Goal: Task Accomplishment & Management: Complete application form

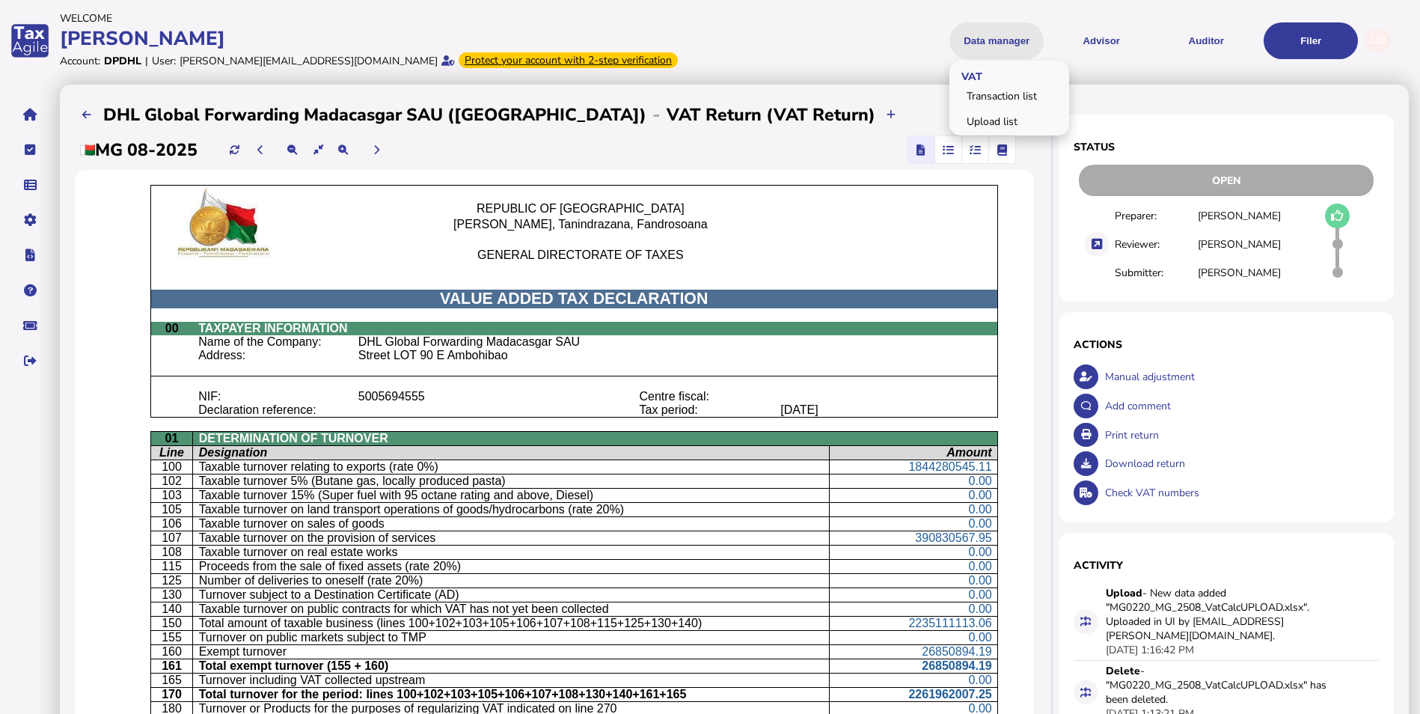
click at [1020, 34] on button "Data manager" at bounding box center [996, 40] width 94 height 37
click at [999, 121] on link "Upload list" at bounding box center [1009, 121] width 115 height 23
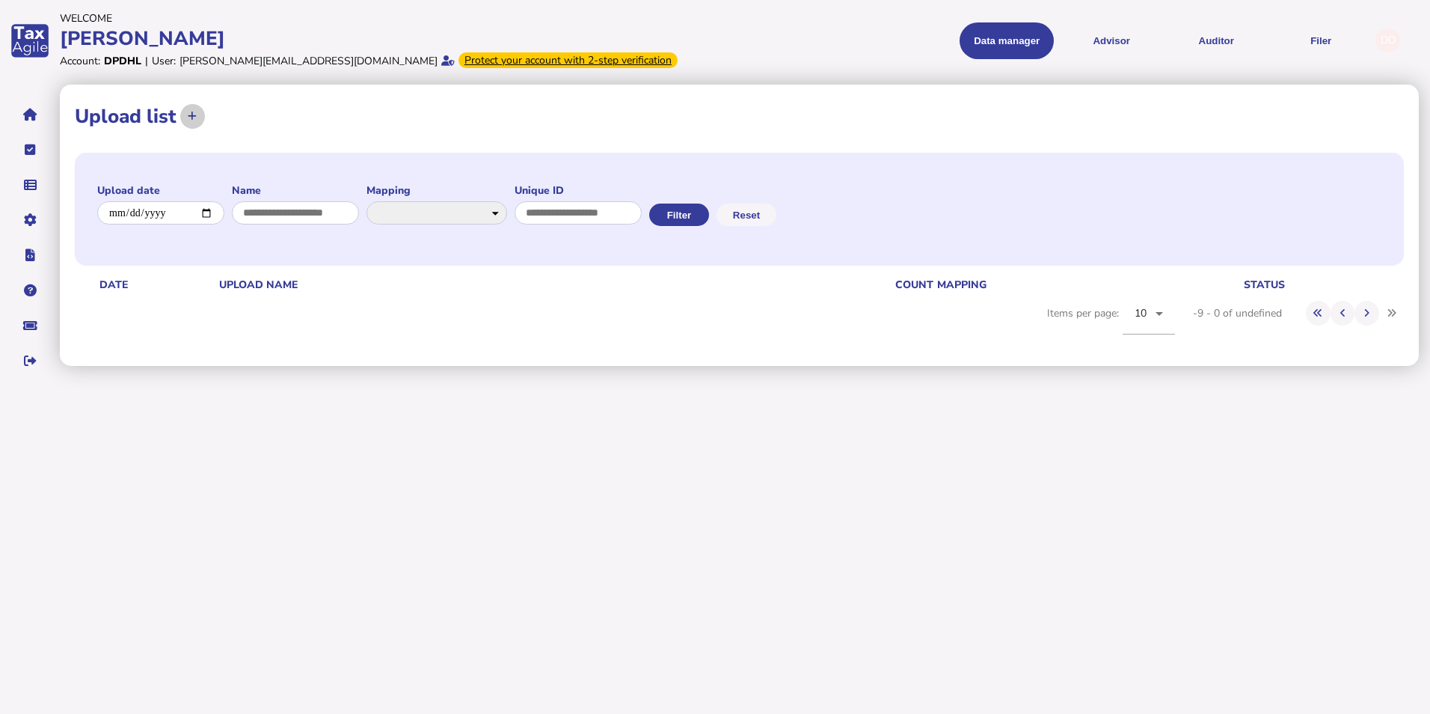
click at [198, 117] on button at bounding box center [192, 116] width 25 height 25
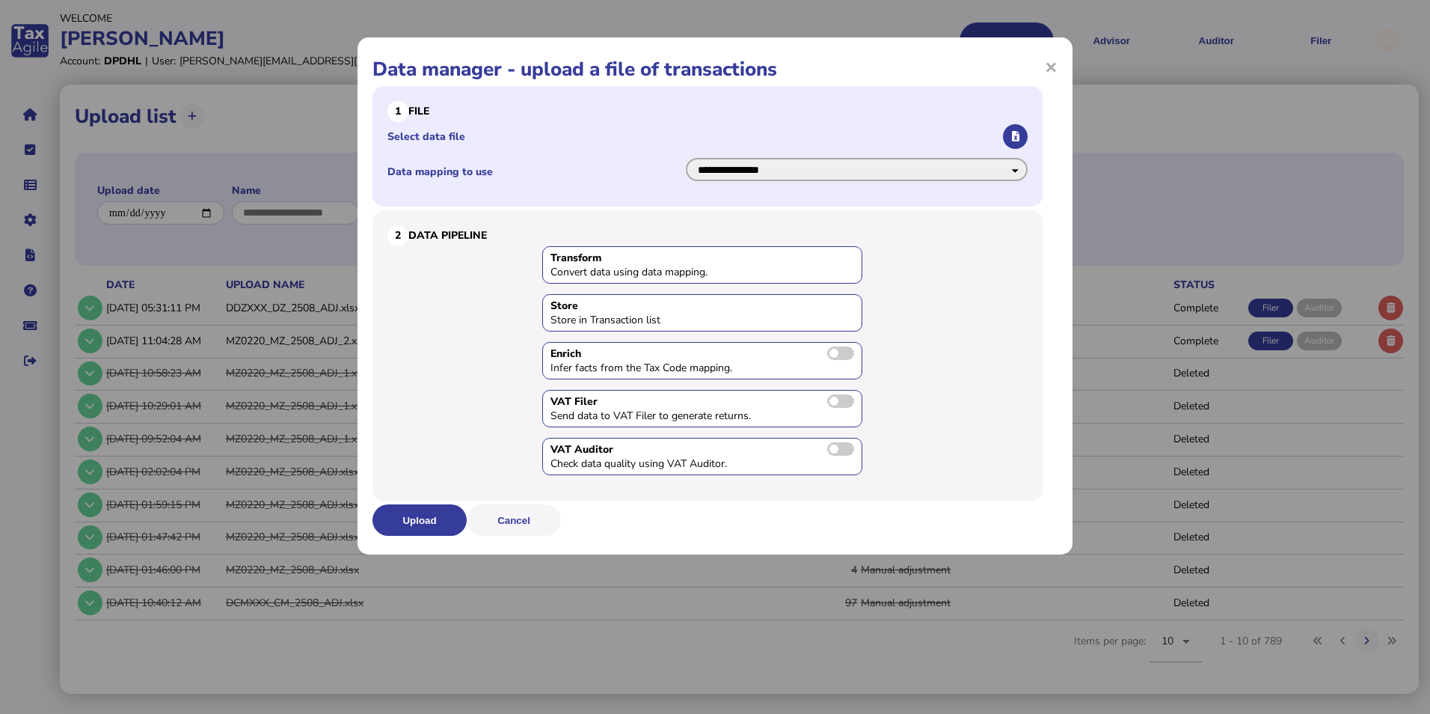
click at [804, 175] on select "**********" at bounding box center [857, 169] width 342 height 23
click at [686, 158] on select "**********" at bounding box center [857, 169] width 342 height 23
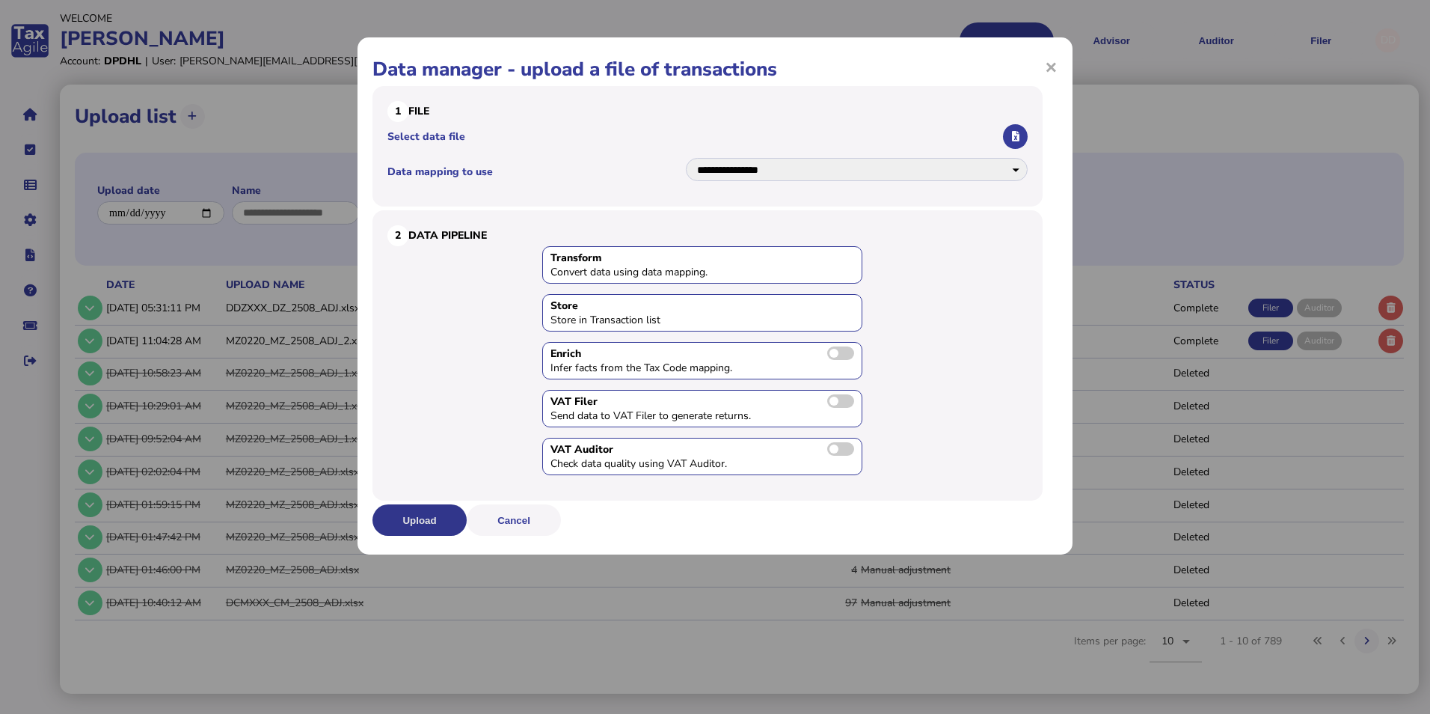
click at [417, 516] on button "Upload" at bounding box center [420, 519] width 94 height 31
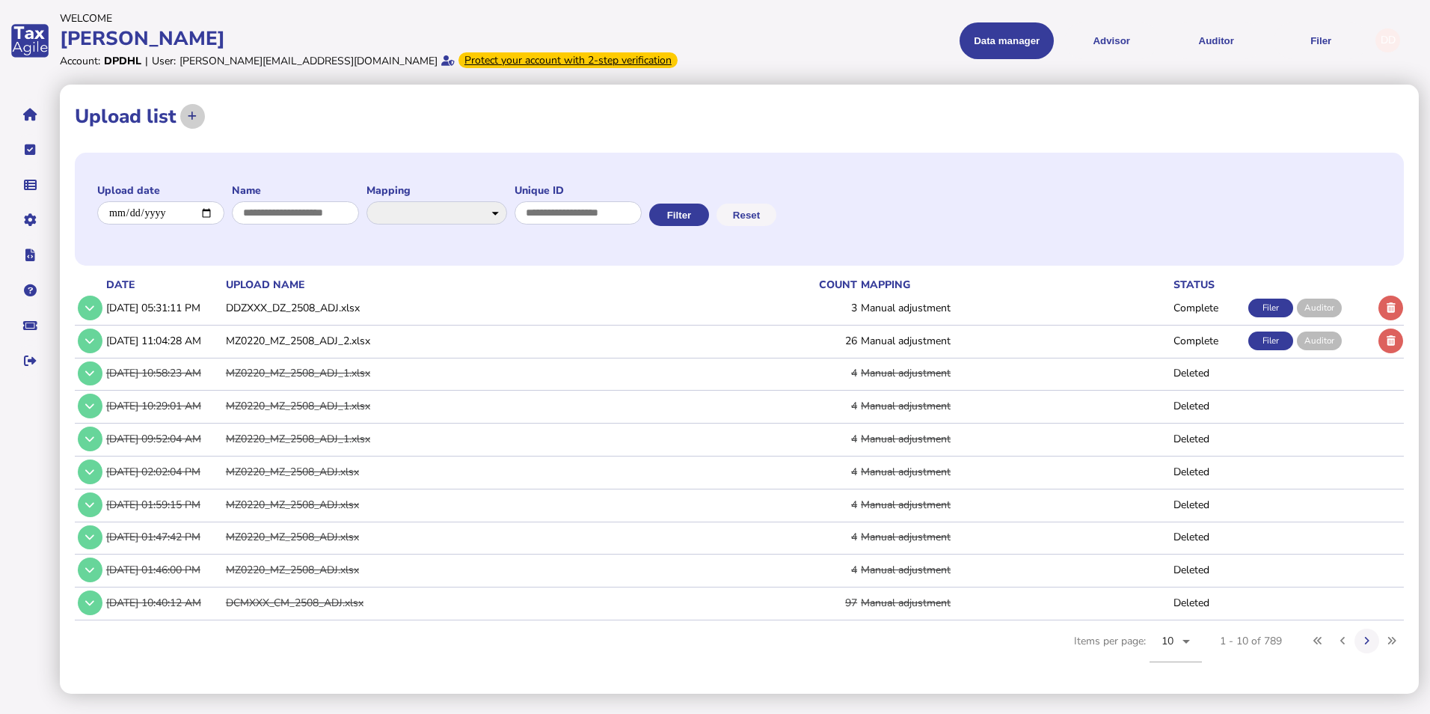
click at [198, 117] on button at bounding box center [192, 116] width 25 height 25
select select "**********"
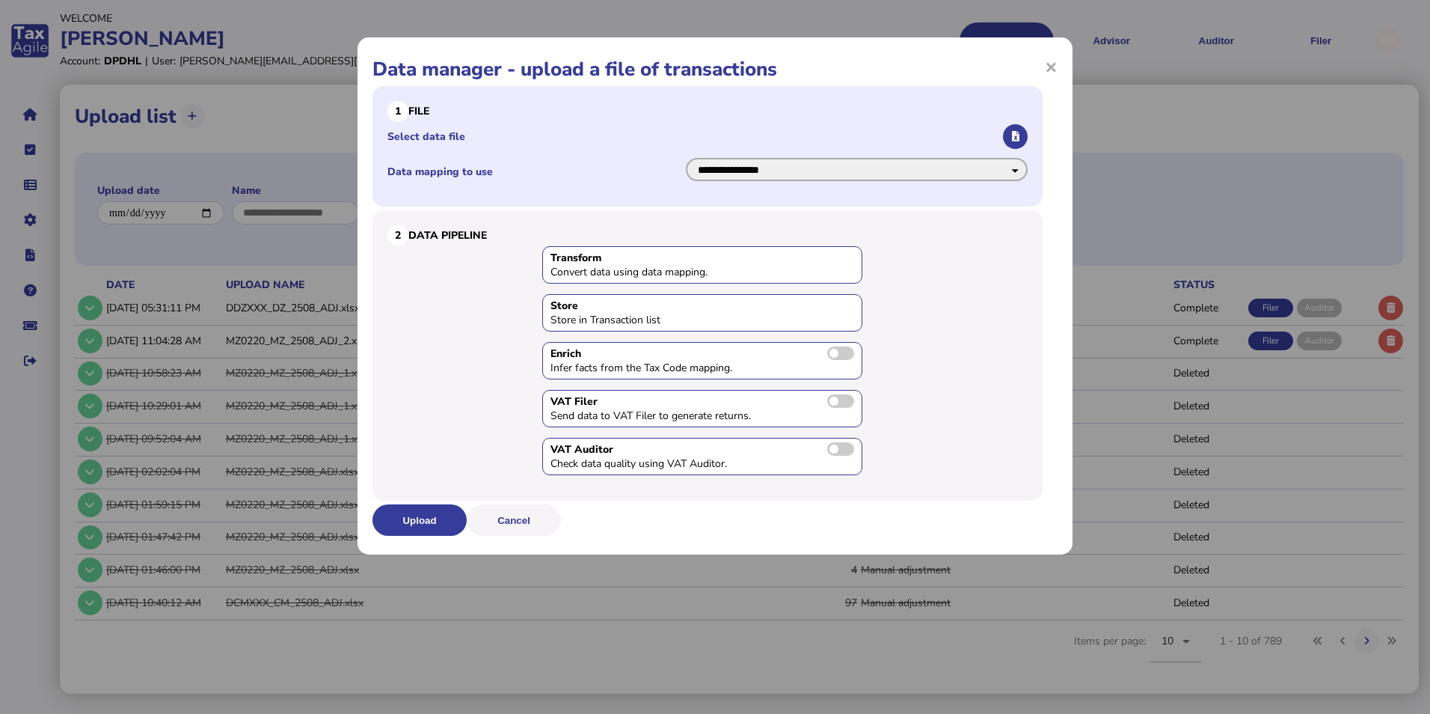
click at [991, 180] on select "**********" at bounding box center [857, 169] width 342 height 23
click at [686, 158] on select "**********" at bounding box center [857, 169] width 342 height 23
click at [1016, 139] on icon "button" at bounding box center [1015, 137] width 7 height 10
click at [1019, 138] on icon "button" at bounding box center [1015, 137] width 7 height 10
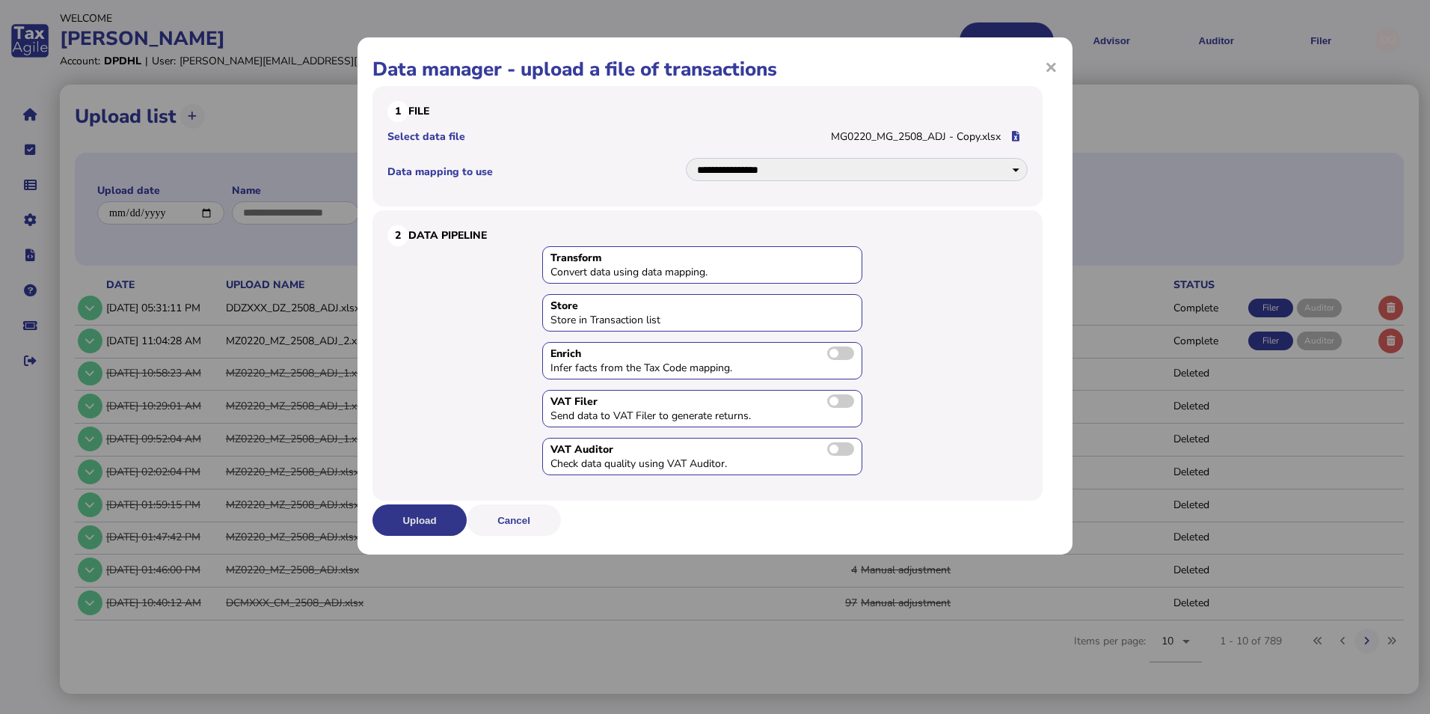
click at [447, 515] on button "Upload" at bounding box center [420, 519] width 94 height 31
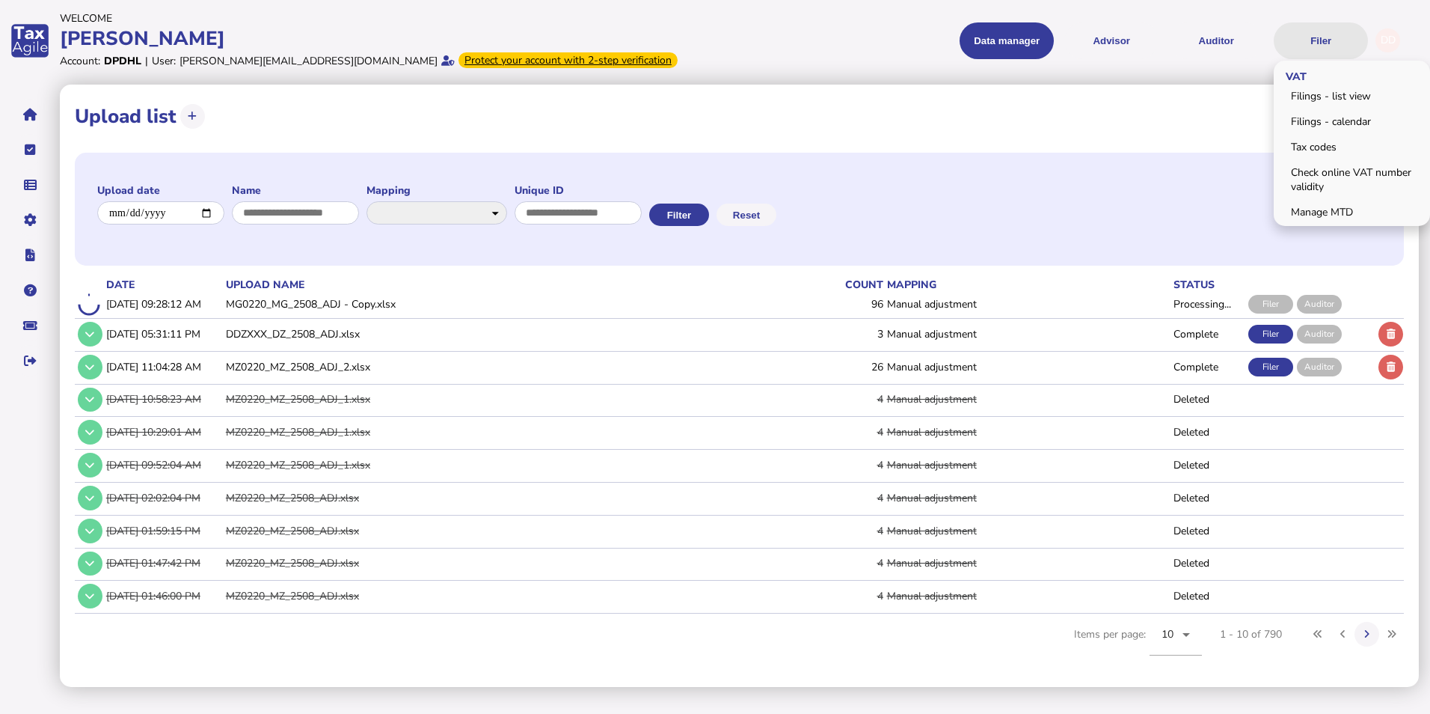
click at [1132, 46] on button "Filer" at bounding box center [1321, 40] width 94 height 37
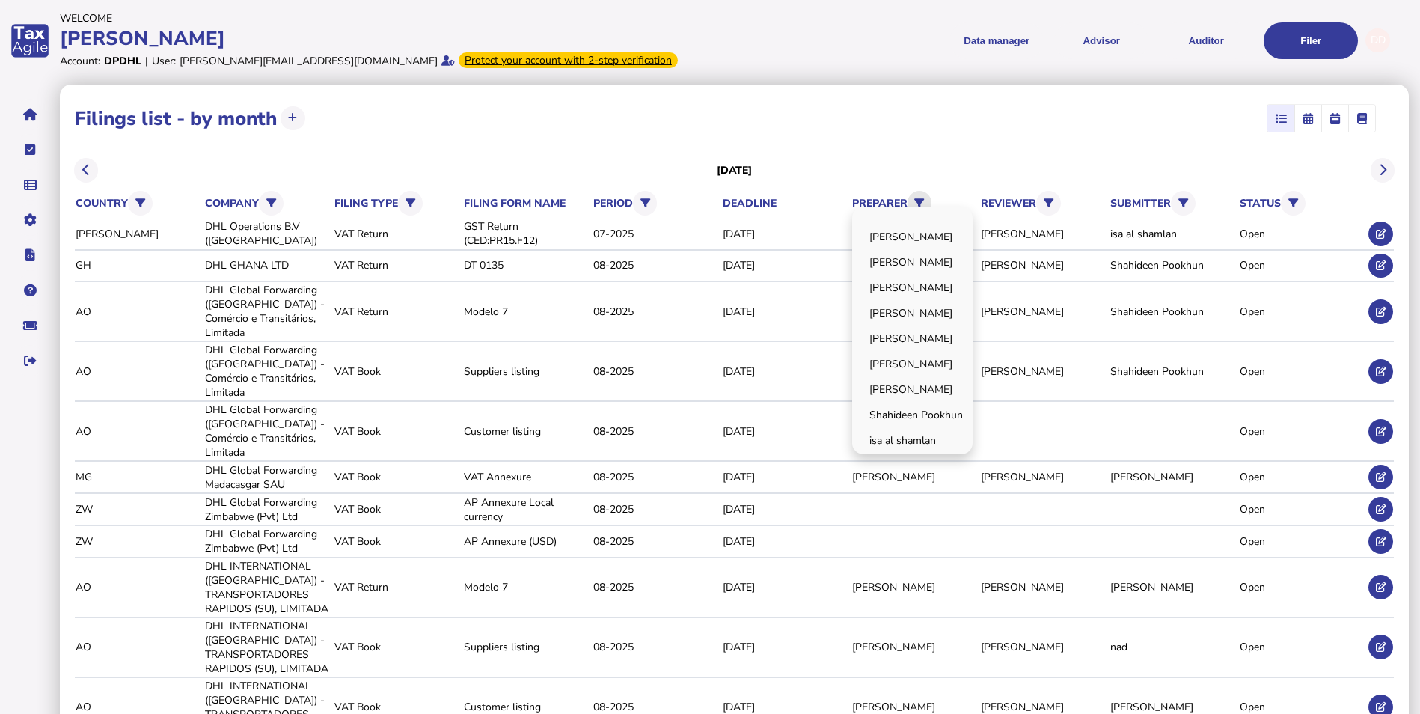
click at [919, 195] on button at bounding box center [920, 203] width 25 height 25
click at [921, 313] on link "[PERSON_NAME]" at bounding box center [912, 313] width 116 height 23
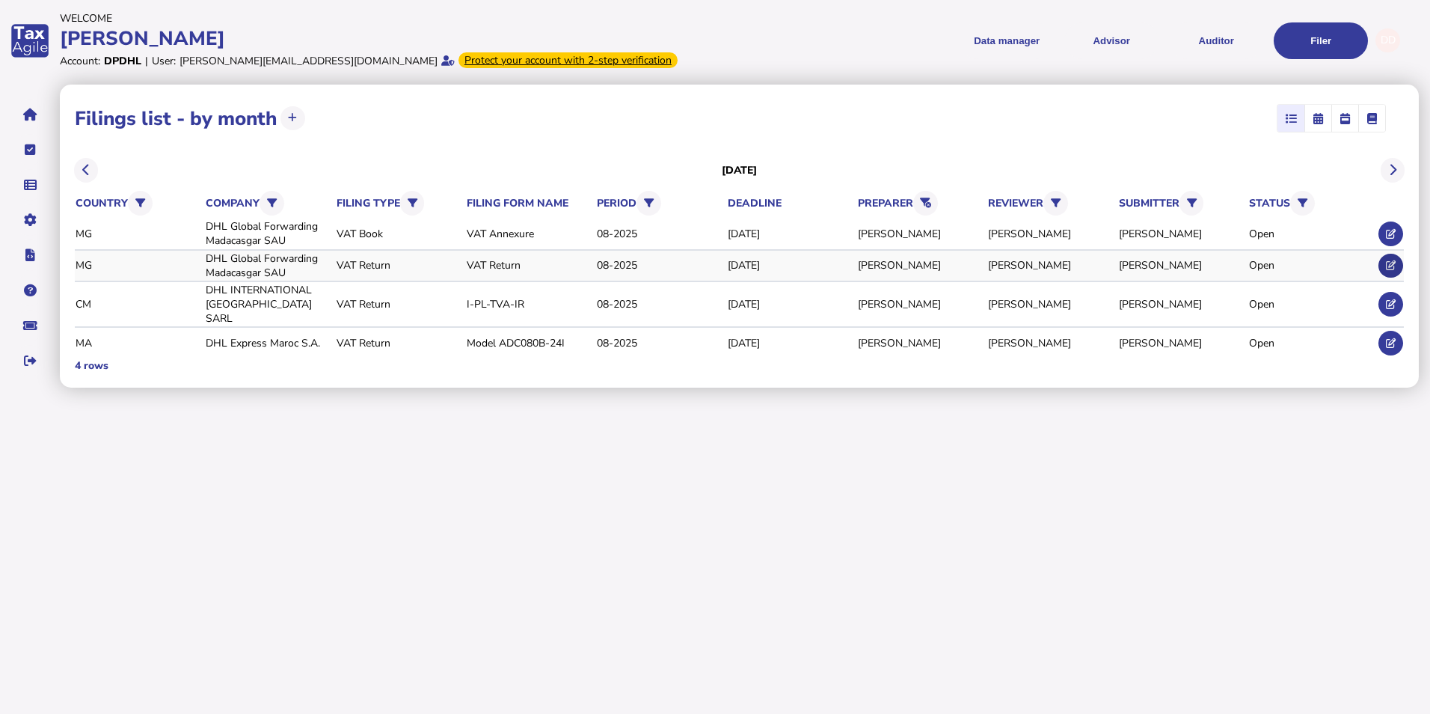
click at [1132, 269] on icon at bounding box center [1391, 265] width 10 height 10
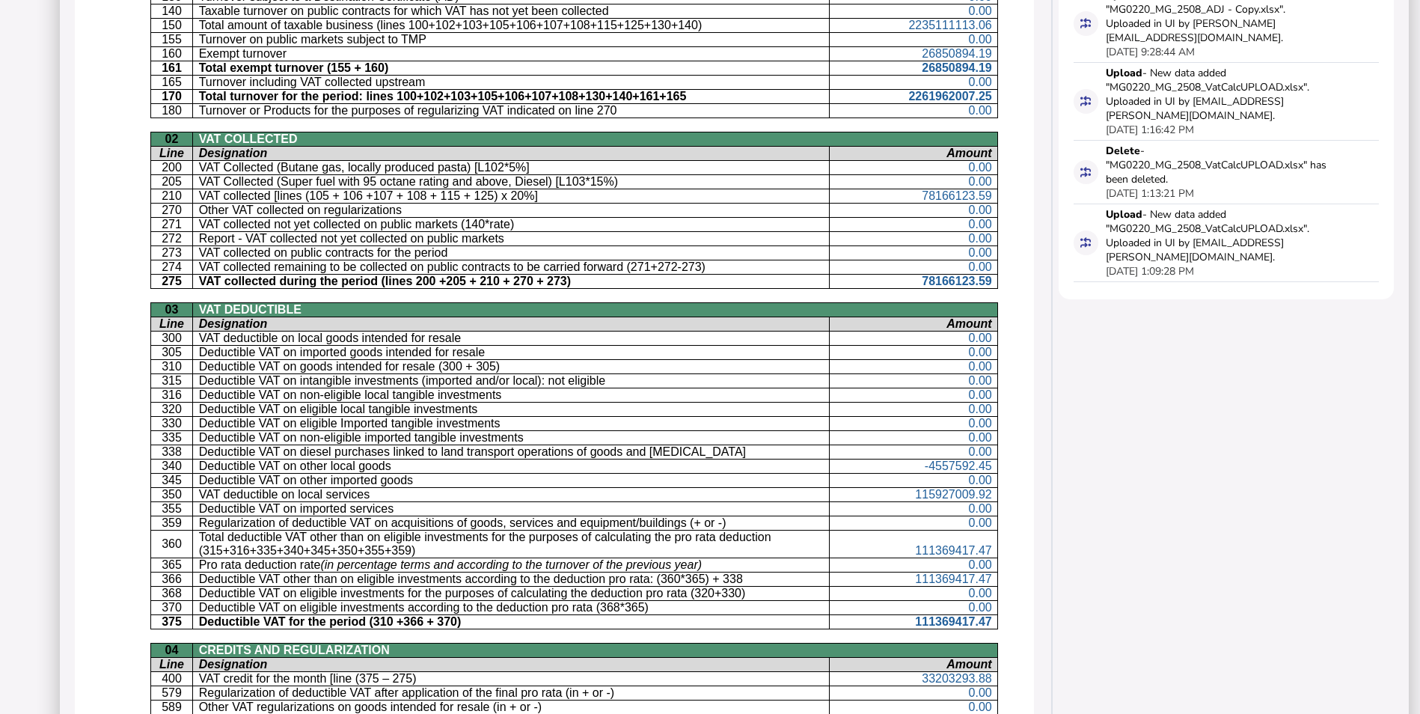
scroll to position [599, 0]
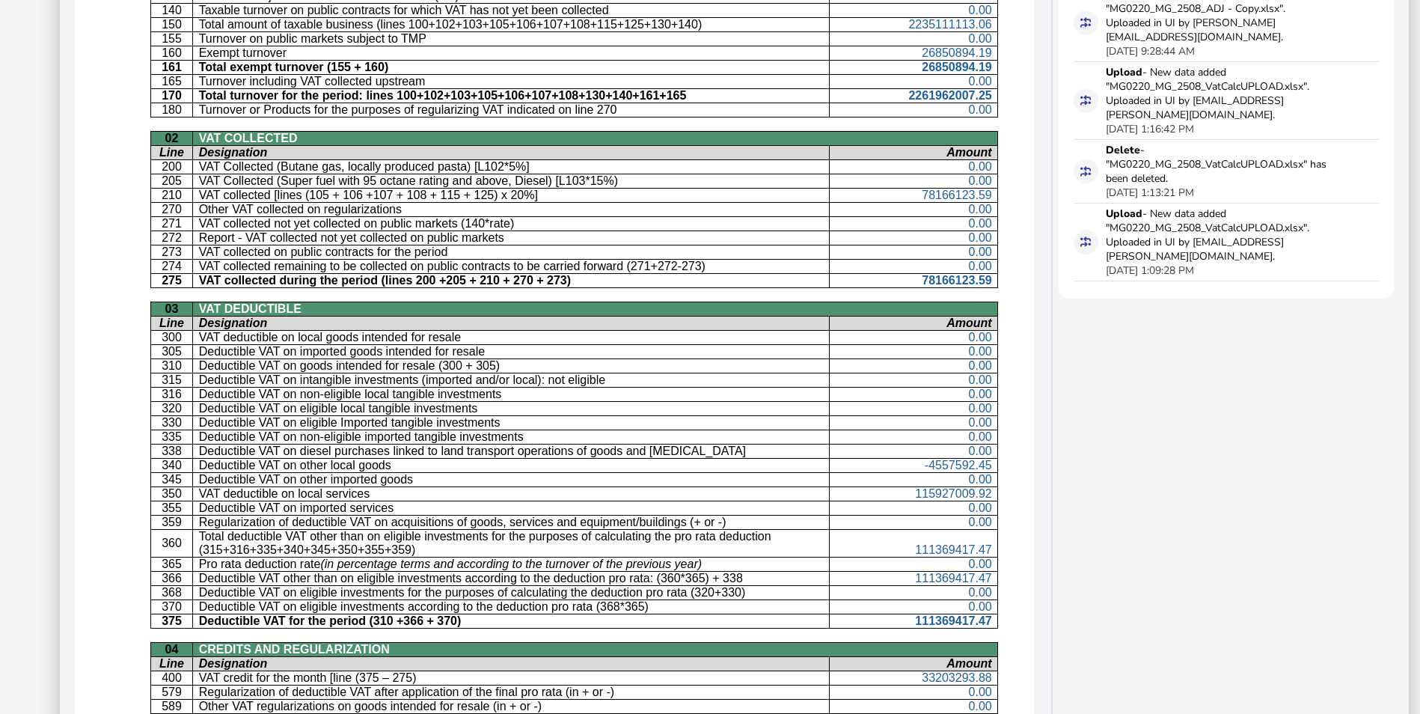
click at [868, 494] on p "115927009.92" at bounding box center [914, 493] width 156 height 13
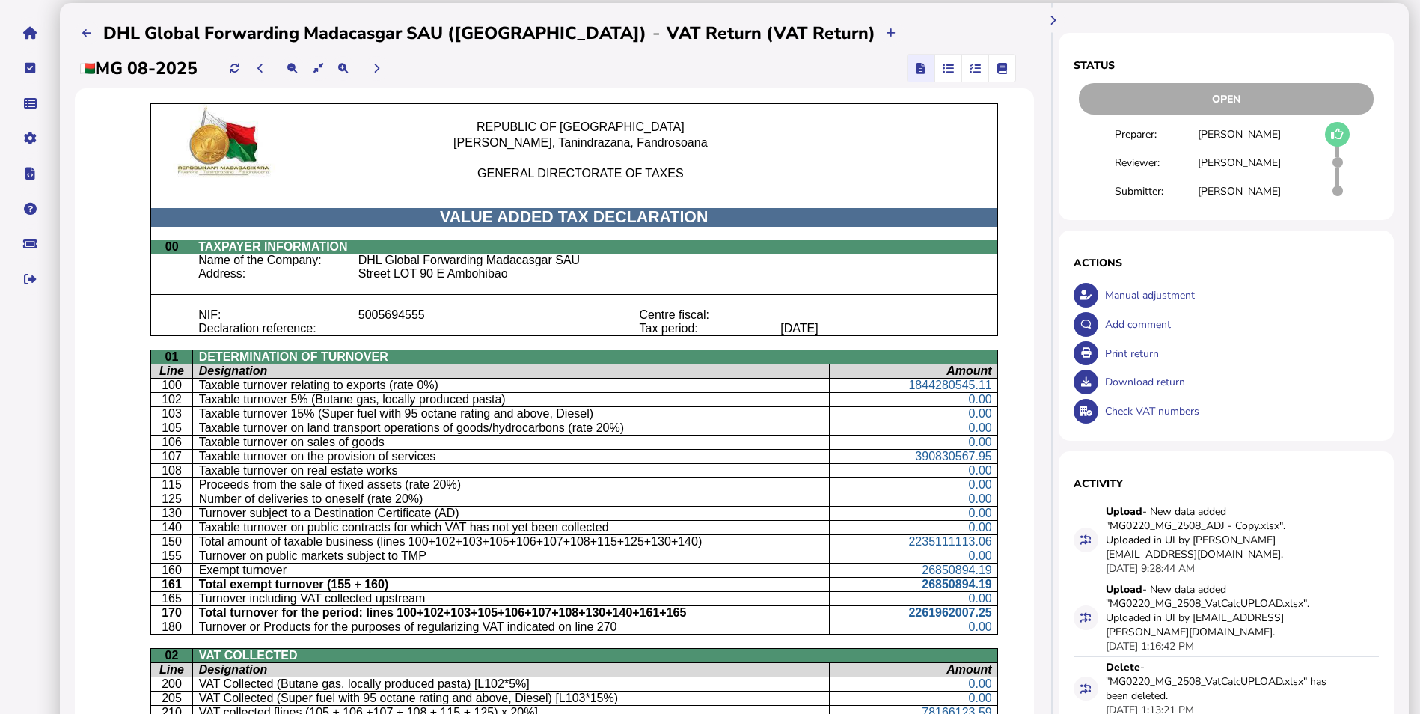
scroll to position [0, 0]
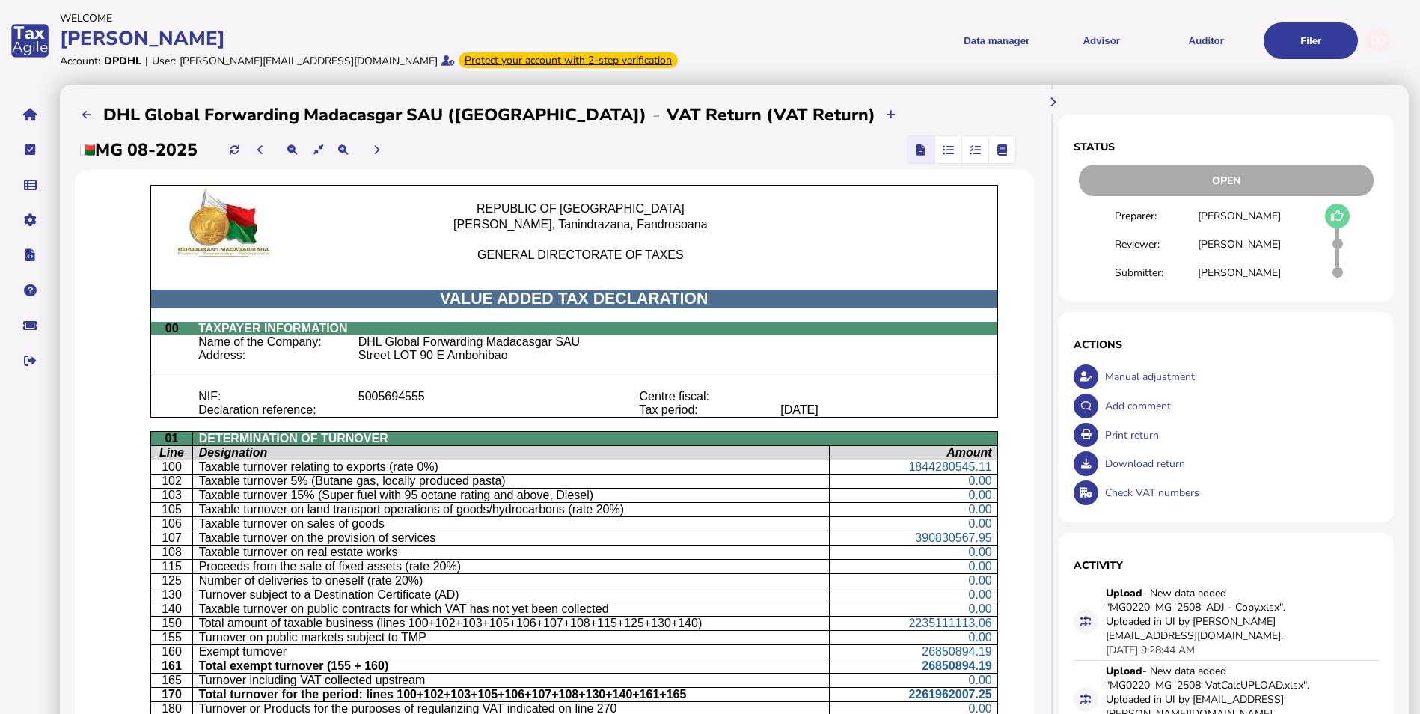
click at [943, 150] on icon "button" at bounding box center [948, 150] width 11 height 1
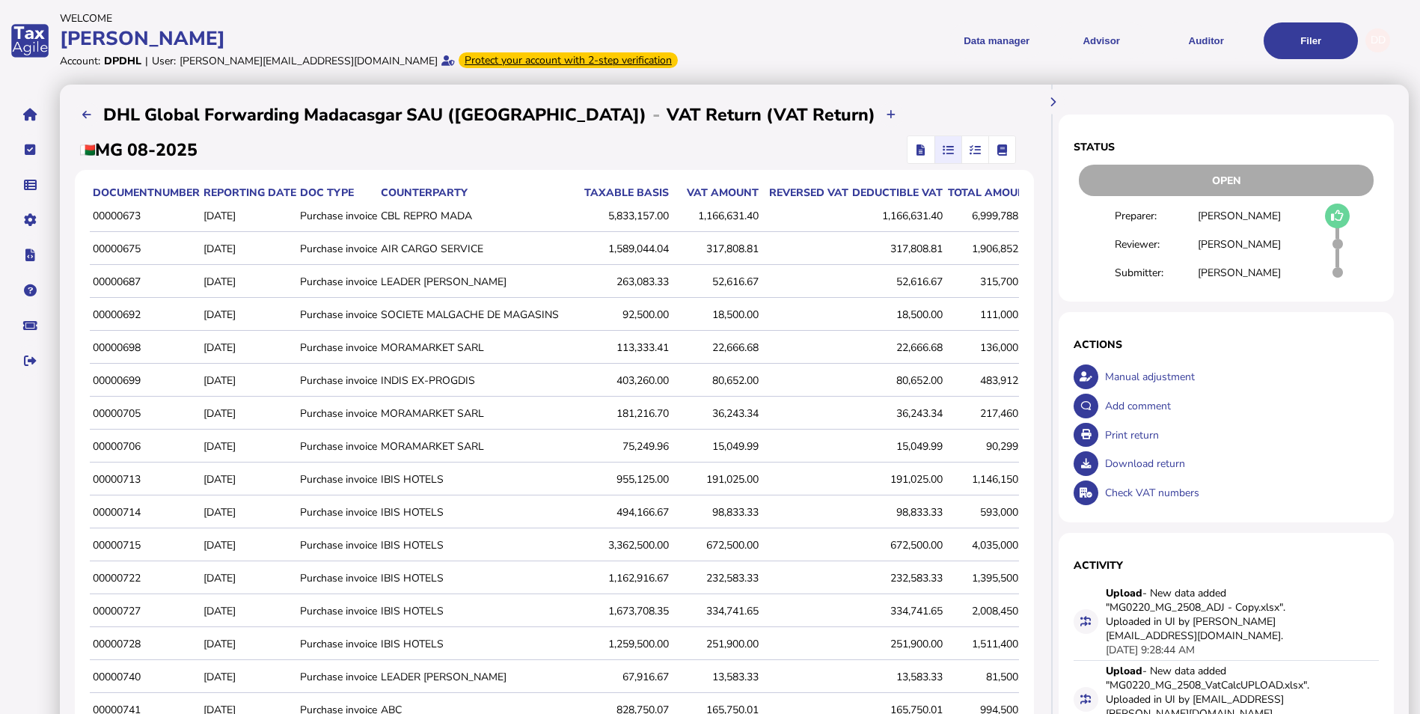
click at [970, 150] on icon "button" at bounding box center [975, 150] width 11 height 1
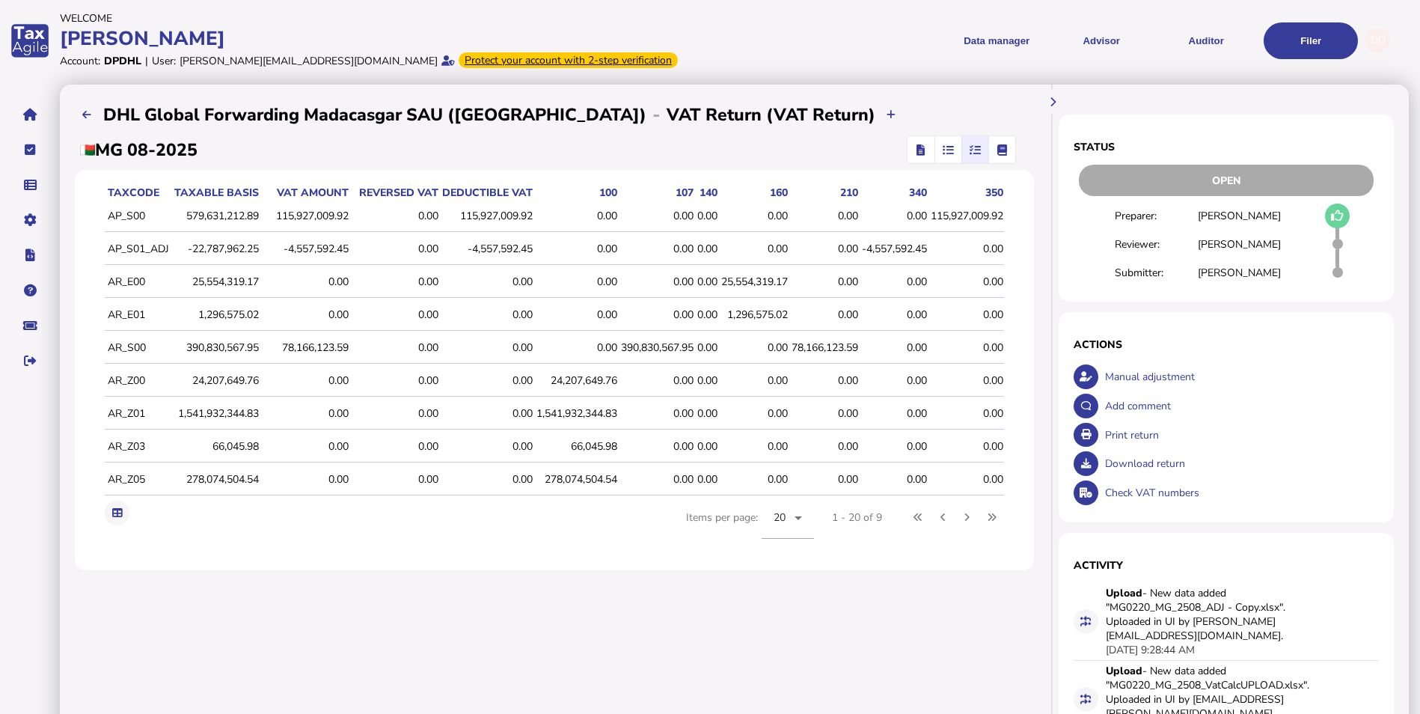
click at [508, 490] on td "0.00" at bounding box center [486, 479] width 94 height 31
click at [917, 150] on icon "button" at bounding box center [921, 150] width 8 height 1
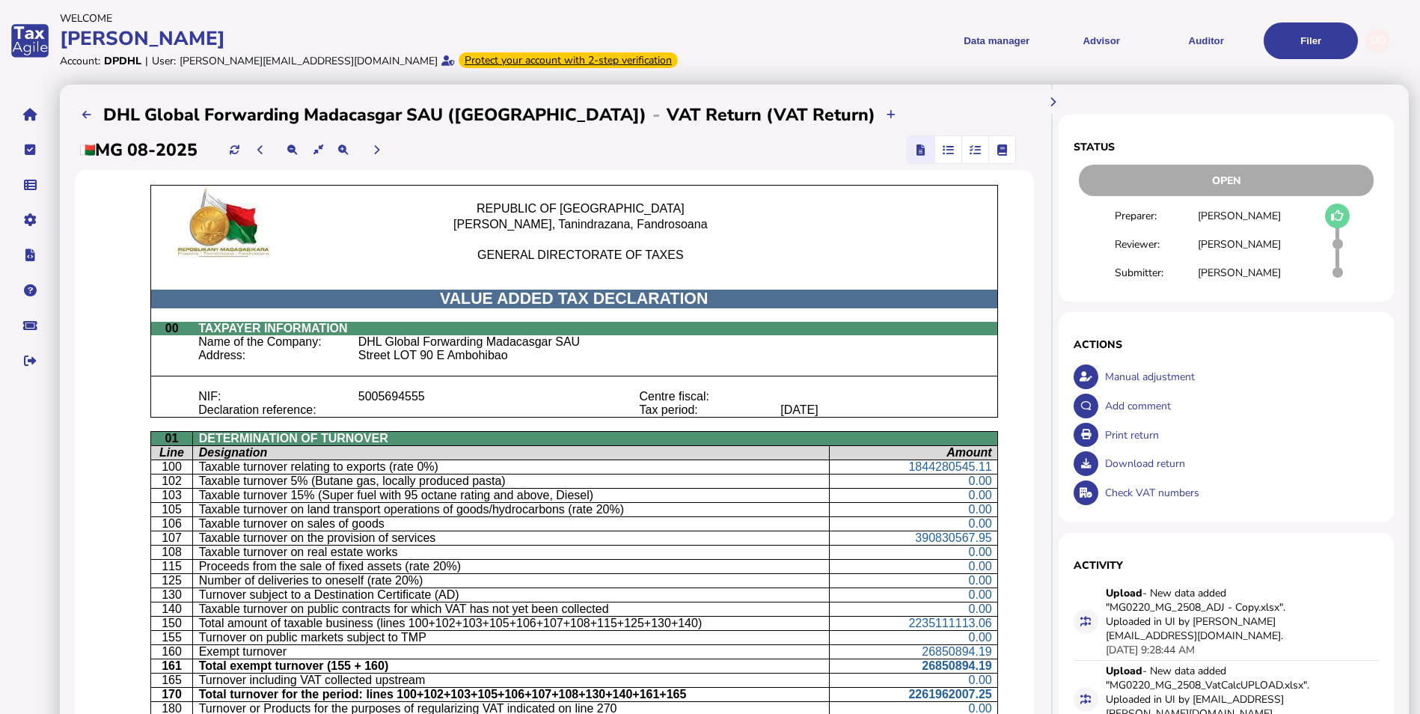
click at [970, 150] on icon "button" at bounding box center [975, 150] width 11 height 1
click at [943, 150] on icon "button" at bounding box center [948, 150] width 11 height 1
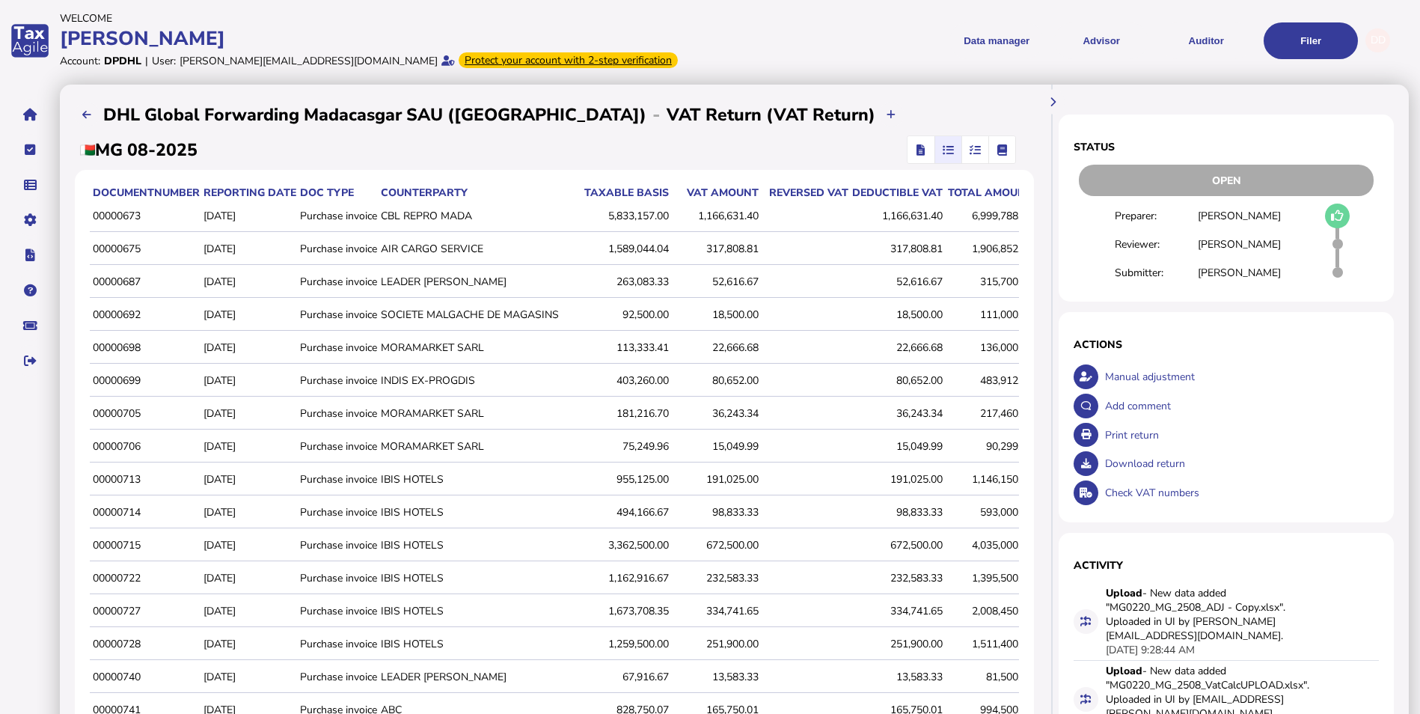
click at [970, 150] on icon "button" at bounding box center [975, 150] width 11 height 1
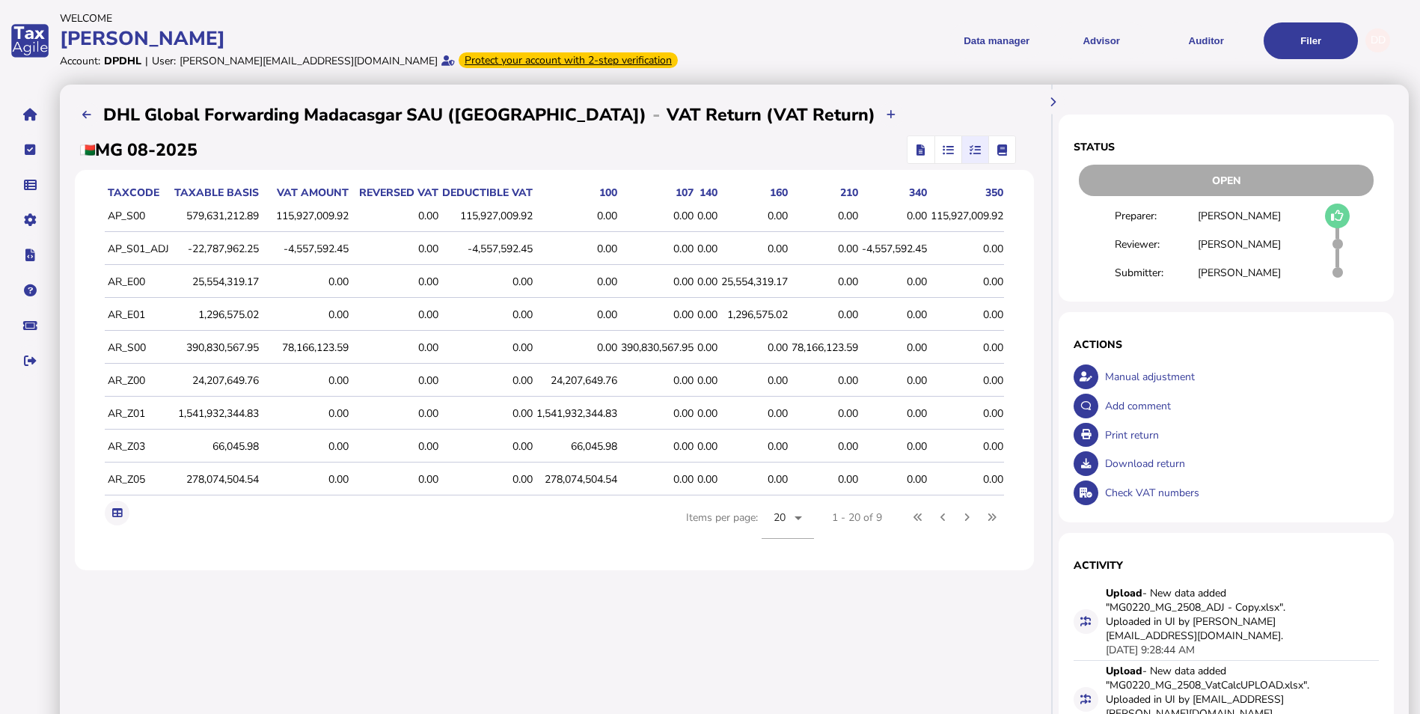
scroll to position [0, 19]
click at [910, 140] on span "button" at bounding box center [921, 149] width 22 height 27
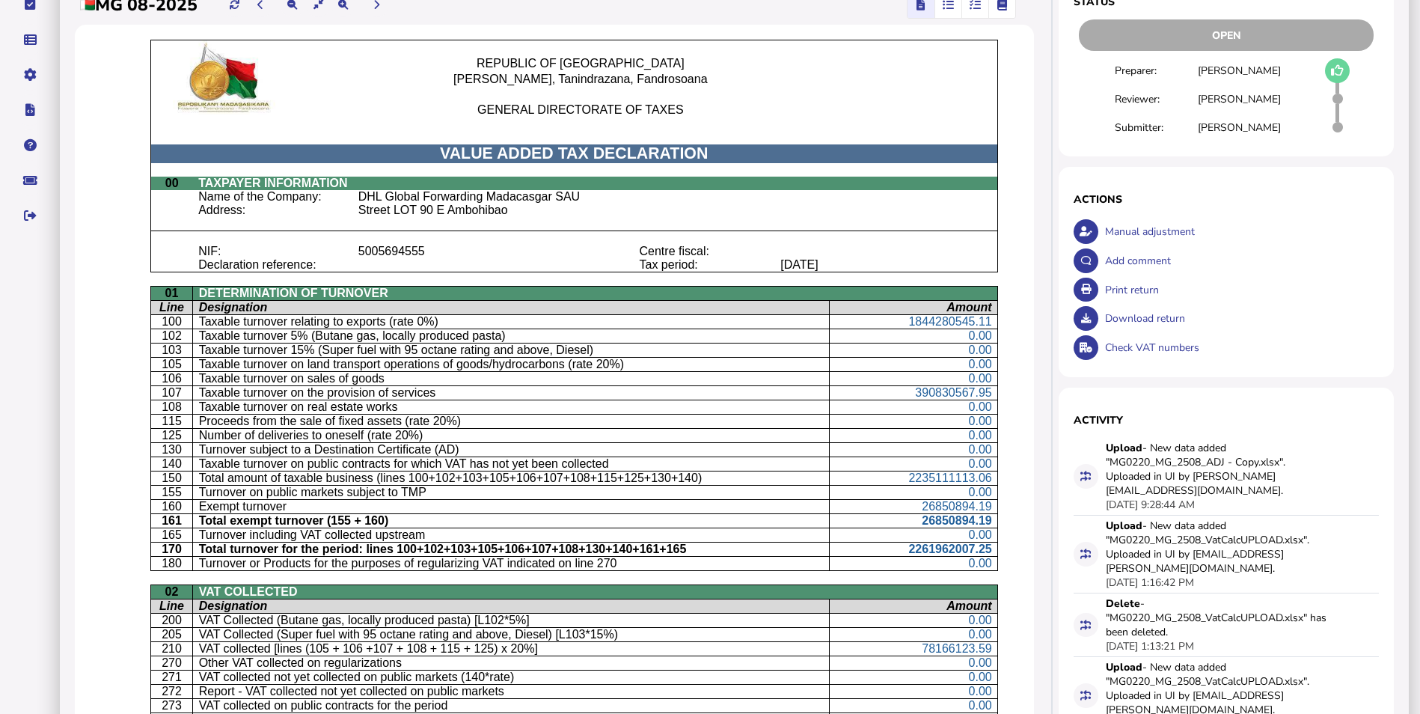
scroll to position [0, 0]
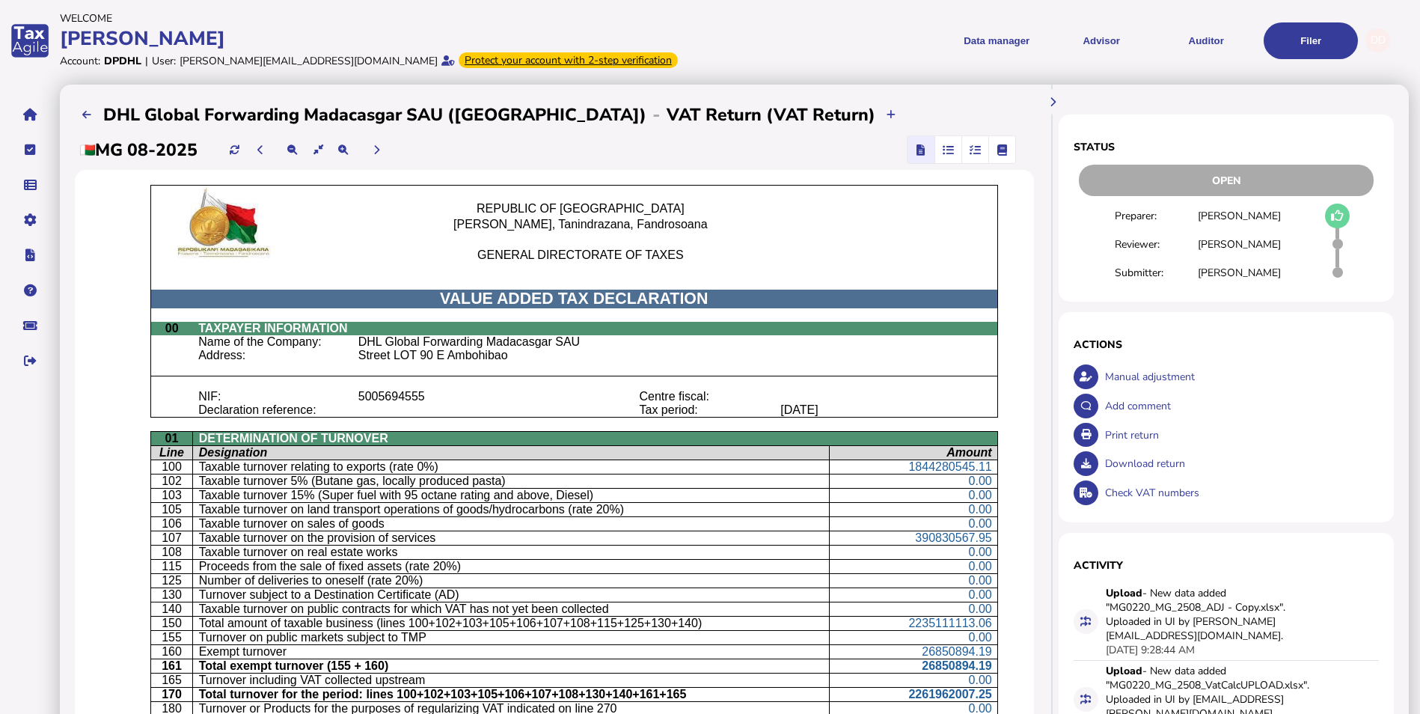
click at [970, 150] on icon "button" at bounding box center [975, 150] width 11 height 1
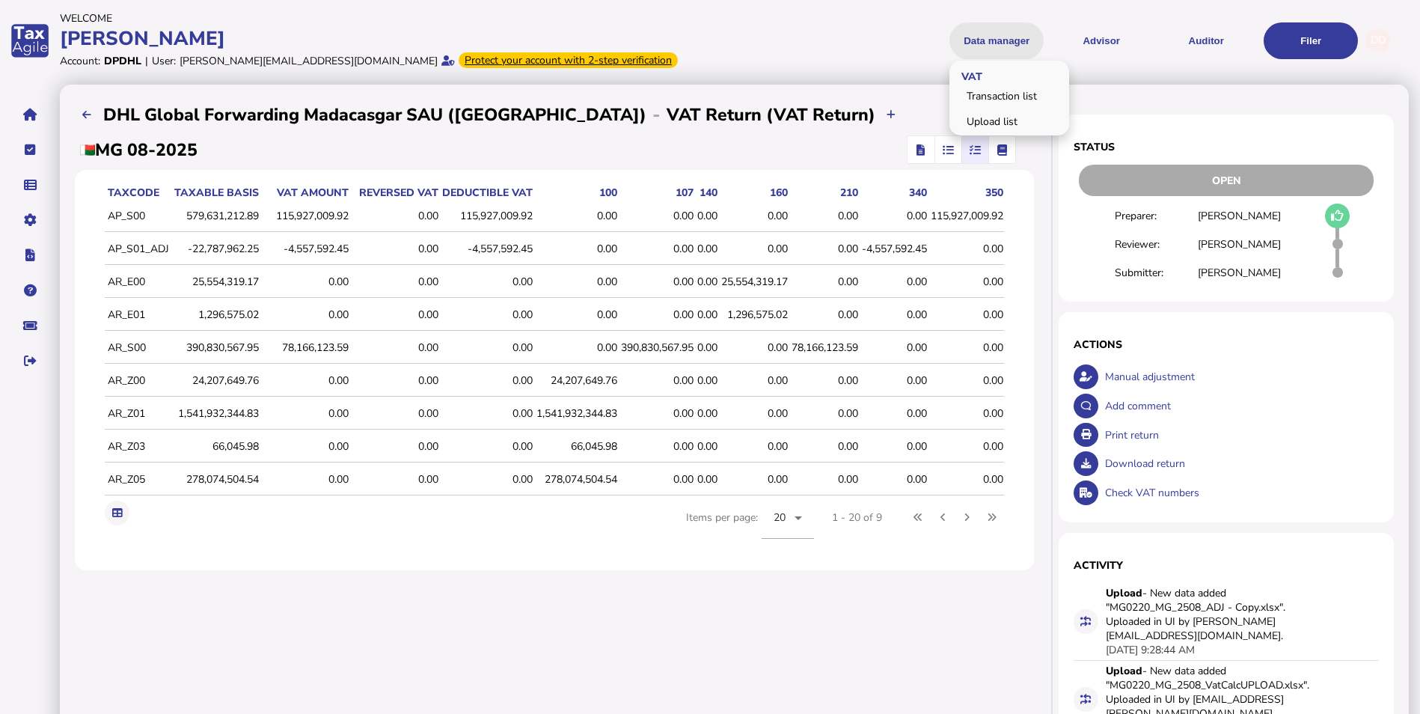
click at [1020, 40] on button "Data manager" at bounding box center [996, 40] width 94 height 37
click at [983, 38] on button "Data manager" at bounding box center [996, 40] width 94 height 37
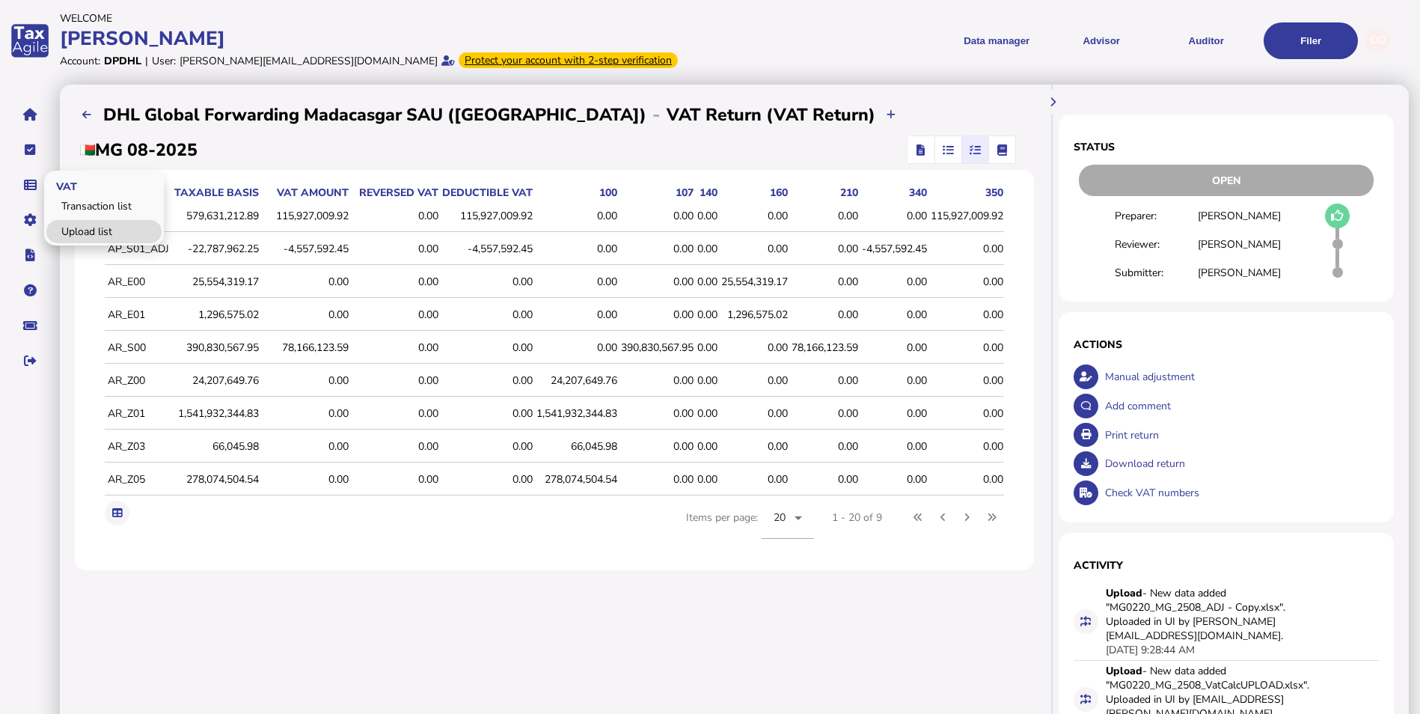
click at [76, 229] on link "Upload list" at bounding box center [103, 231] width 115 height 23
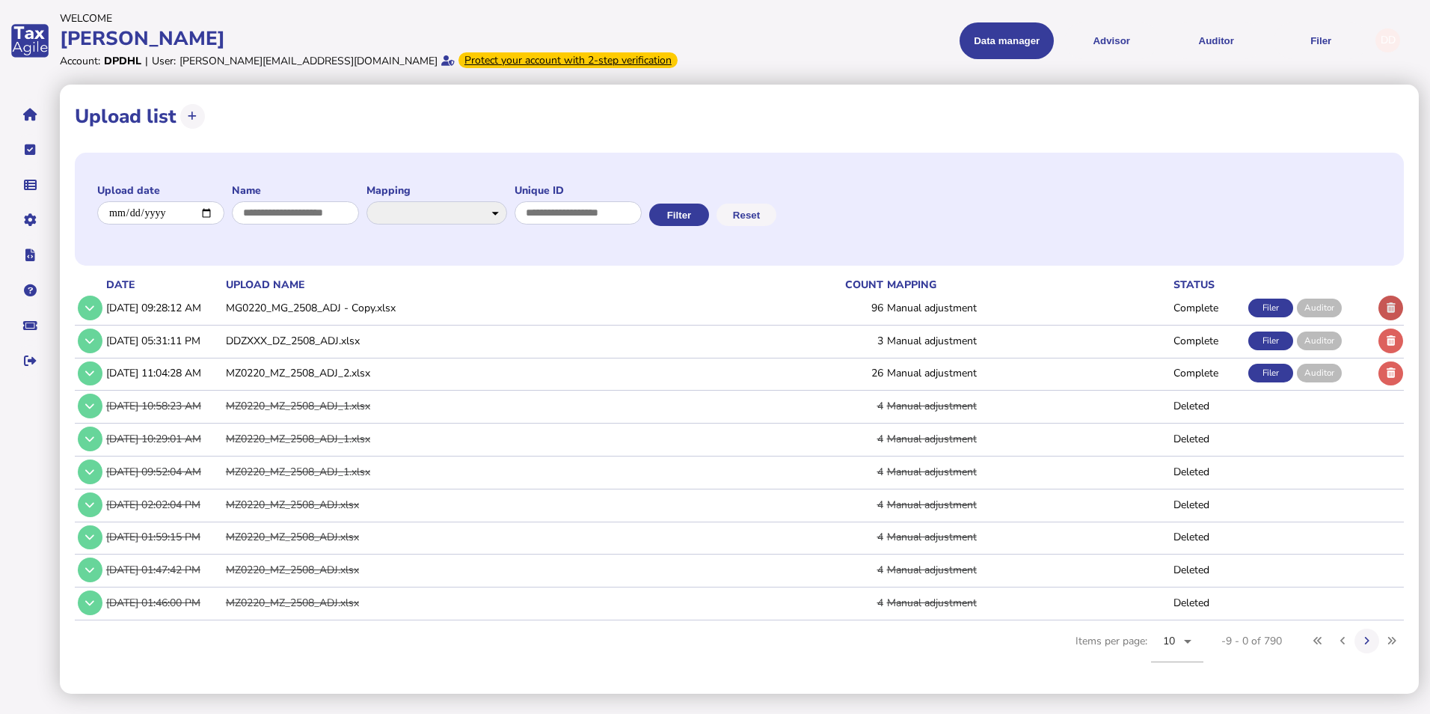
click at [1132, 306] on icon at bounding box center [1391, 308] width 9 height 10
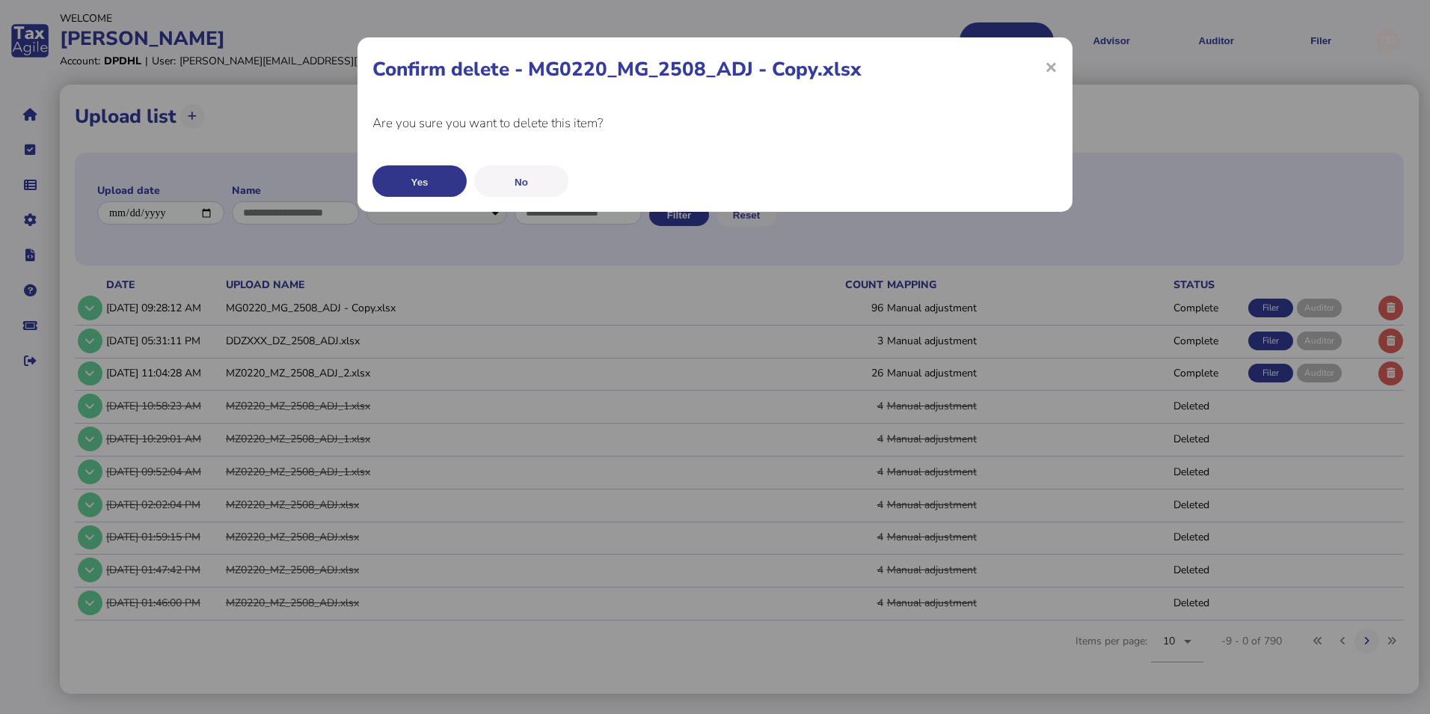
click at [431, 183] on button "Yes" at bounding box center [420, 180] width 94 height 31
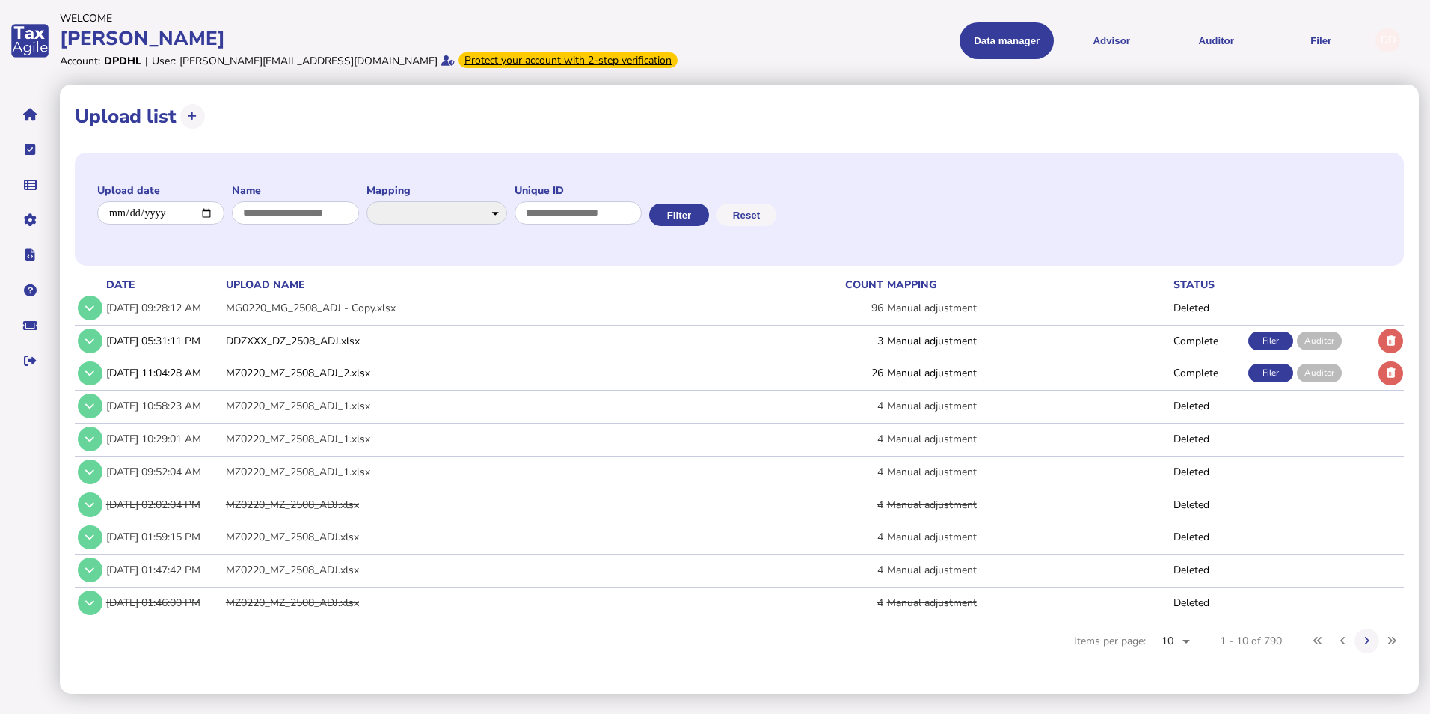
click at [1095, 98] on div "**********" at bounding box center [739, 389] width 1359 height 609
click at [147, 114] on h1 "Upload list" at bounding box center [126, 116] width 102 height 26
click at [190, 114] on icon at bounding box center [192, 116] width 9 height 10
select select "**********"
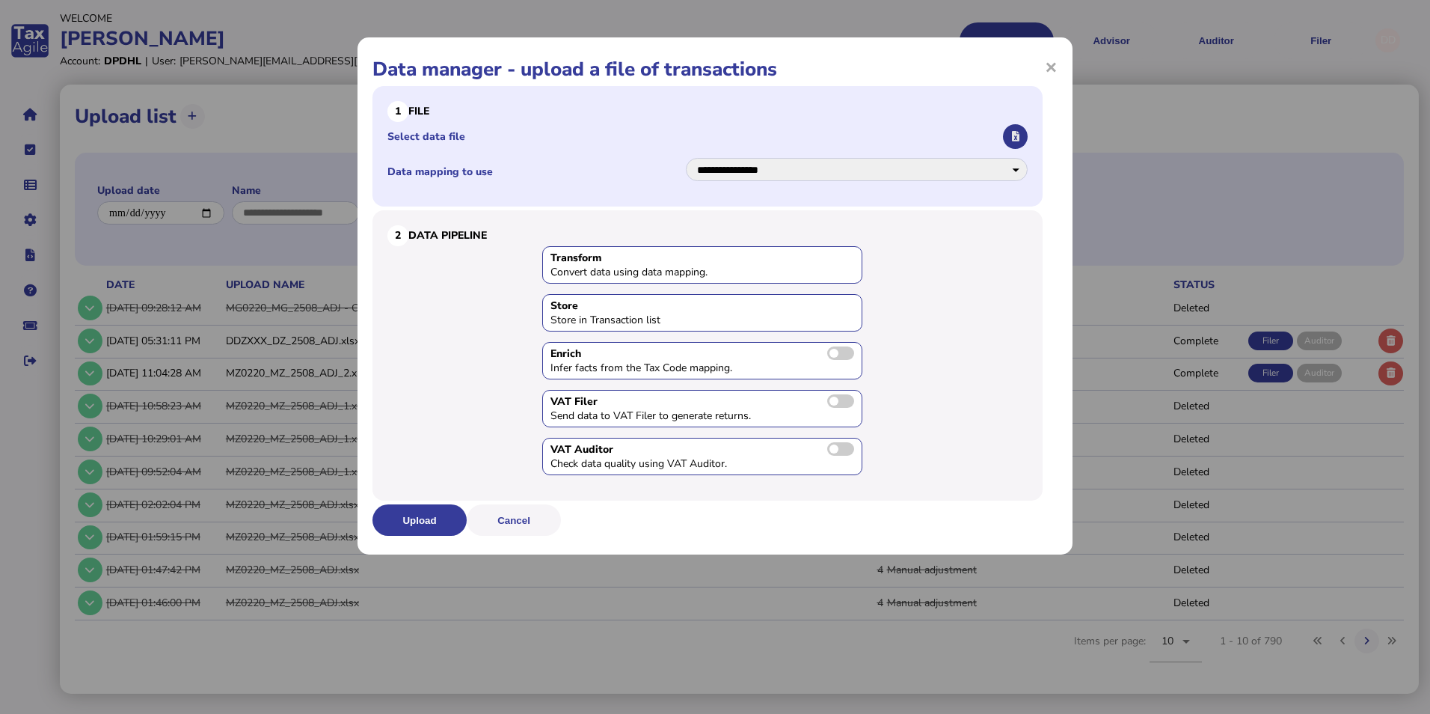
click at [1016, 132] on icon "button" at bounding box center [1015, 137] width 7 height 10
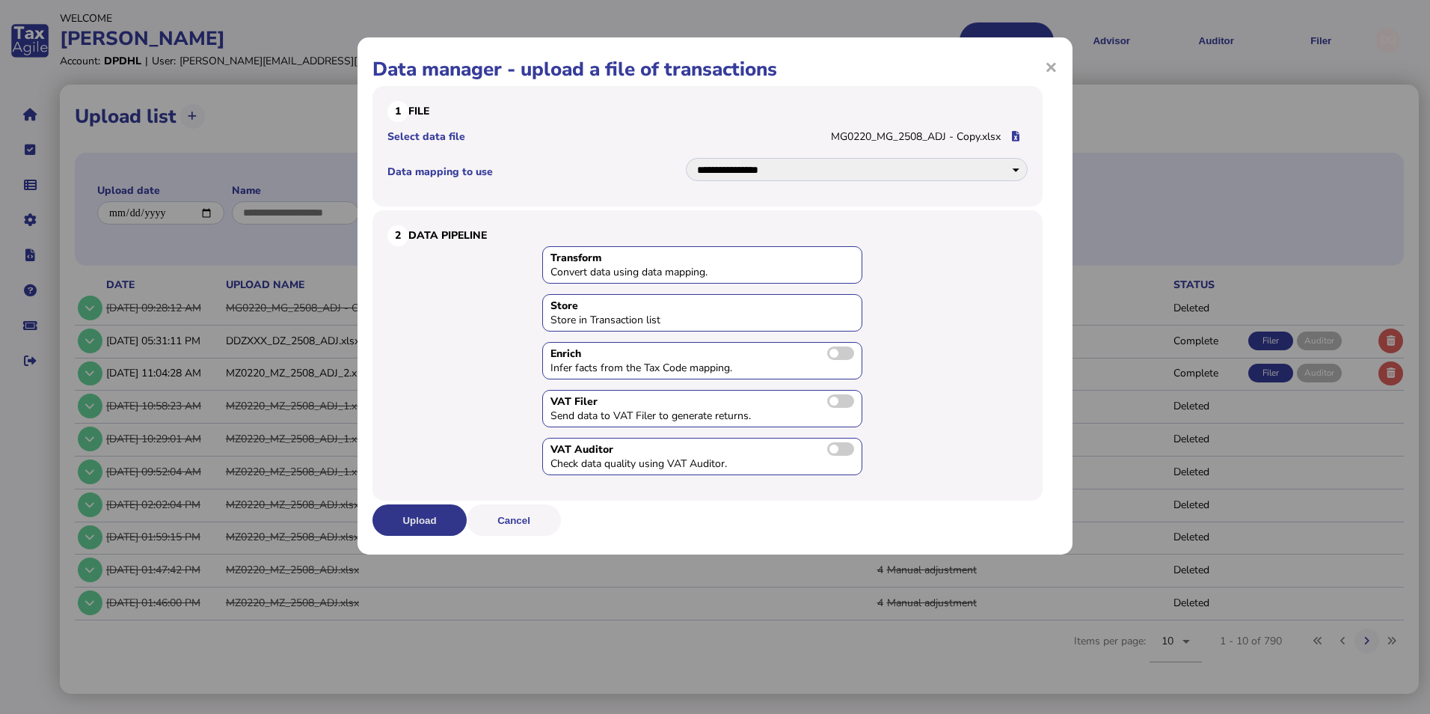
click at [426, 518] on button "Upload" at bounding box center [420, 519] width 94 height 31
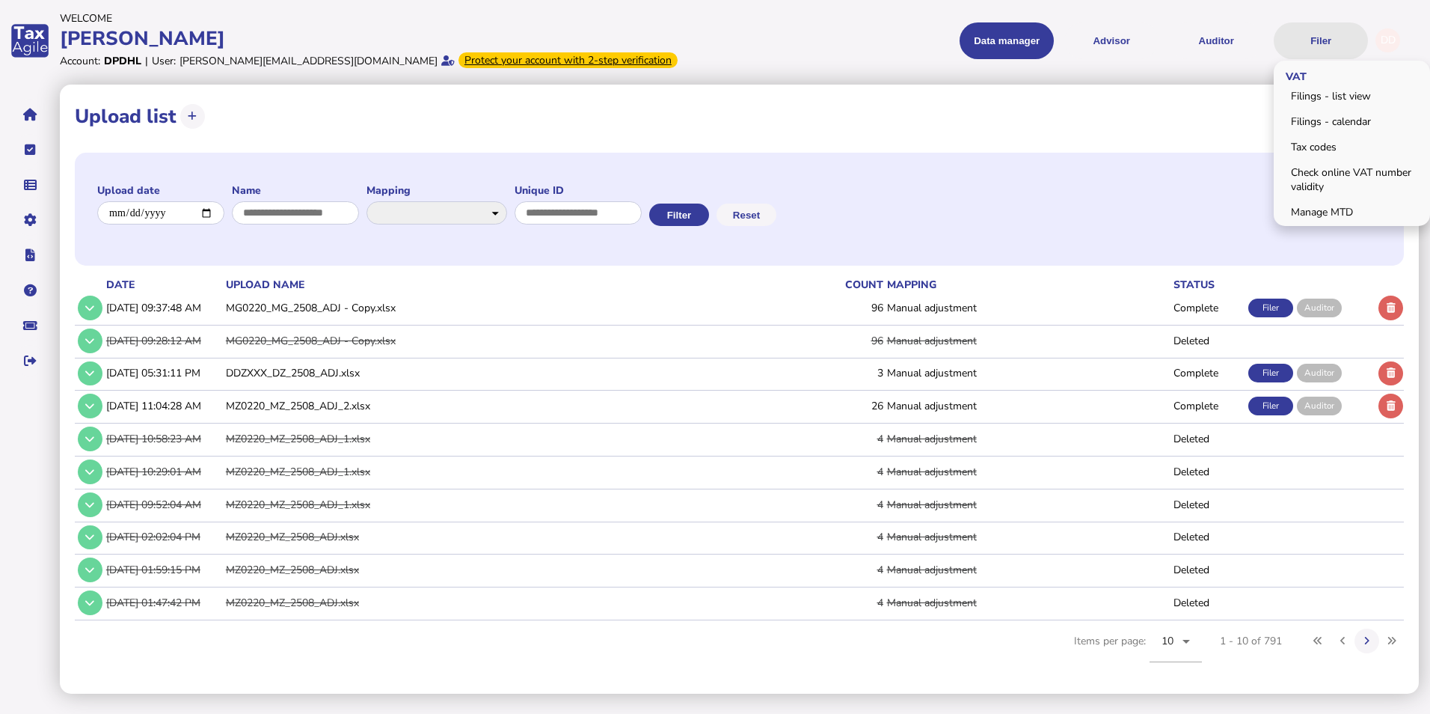
click at [1132, 44] on button "Filer" at bounding box center [1321, 40] width 94 height 37
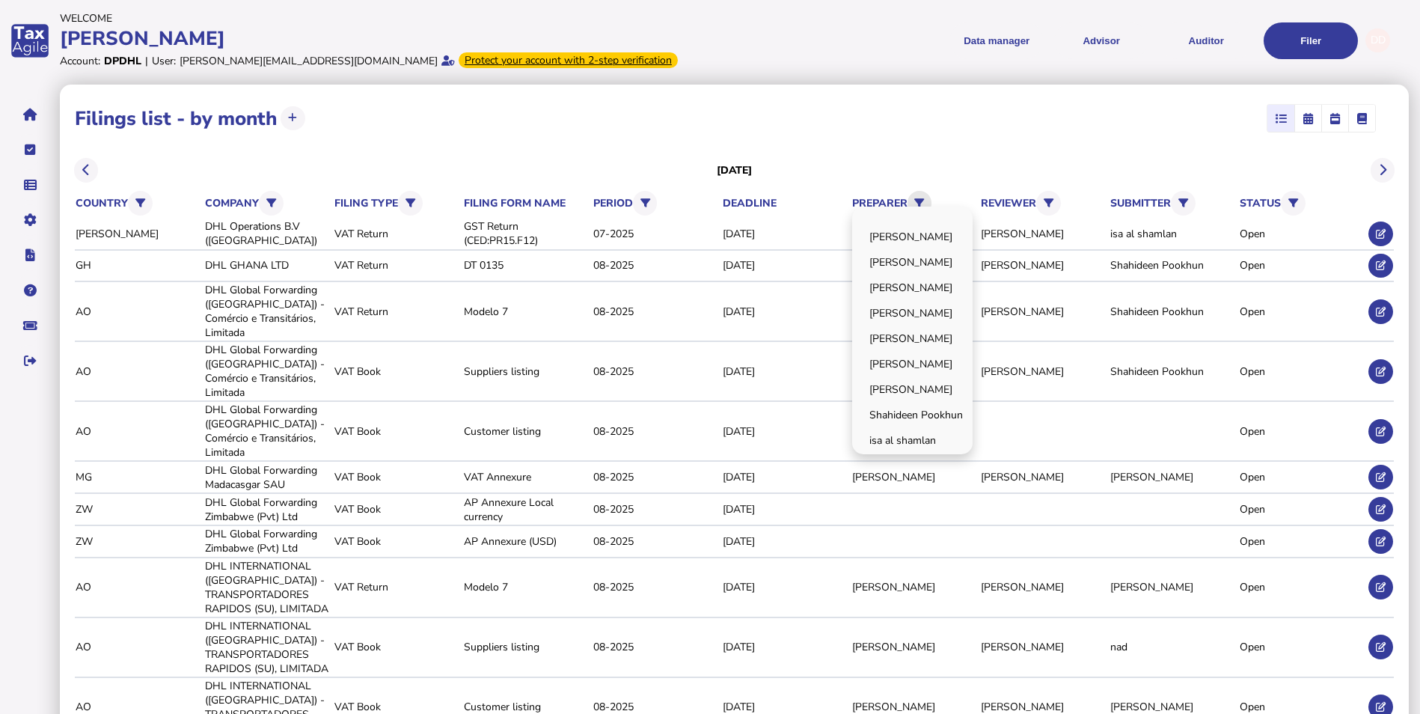
click at [922, 198] on icon at bounding box center [919, 203] width 10 height 10
click at [921, 317] on link "[PERSON_NAME]" at bounding box center [912, 313] width 116 height 23
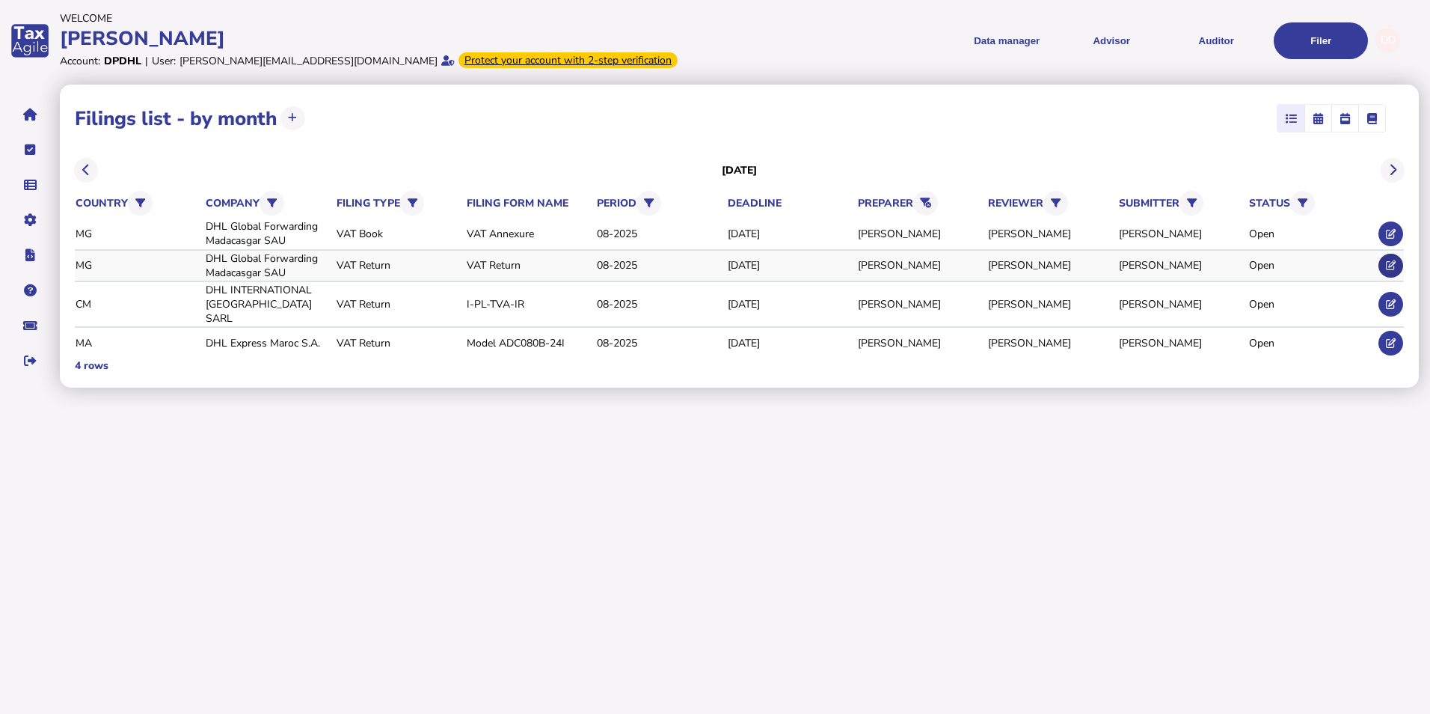
click at [1132, 267] on icon at bounding box center [1391, 265] width 10 height 10
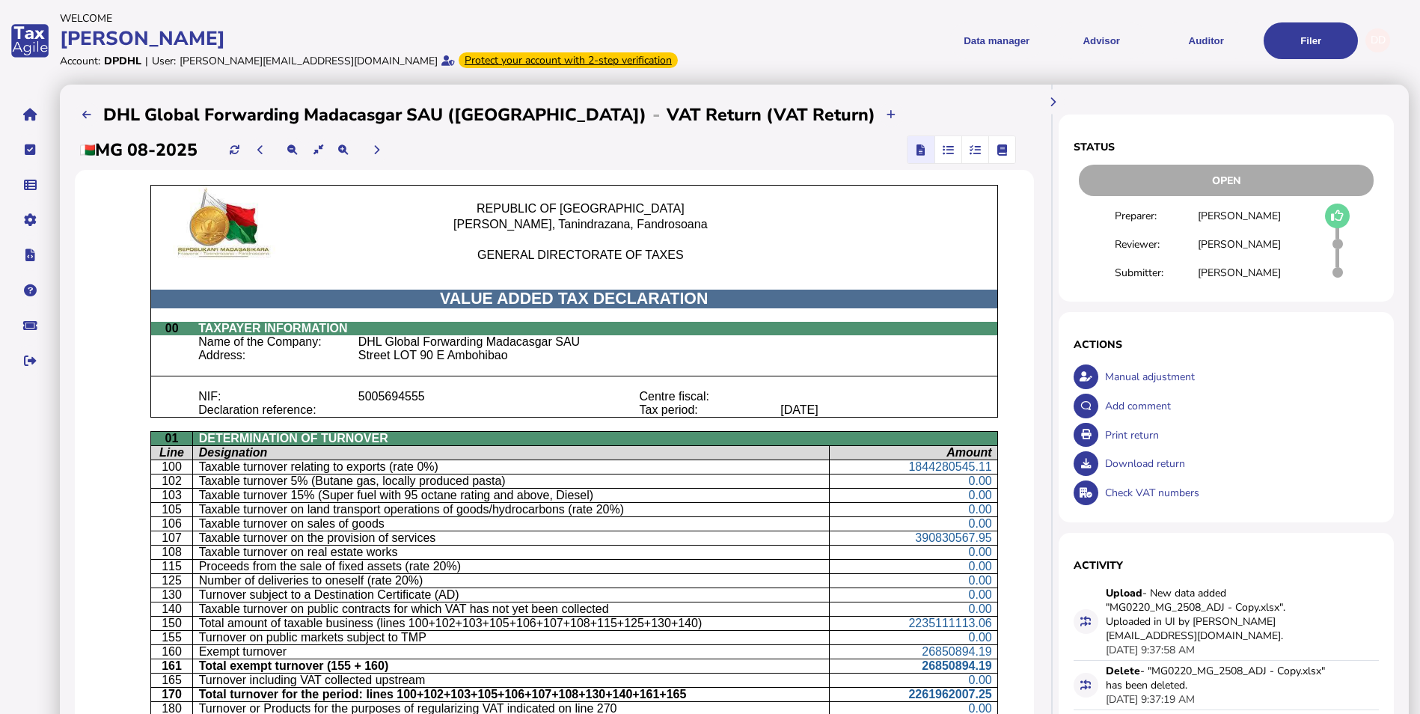
click at [963, 157] on span "button" at bounding box center [975, 149] width 25 height 27
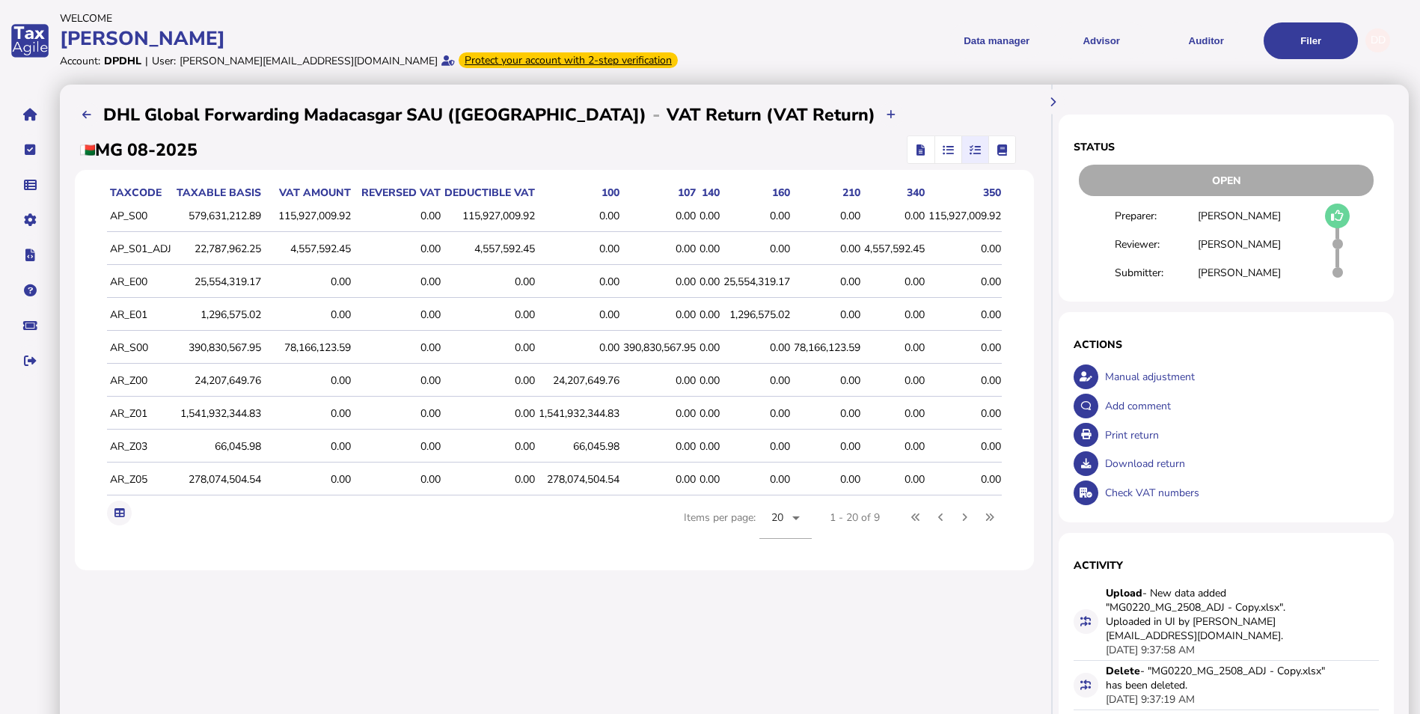
scroll to position [0, 15]
click at [943, 150] on icon "button" at bounding box center [948, 150] width 11 height 1
click at [917, 150] on icon "button" at bounding box center [921, 150] width 8 height 1
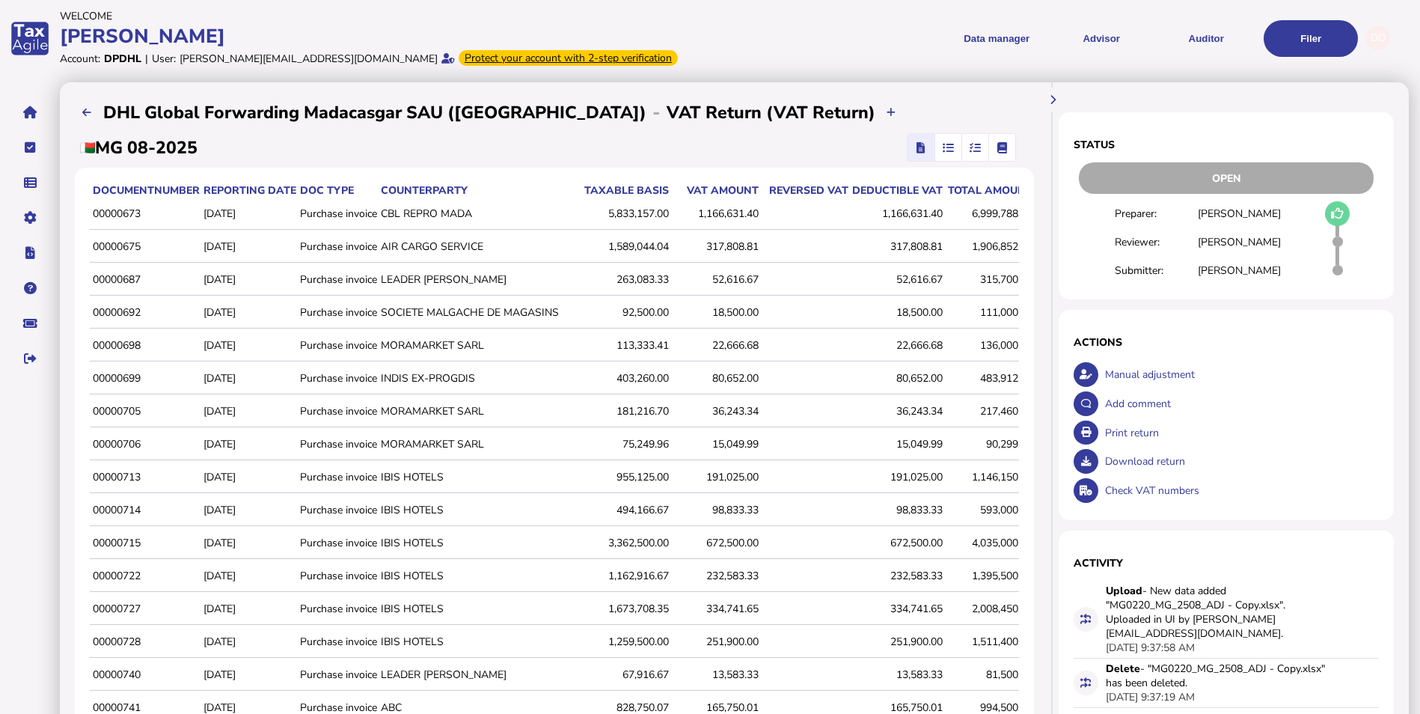
scroll to position [0, 0]
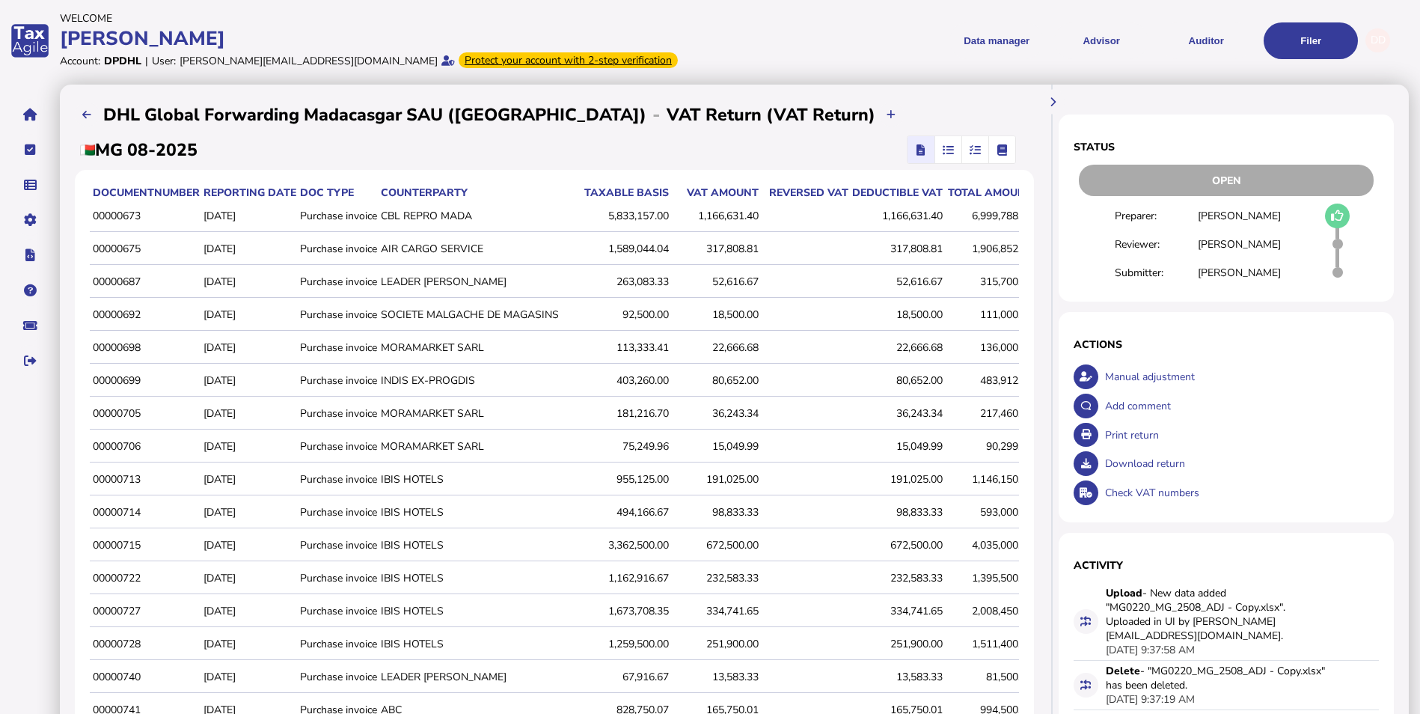
click at [917, 150] on icon "button" at bounding box center [921, 150] width 8 height 1
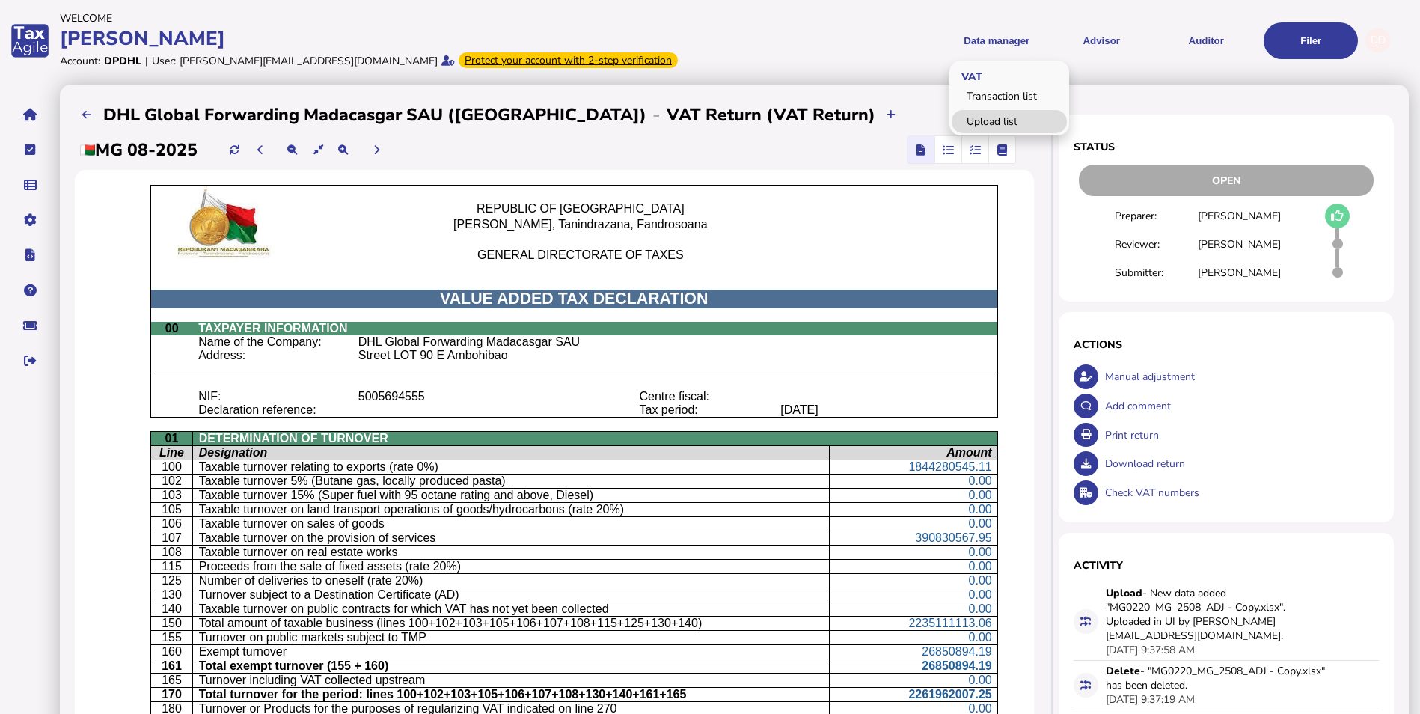
click at [1006, 117] on link "Upload list" at bounding box center [1009, 121] width 115 height 23
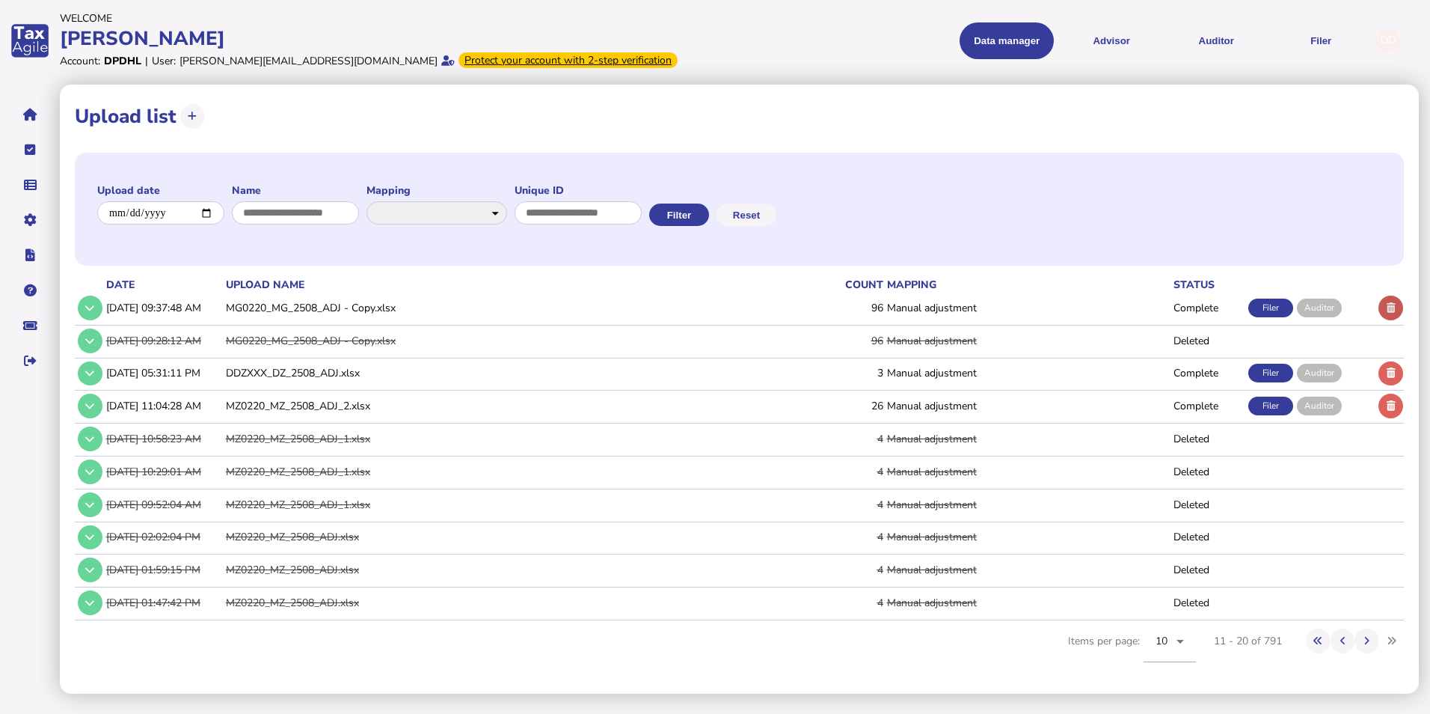
click at [1132, 310] on icon at bounding box center [1391, 308] width 9 height 10
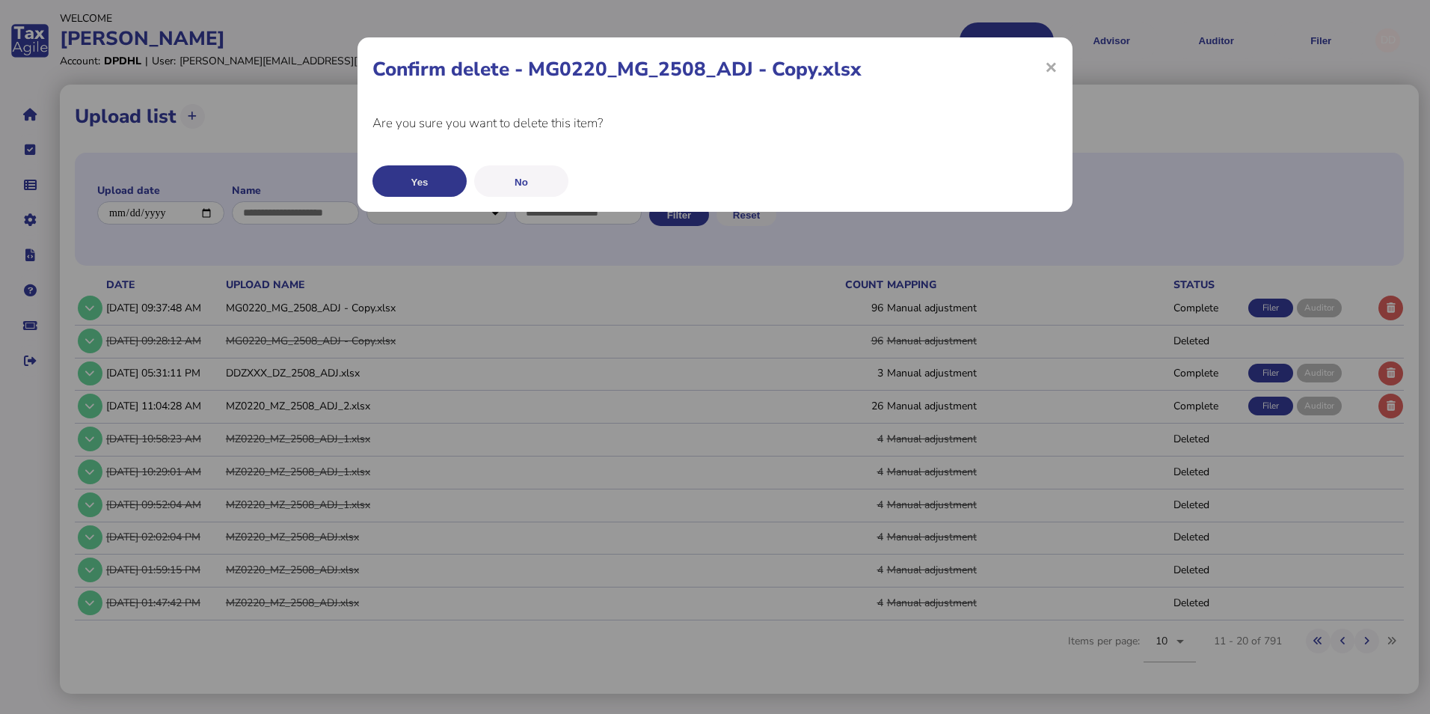
click at [438, 178] on button "Yes" at bounding box center [420, 180] width 94 height 31
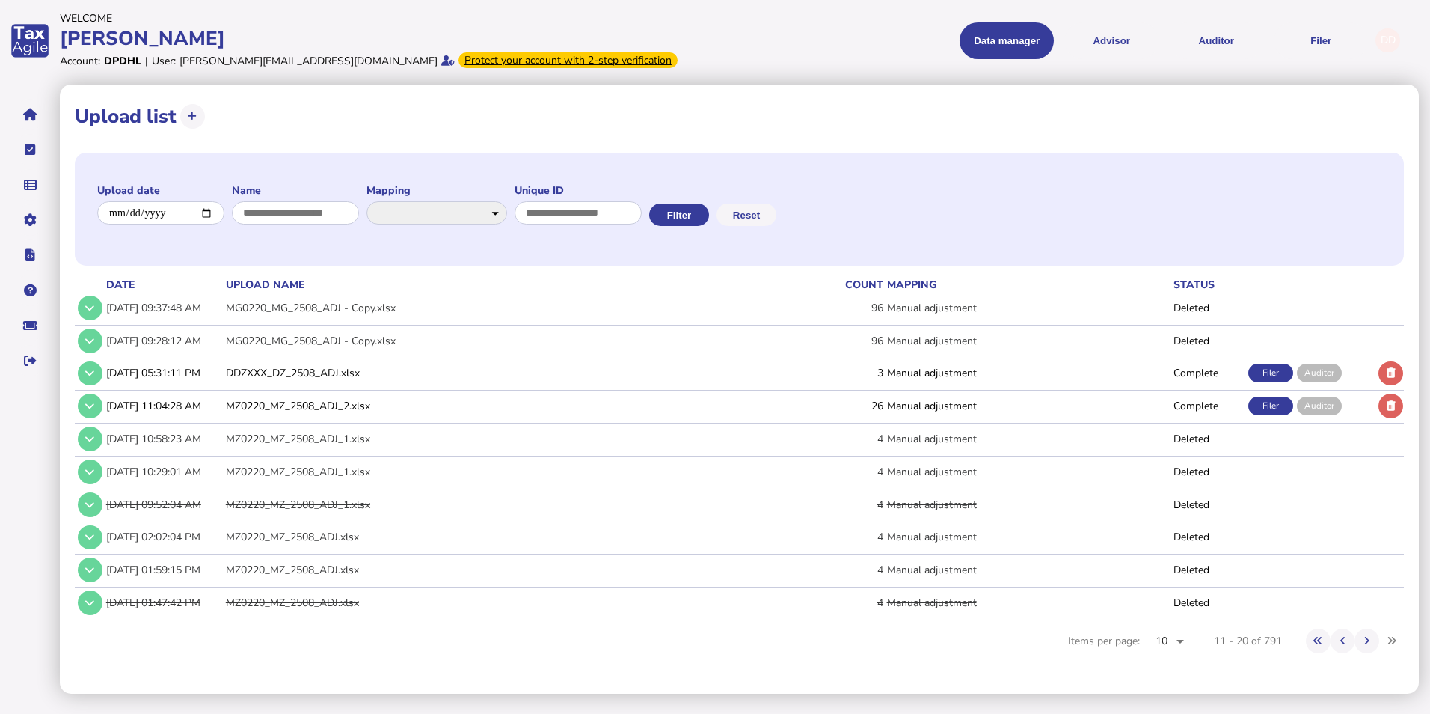
click at [1132, 142] on div "**********" at bounding box center [739, 389] width 1359 height 609
click at [190, 119] on icon at bounding box center [192, 116] width 9 height 10
select select "**********"
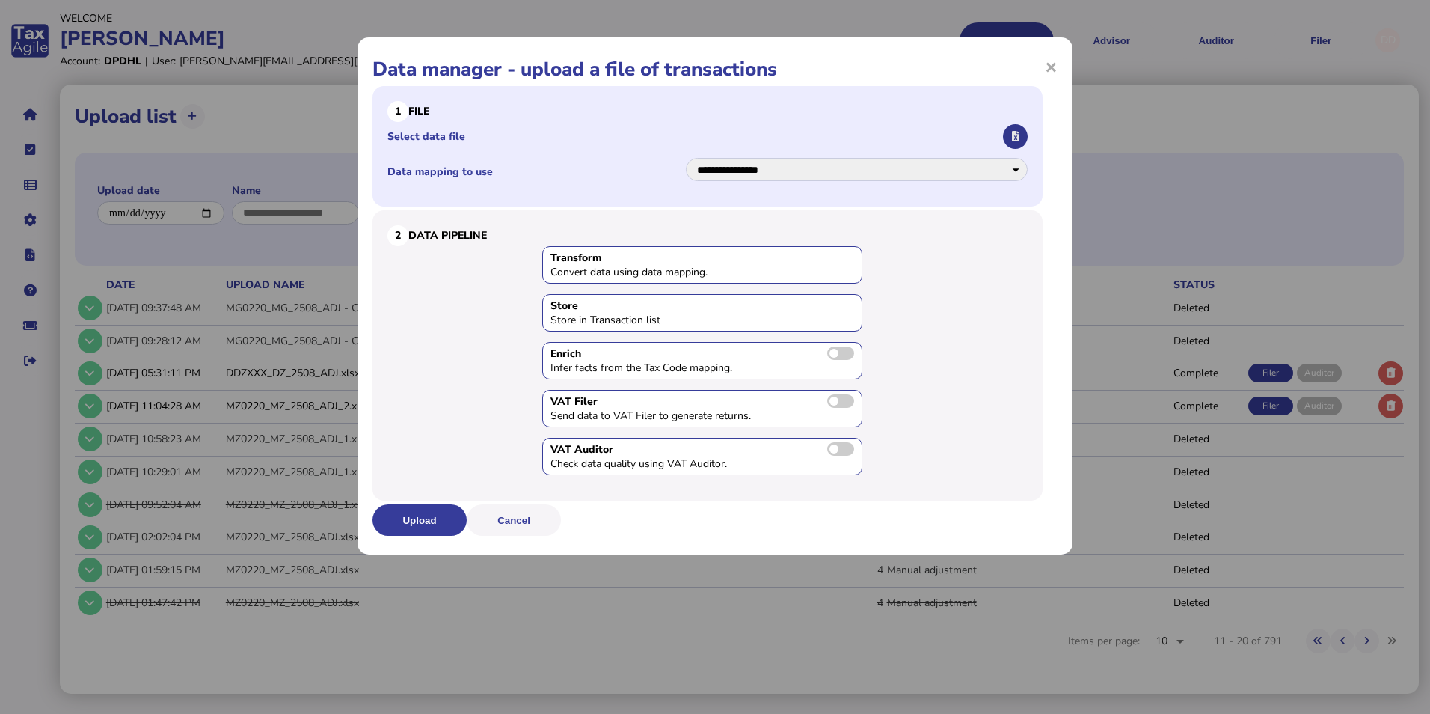
click at [1020, 141] on button "button" at bounding box center [1015, 136] width 25 height 25
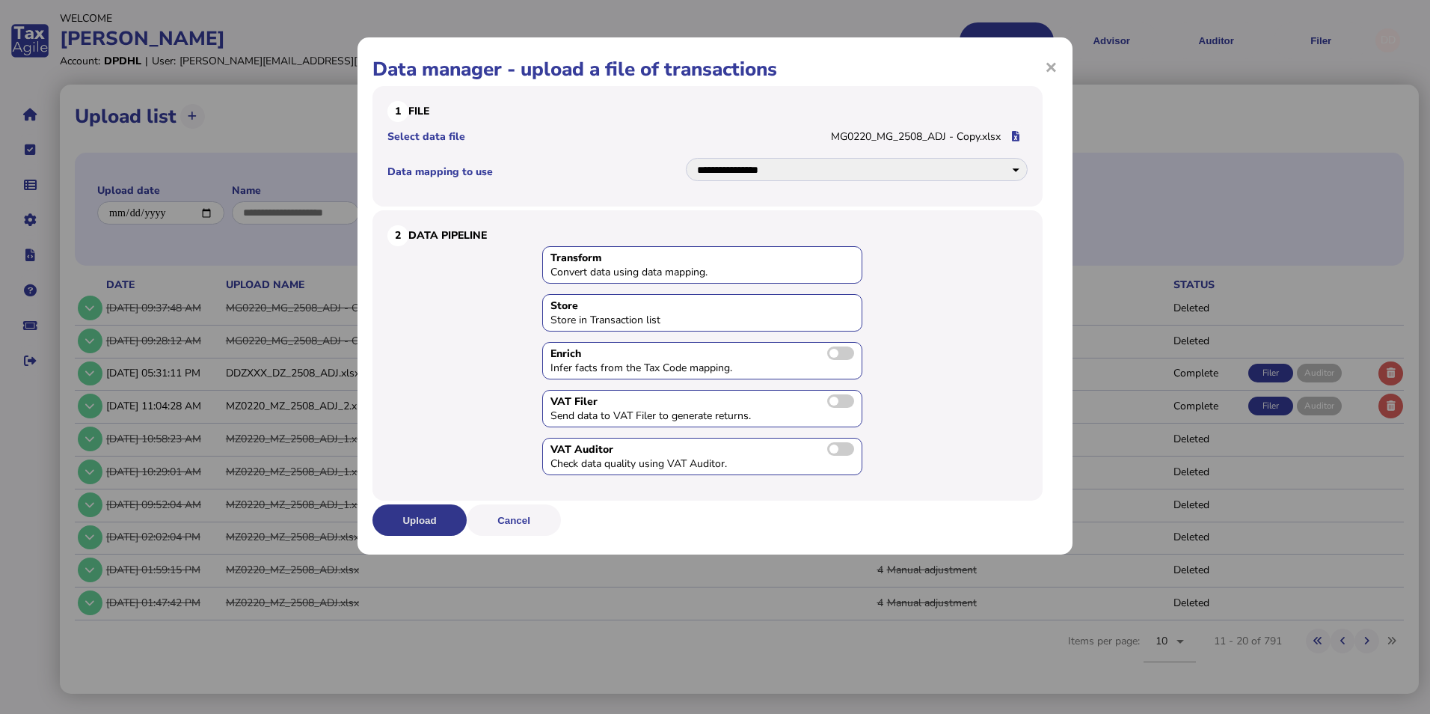
click at [404, 516] on button "Upload" at bounding box center [420, 519] width 94 height 31
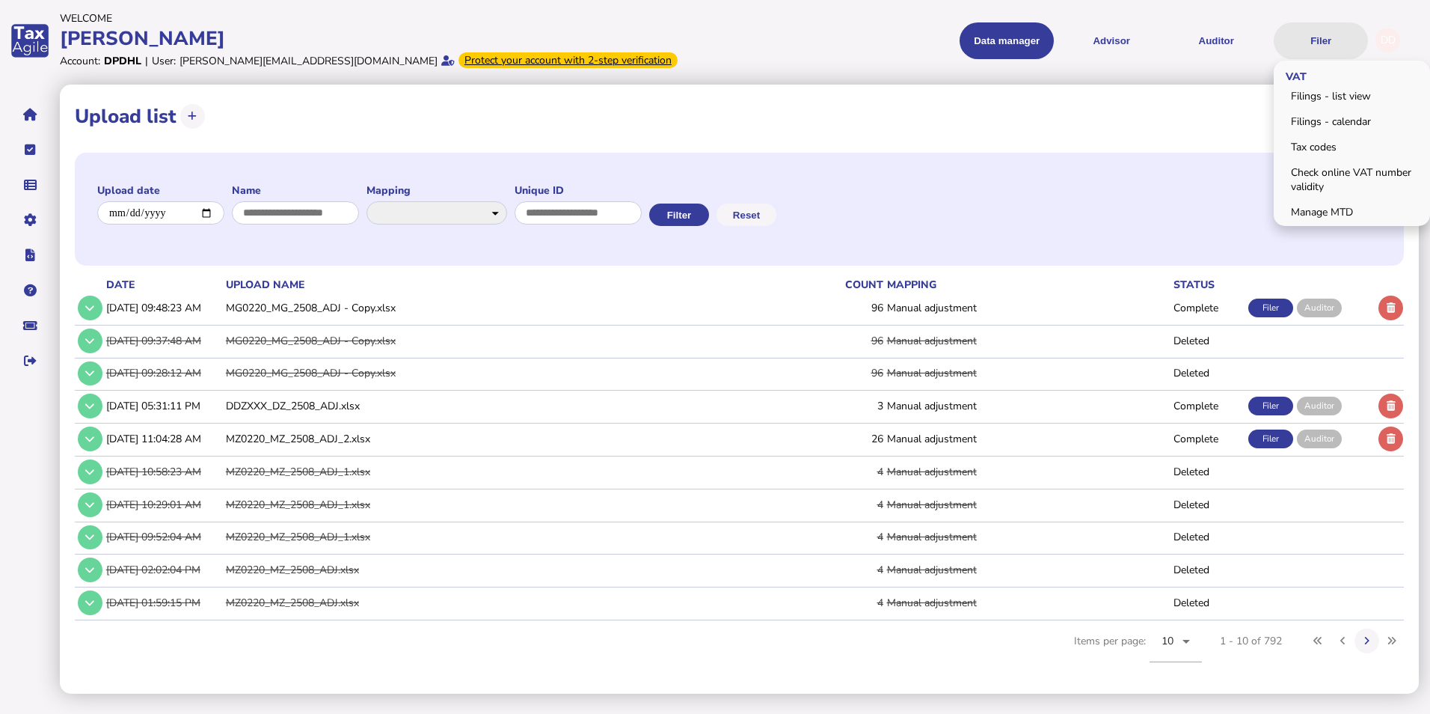
click at [1132, 44] on button "Filer" at bounding box center [1321, 40] width 94 height 37
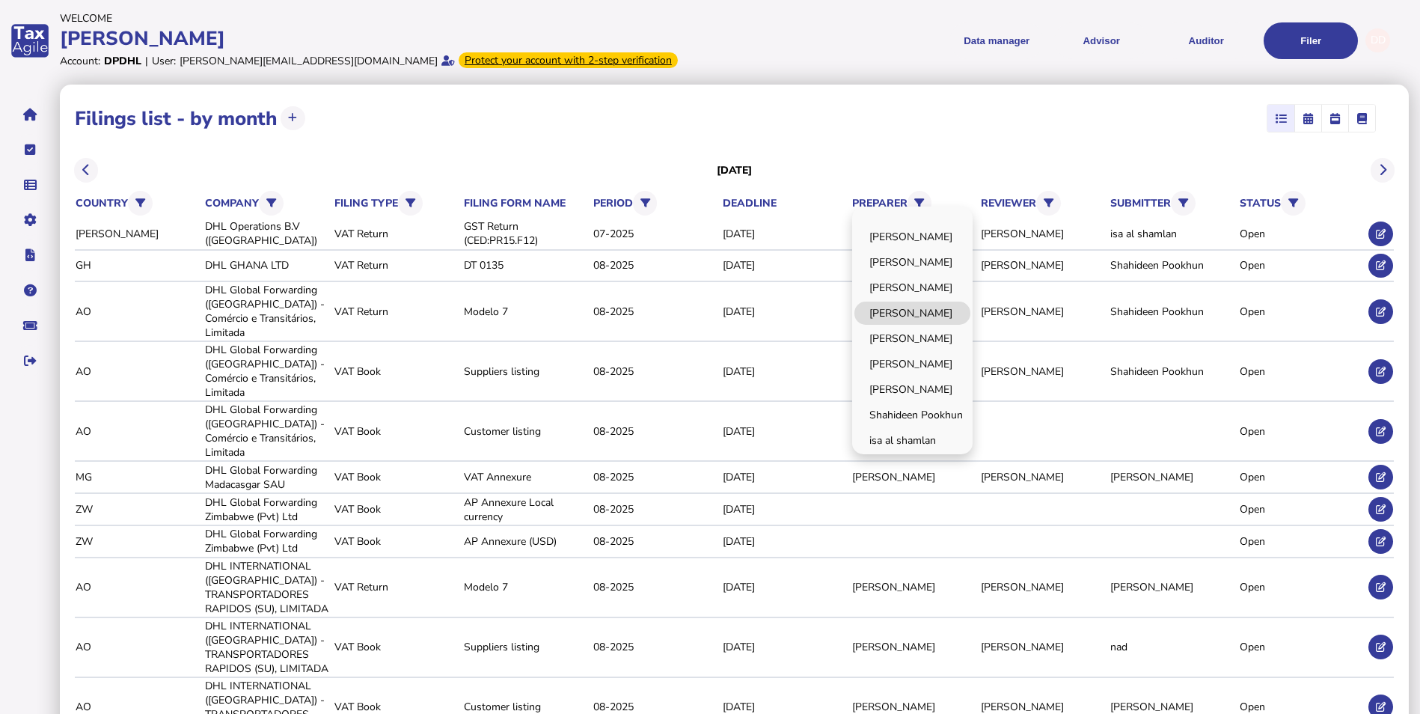
click at [915, 309] on link "Deveshi Dukhi" at bounding box center [912, 313] width 116 height 23
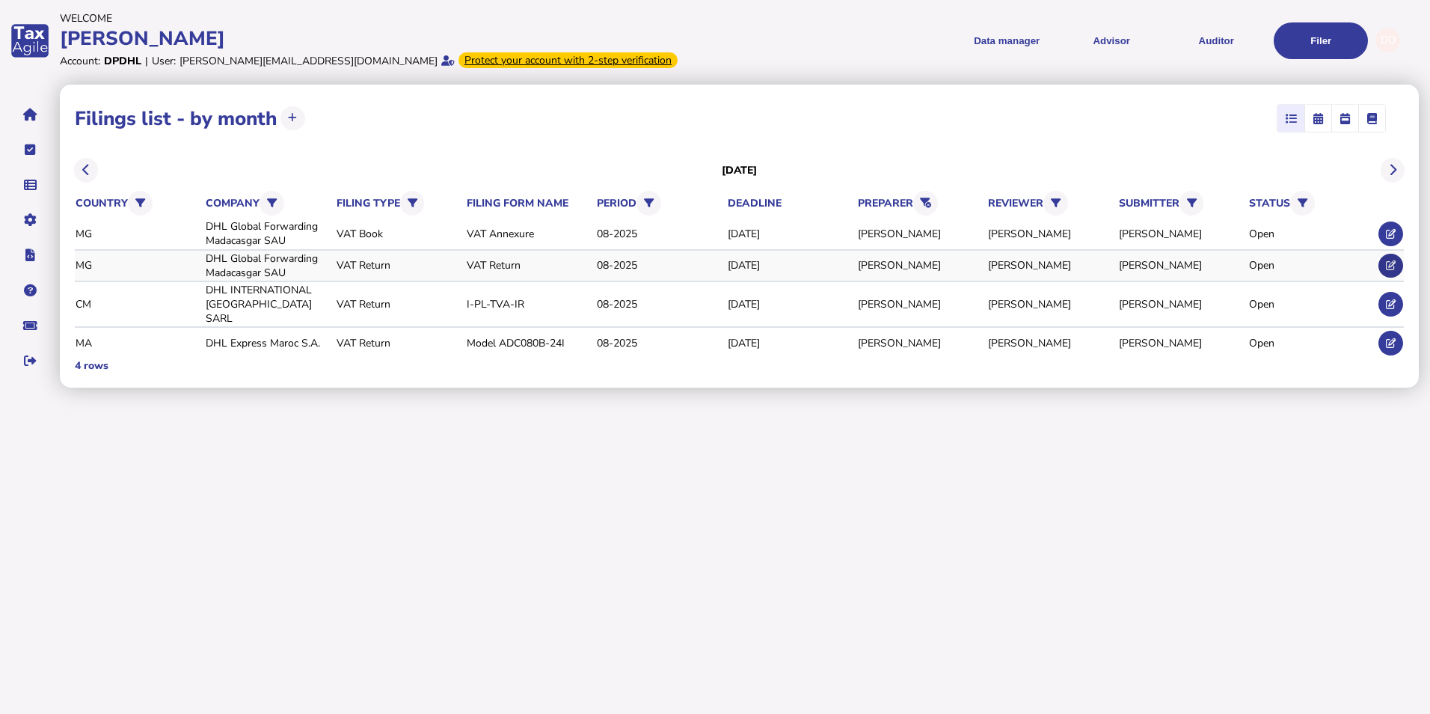
click at [1132, 261] on icon at bounding box center [1391, 265] width 10 height 10
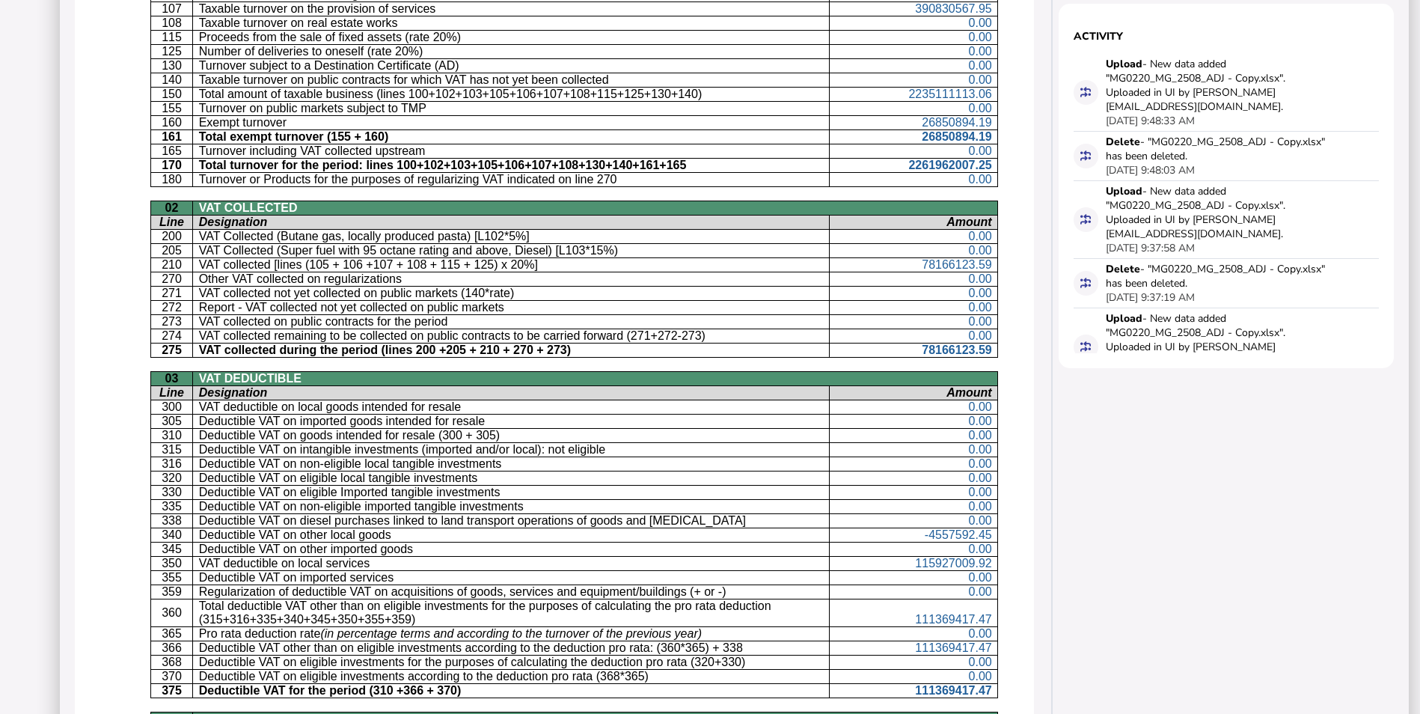
scroll to position [599, 0]
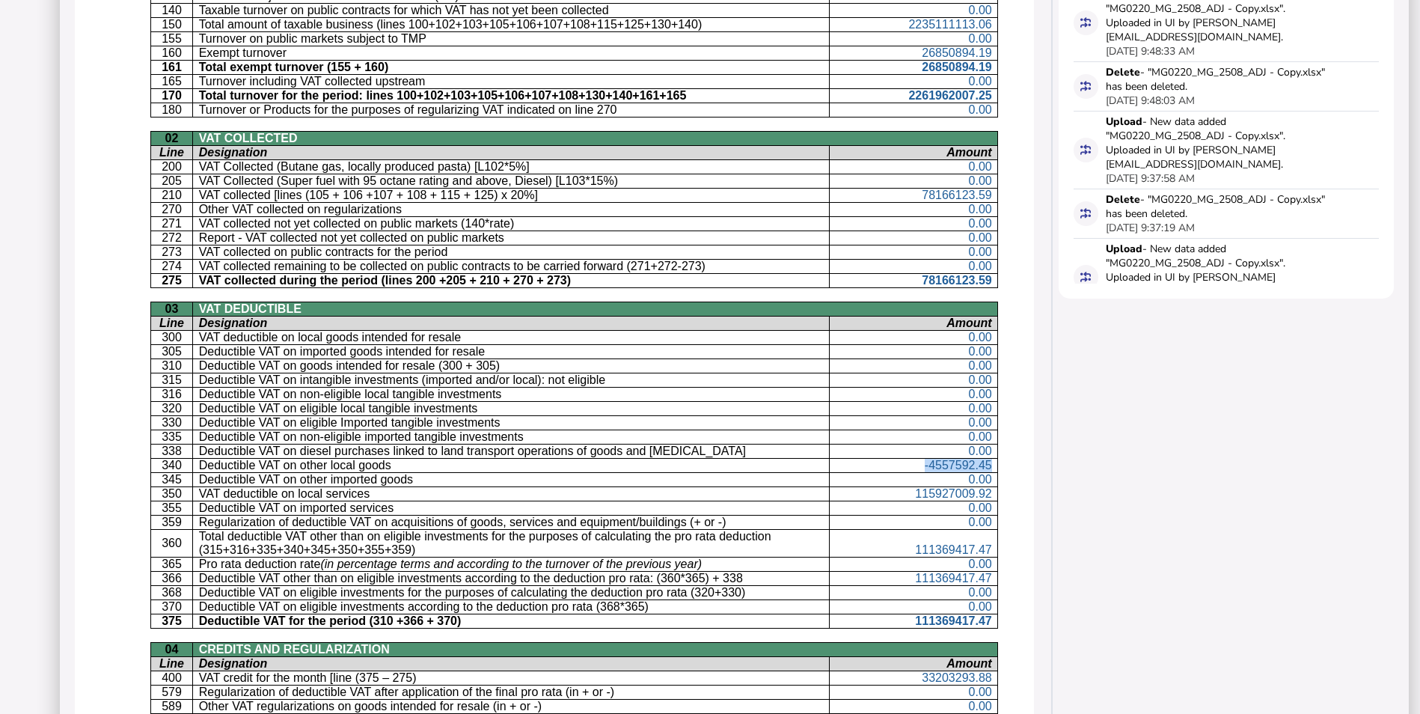
drag, startPoint x: 902, startPoint y: 470, endPoint x: 982, endPoint y: 464, distance: 81.0
click at [982, 464] on td "-4557592.45" at bounding box center [914, 466] width 168 height 14
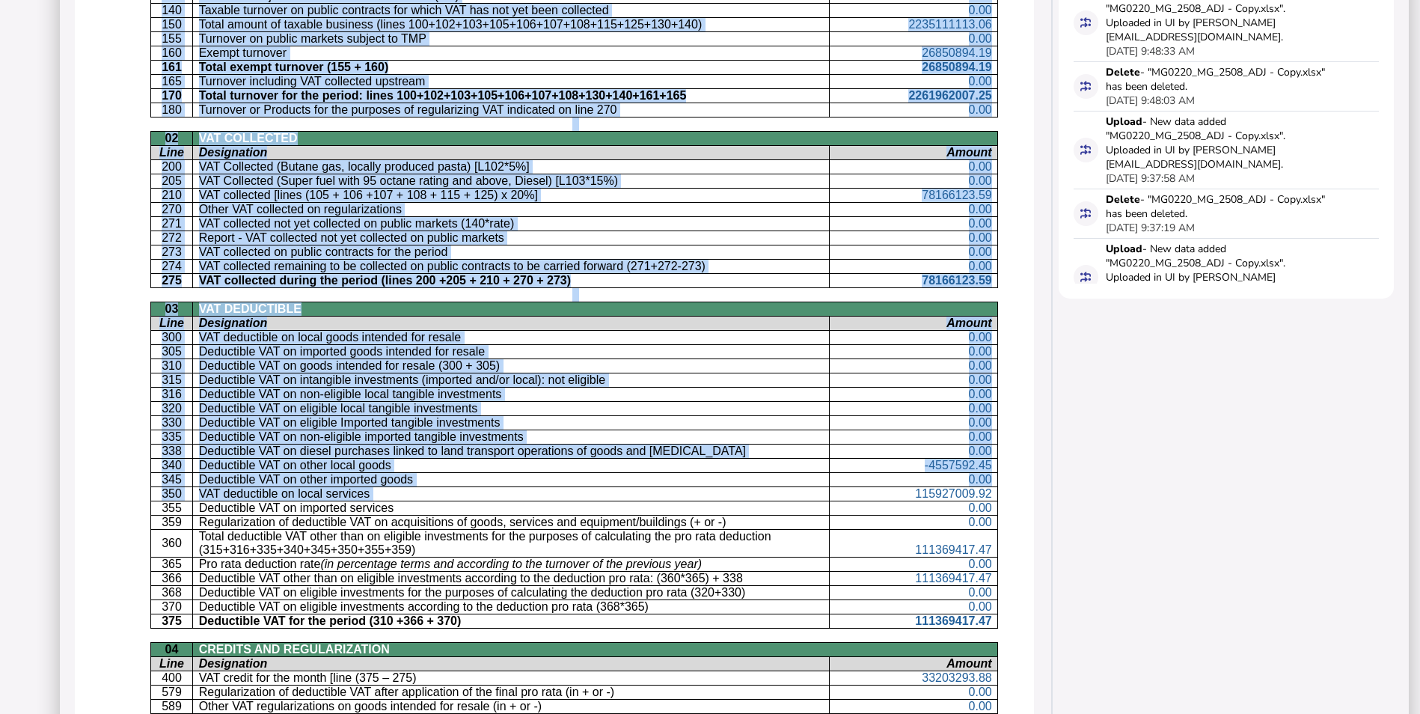
drag, startPoint x: 982, startPoint y: 464, endPoint x: 990, endPoint y: 491, distance: 28.0
click at [990, 491] on div "REPUBLIC OF MADAGASCAR Fitiavana, Tanindrazana, Fandrosoana GENERAL DIRECTORATE…" at bounding box center [554, 321] width 959 height 1501
drag, startPoint x: 990, startPoint y: 491, endPoint x: 973, endPoint y: 495, distance: 17.1
click at [973, 495] on span "115927009.92" at bounding box center [953, 493] width 76 height 13
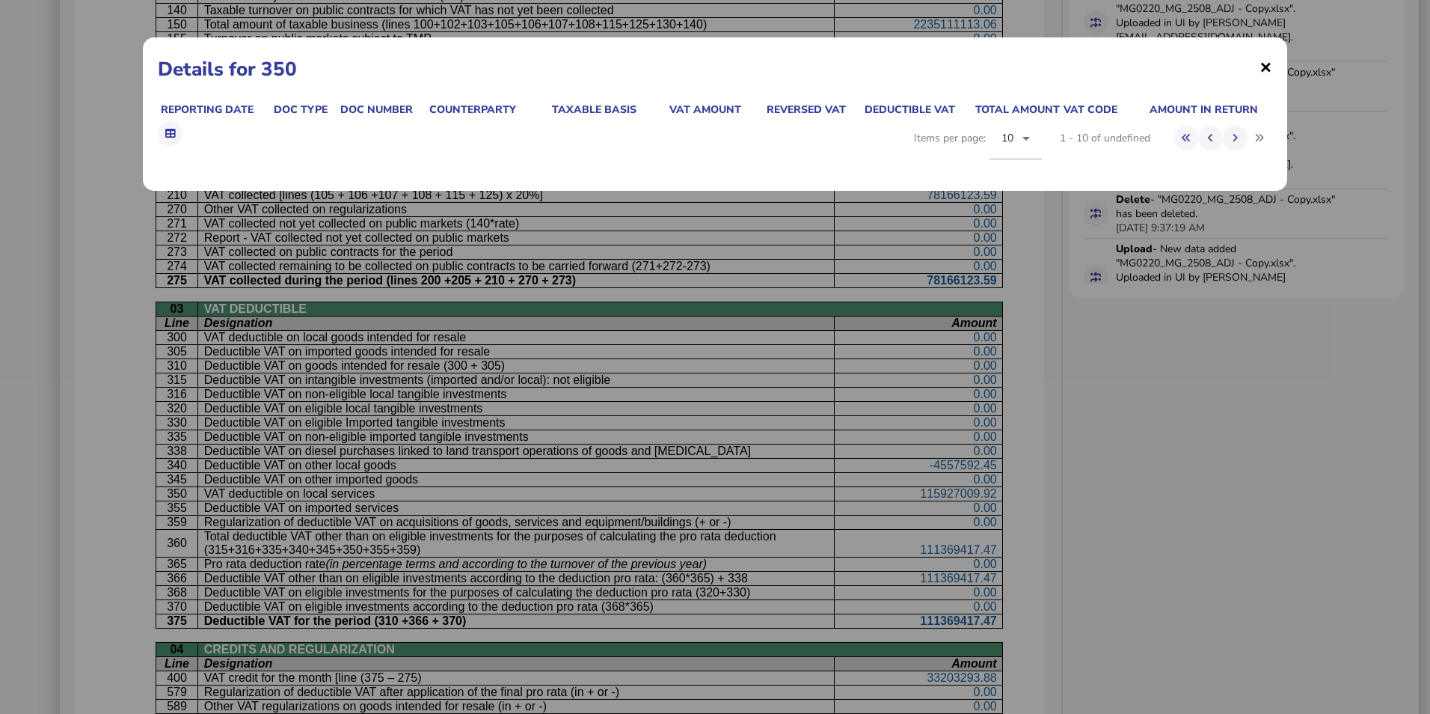
click at [1132, 67] on span "×" at bounding box center [1266, 66] width 13 height 28
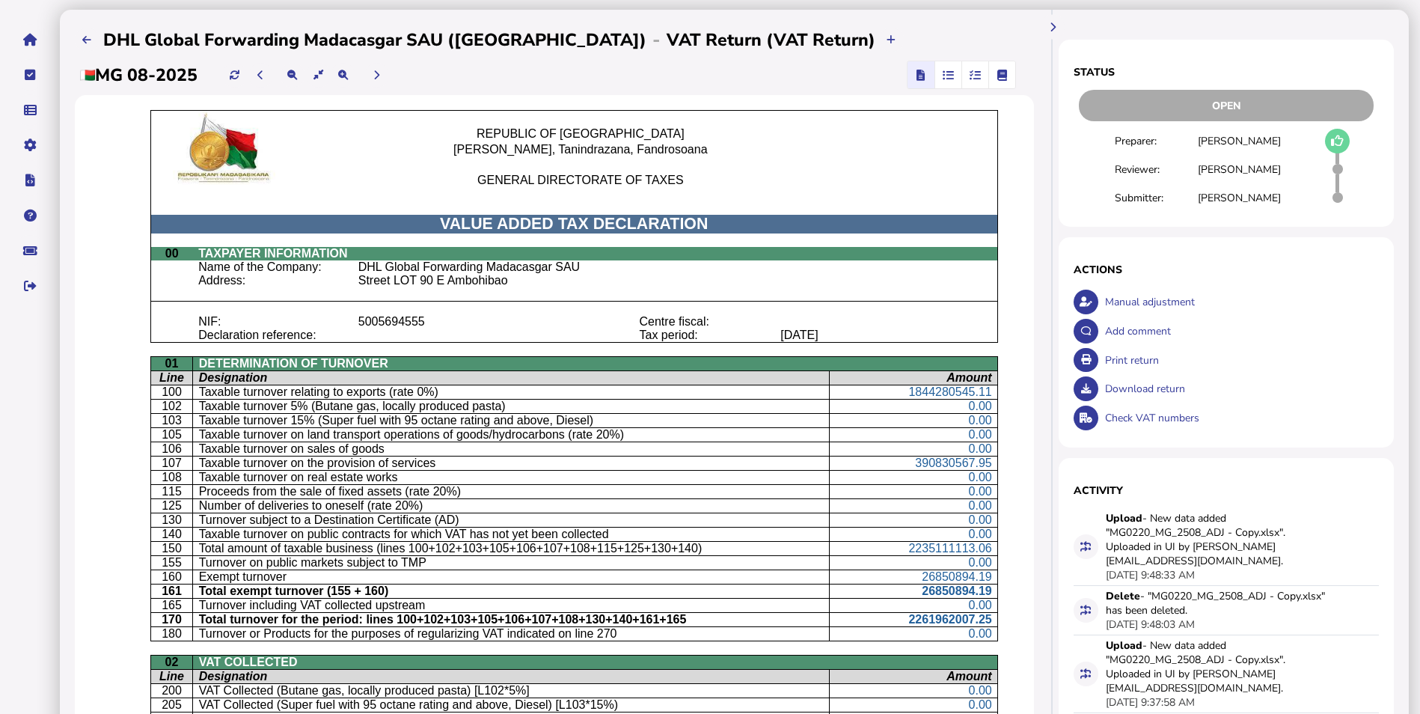
scroll to position [0, 0]
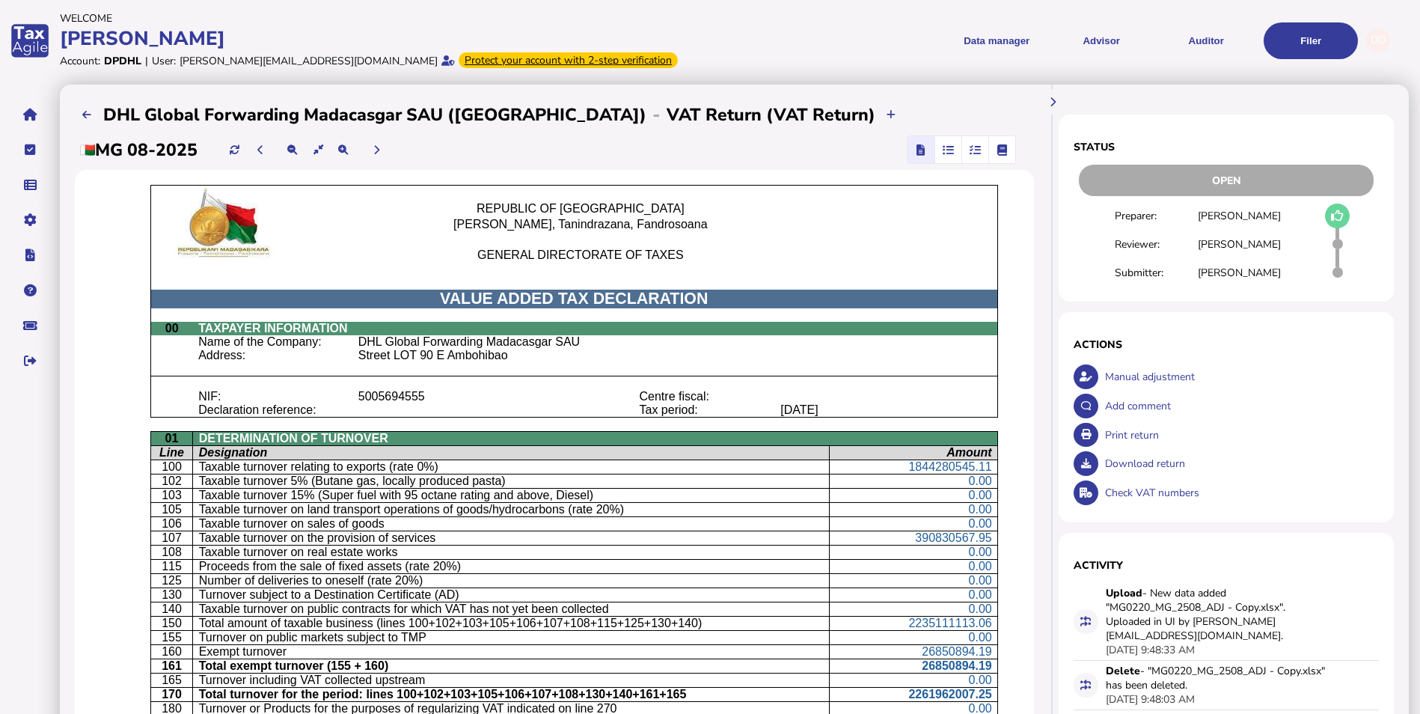
drag, startPoint x: 600, startPoint y: 0, endPoint x: 464, endPoint y: 25, distance: 138.4
click at [464, 25] on div "Welcome" at bounding box center [383, 18] width 646 height 14
drag, startPoint x: 463, startPoint y: 1, endPoint x: 754, endPoint y: 31, distance: 292.5
click at [754, 30] on menu "Data manager VAT Transaction list Upload list Advisor VAT Advisor for VAT Check…" at bounding box center [1036, 40] width 646 height 37
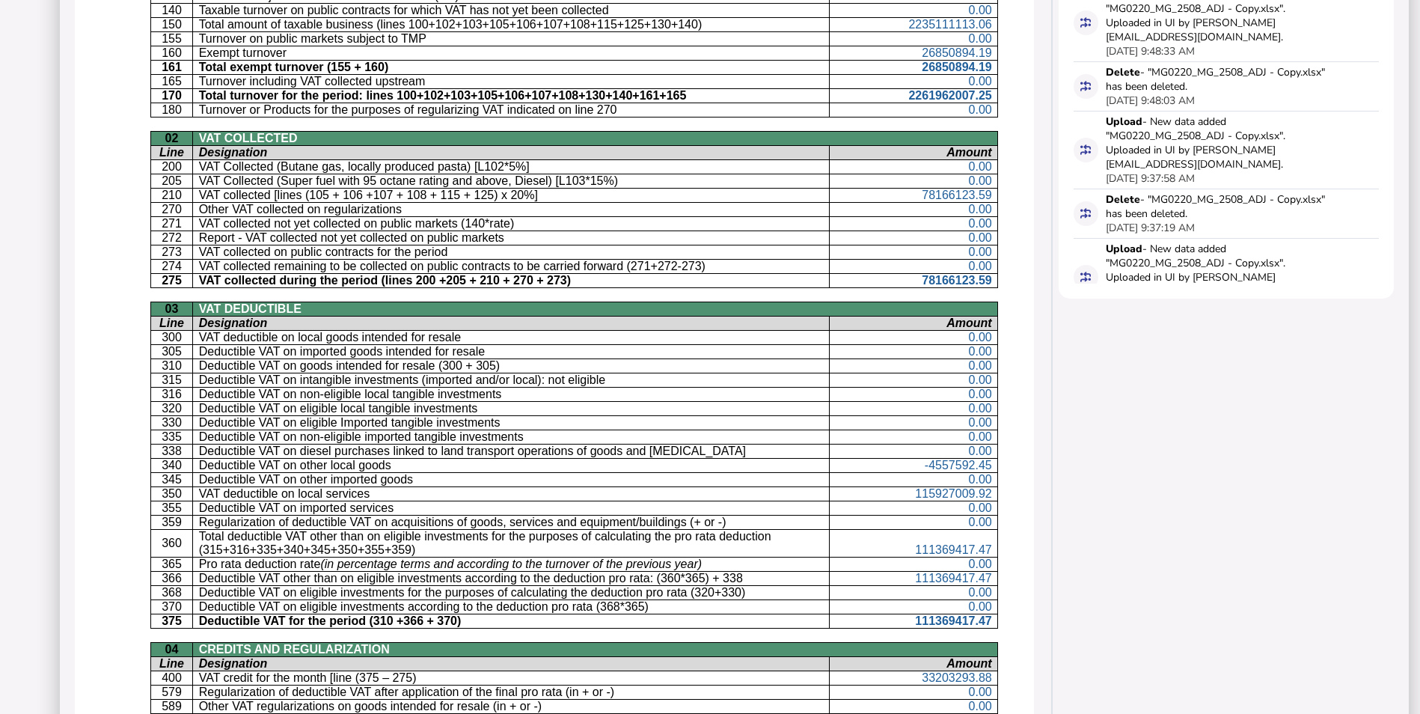
scroll to position [673, 0]
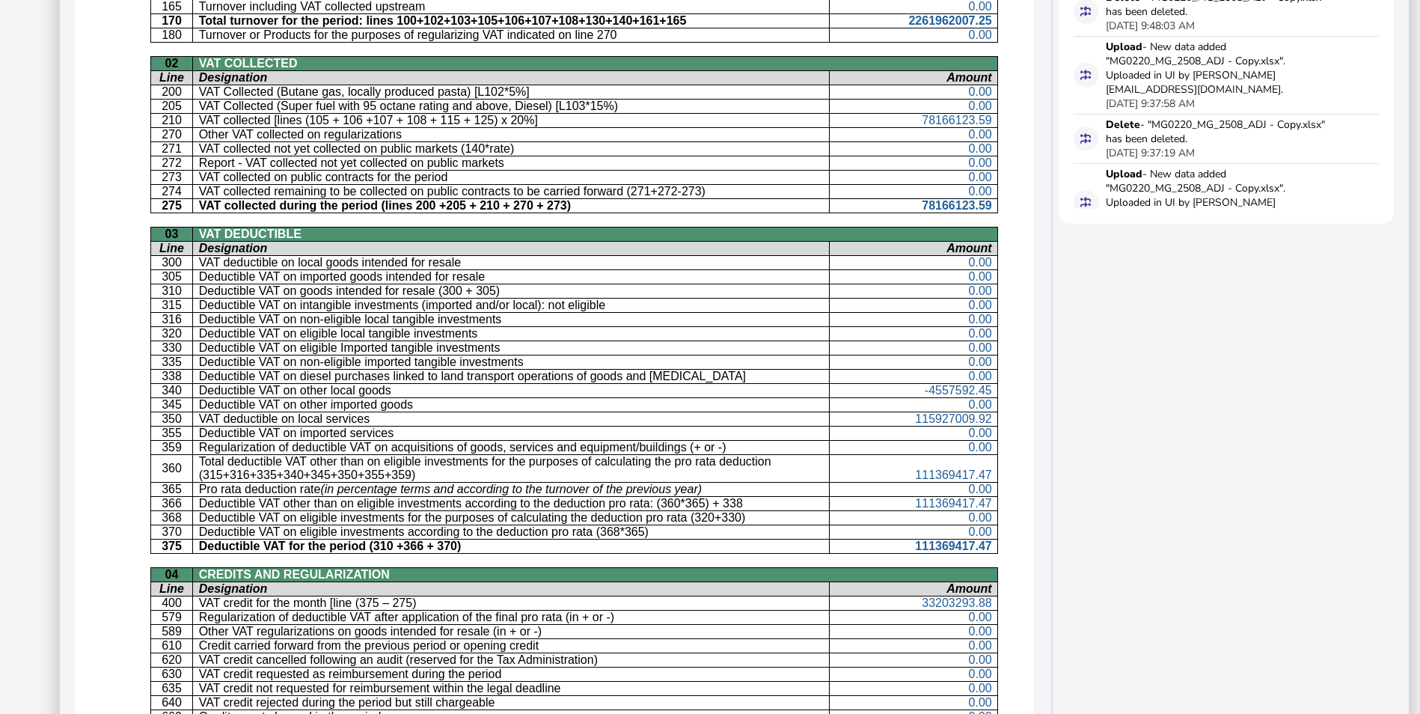
click at [898, 388] on p "-4557592.45" at bounding box center [914, 390] width 156 height 13
drag, startPoint x: 899, startPoint y: 415, endPoint x: 978, endPoint y: 423, distance: 79.7
click at [978, 423] on p "115927009.92" at bounding box center [914, 418] width 156 height 13
click at [795, 345] on p "Deductible VAT on eligible Imported tangible investments" at bounding box center [511, 347] width 625 height 13
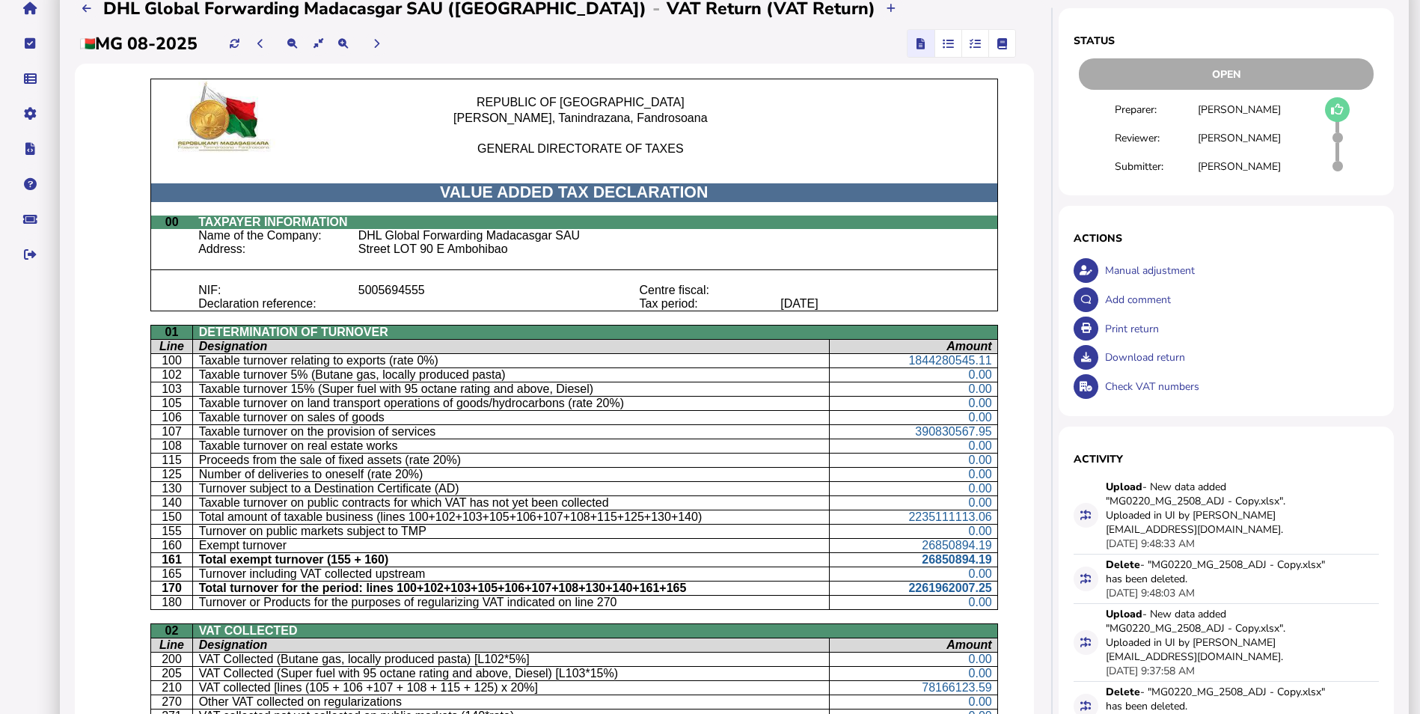
scroll to position [0, 0]
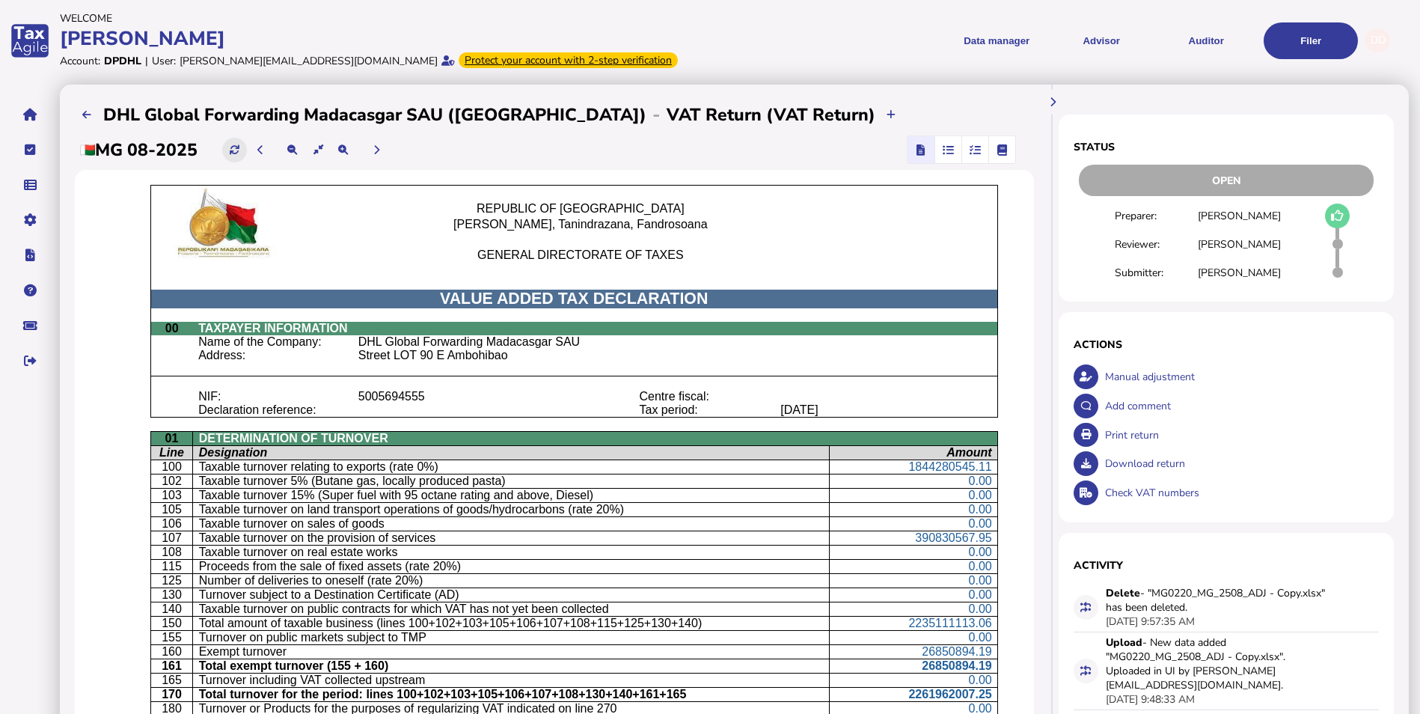
click at [244, 151] on button at bounding box center [234, 150] width 25 height 25
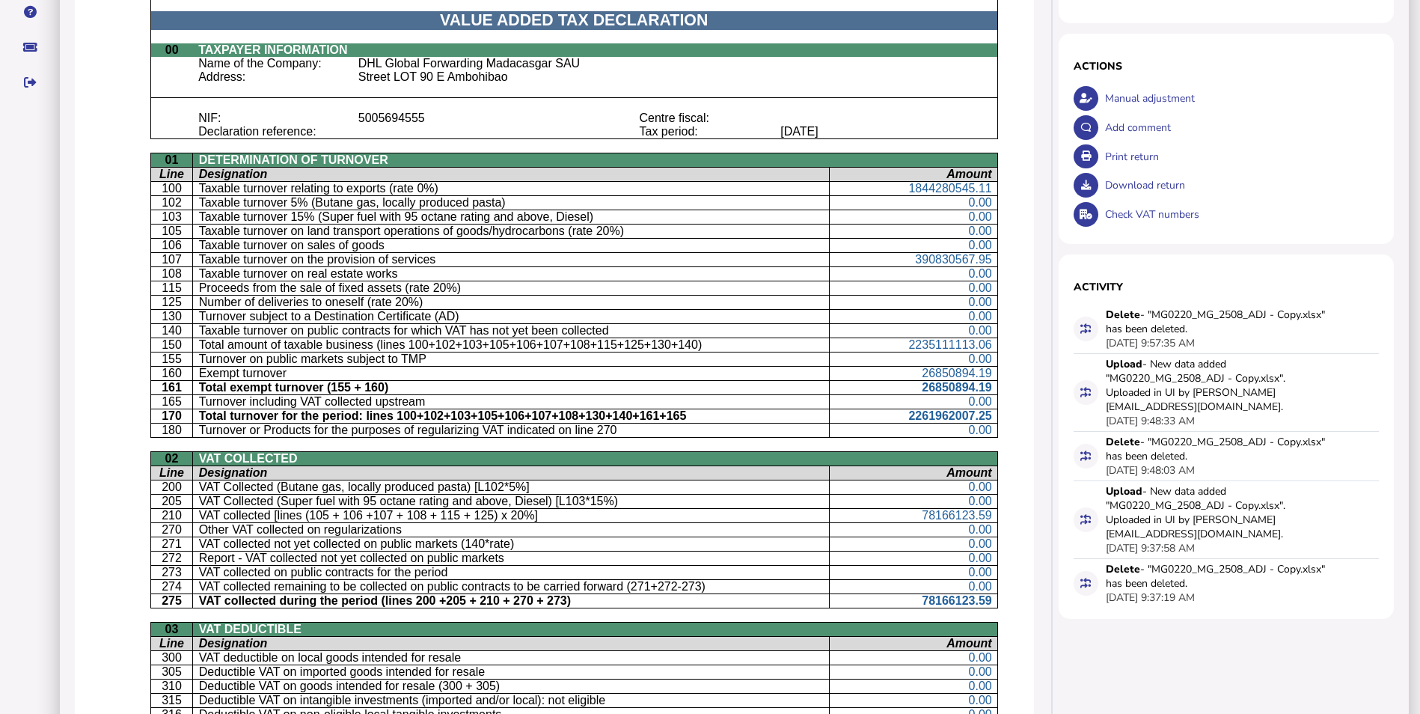
scroll to position [75, 0]
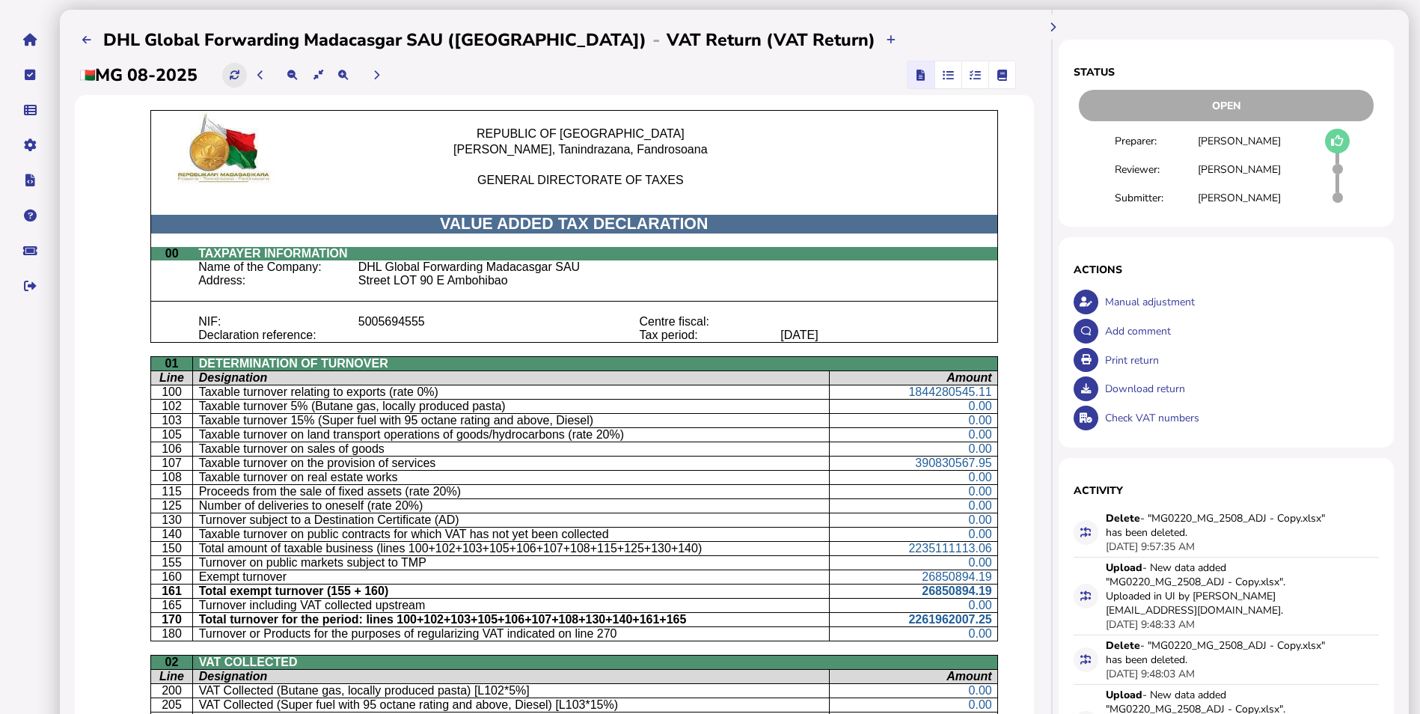
click at [236, 75] on icon at bounding box center [235, 75] width 10 height 10
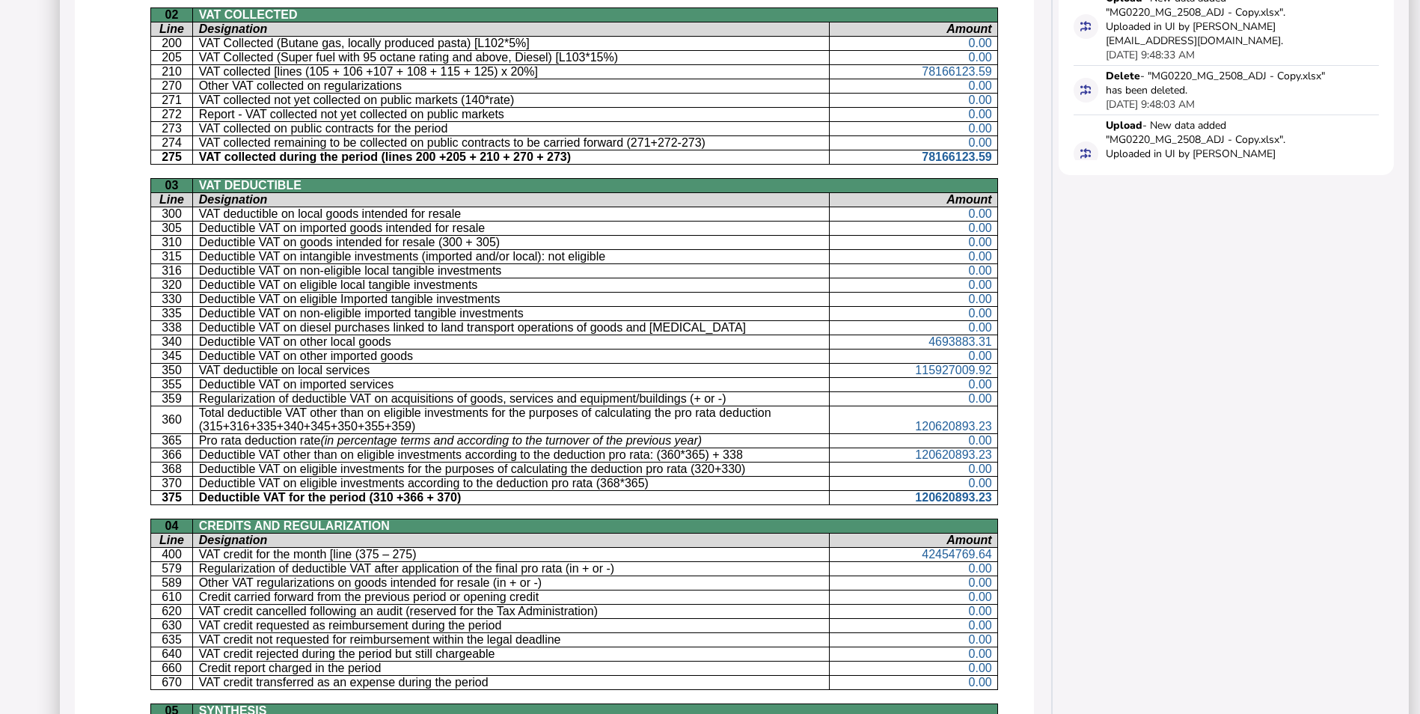
scroll to position [748, 0]
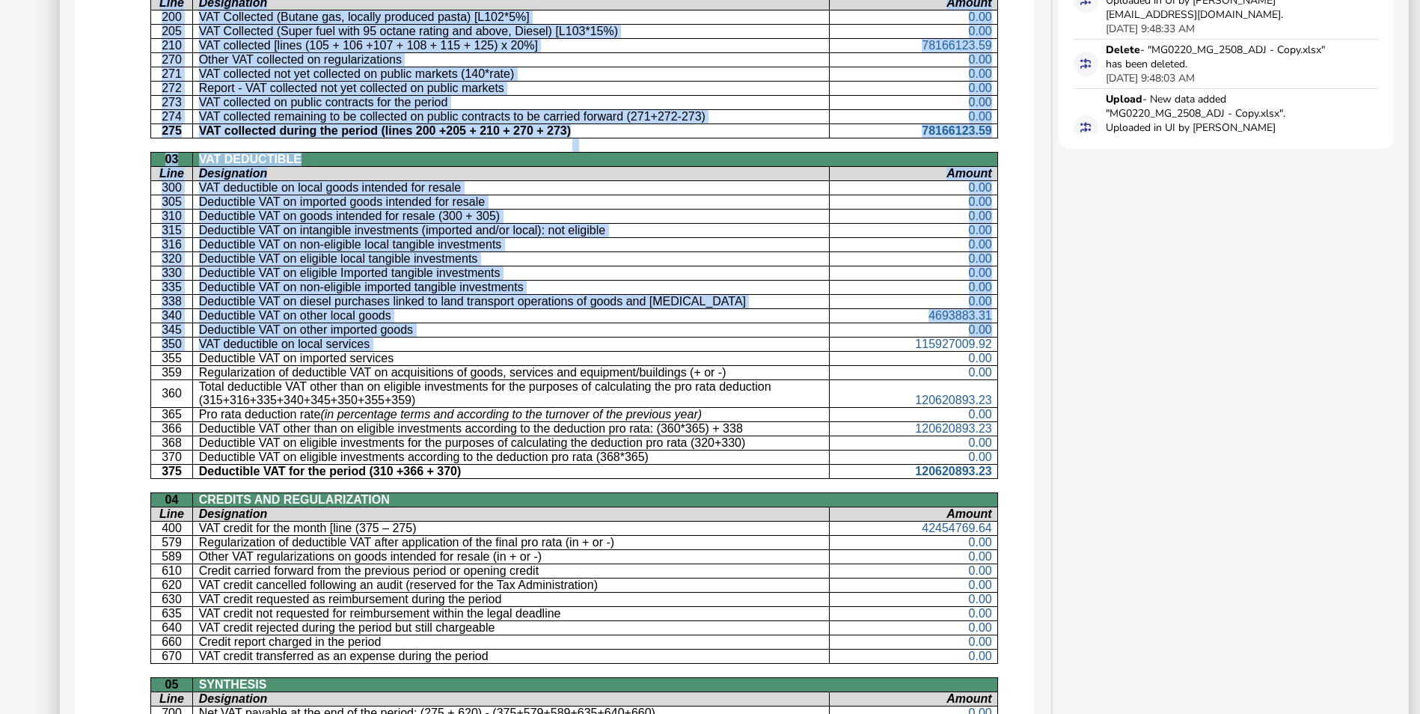
drag, startPoint x: 884, startPoint y: 342, endPoint x: 993, endPoint y: 342, distance: 108.5
click at [993, 342] on div "REPUBLIC OF MADAGASCAR Fitiavana, Tanindrazana, Fandrosoana GENERAL DIRECTORATE…" at bounding box center [554, 172] width 959 height 1501
drag, startPoint x: 993, startPoint y: 342, endPoint x: 1003, endPoint y: 365, distance: 25.4
click at [1003, 365] on div "REPUBLIC OF MADAGASCAR Fitiavana, Tanindrazana, Fandrosoana GENERAL DIRECTORATE…" at bounding box center [554, 172] width 959 height 1501
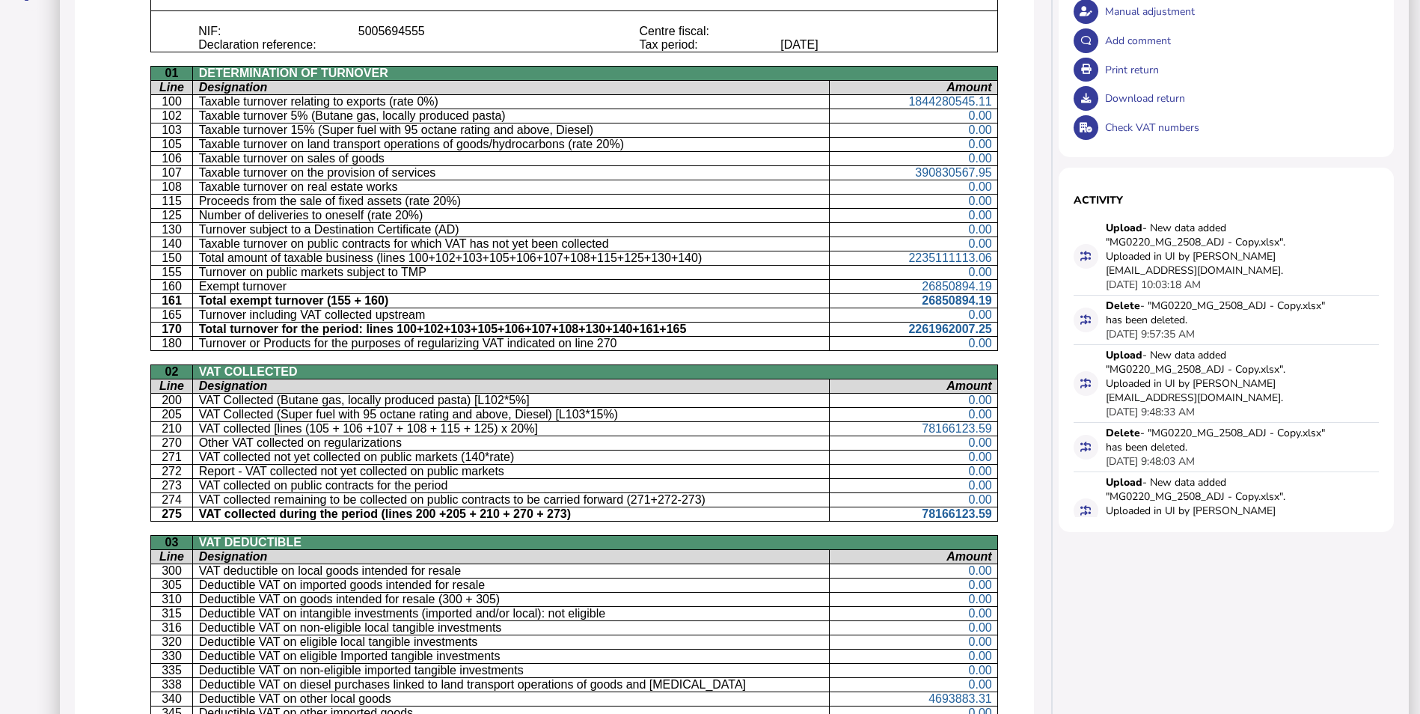
scroll to position [0, 0]
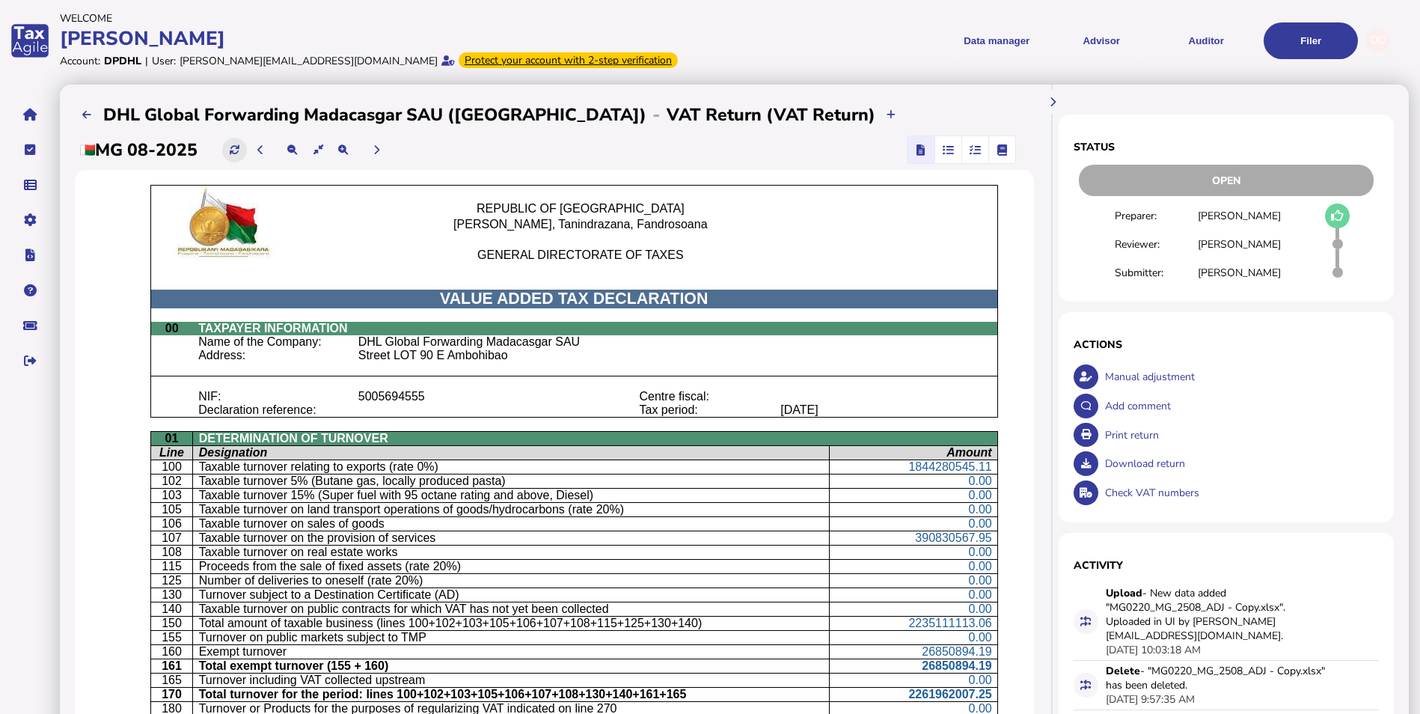
click at [239, 150] on icon at bounding box center [235, 150] width 10 height 10
click at [239, 152] on icon at bounding box center [235, 150] width 10 height 10
click at [232, 145] on button at bounding box center [234, 150] width 25 height 25
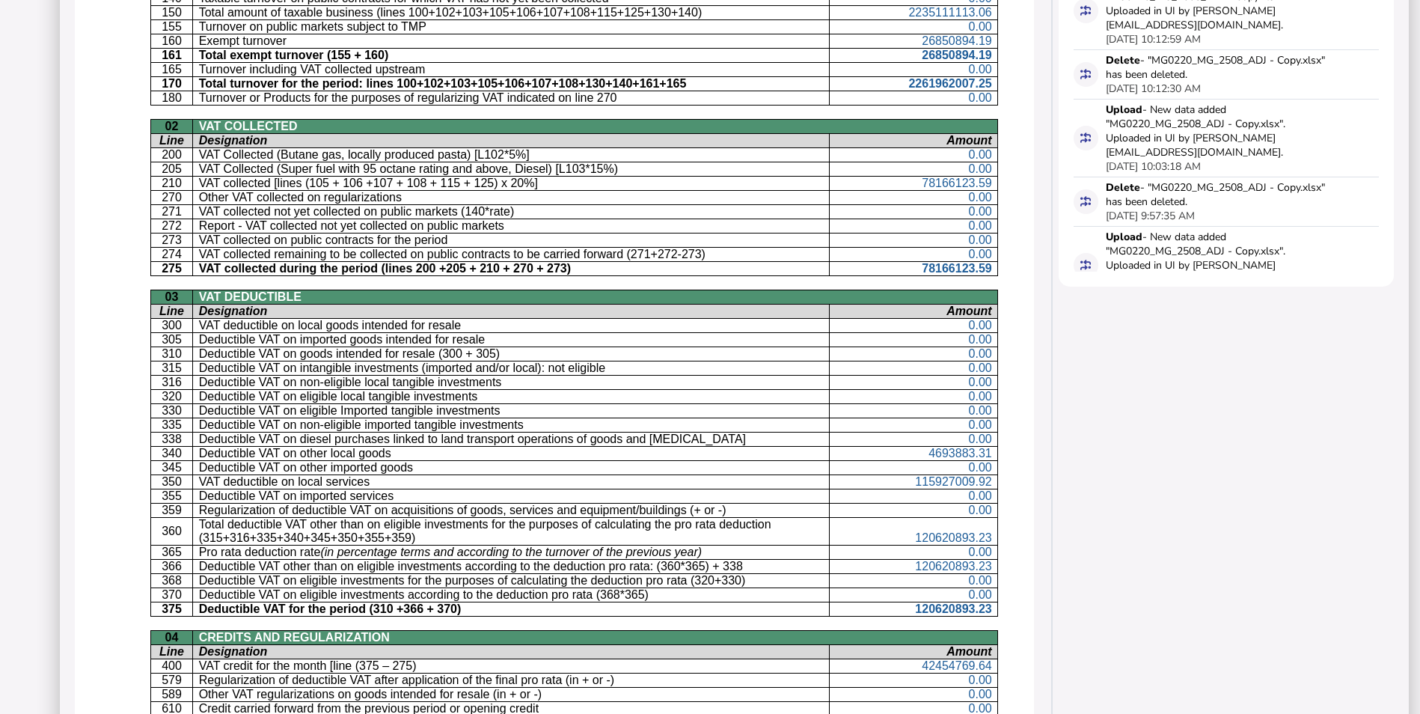
scroll to position [694, 0]
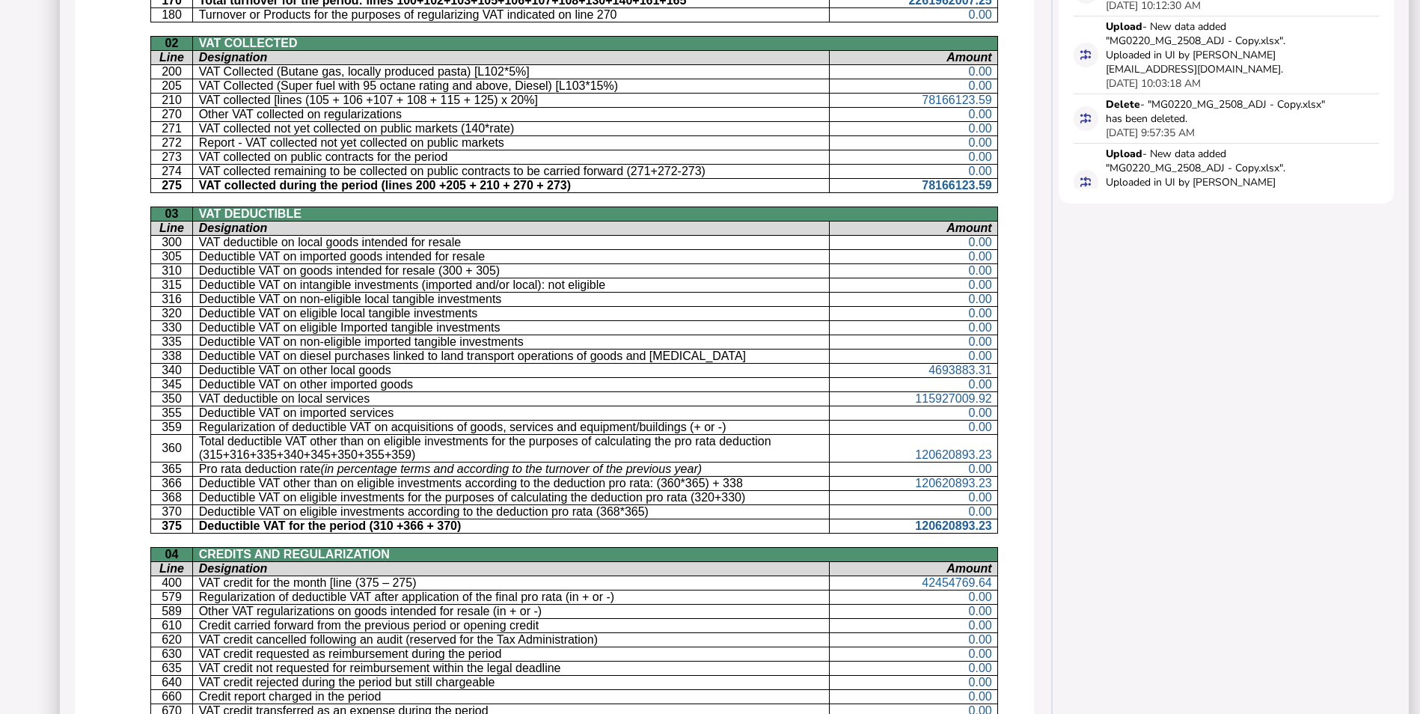
click at [406, 396] on p "VAT deductible on local services" at bounding box center [511, 398] width 625 height 13
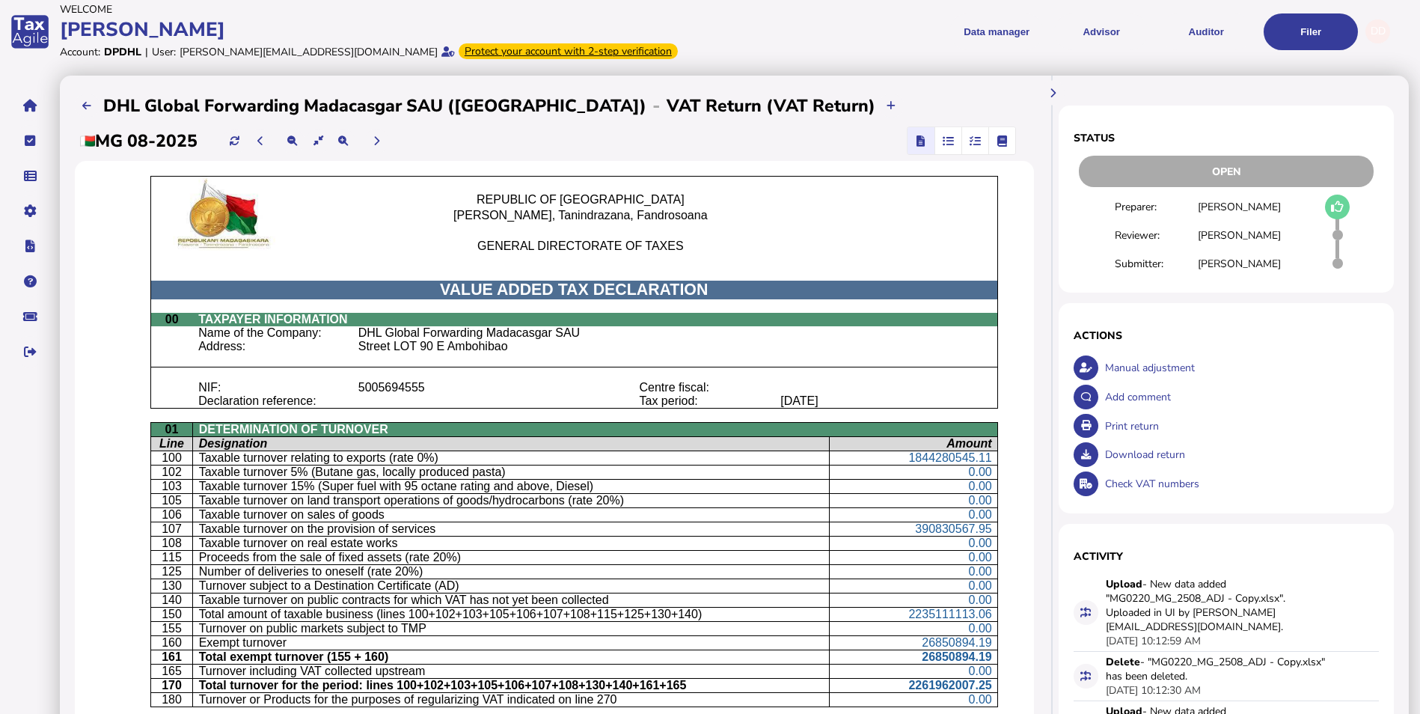
scroll to position [0, 0]
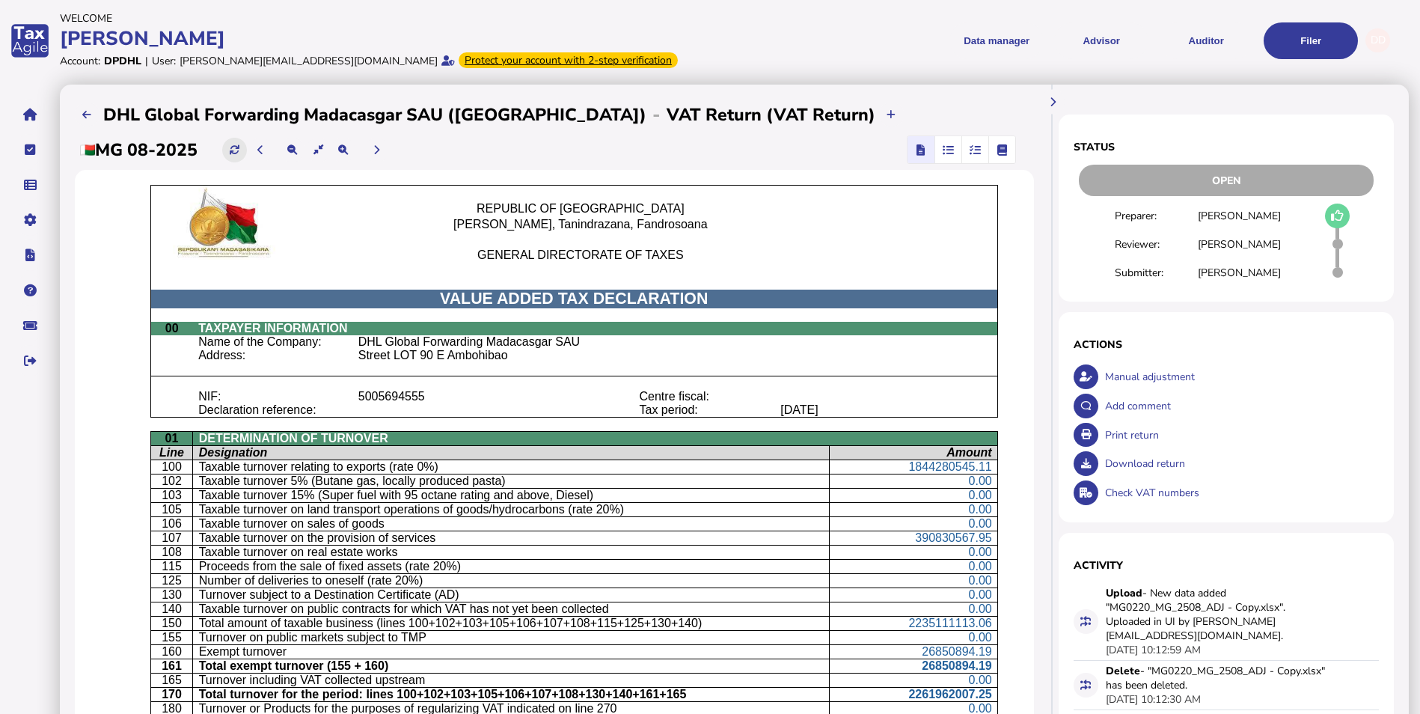
click at [235, 145] on icon at bounding box center [235, 150] width 10 height 10
click at [238, 145] on icon at bounding box center [235, 150] width 10 height 10
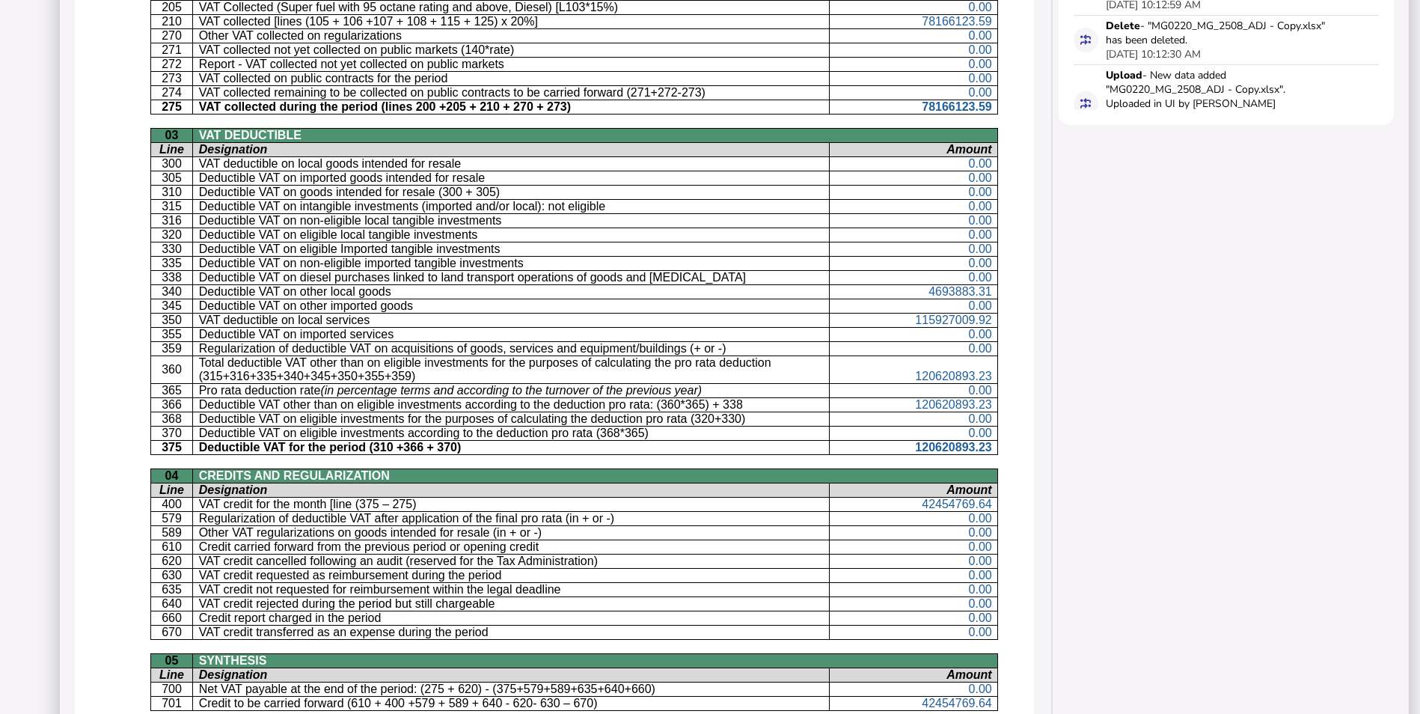
scroll to position [748, 0]
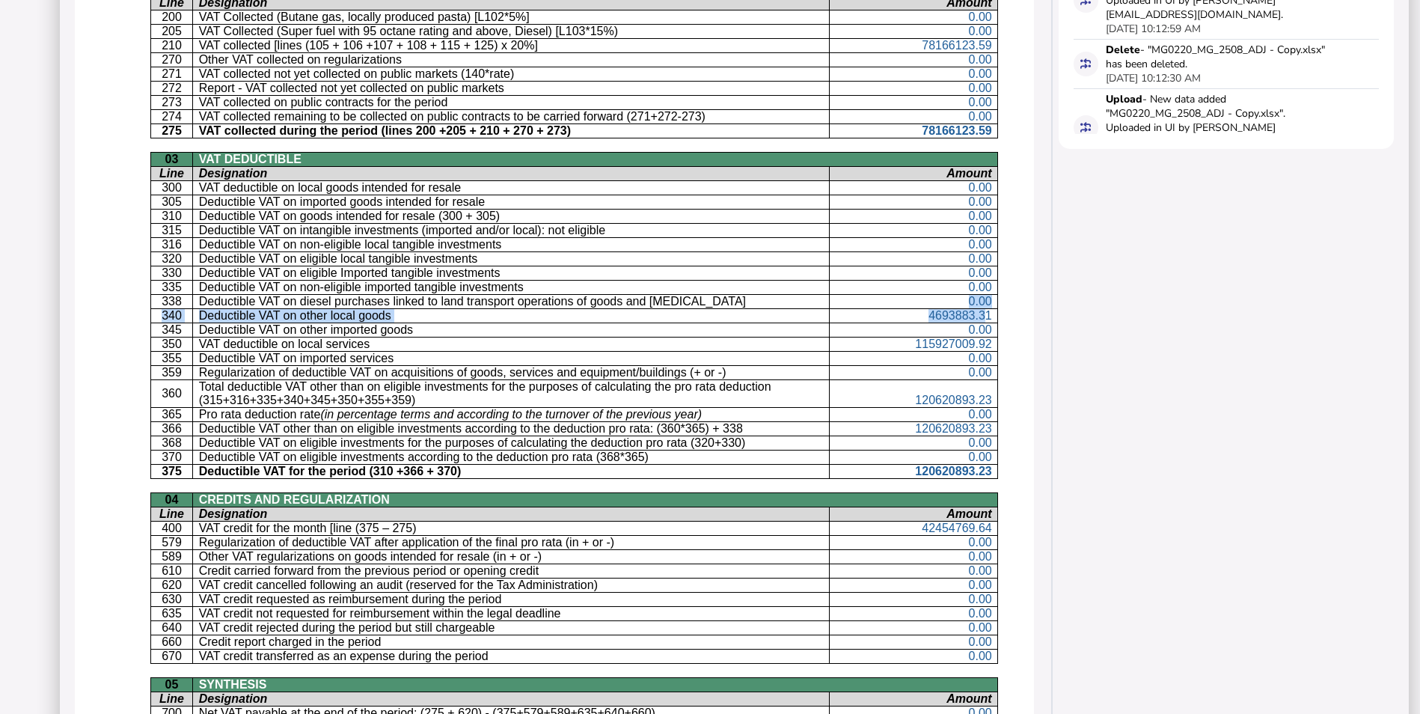
drag, startPoint x: 903, startPoint y: 305, endPoint x: 973, endPoint y: 313, distance: 70.1
click at [973, 313] on tbody "REPUBLIC OF MADAGASCAR Fitiavana, Tanindrazana, Fandrosoana GENERAL DIRECTORATE…" at bounding box center [573, 161] width 847 height 1449
drag, startPoint x: 973, startPoint y: 313, endPoint x: 1023, endPoint y: 337, distance: 55.6
click at [1023, 337] on div "**********" at bounding box center [554, 136] width 989 height 1601
drag, startPoint x: 897, startPoint y: 340, endPoint x: 985, endPoint y: 347, distance: 87.9
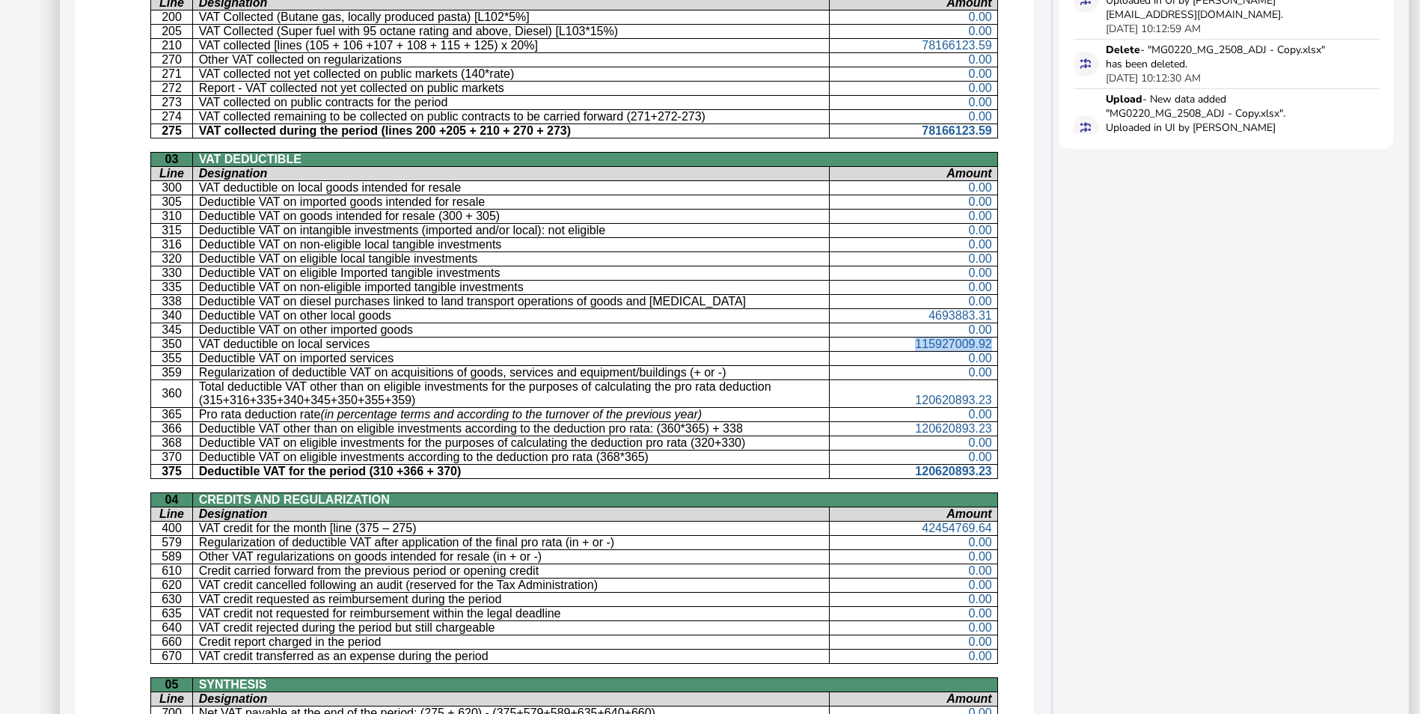
click at [985, 347] on td "115927009.92" at bounding box center [914, 344] width 168 height 14
drag, startPoint x: 985, startPoint y: 347, endPoint x: 980, endPoint y: 379, distance: 32.5
click at [980, 380] on td "120620893.23" at bounding box center [914, 394] width 168 height 28
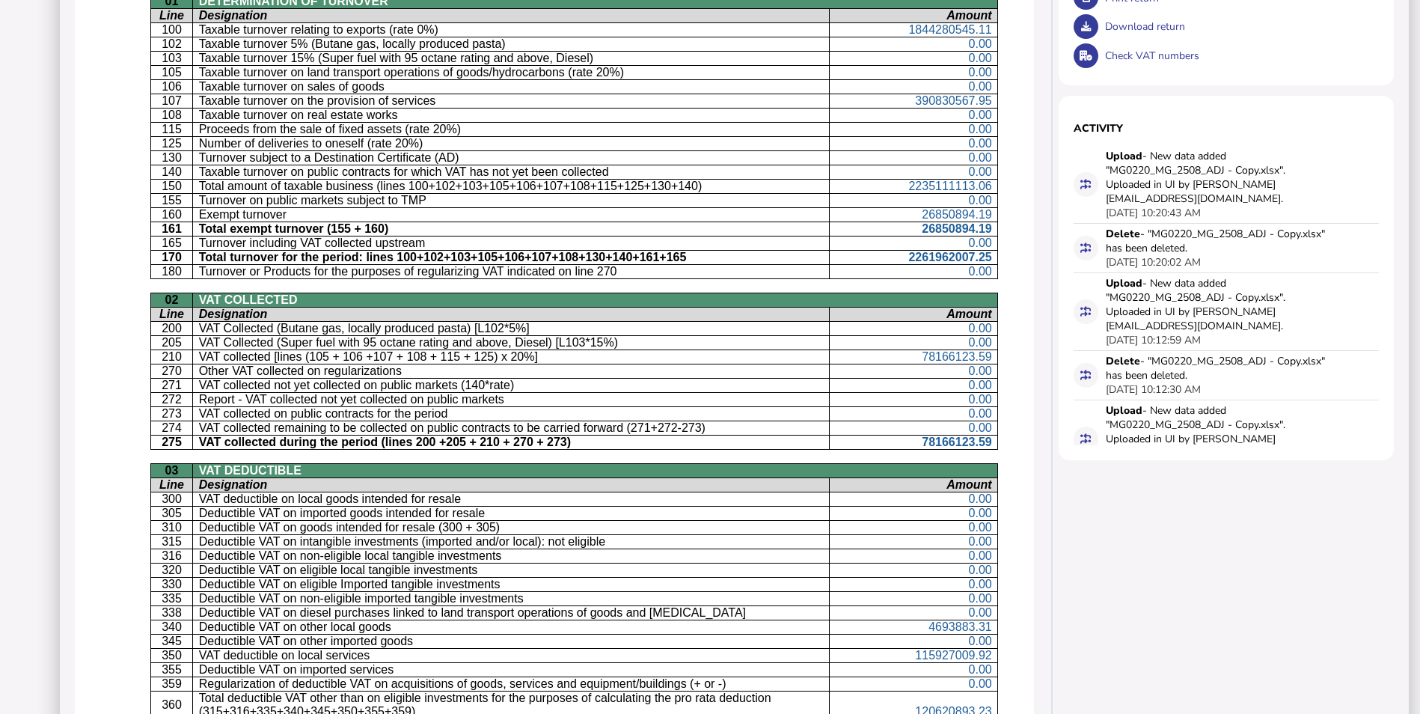
scroll to position [449, 0]
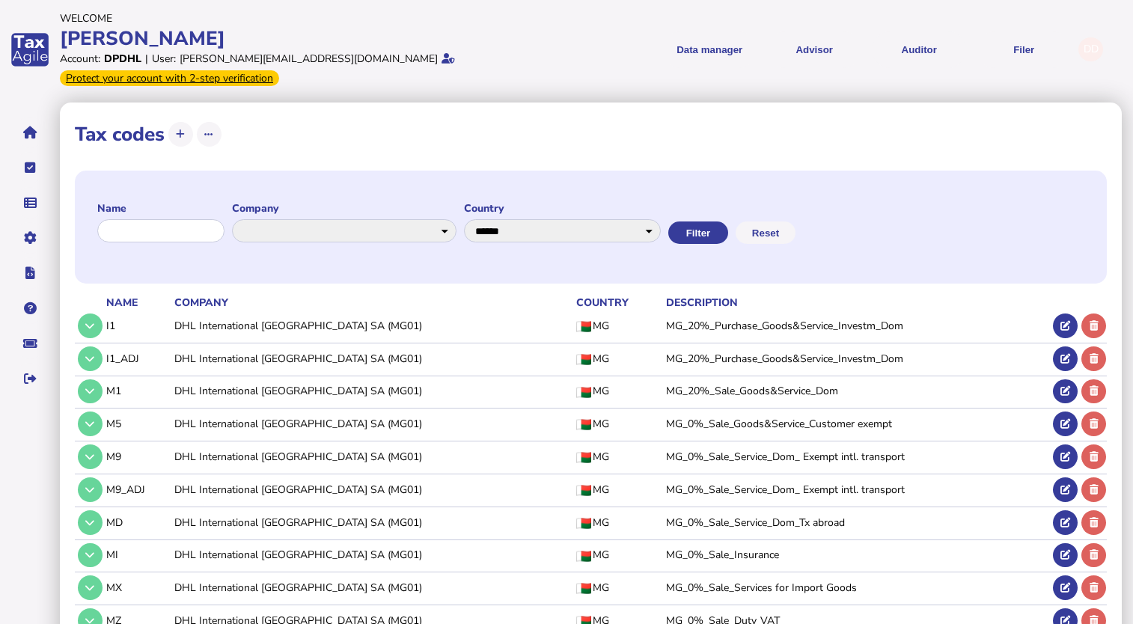
select select "*******"
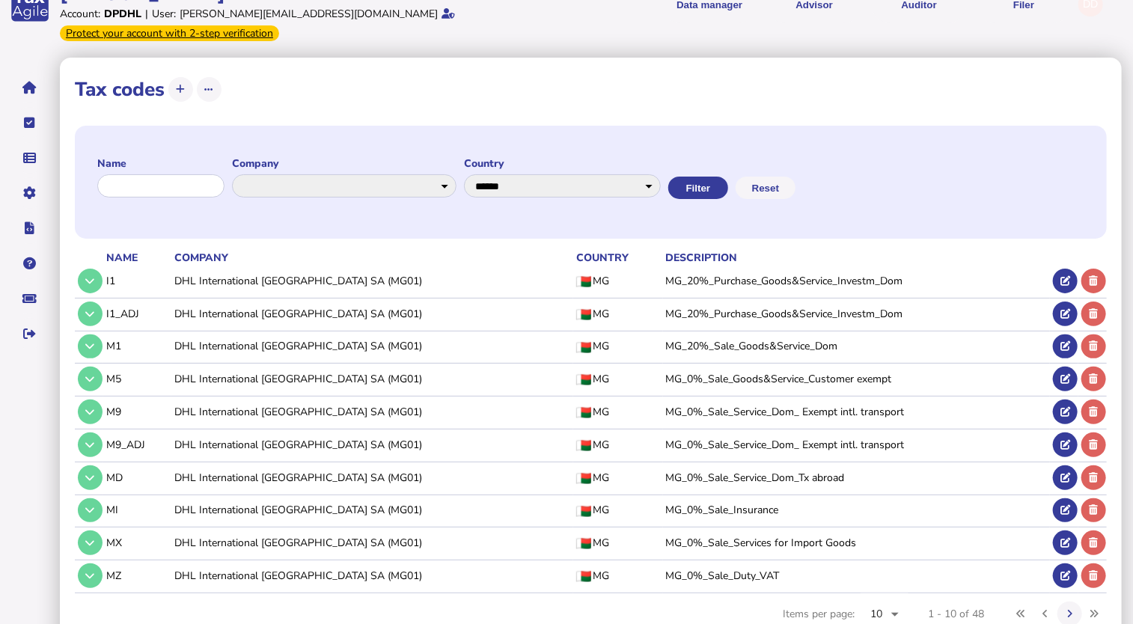
scroll to position [69, 0]
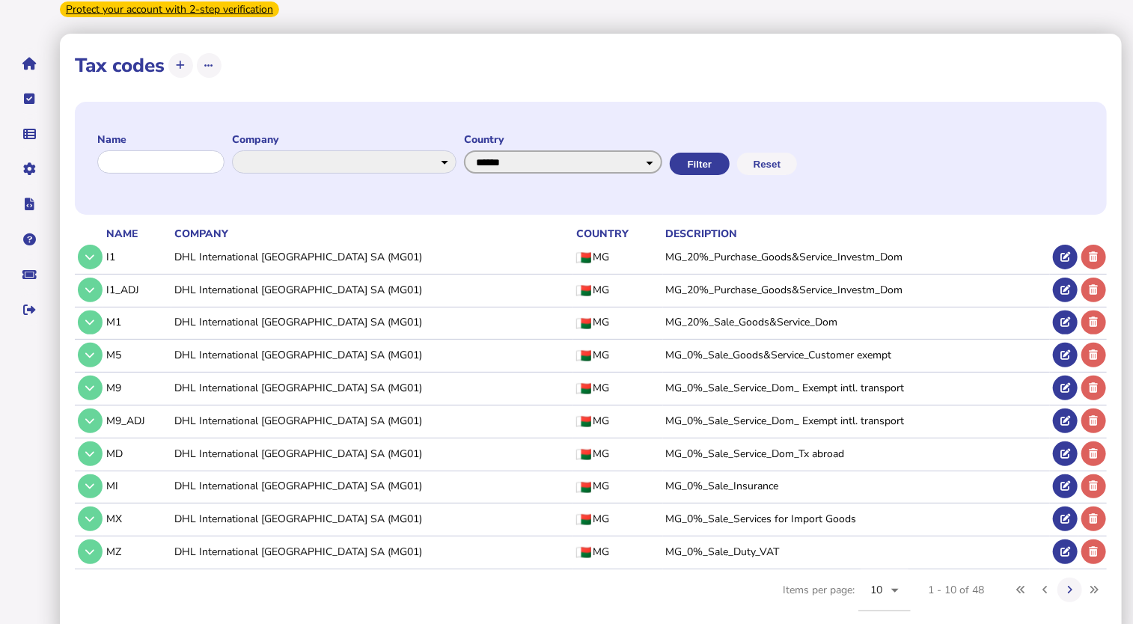
click at [579, 150] on select "**********" at bounding box center [563, 161] width 198 height 23
click at [477, 150] on select "**********" at bounding box center [563, 161] width 198 height 23
click at [795, 153] on button "Reset" at bounding box center [765, 164] width 60 height 22
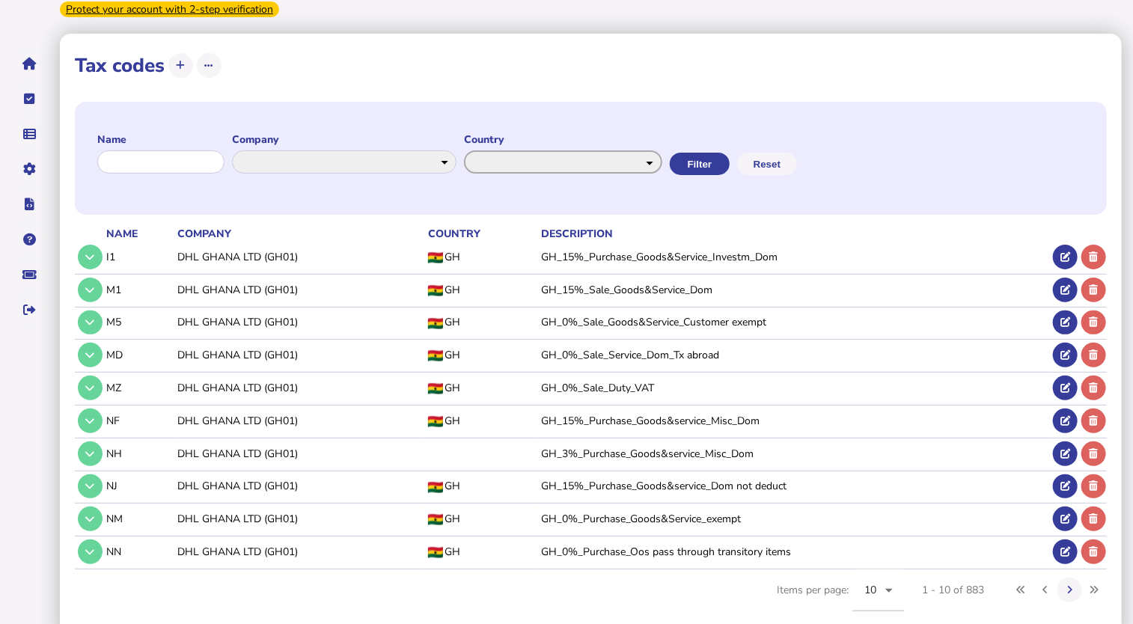
click at [634, 150] on select "**********" at bounding box center [563, 161] width 198 height 23
select select "*******"
click at [477, 150] on select "**********" at bounding box center [563, 161] width 198 height 23
click at [728, 153] on button "Filter" at bounding box center [698, 164] width 60 height 22
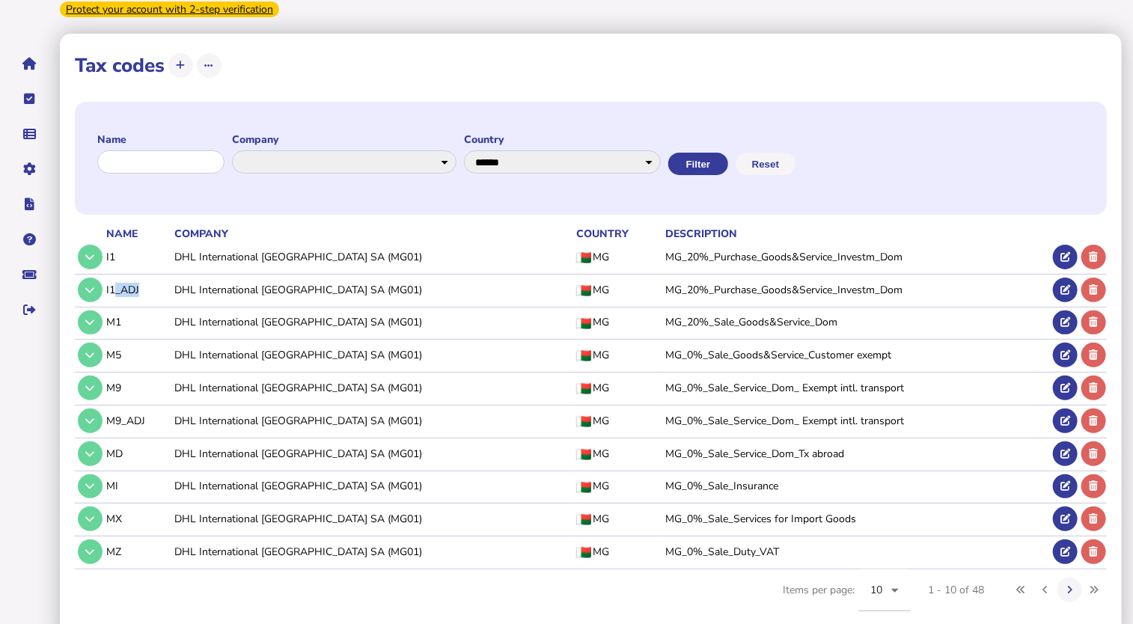
drag, startPoint x: 150, startPoint y: 272, endPoint x: 108, endPoint y: 274, distance: 42.0
click at [108, 274] on td "I1_ADJ" at bounding box center [137, 289] width 68 height 31
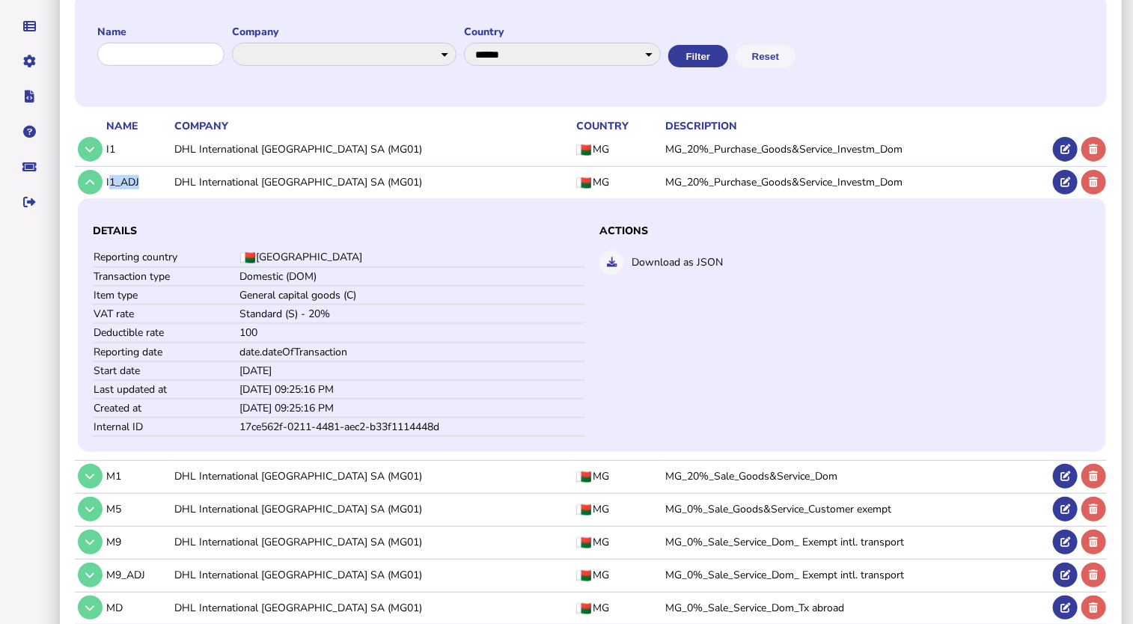
scroll to position [293, 0]
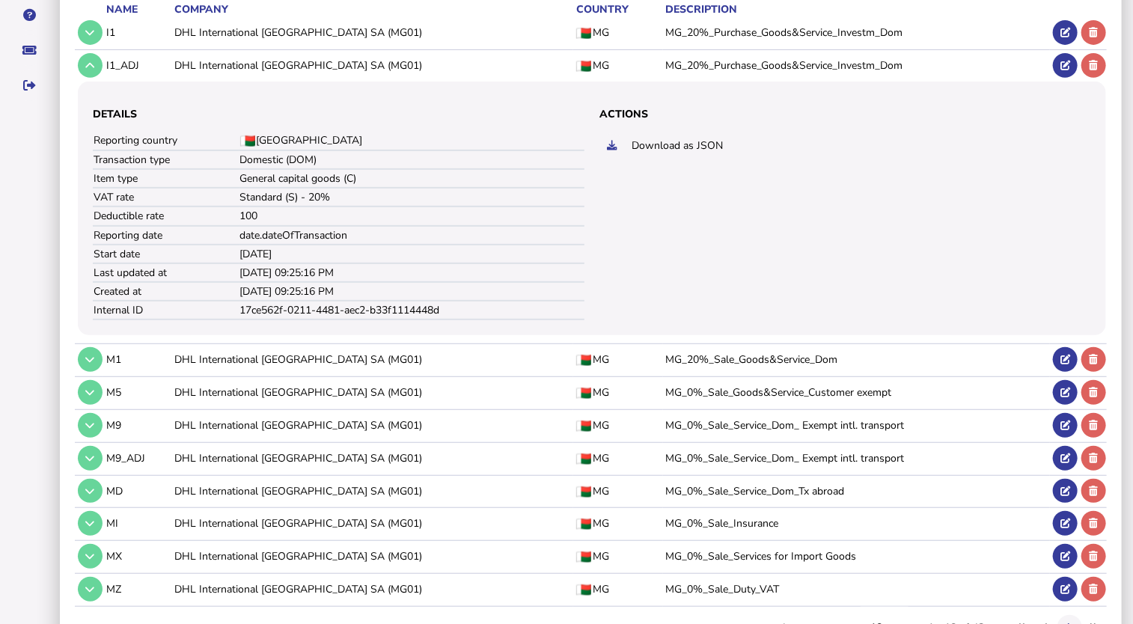
click at [10, 203] on aside "VAT Transaction list Upload list Setup Companies Data mappings Tax codes Users …" at bounding box center [30, 242] width 60 height 875
click at [94, 61] on icon at bounding box center [89, 66] width 9 height 10
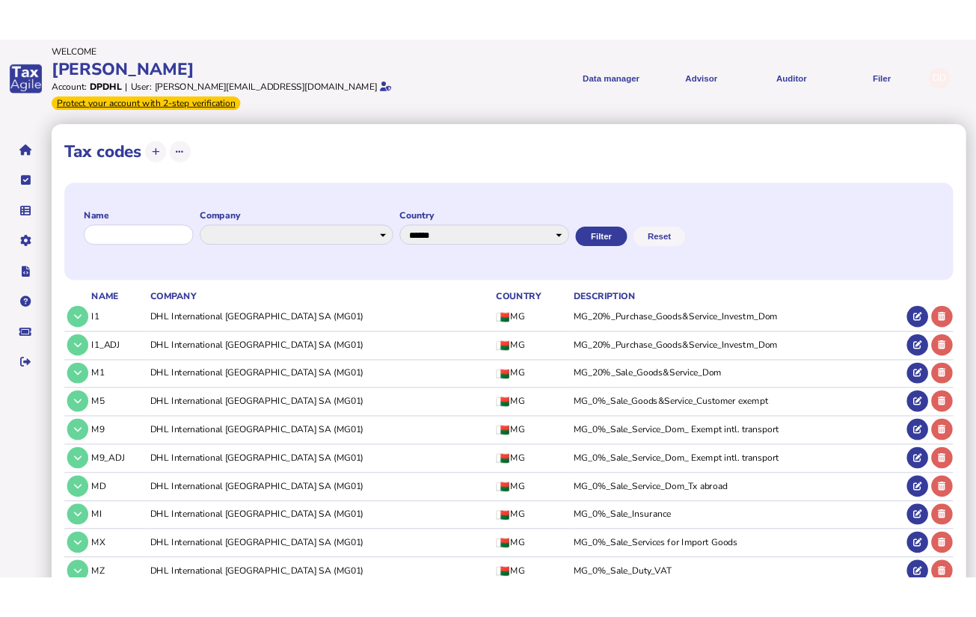
scroll to position [69, 0]
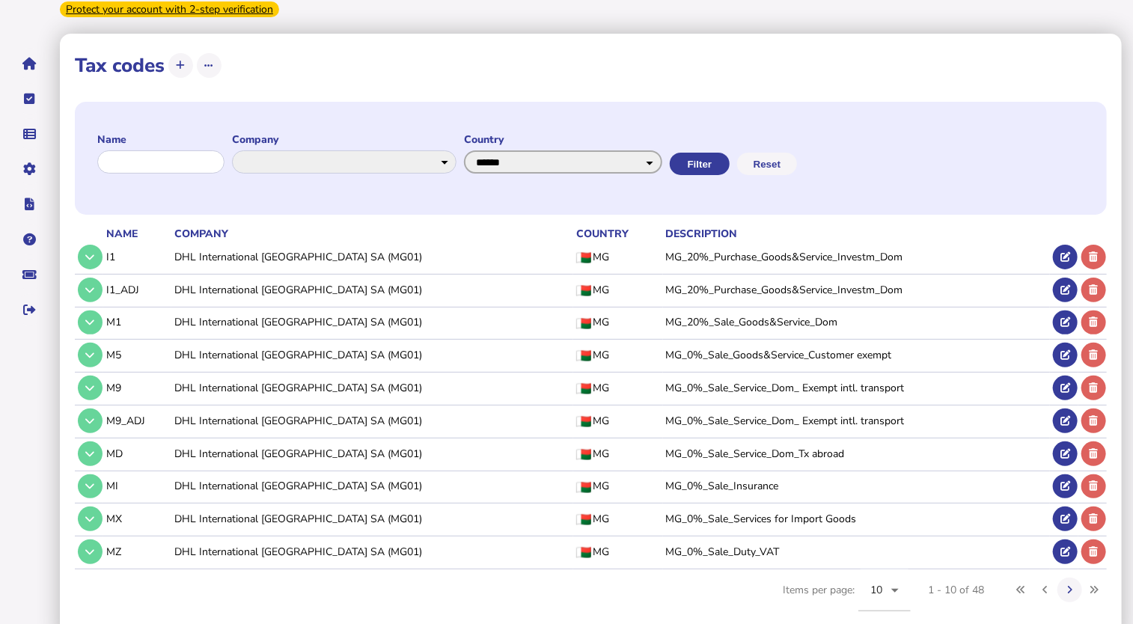
click at [580, 150] on select "**********" at bounding box center [563, 161] width 198 height 23
click at [355, 150] on select "**********" at bounding box center [344, 161] width 224 height 23
select select "******"
click at [245, 150] on select "**********" at bounding box center [344, 161] width 224 height 23
click at [795, 153] on button "Reset" at bounding box center [765, 164] width 60 height 22
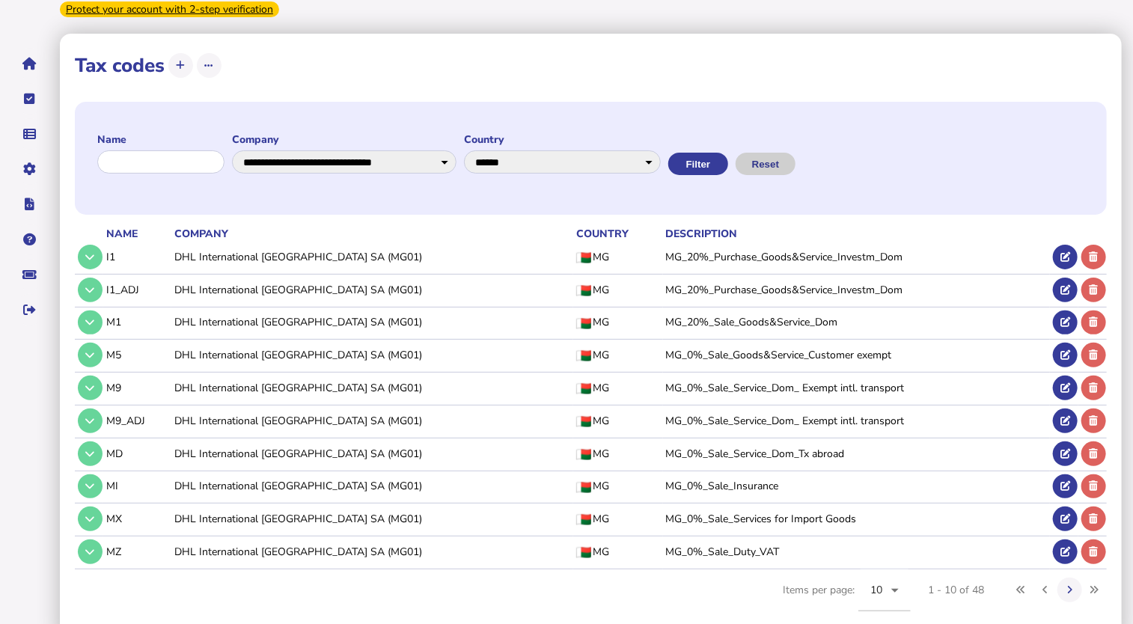
select select
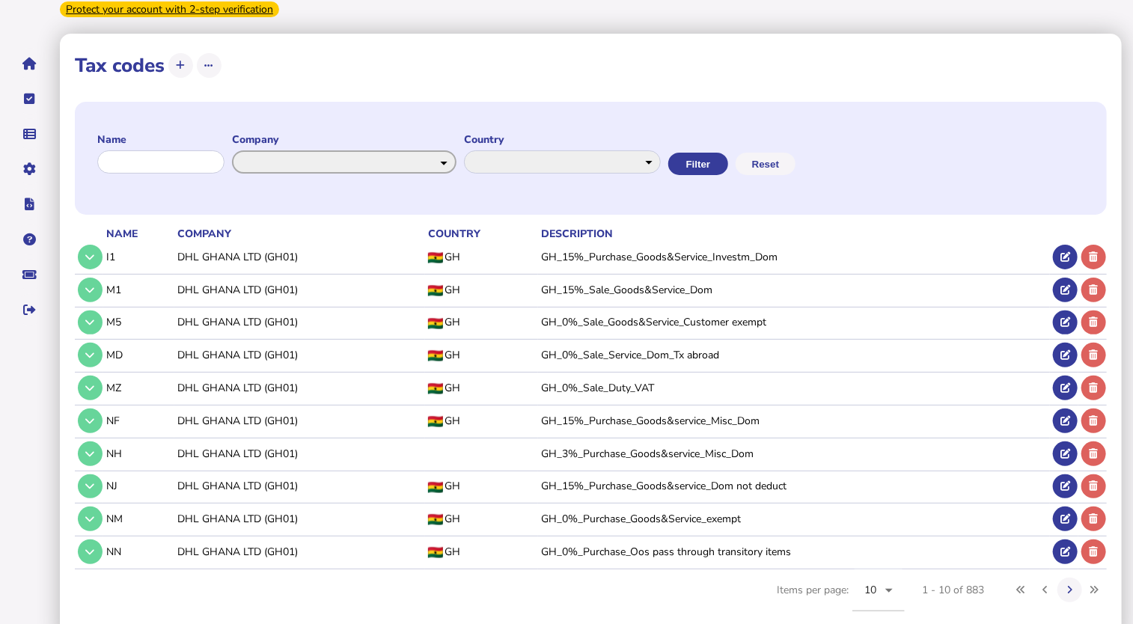
click at [452, 150] on select "**********" at bounding box center [344, 161] width 224 height 23
select select "******"
click at [245, 150] on select "**********" at bounding box center [344, 161] width 224 height 23
click at [728, 153] on button "Filter" at bounding box center [698, 164] width 60 height 22
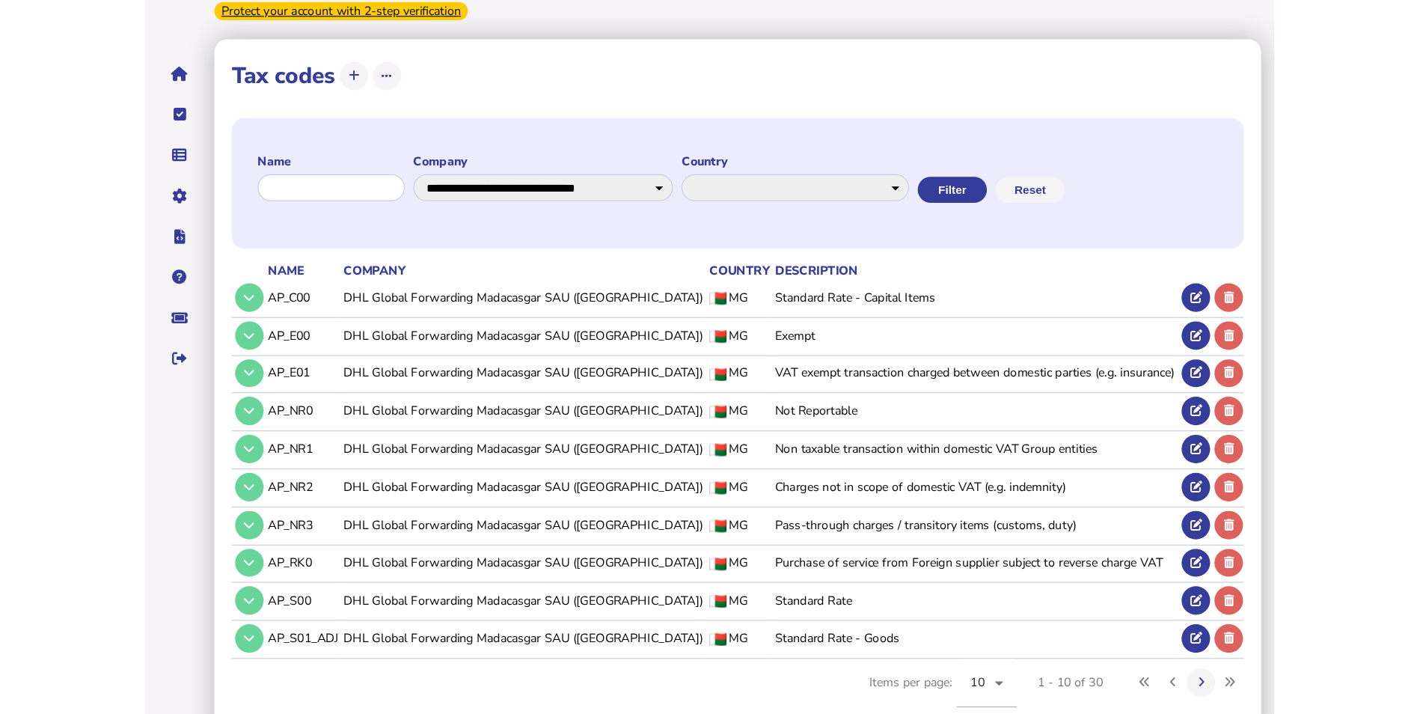
scroll to position [0, 0]
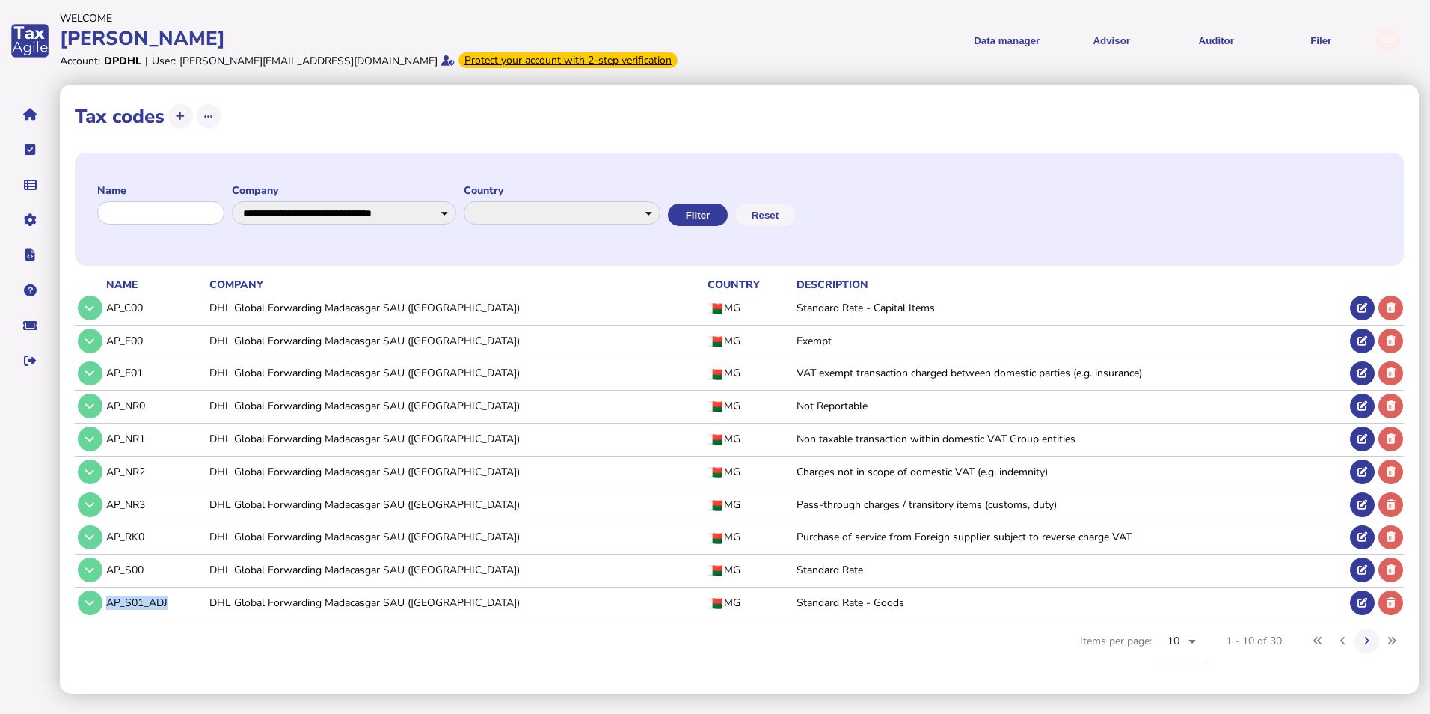
drag, startPoint x: 172, startPoint y: 602, endPoint x: 107, endPoint y: 602, distance: 65.1
click at [107, 602] on td "AP_S01_ADJ" at bounding box center [154, 602] width 103 height 31
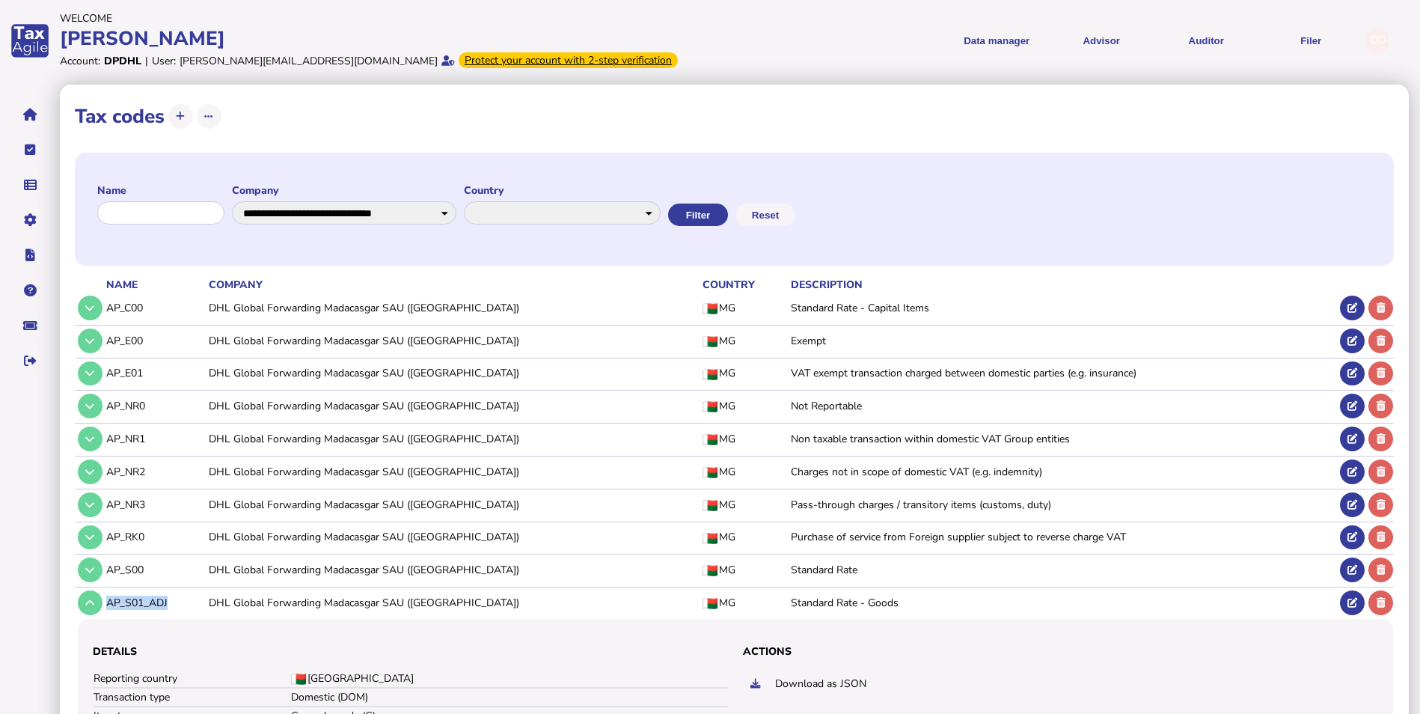
copy td "AP_S01_ADJ"
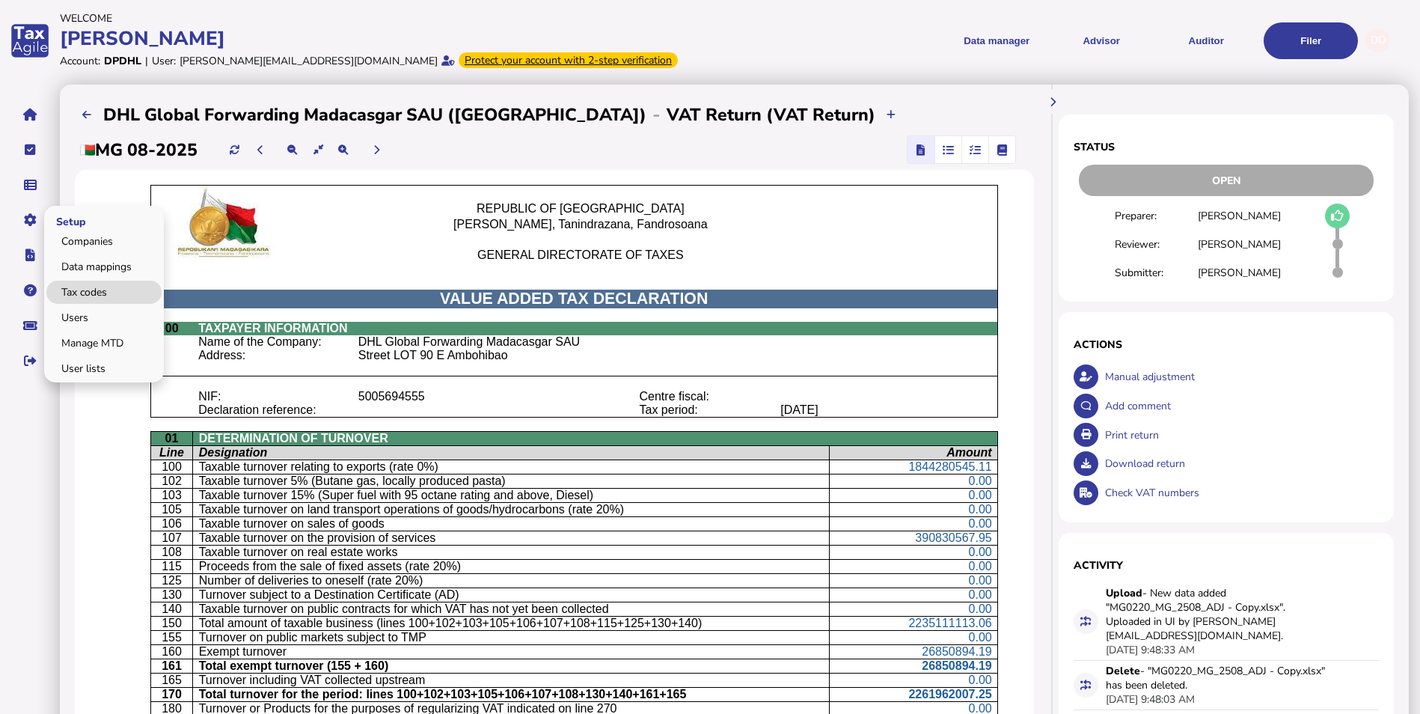
click at [92, 290] on link "Tax codes" at bounding box center [103, 292] width 115 height 23
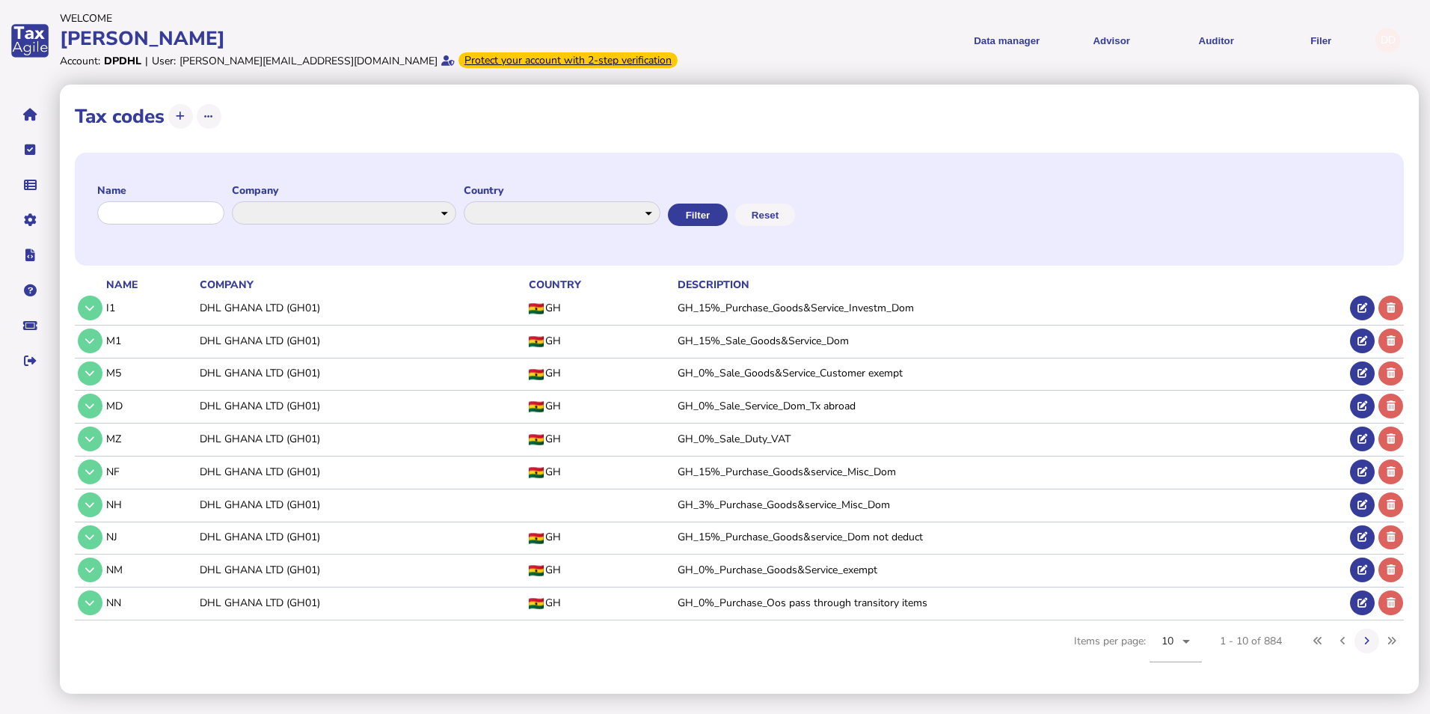
click at [518, 227] on div "**********" at bounding box center [562, 206] width 197 height 46
click at [521, 221] on select "**********" at bounding box center [563, 212] width 198 height 23
click at [392, 221] on select "**********" at bounding box center [344, 212] width 224 height 23
select select "******"
click at [245, 201] on select "**********" at bounding box center [344, 212] width 224 height 23
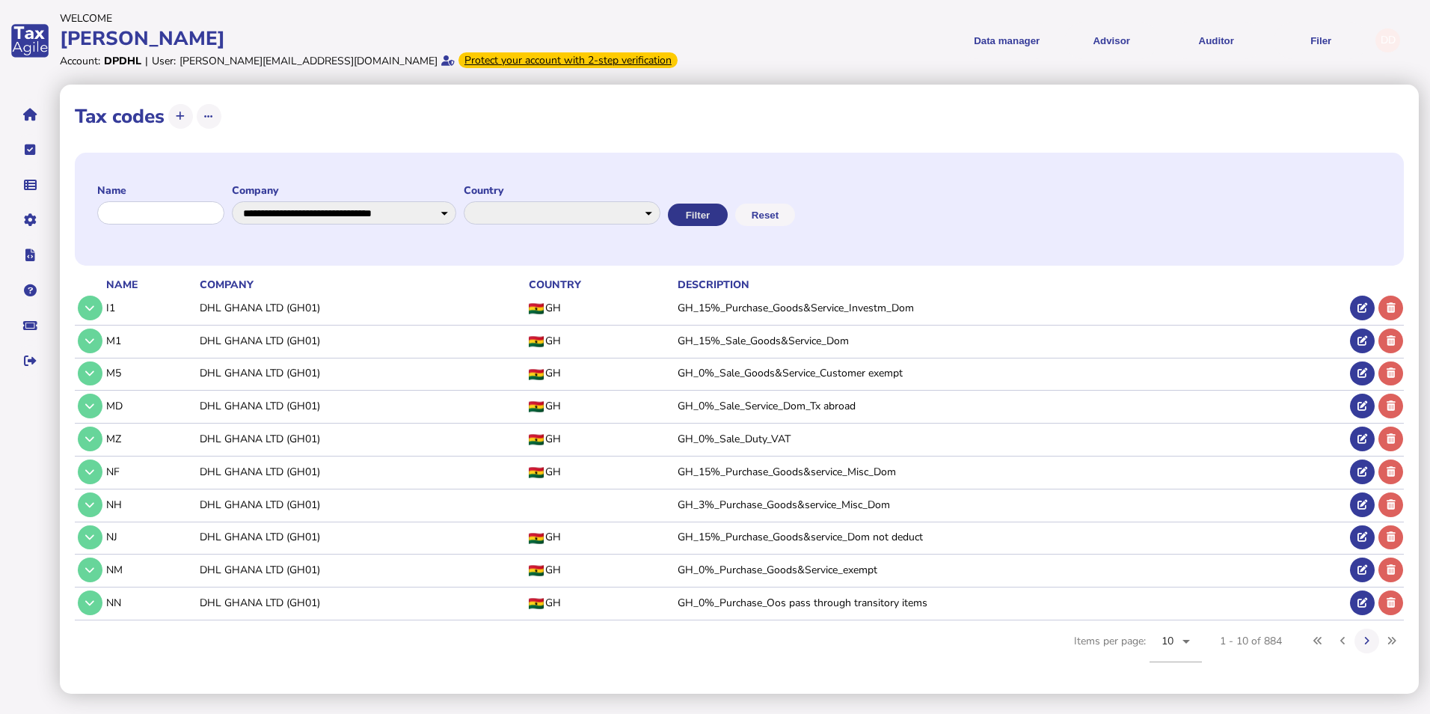
click at [728, 214] on button "Filter" at bounding box center [698, 215] width 60 height 22
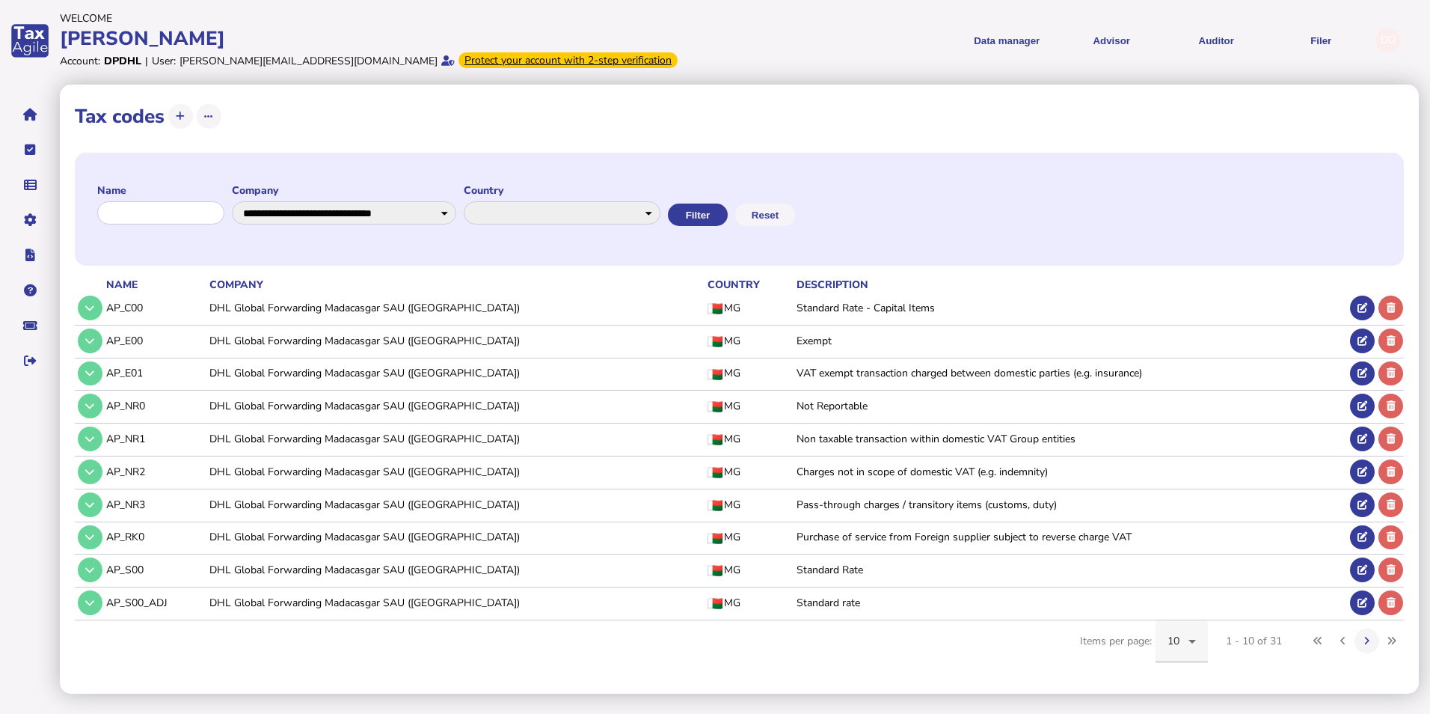
click at [1181, 641] on span "10" at bounding box center [1174, 641] width 13 height 14
click at [1184, 595] on span "200" at bounding box center [1177, 596] width 19 height 18
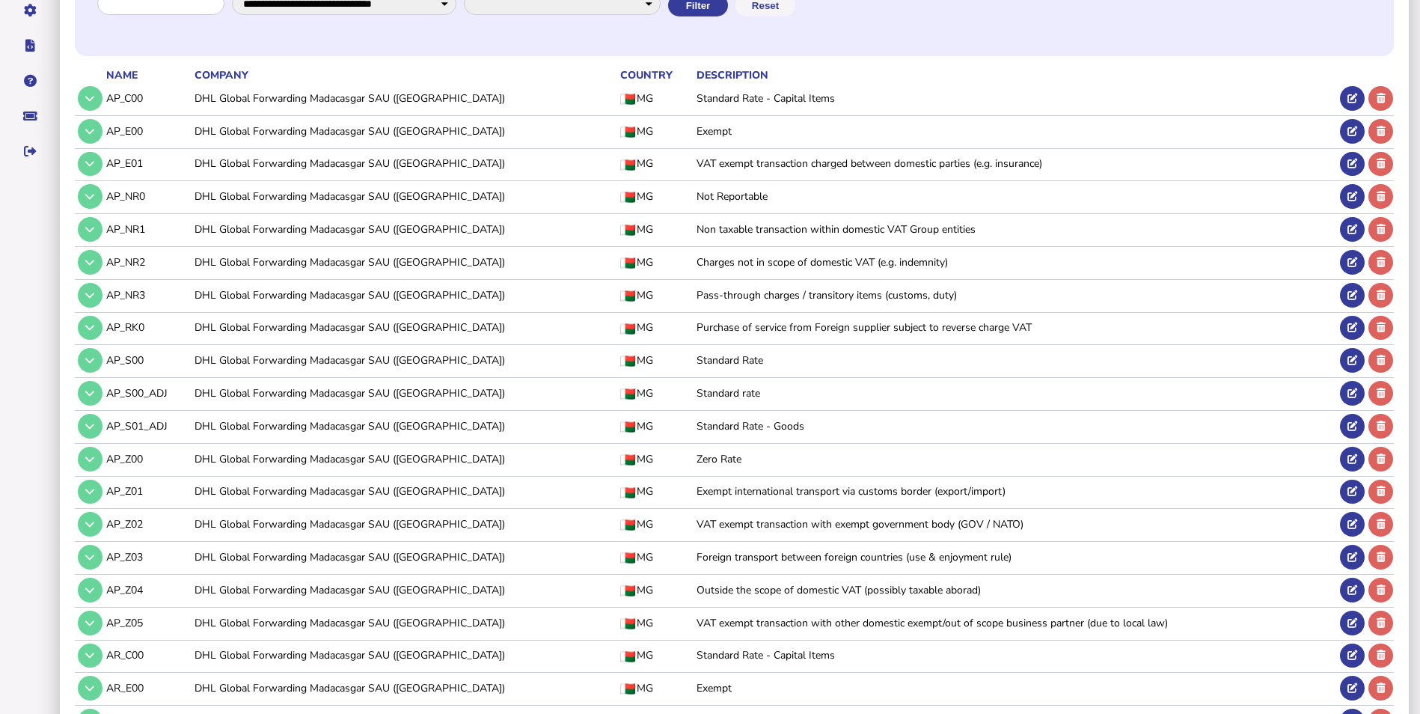
scroll to position [224, 0]
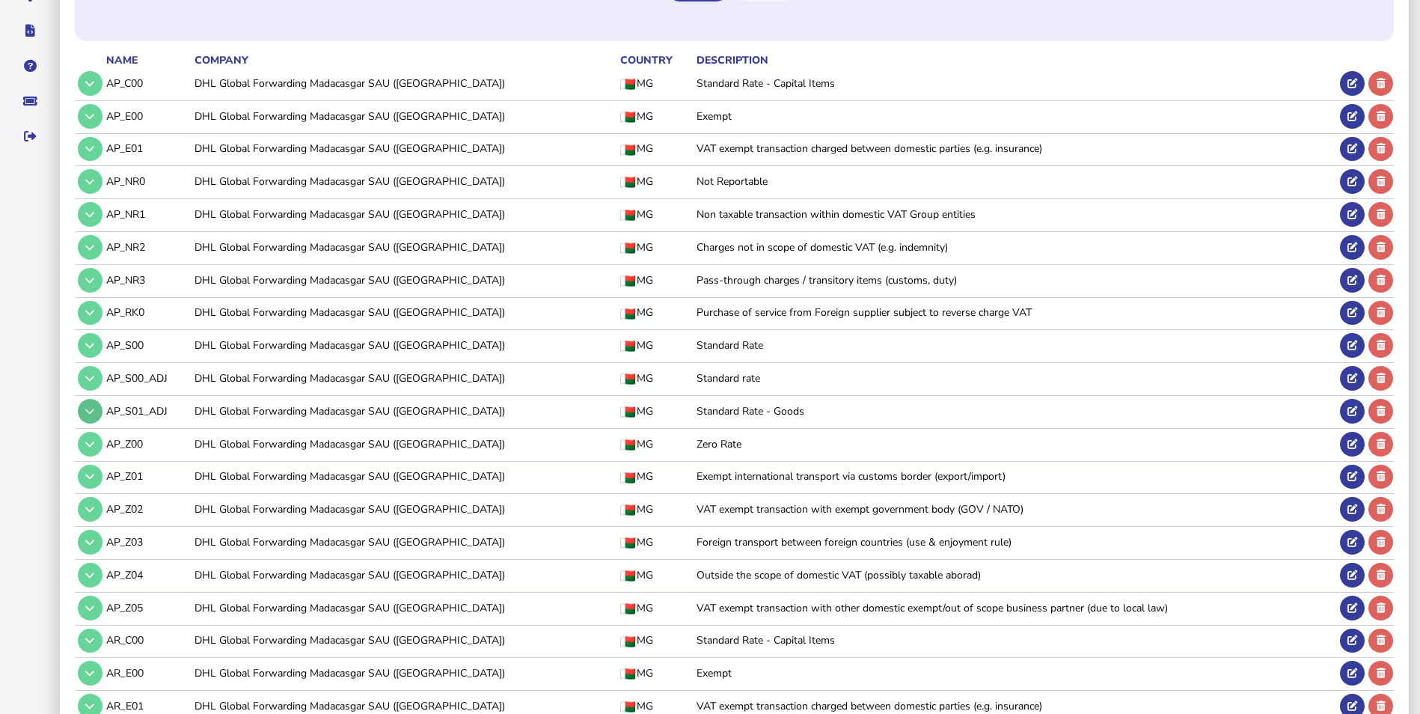
click at [97, 412] on button at bounding box center [90, 411] width 25 height 25
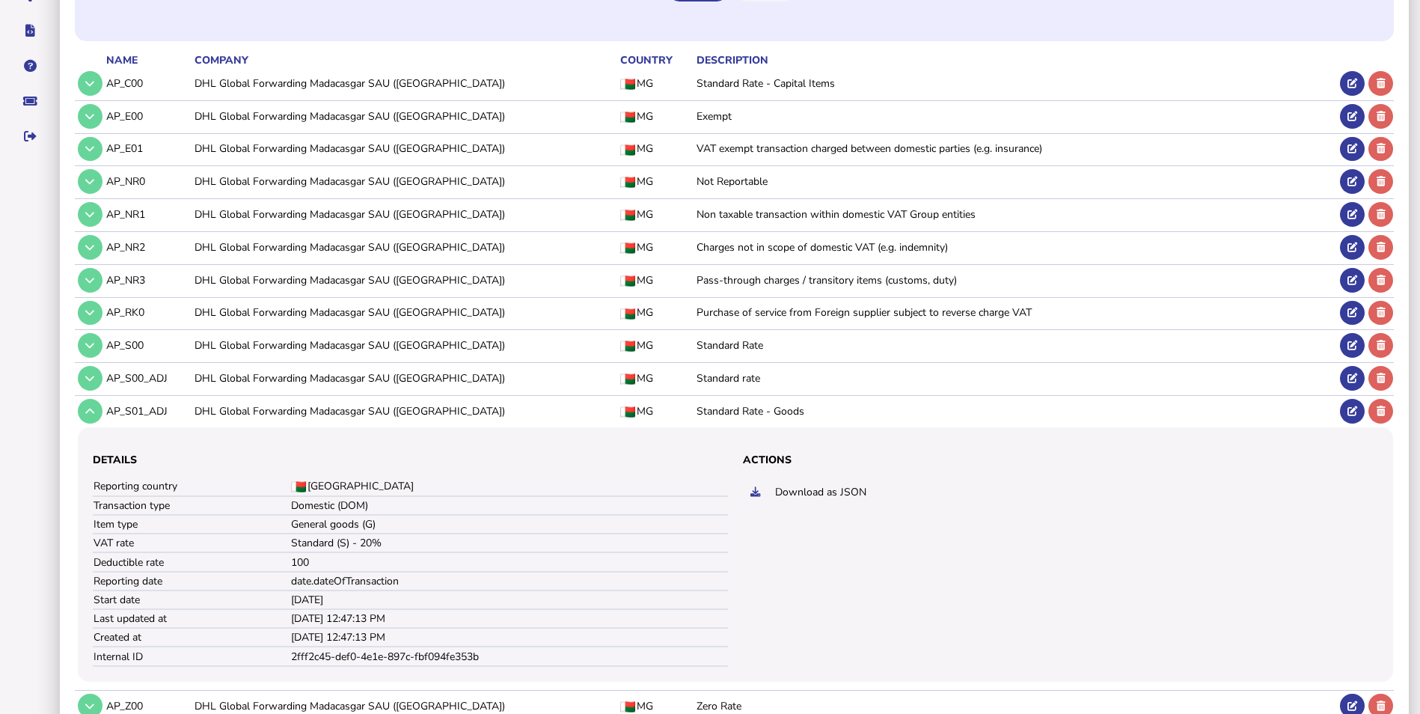
scroll to position [0, 0]
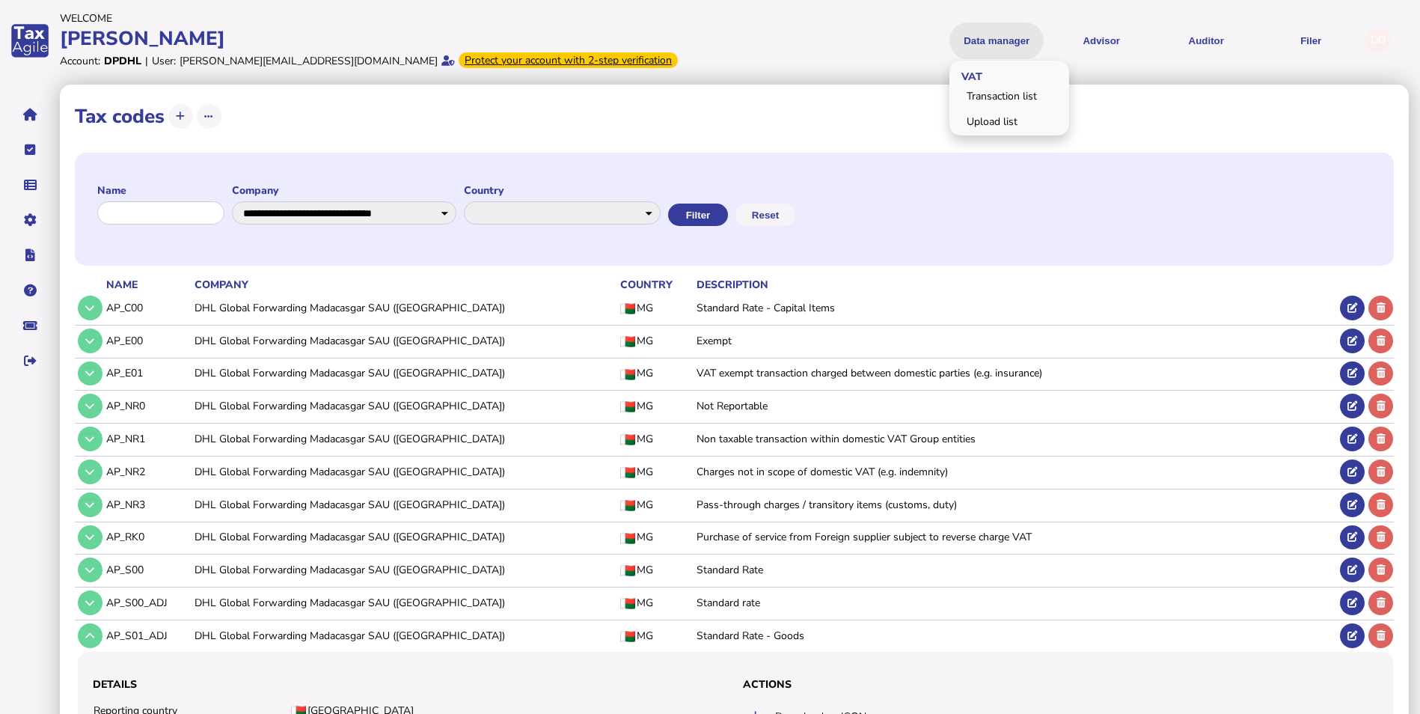
click at [997, 36] on button "Data manager" at bounding box center [996, 40] width 94 height 37
click at [1003, 118] on link "Upload list" at bounding box center [1009, 121] width 115 height 23
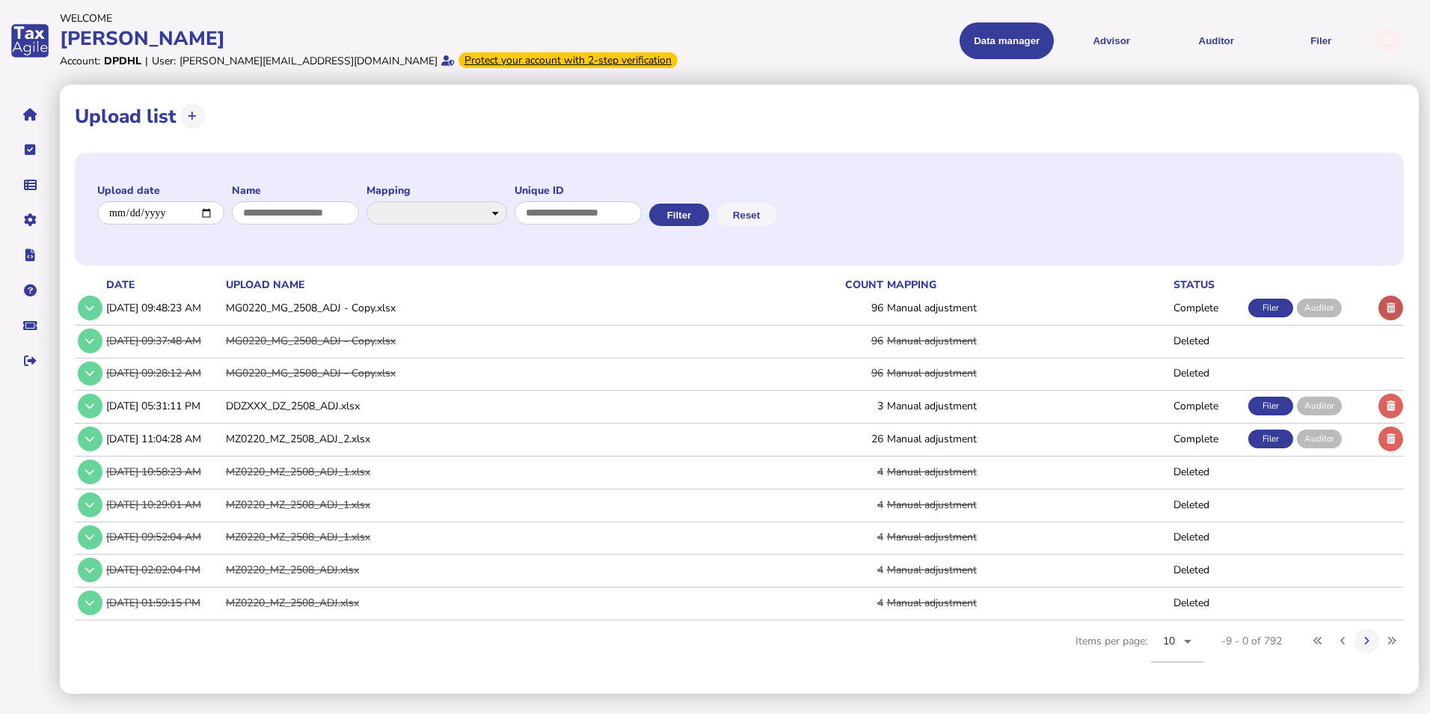
click at [1396, 307] on button at bounding box center [1391, 308] width 25 height 25
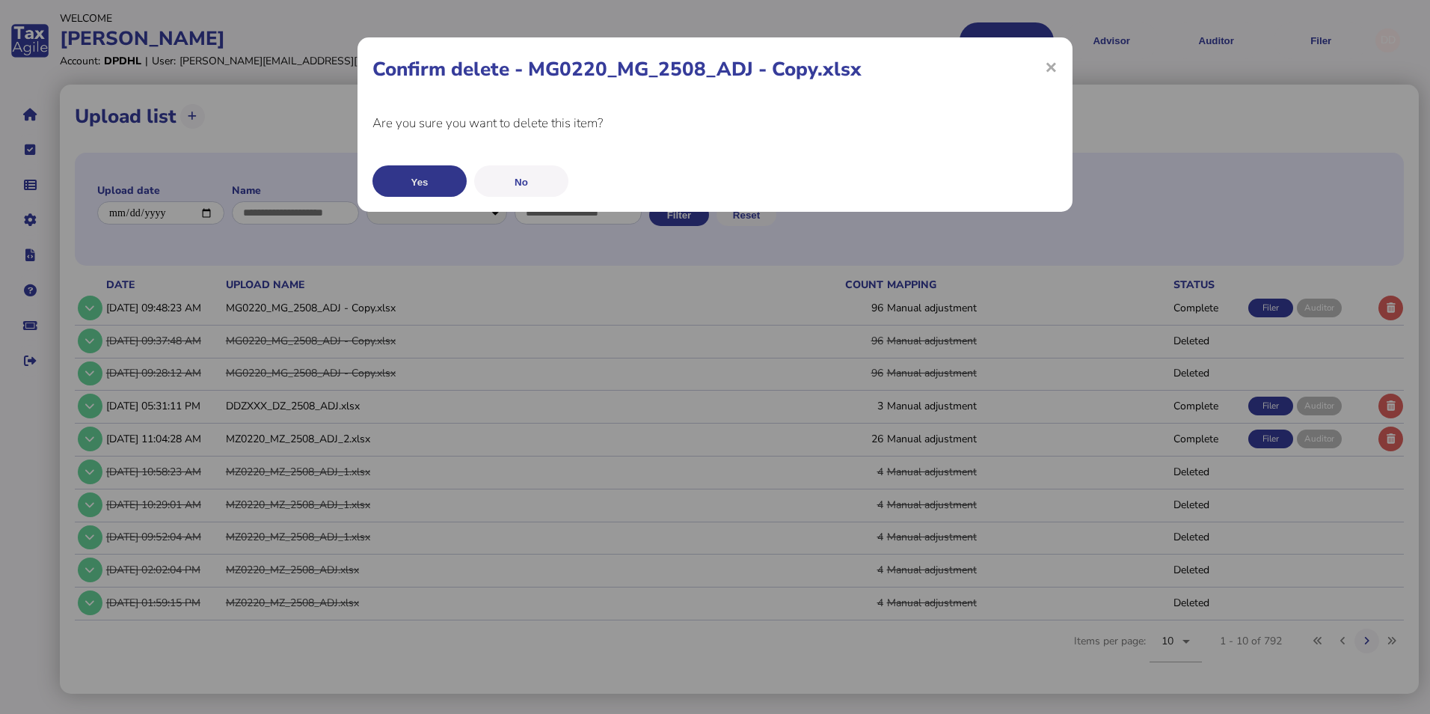
click at [424, 174] on button "Yes" at bounding box center [420, 180] width 94 height 31
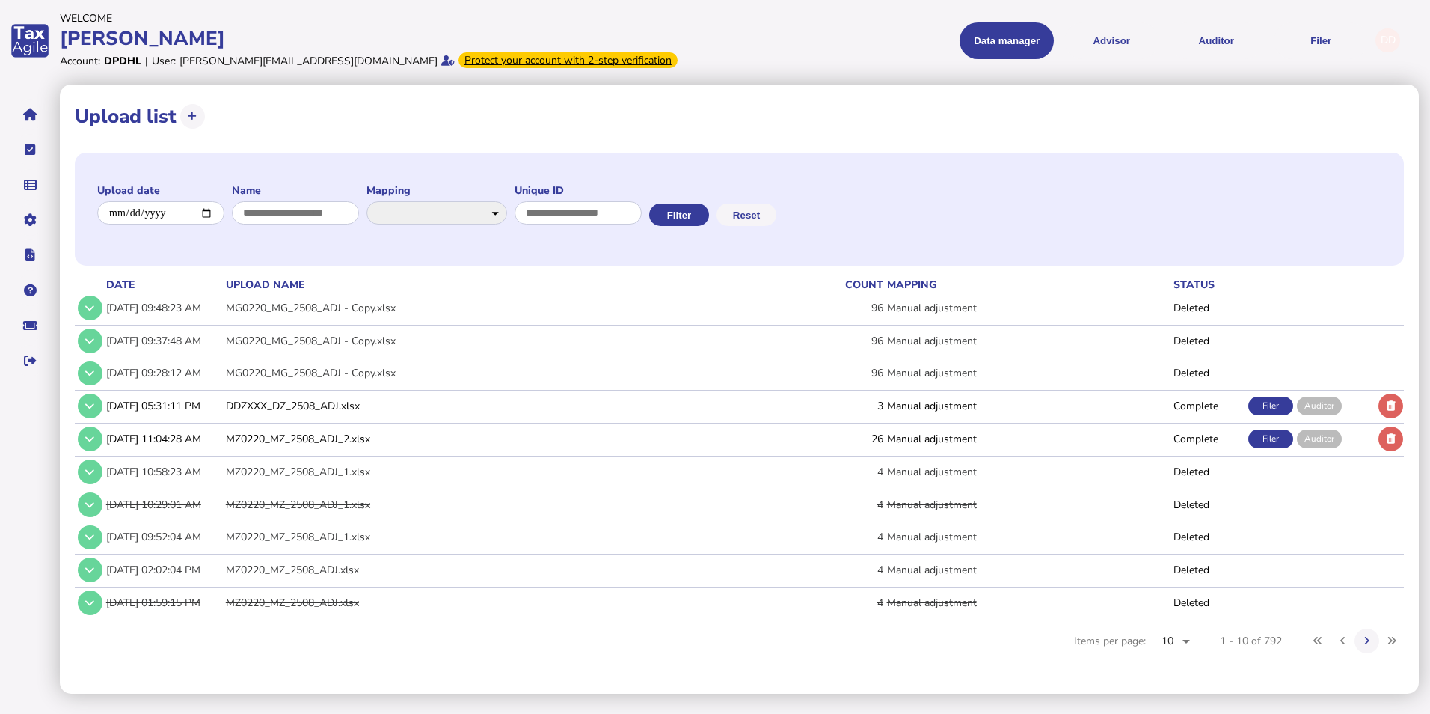
click at [672, 52] on div "Account: DPDHL | User: deveshi.dukhi@dhl.com Protect your account with 2-step v…" at bounding box center [385, 61] width 651 height 18
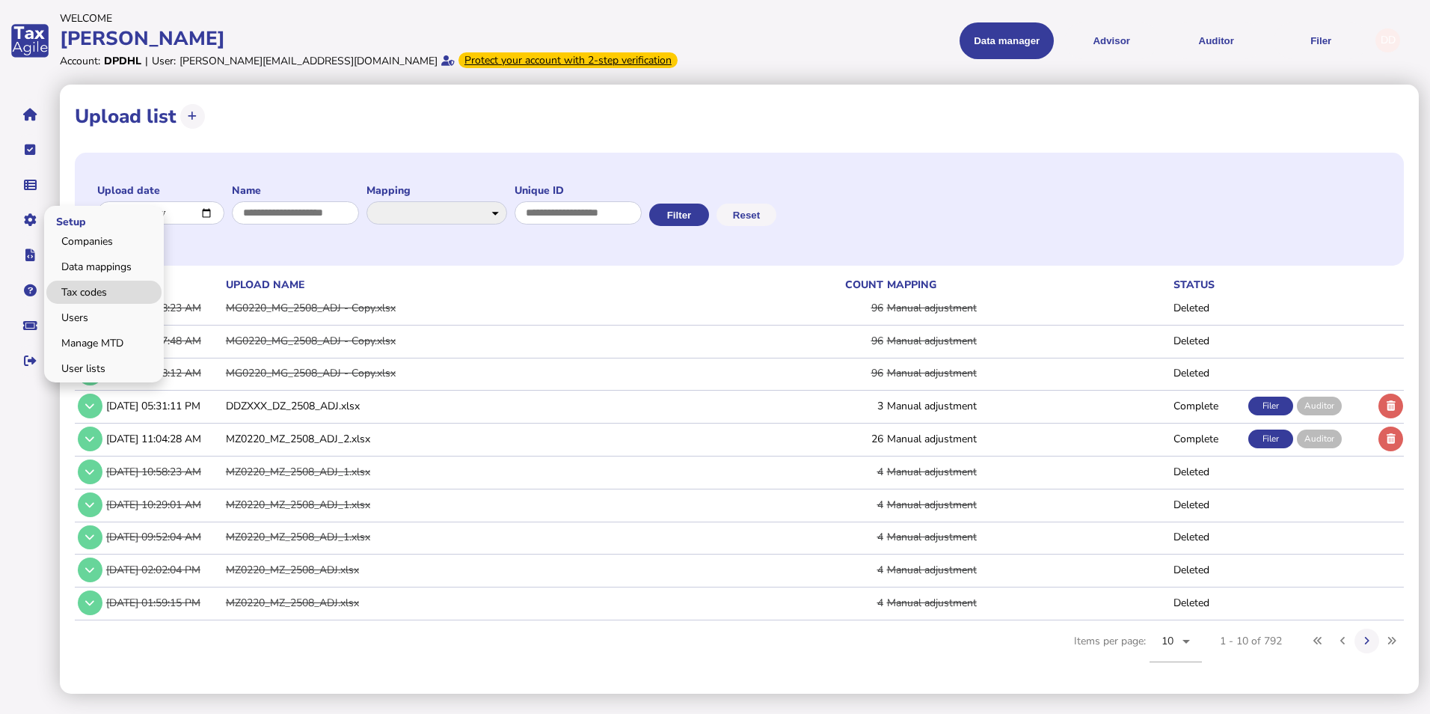
click at [92, 295] on link "Tax codes" at bounding box center [103, 292] width 115 height 23
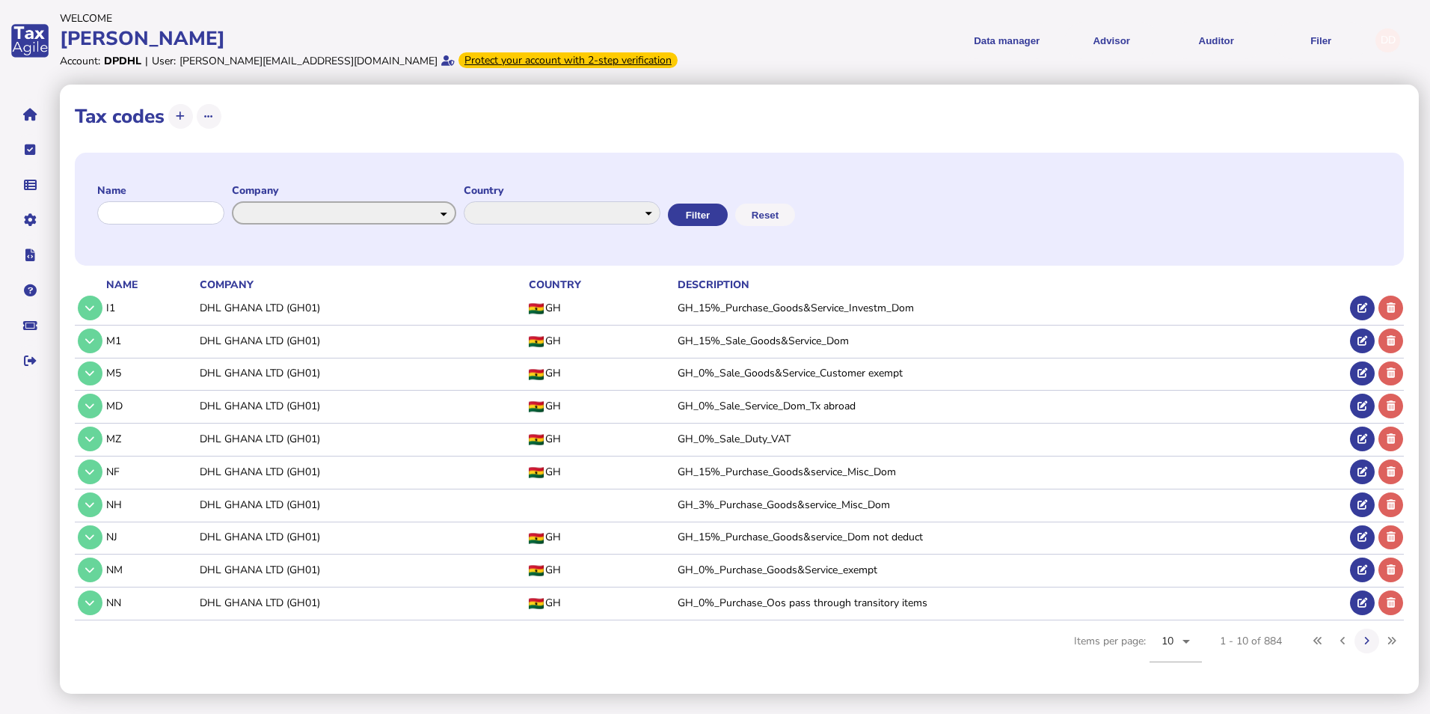
click at [419, 213] on select "**********" at bounding box center [344, 212] width 224 height 23
select select "******"
click at [245, 201] on select "**********" at bounding box center [344, 212] width 224 height 23
click at [728, 214] on button "Filter" at bounding box center [698, 215] width 60 height 22
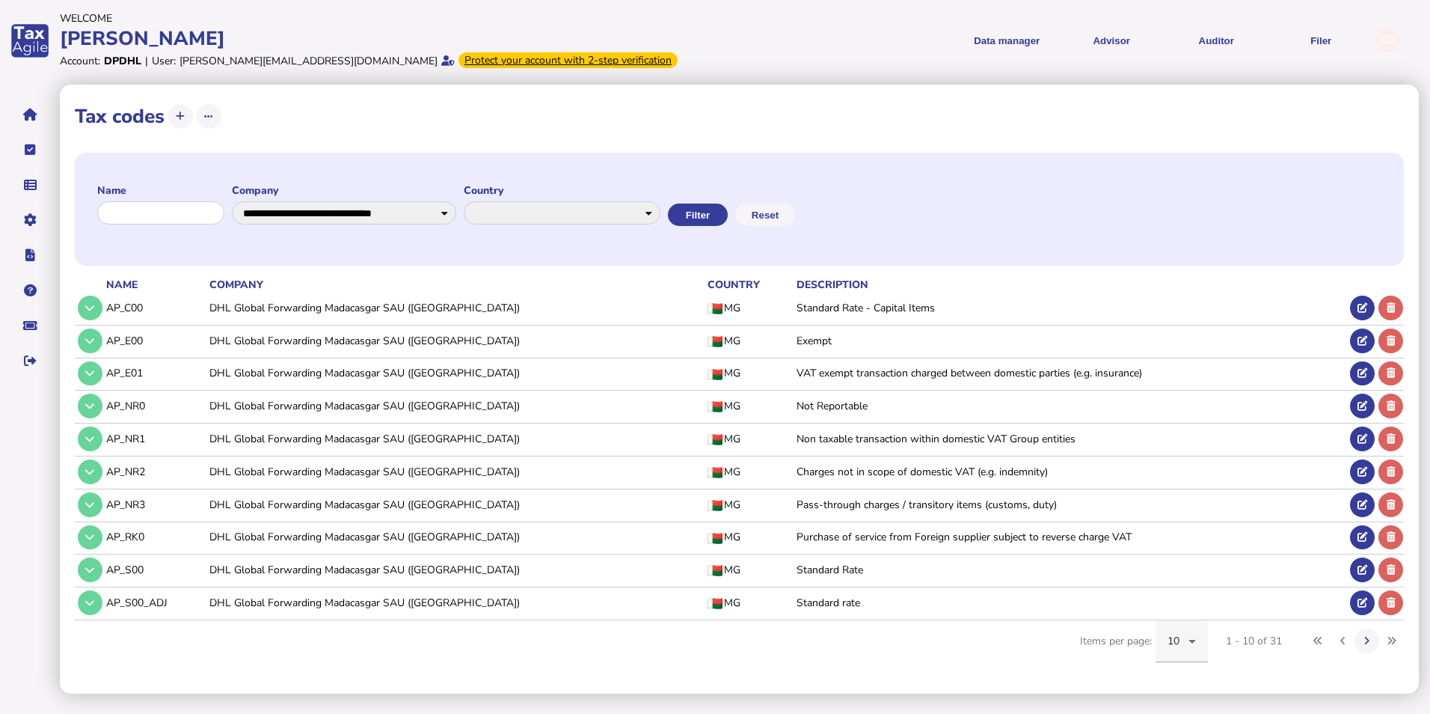
click at [1196, 649] on icon at bounding box center [1193, 641] width 18 height 18
click at [1194, 596] on mat-option "200" at bounding box center [1182, 596] width 52 height 36
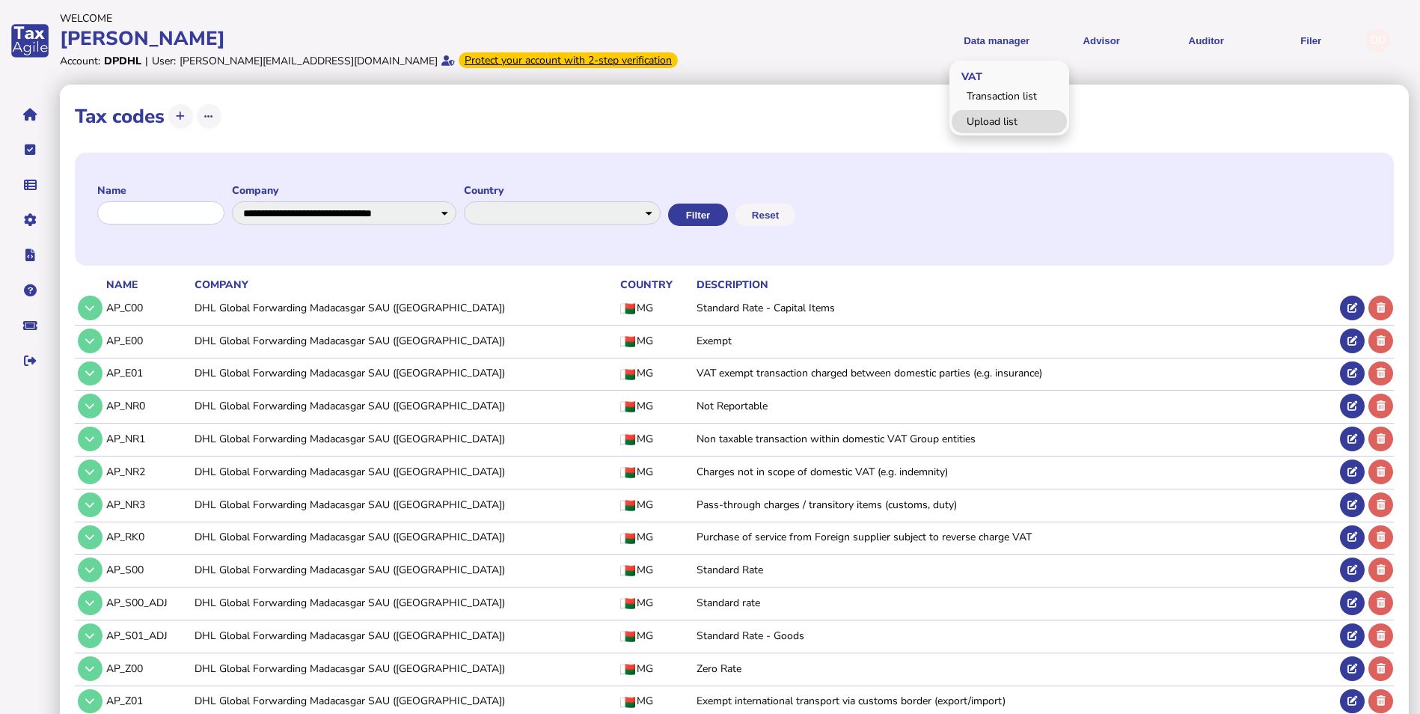
click at [1015, 113] on link "Upload list" at bounding box center [1009, 121] width 115 height 23
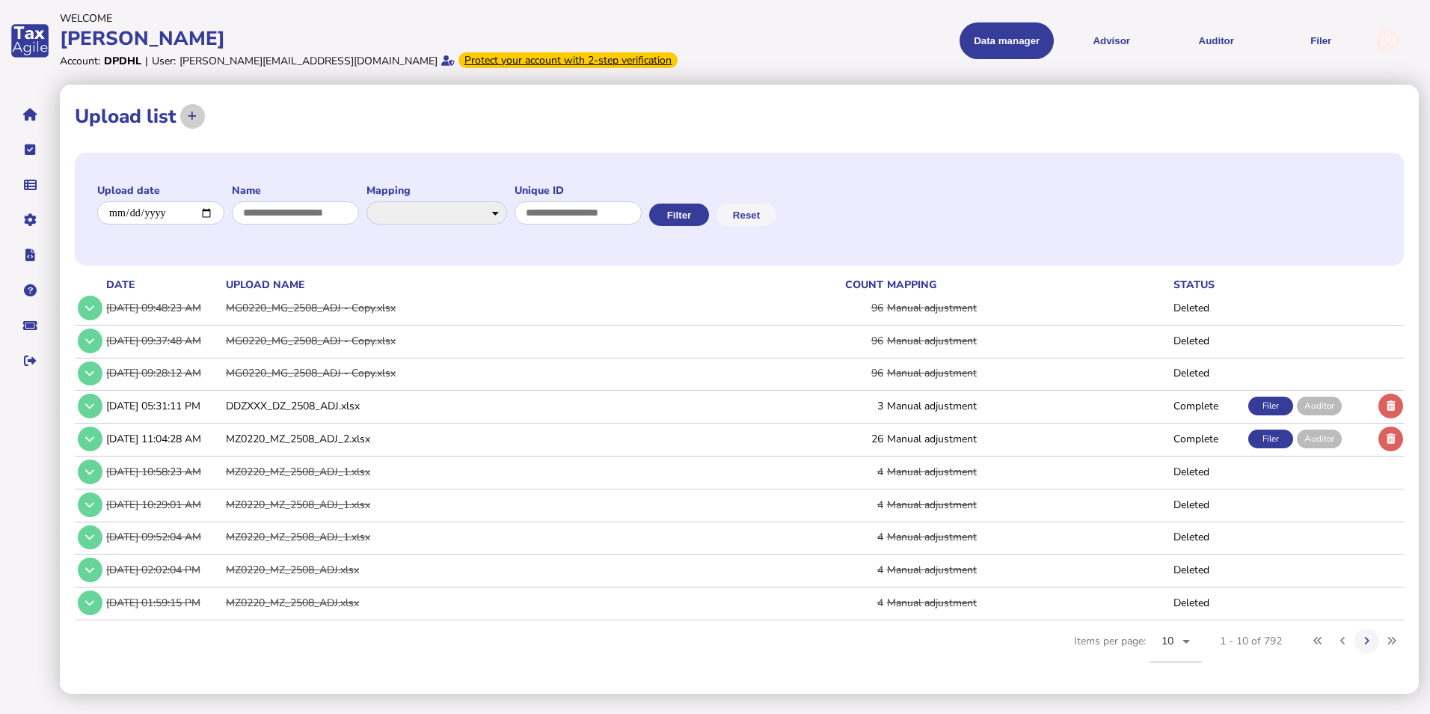
click at [181, 114] on button at bounding box center [192, 116] width 25 height 25
select select "**********"
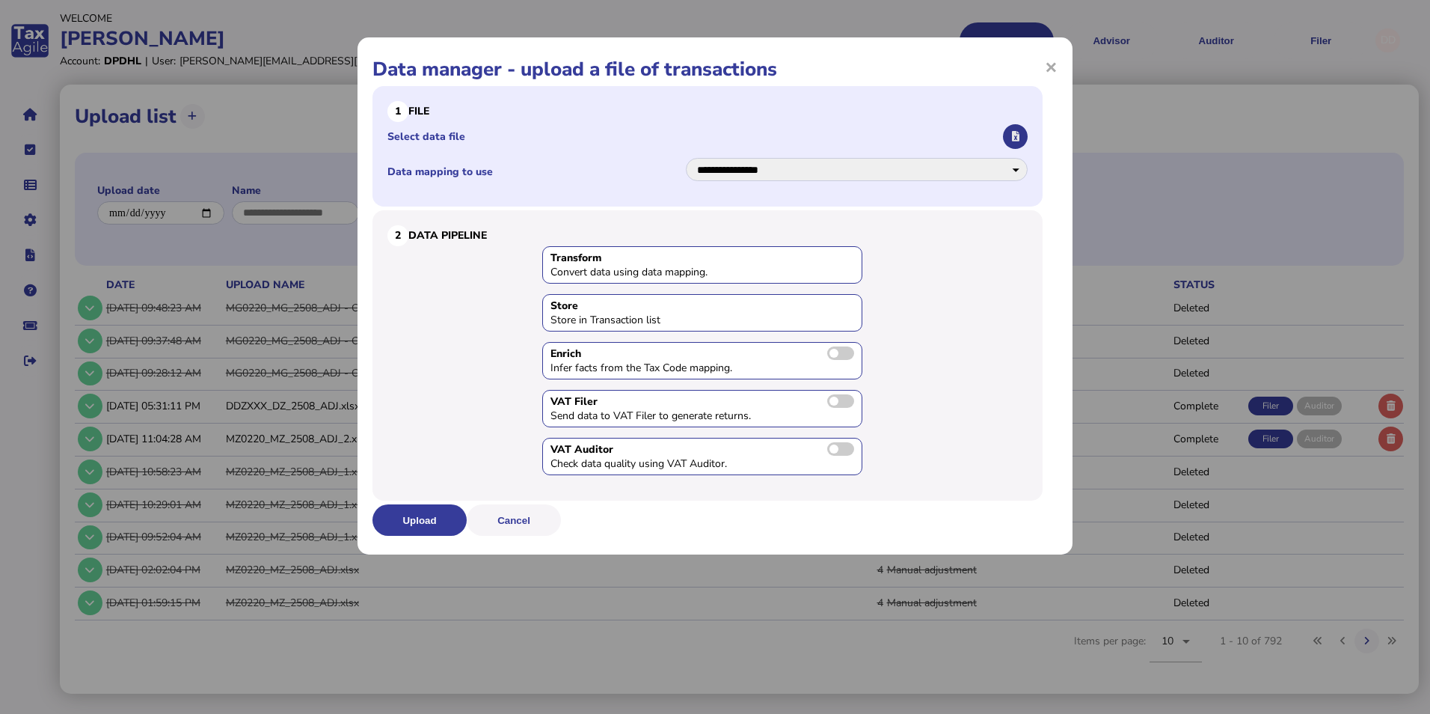
click at [1018, 139] on icon "button" at bounding box center [1015, 137] width 7 height 10
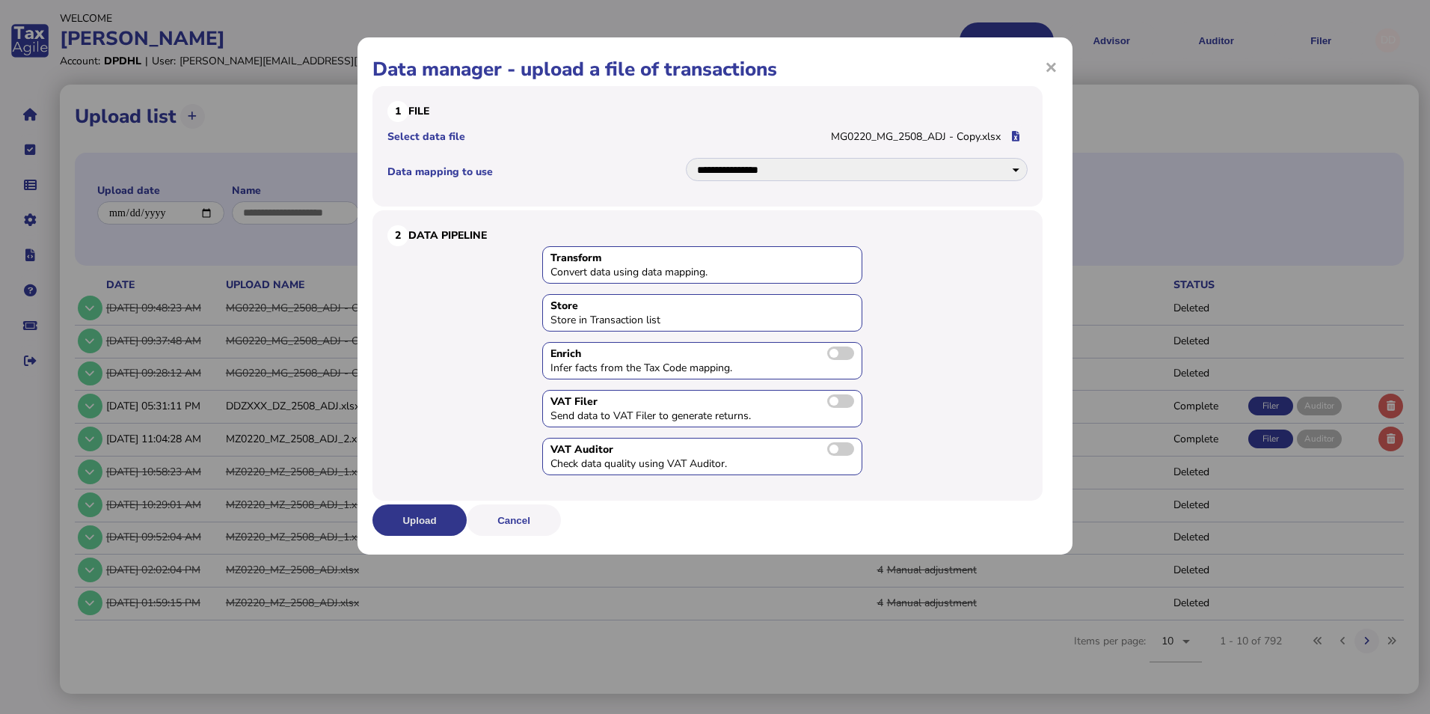
click at [426, 527] on button "Upload" at bounding box center [420, 519] width 94 height 31
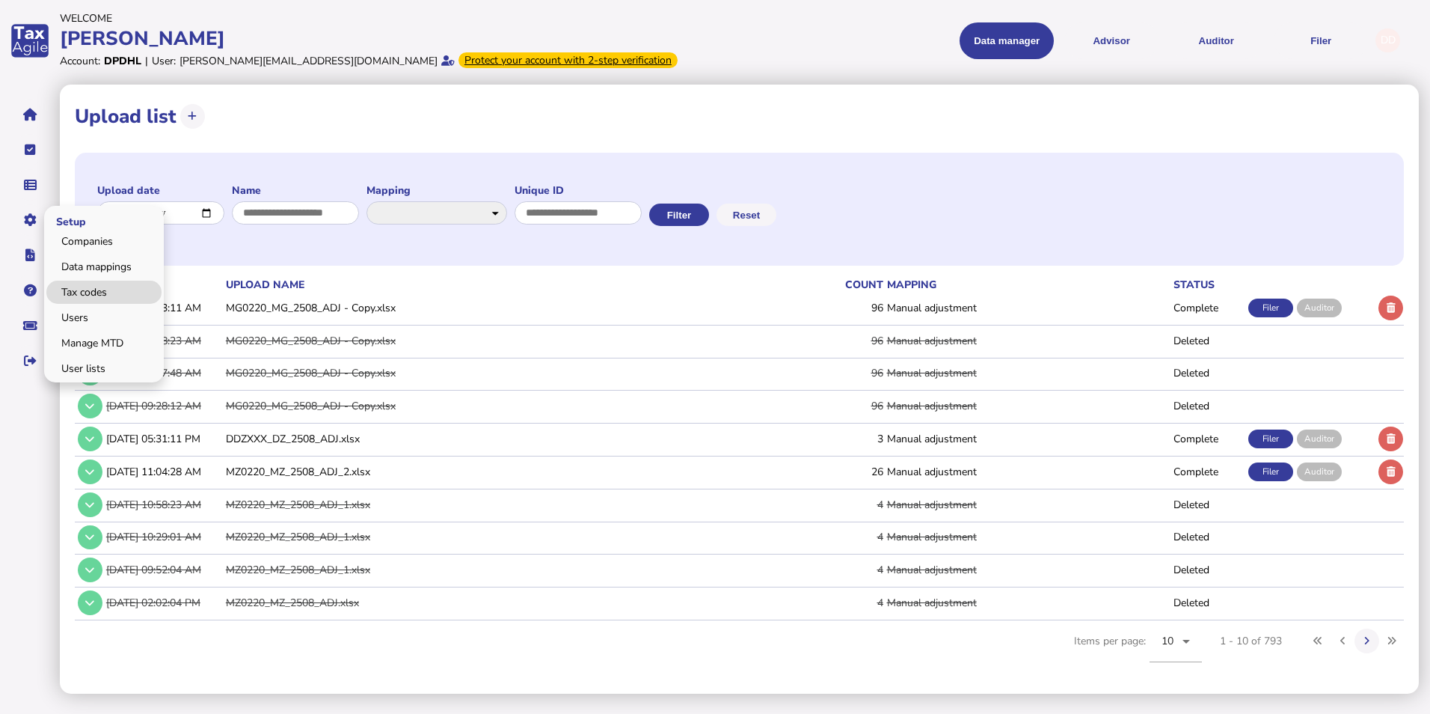
click at [84, 288] on link "Tax codes" at bounding box center [103, 292] width 115 height 23
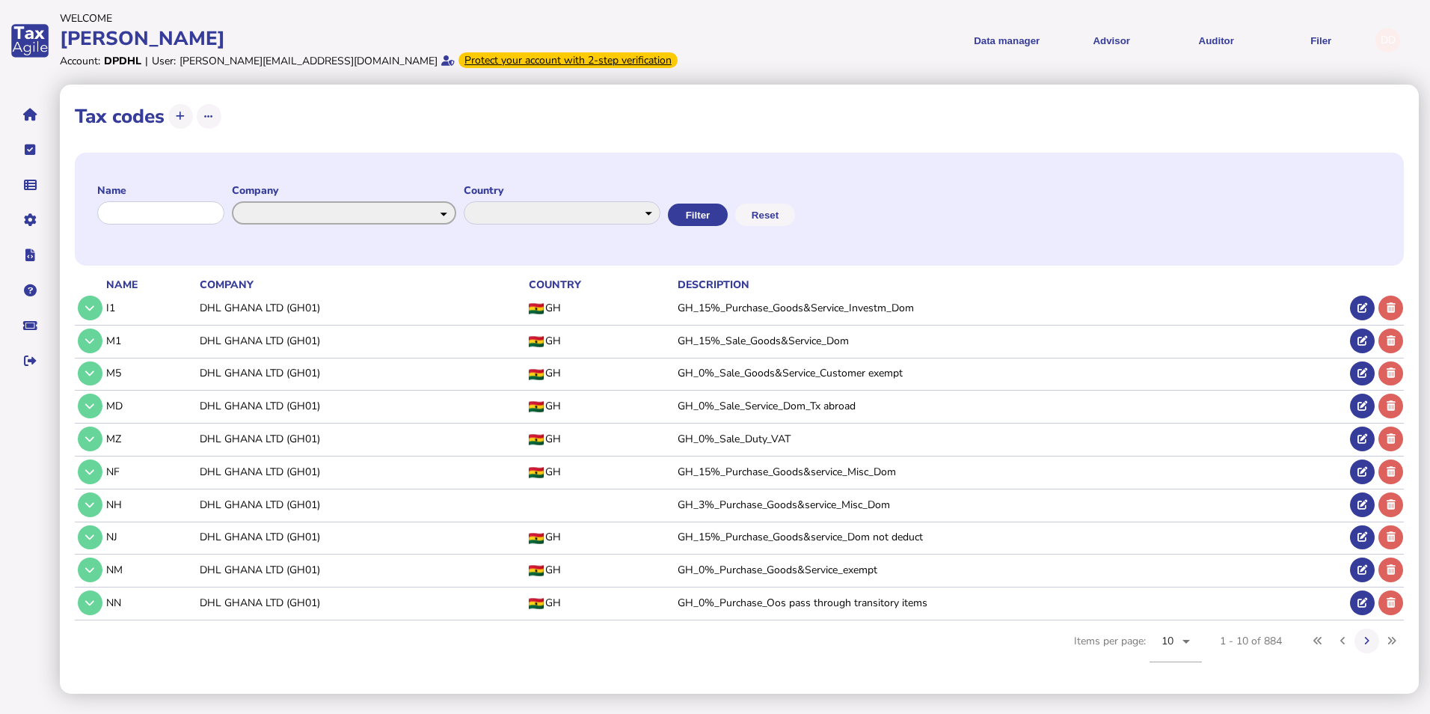
click at [450, 206] on select "**********" at bounding box center [344, 212] width 224 height 23
select select "******"
click at [245, 201] on select "**********" at bounding box center [344, 212] width 224 height 23
drag, startPoint x: 749, startPoint y: 202, endPoint x: 749, endPoint y: 212, distance: 9.7
click at [749, 212] on div "**********" at bounding box center [739, 209] width 1329 height 113
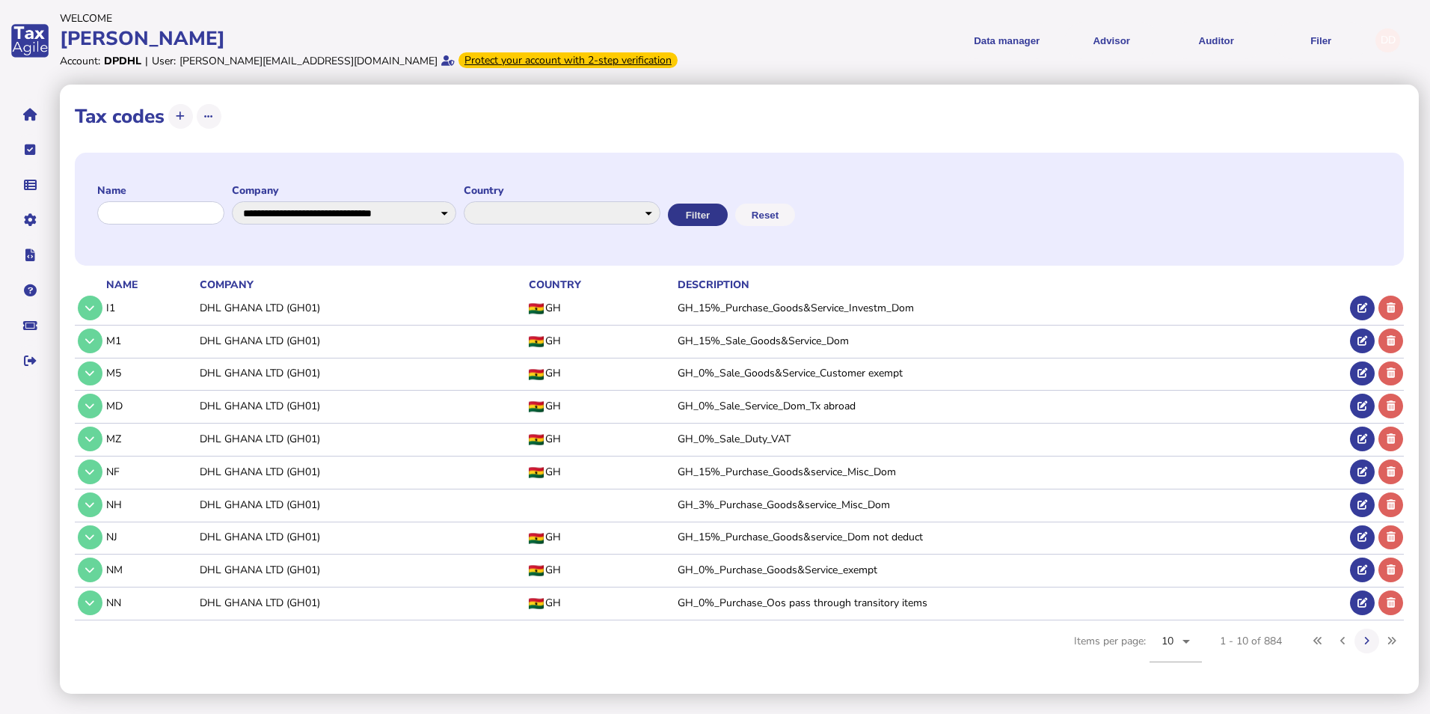
click at [728, 212] on button "Filter" at bounding box center [698, 215] width 60 height 22
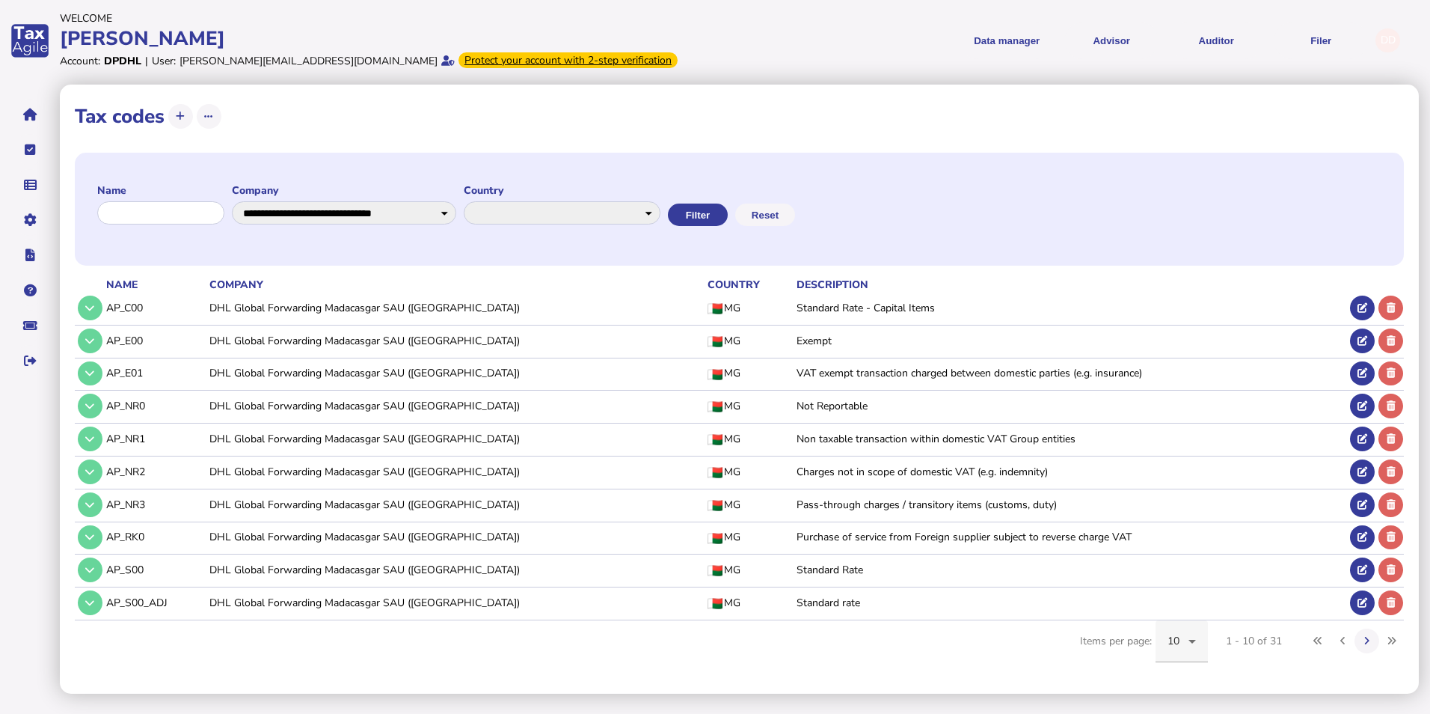
click at [1171, 658] on div "10" at bounding box center [1182, 641] width 28 height 42
click at [1202, 596] on mat-option "200" at bounding box center [1182, 596] width 52 height 36
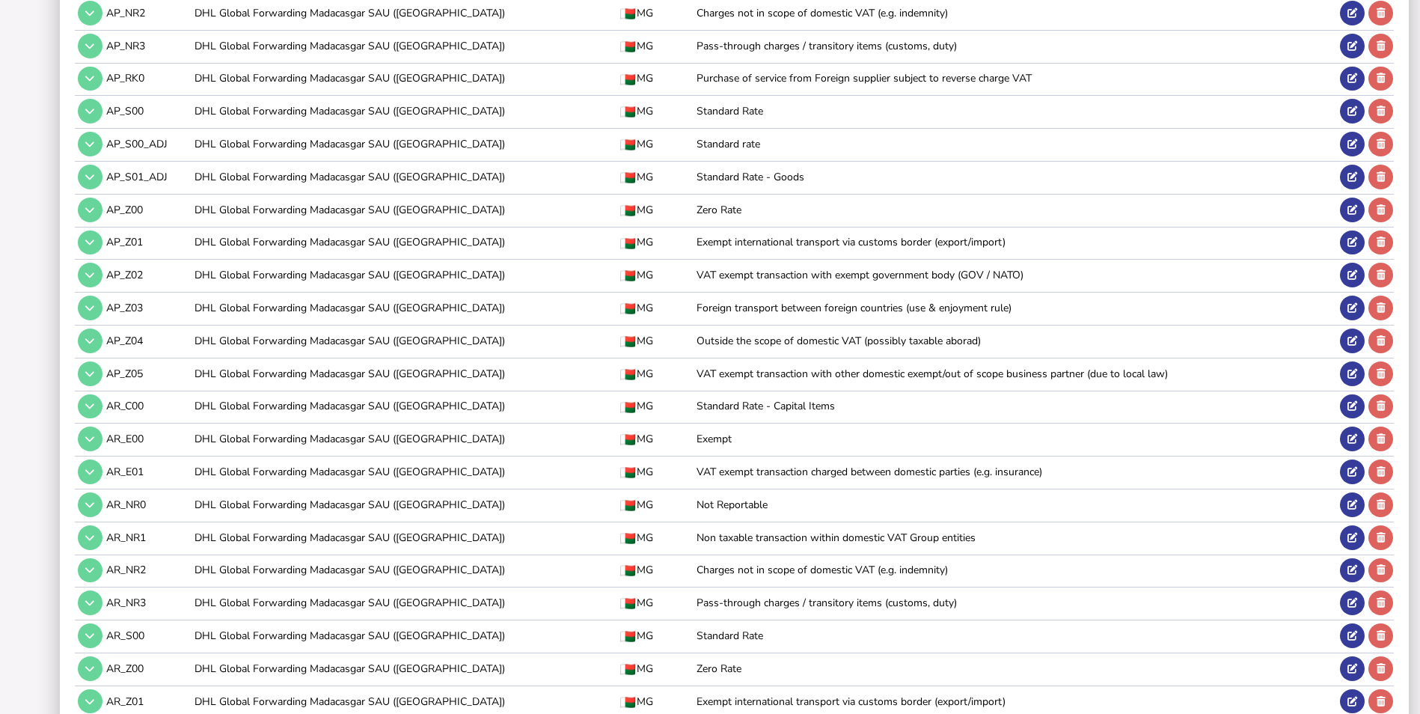
scroll to position [323, 0]
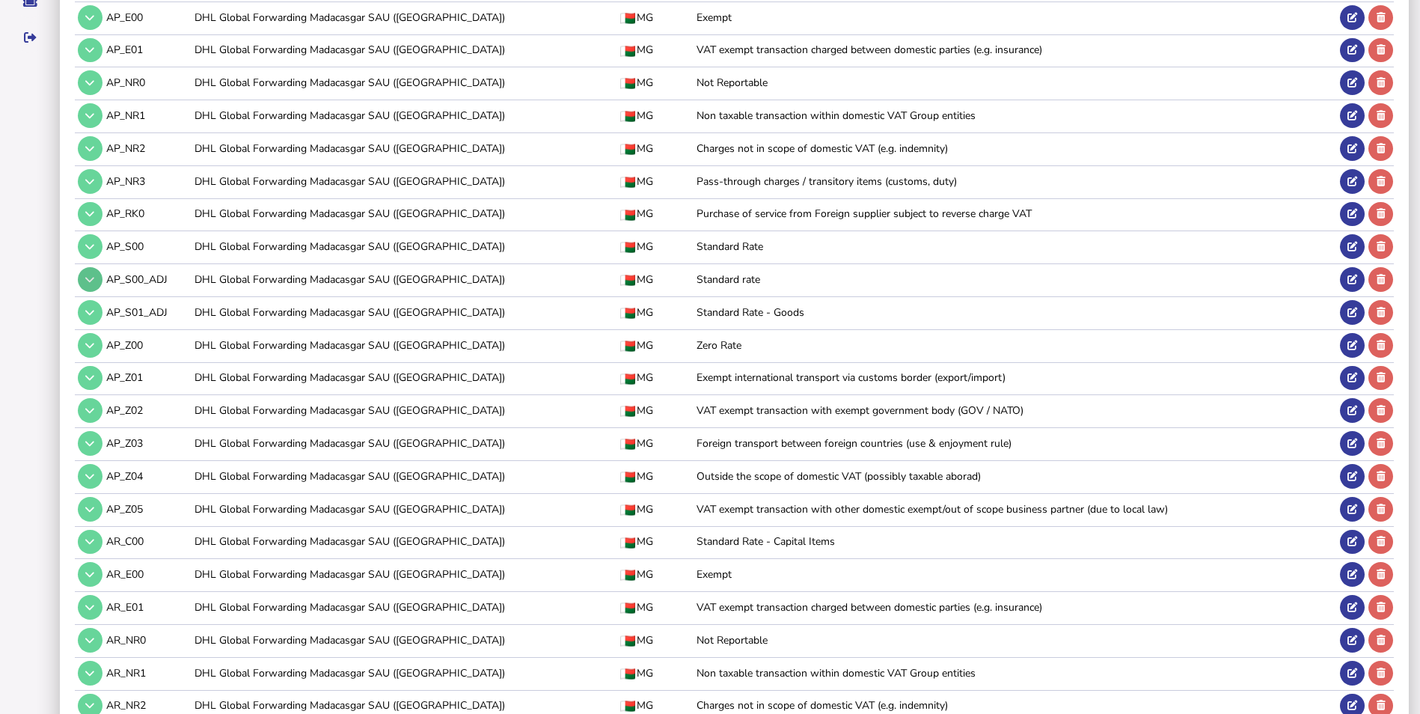
click at [93, 280] on icon at bounding box center [89, 280] width 9 height 10
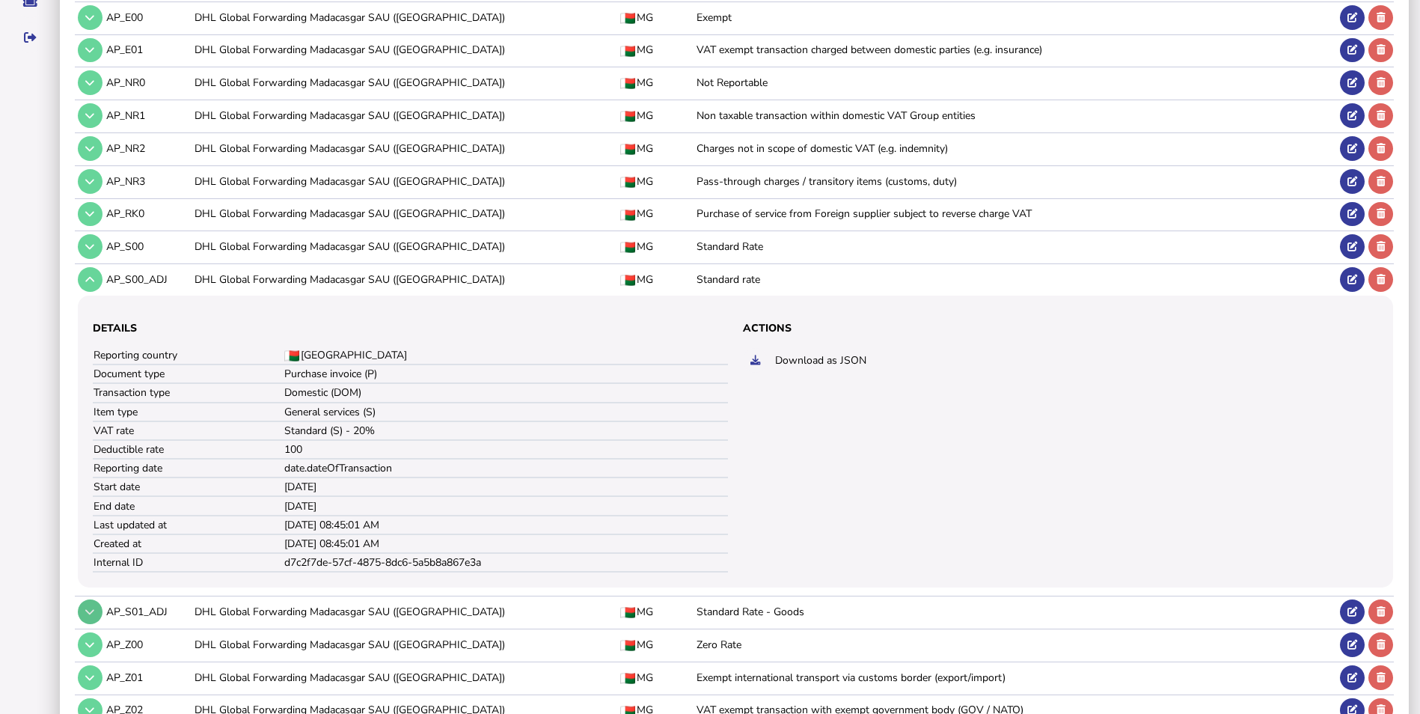
click at [82, 603] on button at bounding box center [90, 611] width 25 height 25
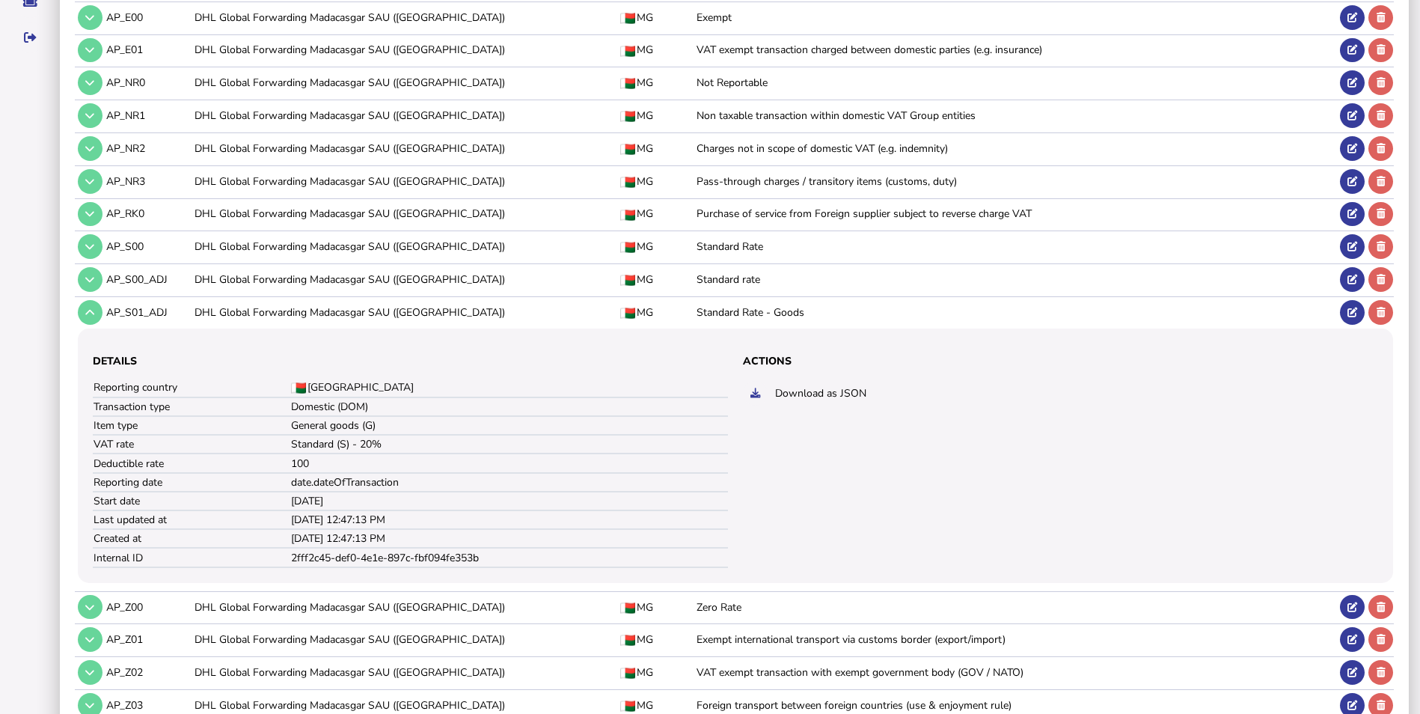
click at [97, 290] on td at bounding box center [89, 279] width 28 height 31
click at [90, 276] on icon at bounding box center [89, 280] width 9 height 10
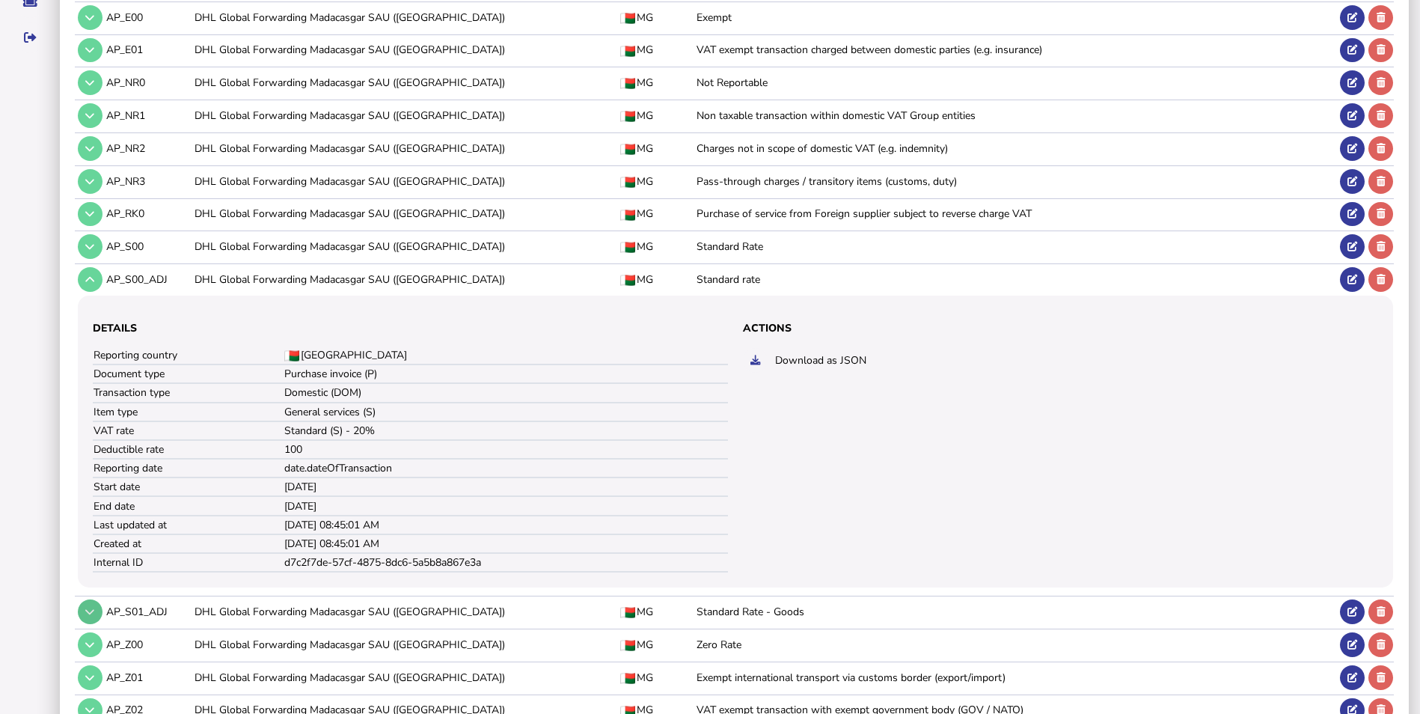
click at [79, 608] on button at bounding box center [90, 611] width 25 height 25
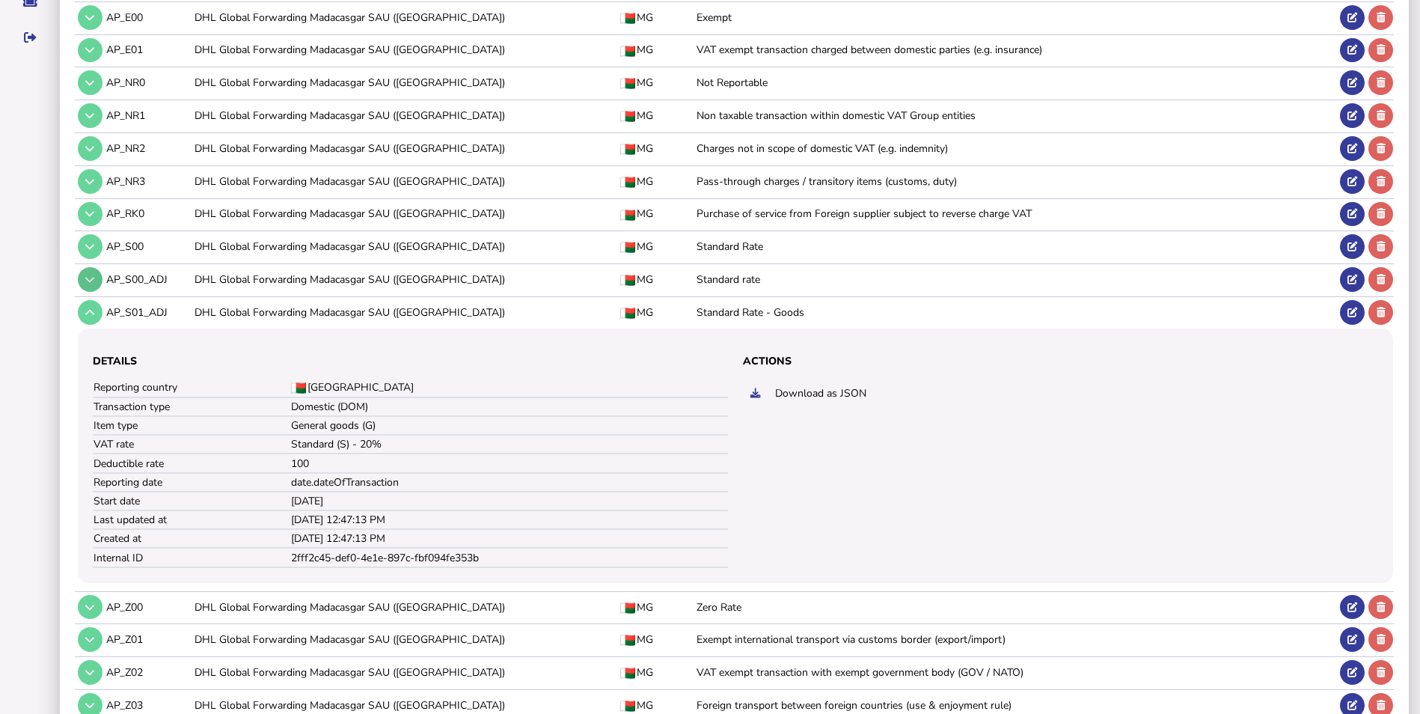
click at [89, 272] on button at bounding box center [90, 279] width 25 height 25
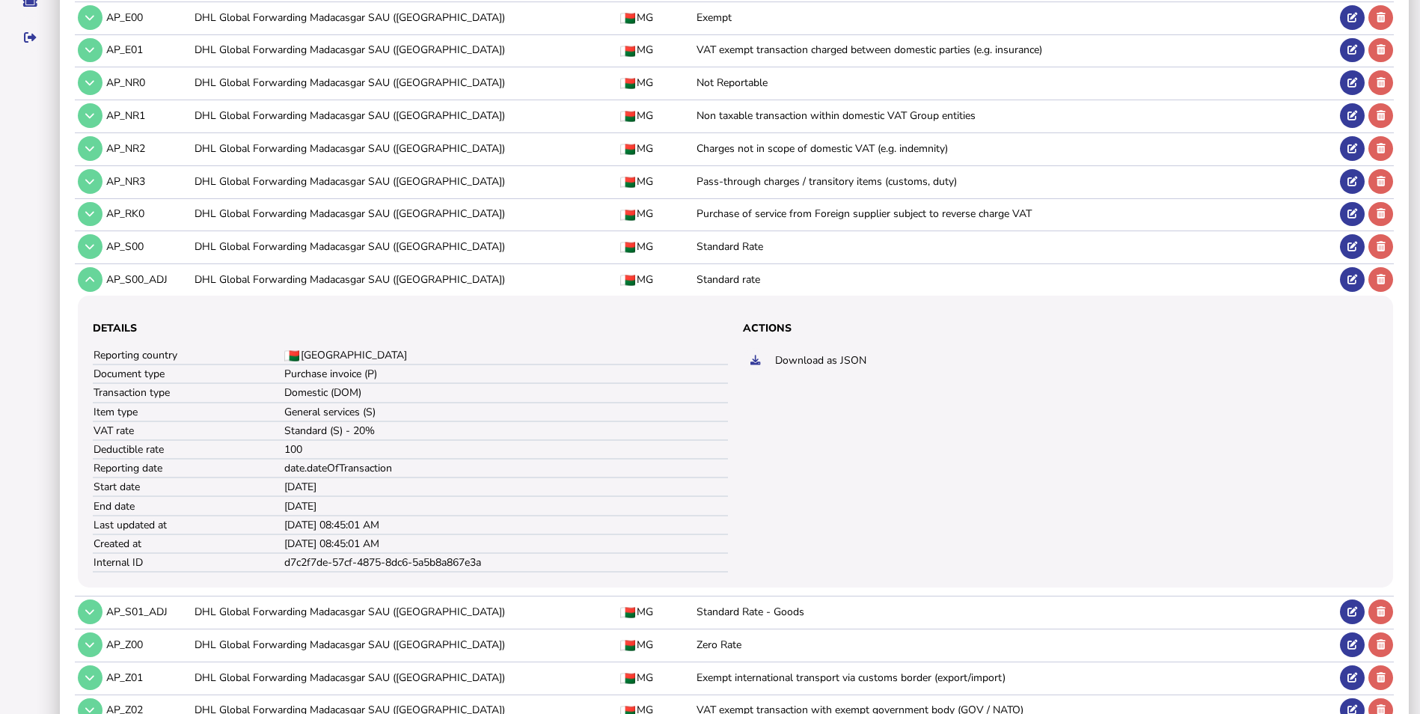
click at [76, 613] on td at bounding box center [89, 611] width 28 height 31
click at [103, 610] on td "AP_S01_ADJ" at bounding box center [147, 611] width 88 height 31
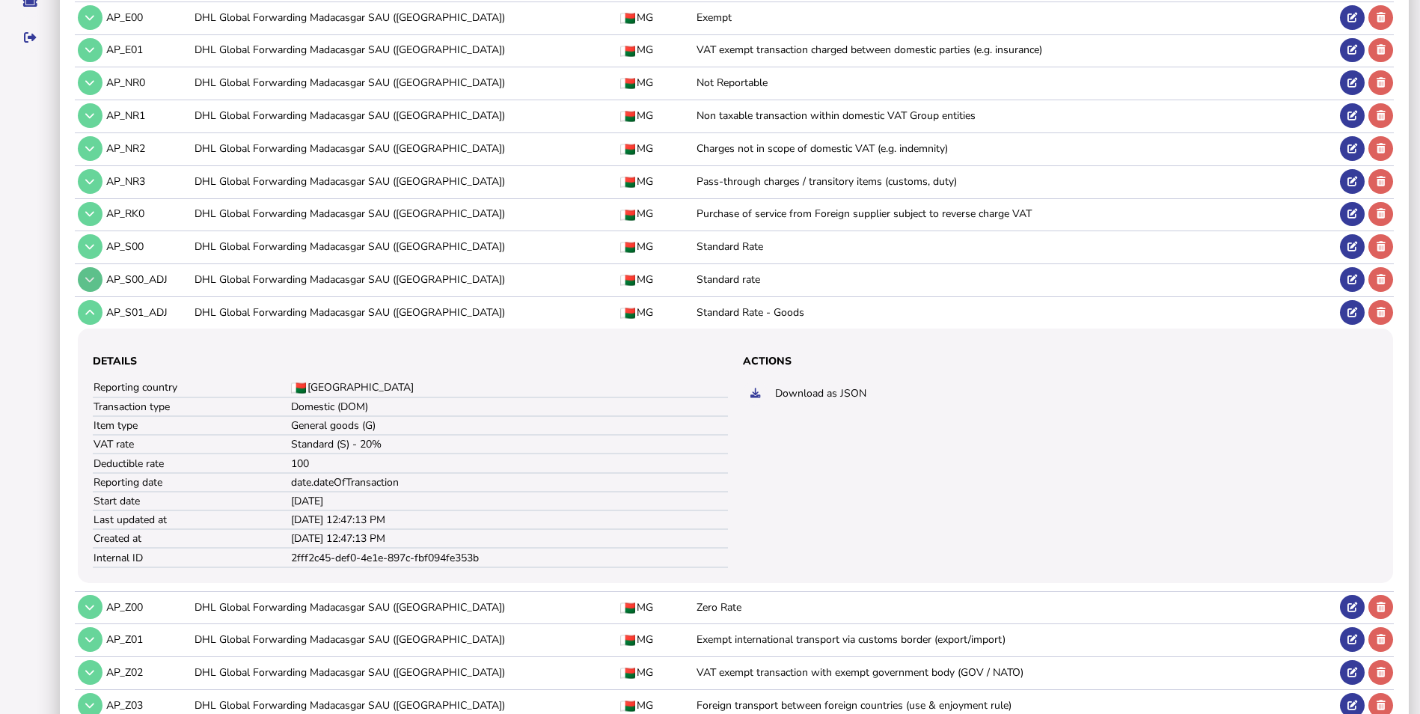
click at [94, 279] on icon at bounding box center [89, 280] width 9 height 10
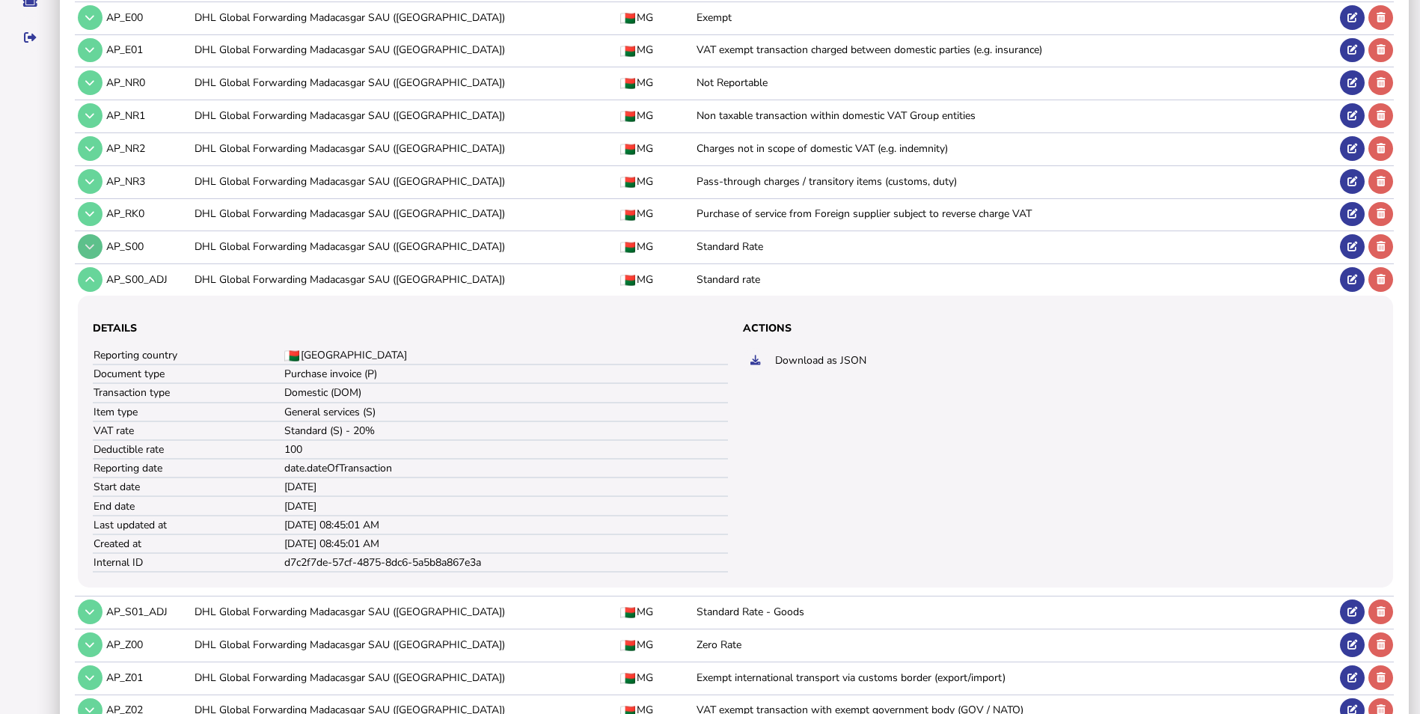
click at [87, 251] on icon at bounding box center [89, 247] width 9 height 10
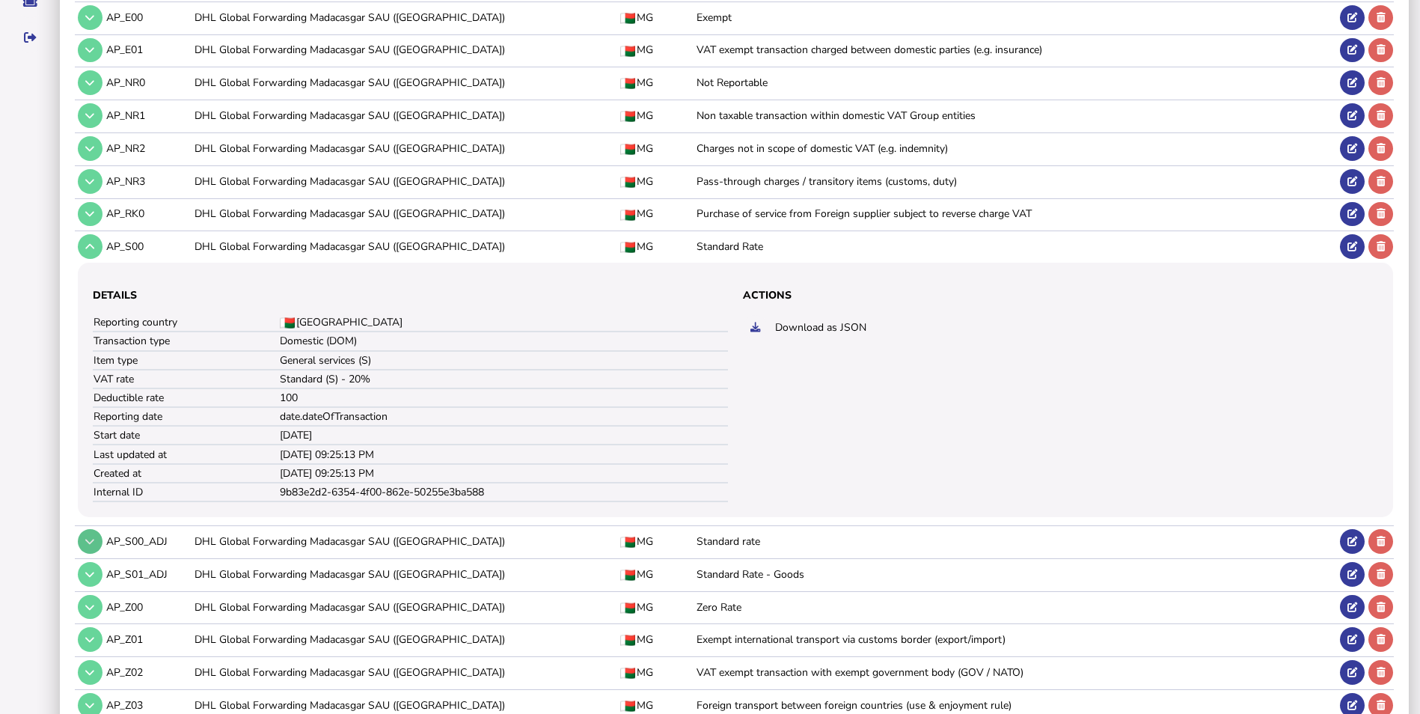
click at [81, 533] on button at bounding box center [90, 541] width 25 height 25
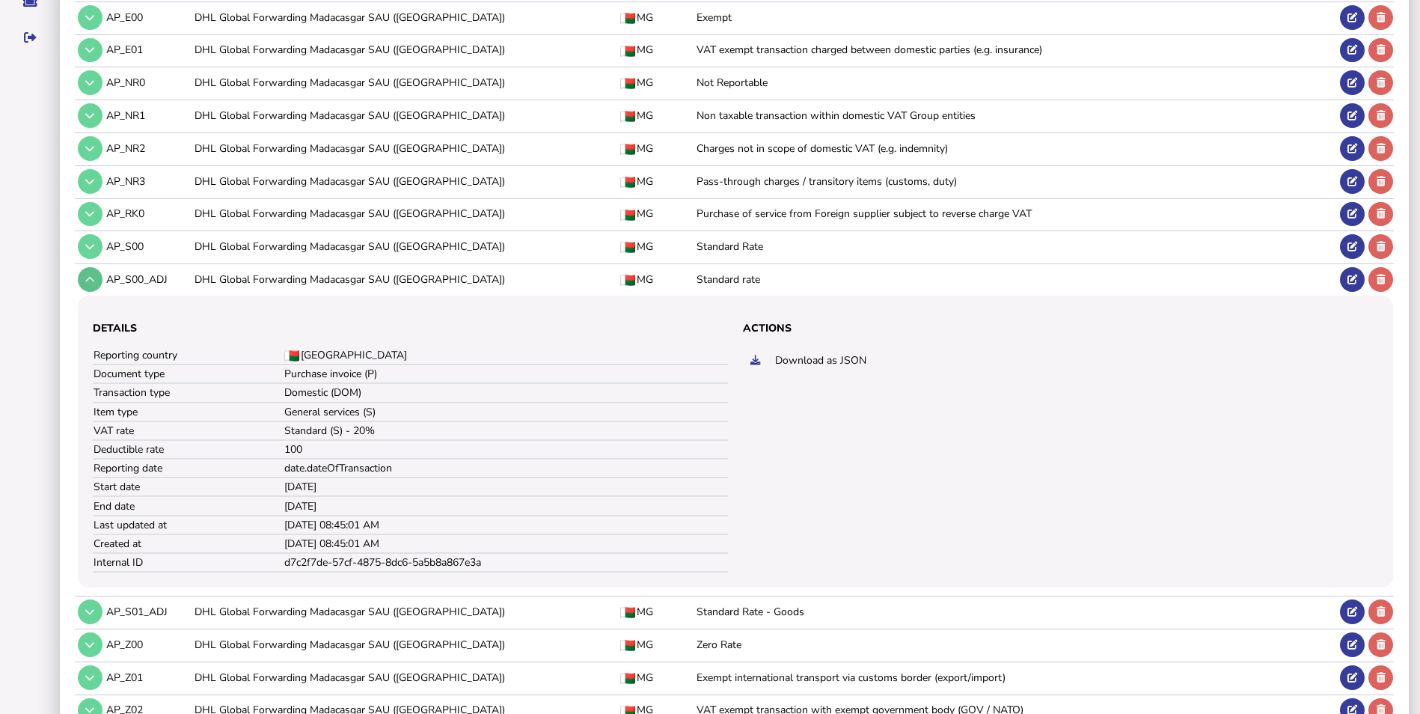
click at [93, 281] on icon at bounding box center [89, 280] width 9 height 10
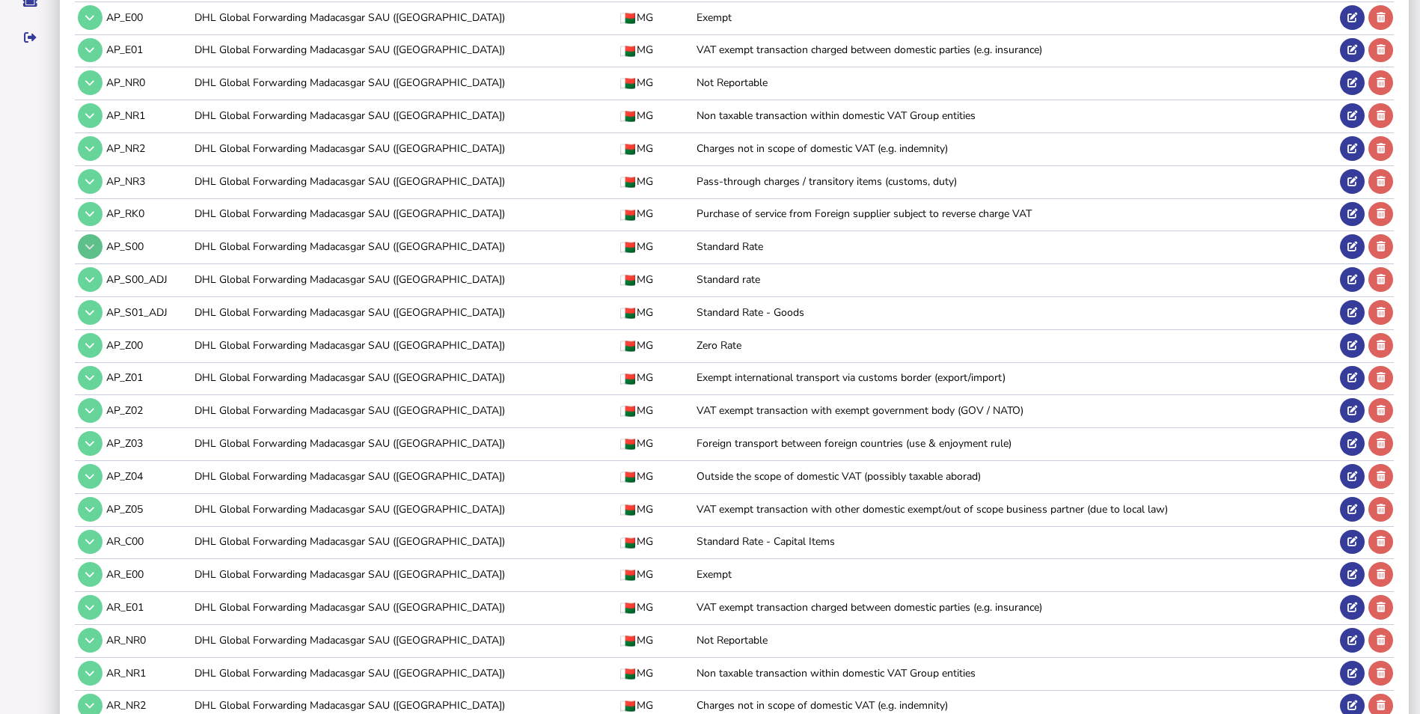
click at [95, 249] on button at bounding box center [90, 246] width 25 height 25
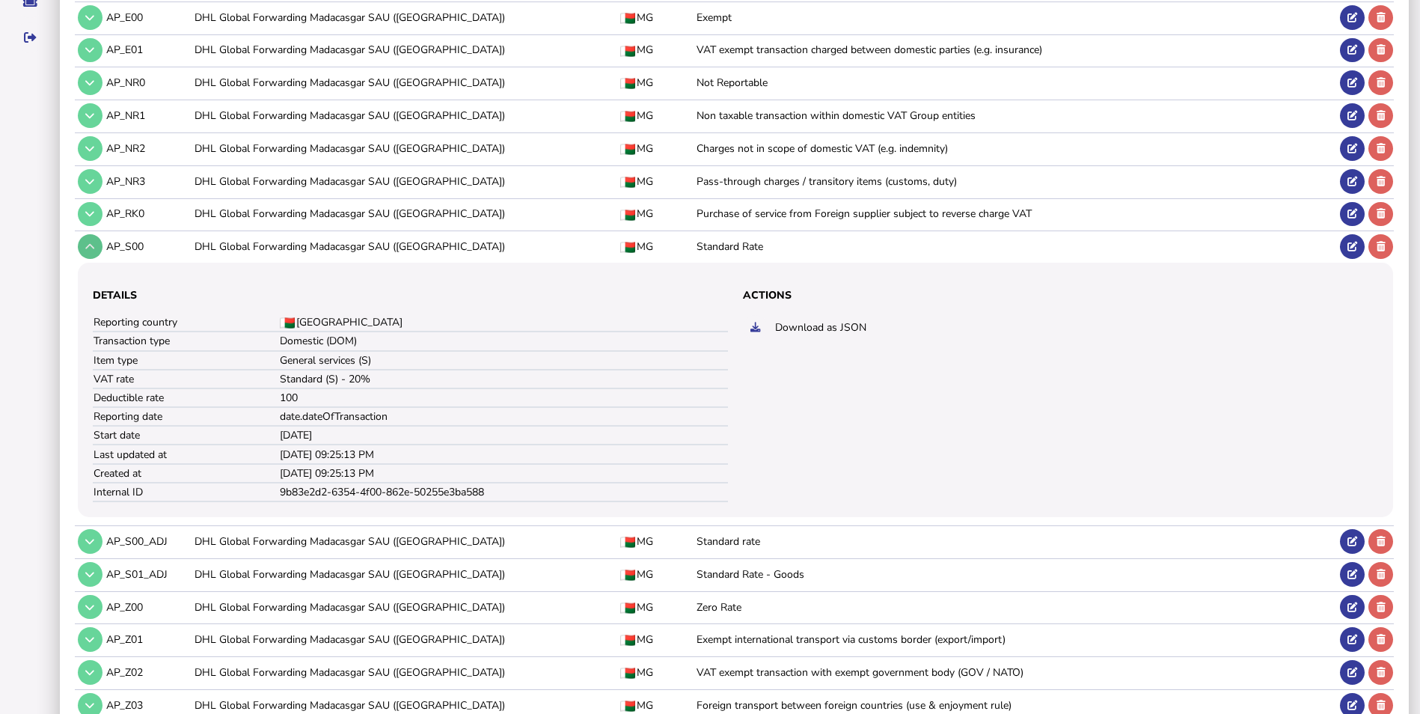
click at [95, 249] on button at bounding box center [90, 246] width 25 height 25
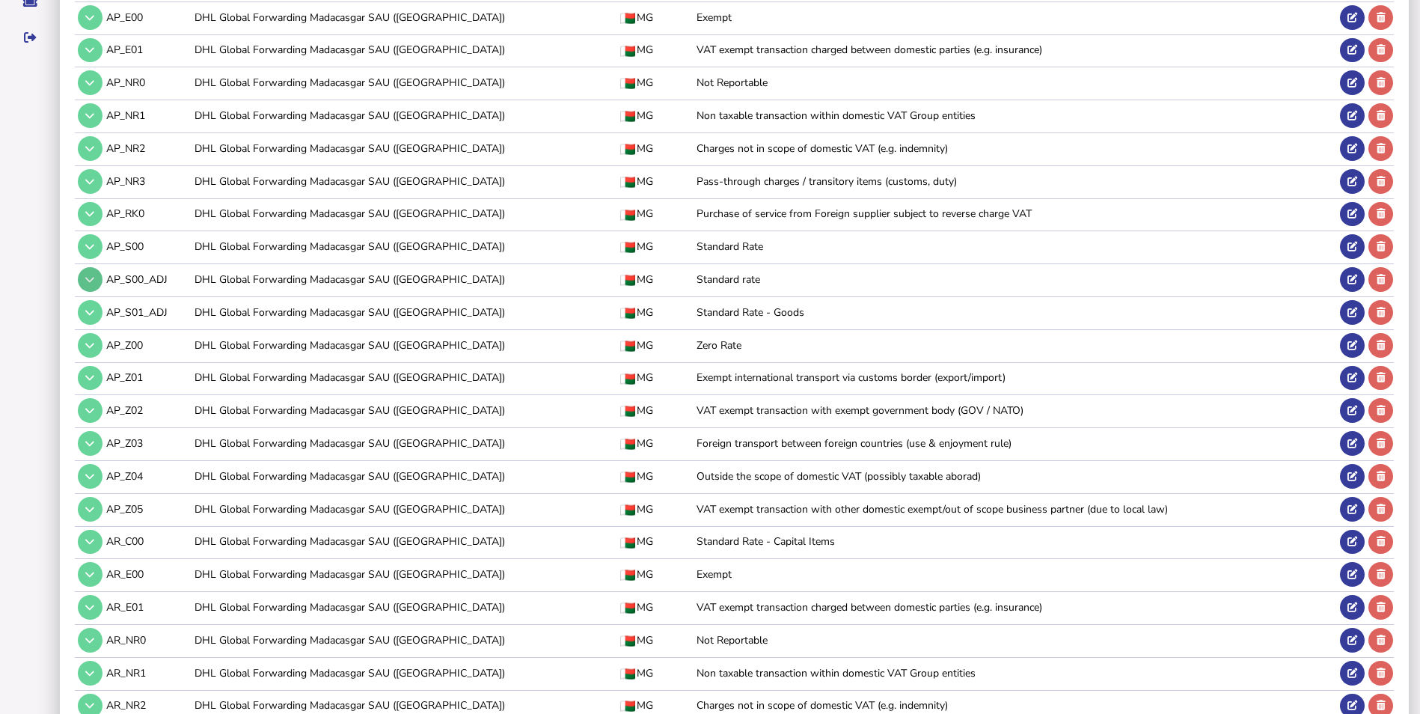
click at [97, 284] on button at bounding box center [90, 279] width 25 height 25
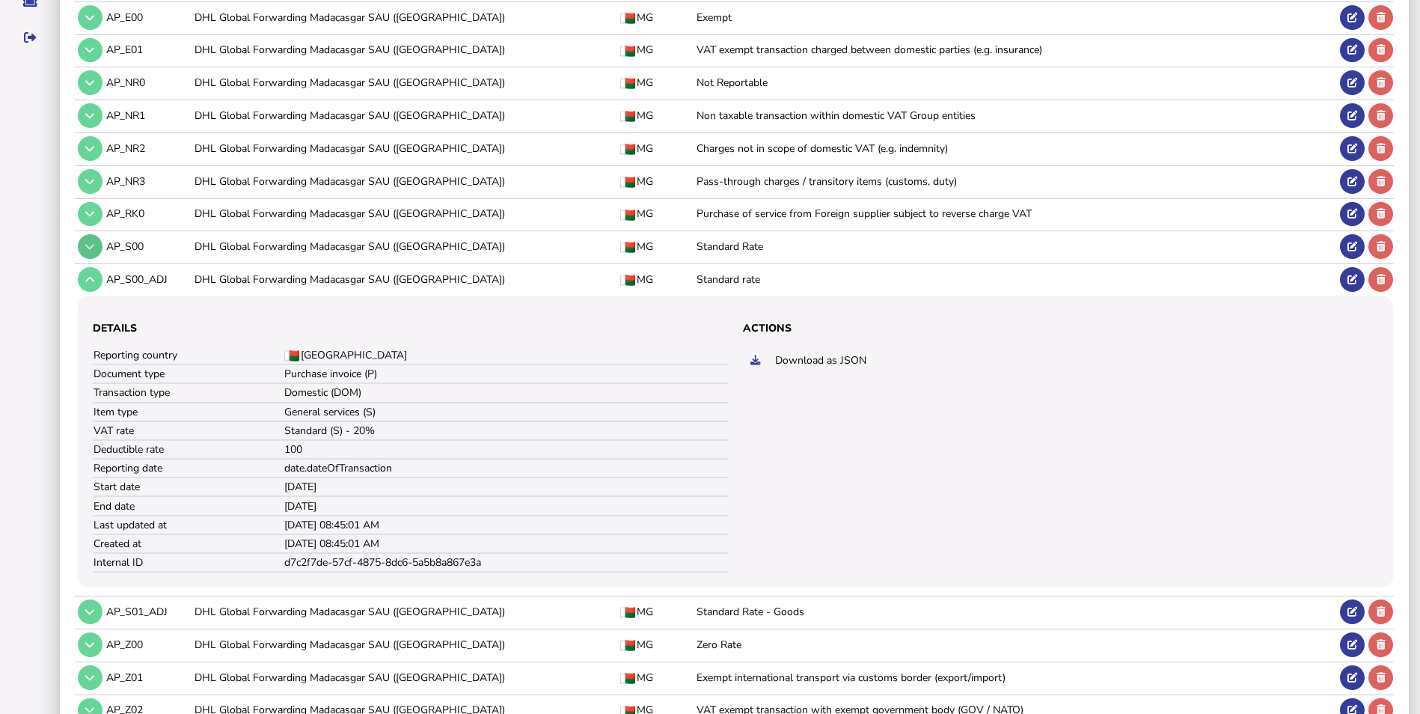
click at [93, 248] on icon at bounding box center [89, 247] width 9 height 10
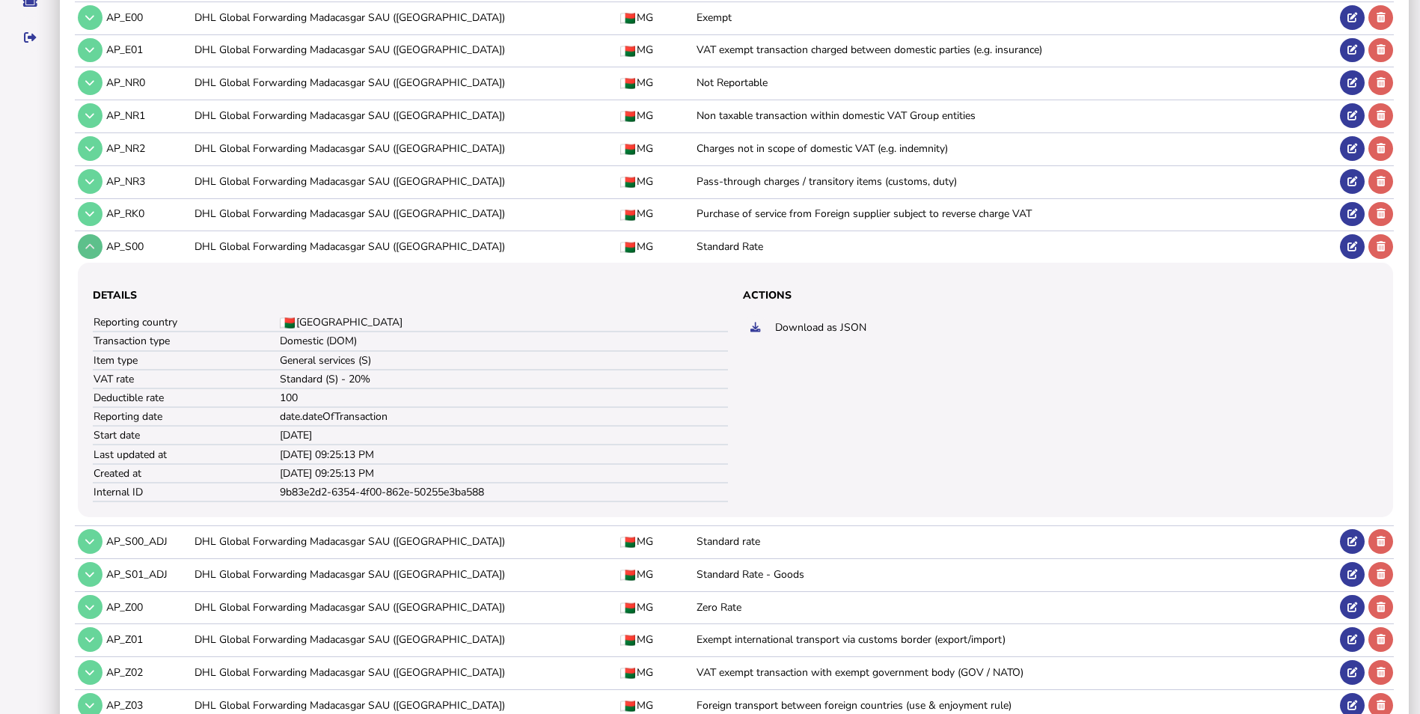
click at [93, 248] on icon at bounding box center [89, 247] width 9 height 10
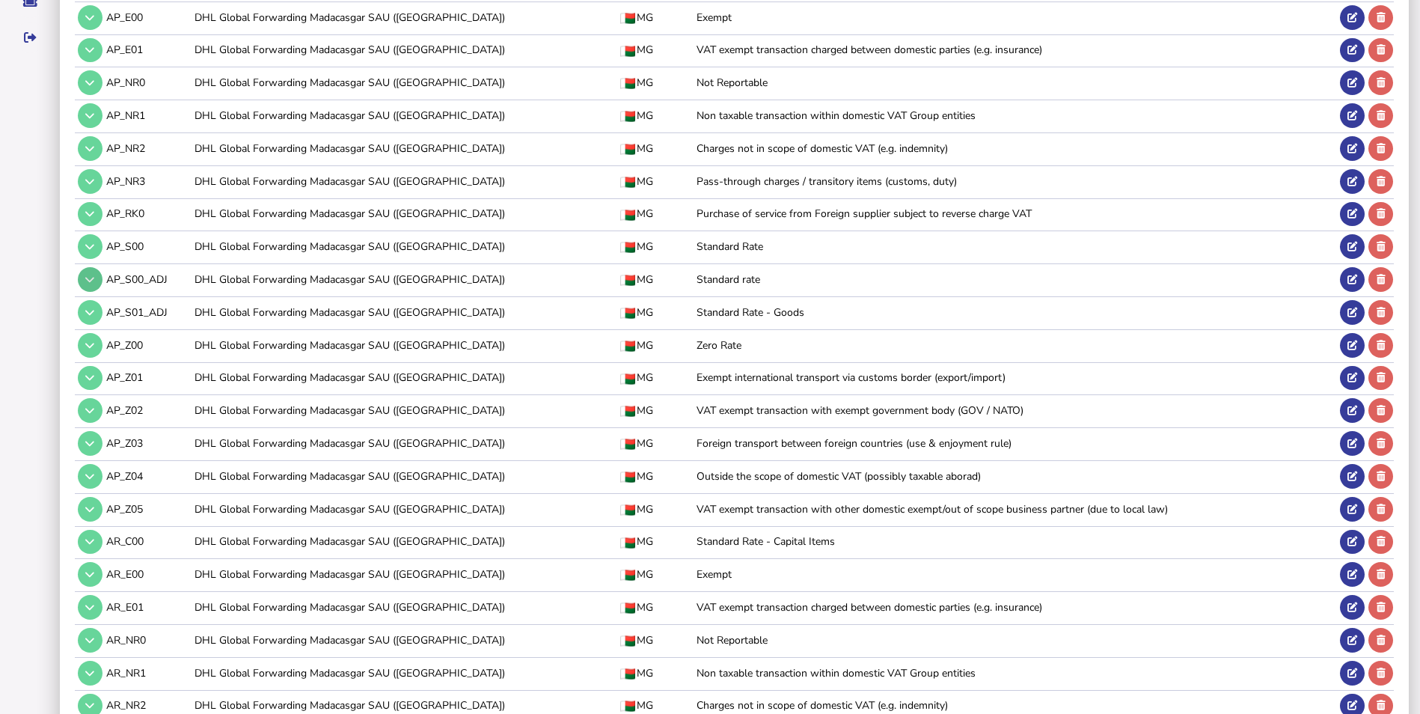
click at [91, 281] on icon at bounding box center [89, 280] width 9 height 10
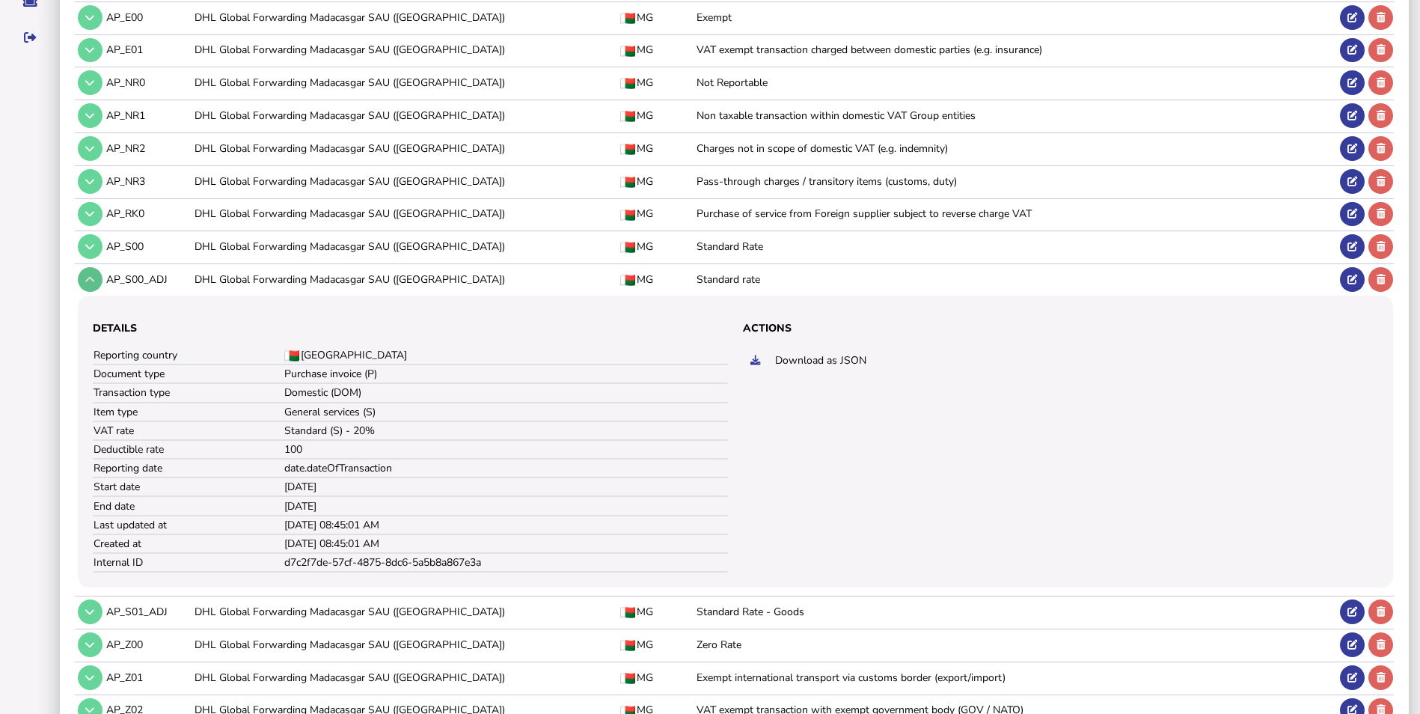
click at [91, 281] on icon at bounding box center [89, 280] width 9 height 10
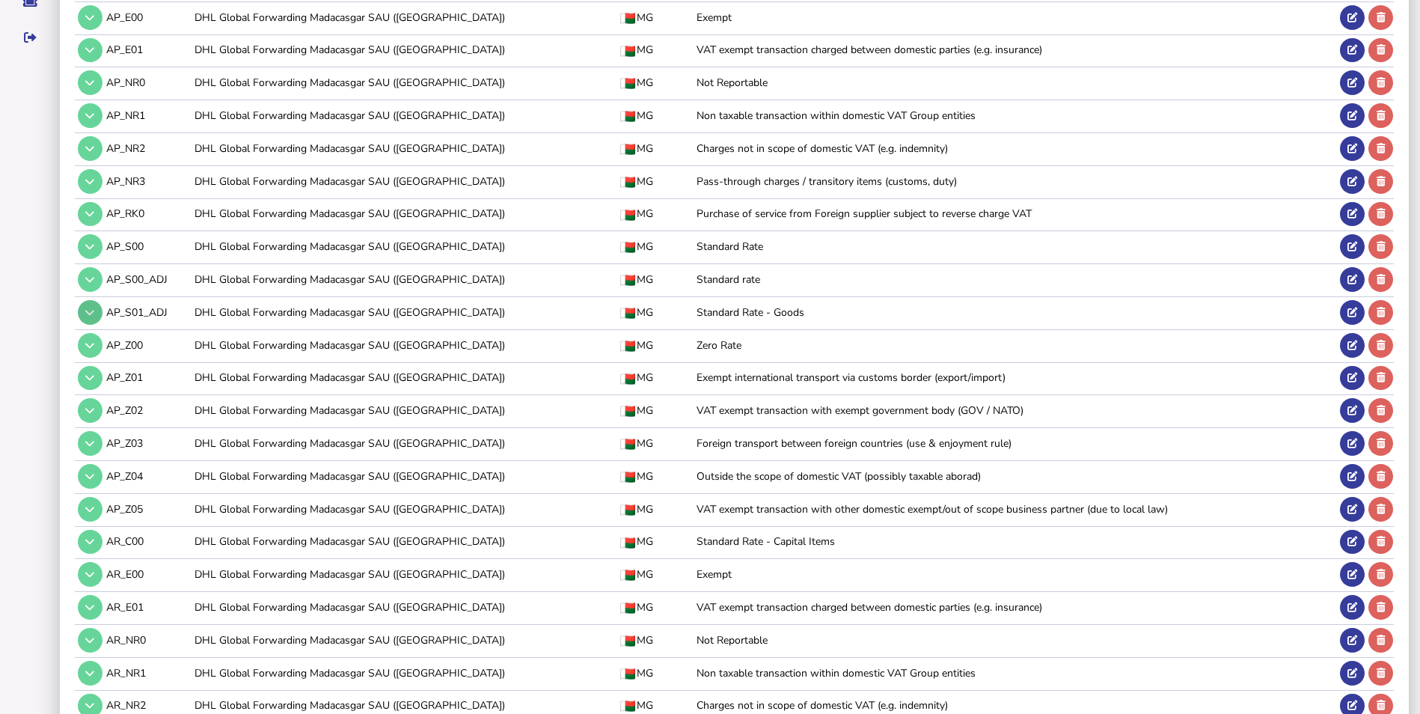
click at [88, 310] on icon at bounding box center [89, 312] width 9 height 10
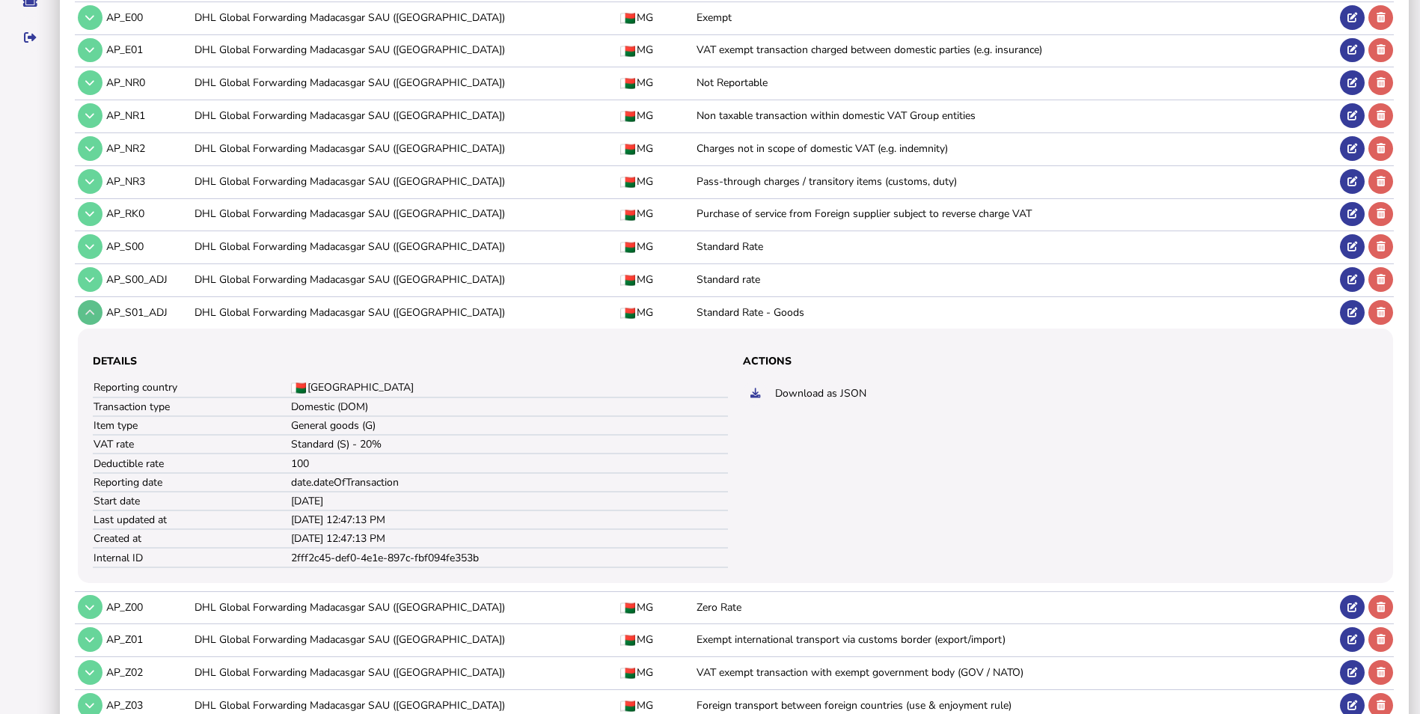
click at [88, 310] on icon at bounding box center [89, 312] width 9 height 10
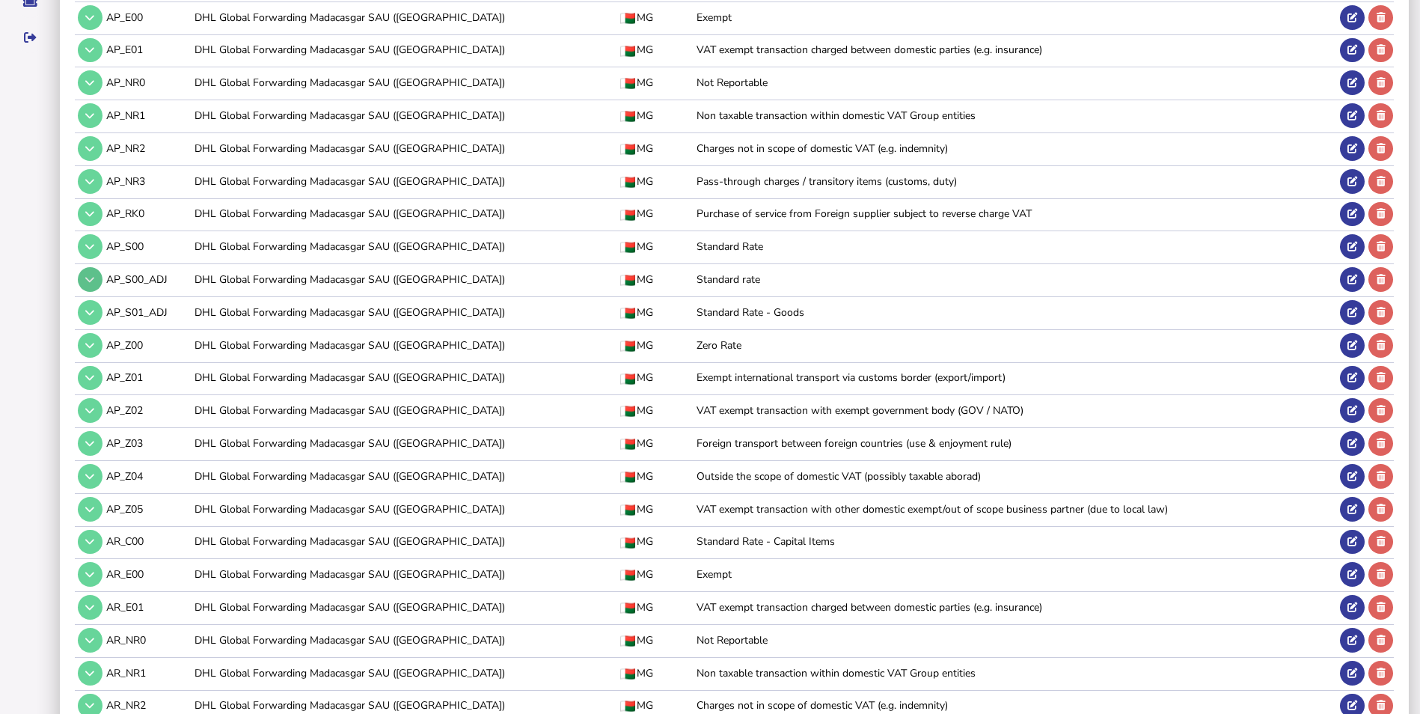
click at [95, 278] on button at bounding box center [90, 279] width 25 height 25
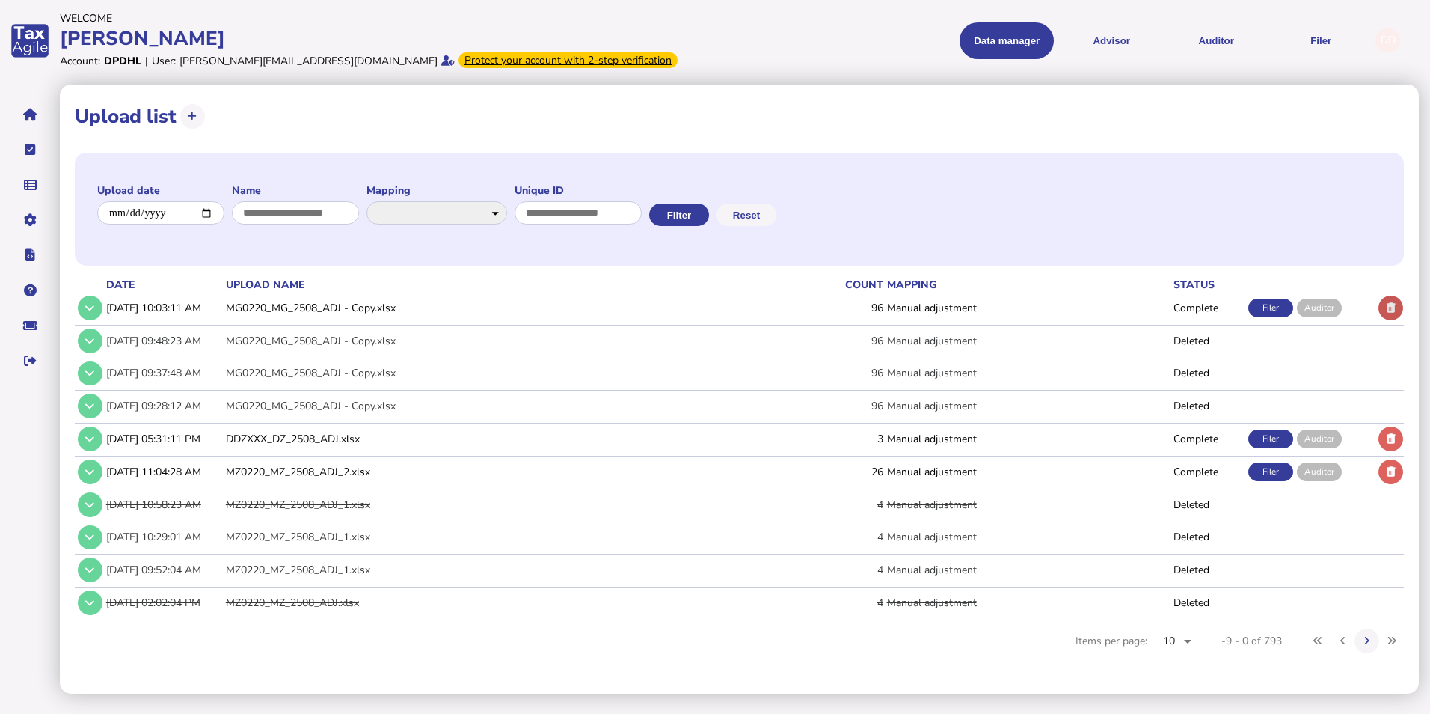
click at [1393, 311] on icon at bounding box center [1391, 308] width 9 height 10
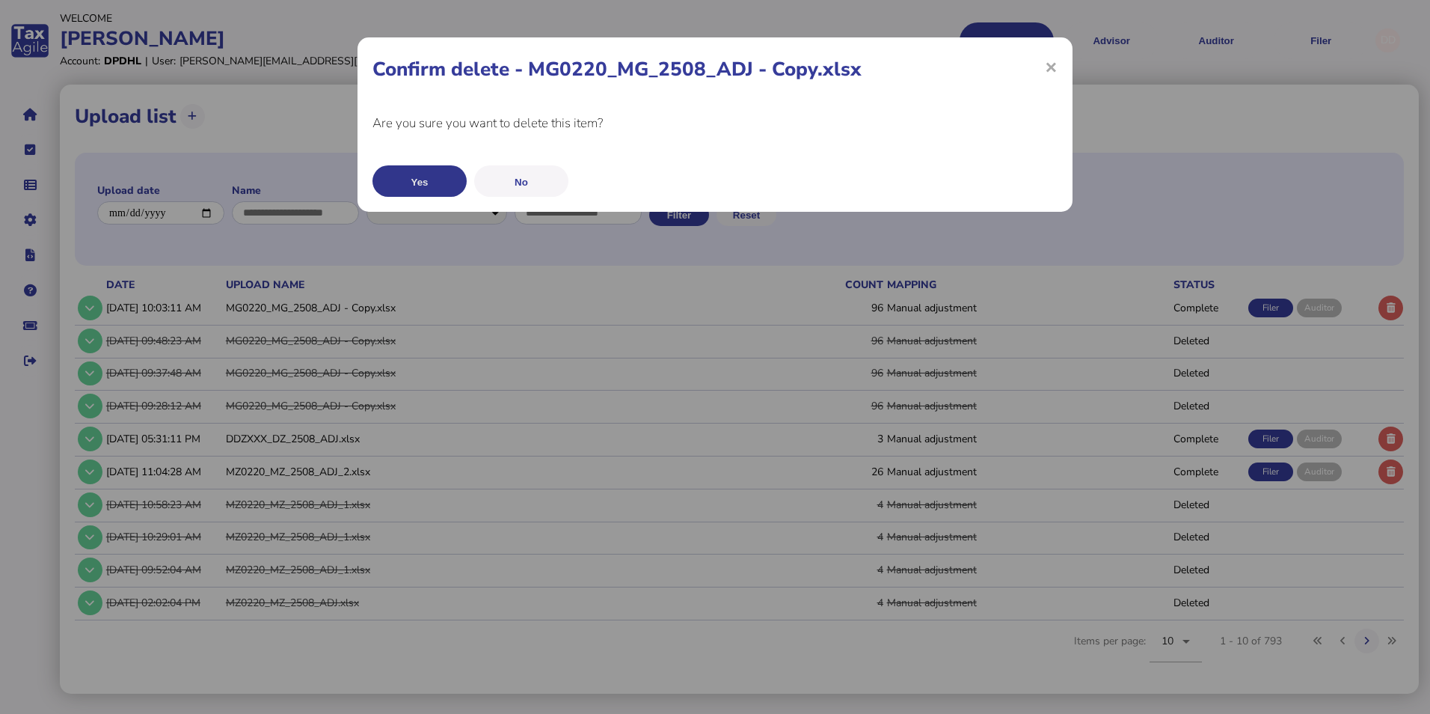
click at [419, 177] on button "Yes" at bounding box center [420, 180] width 94 height 31
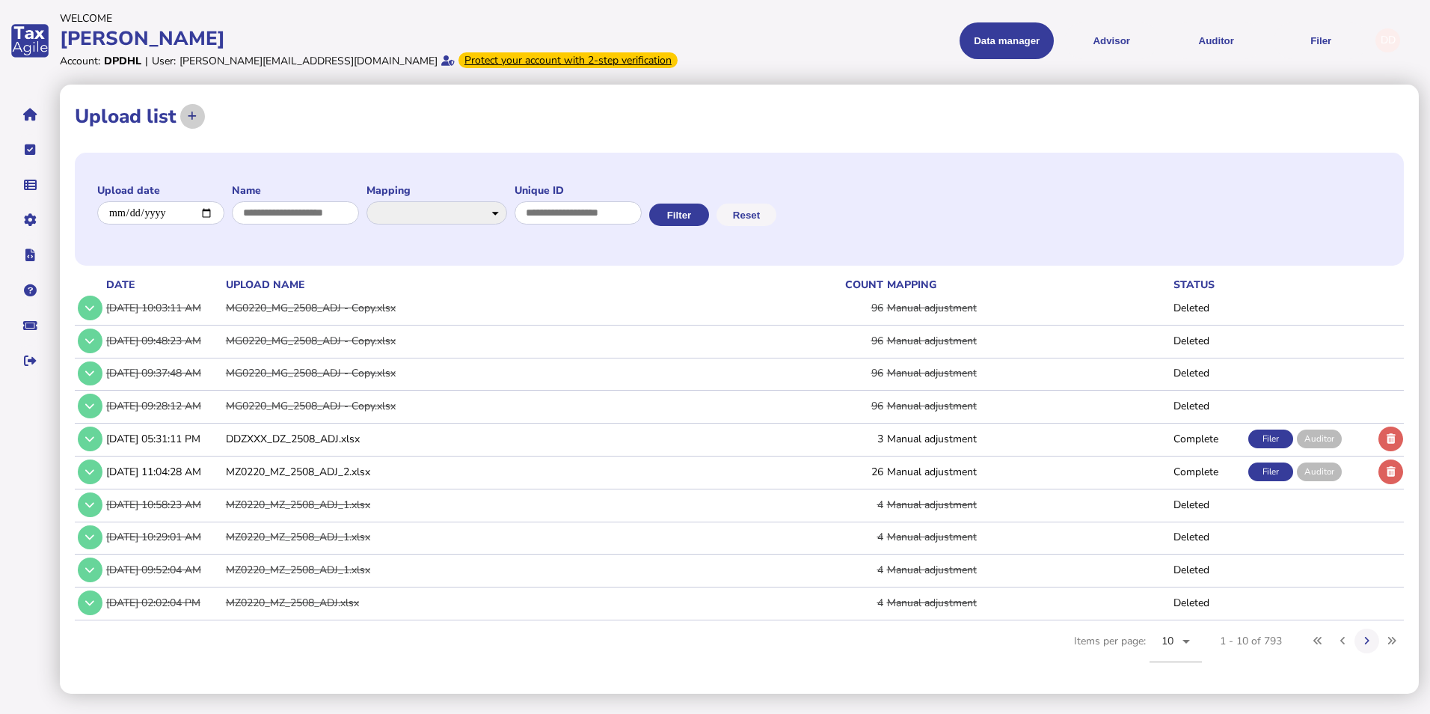
click at [195, 114] on icon at bounding box center [192, 116] width 9 height 10
select select "**********"
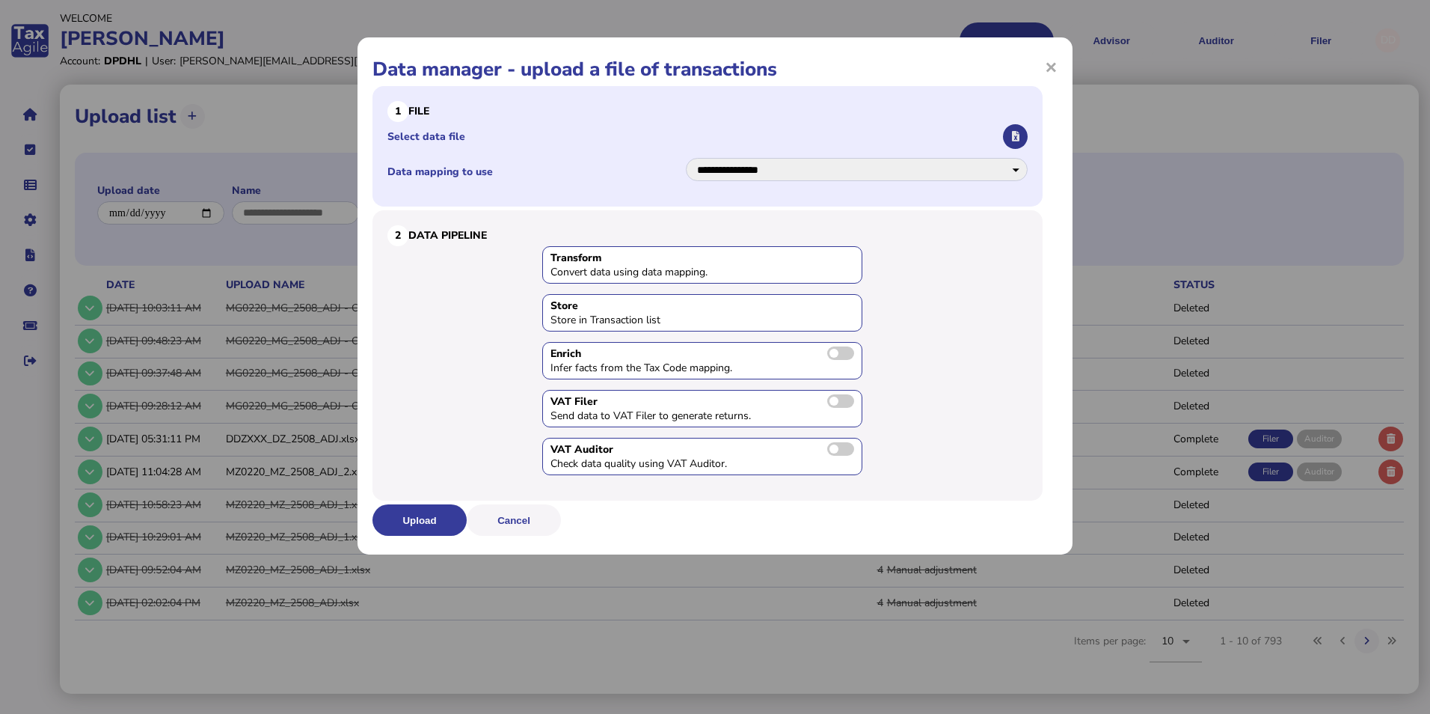
click at [1023, 136] on button "button" at bounding box center [1015, 136] width 25 height 25
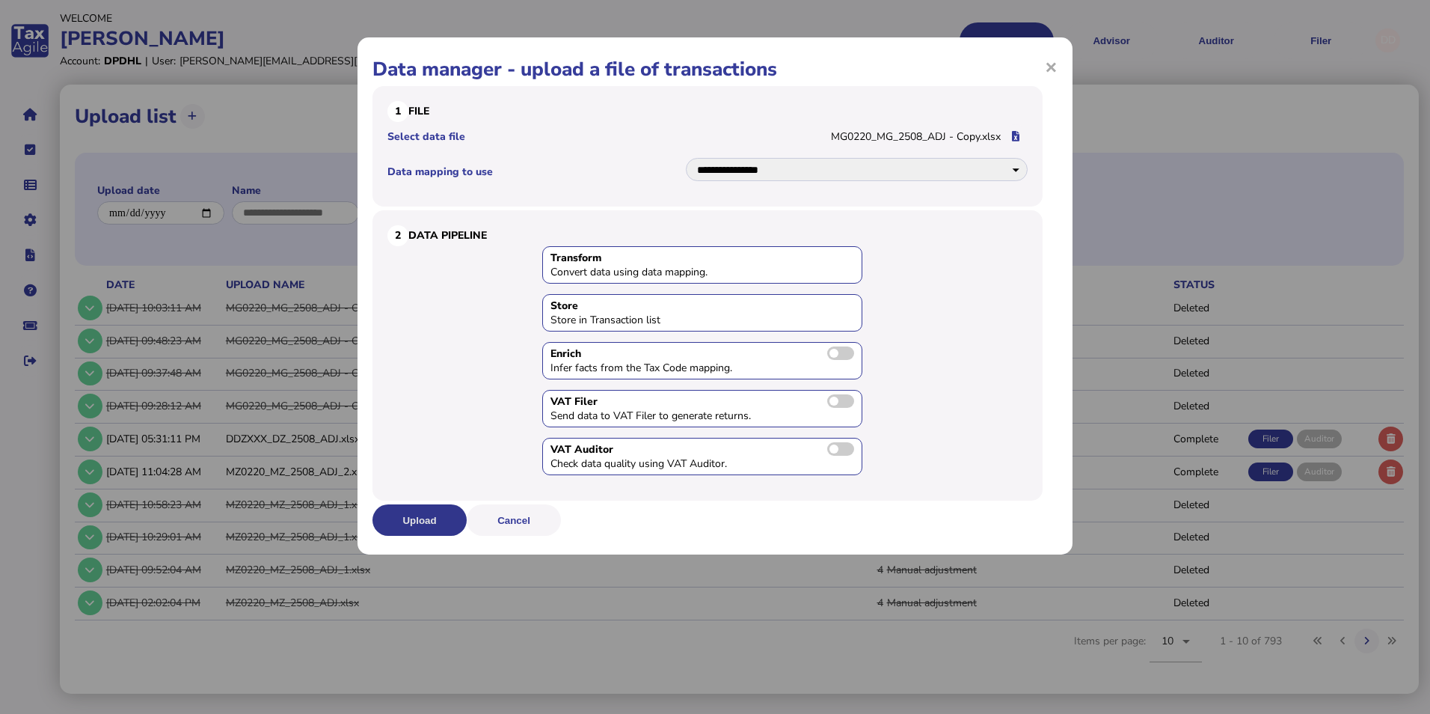
click at [446, 513] on button "Upload" at bounding box center [420, 519] width 94 height 31
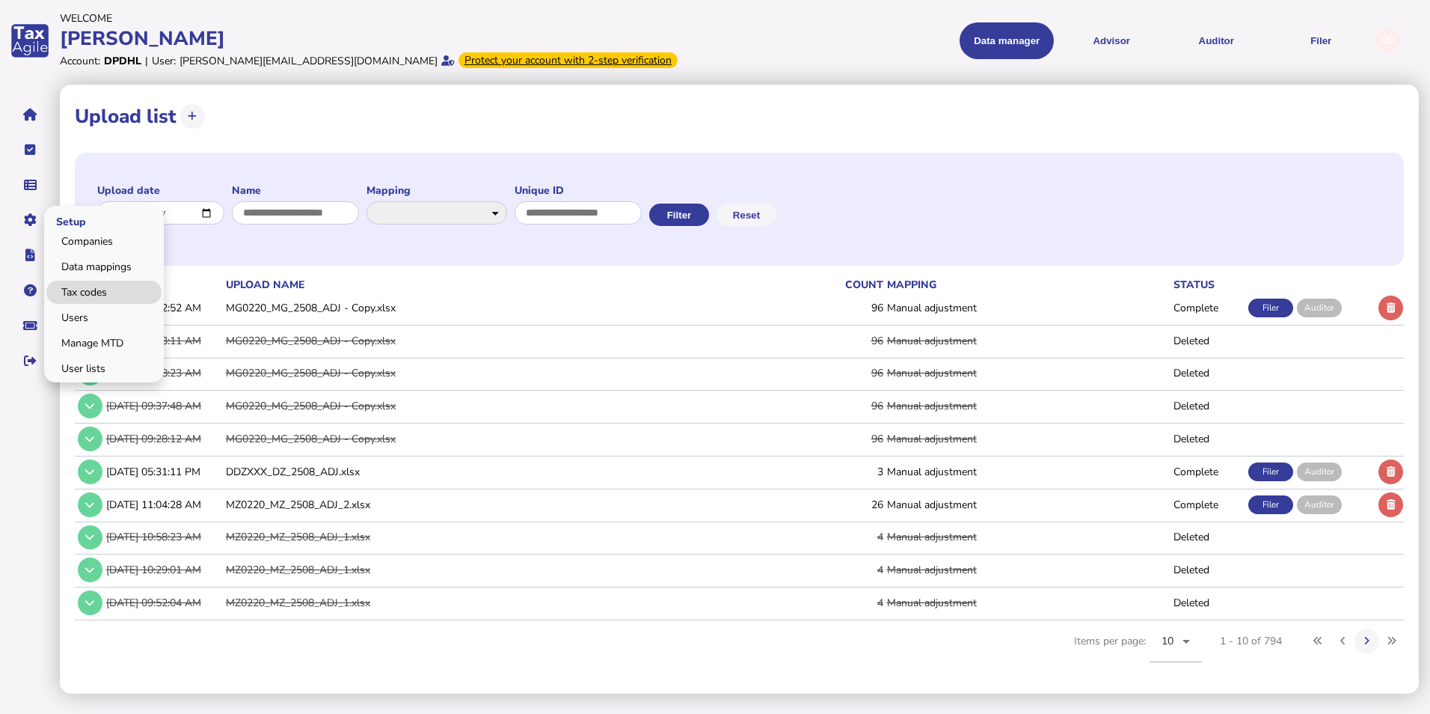
click at [102, 281] on link "Tax codes" at bounding box center [103, 292] width 115 height 23
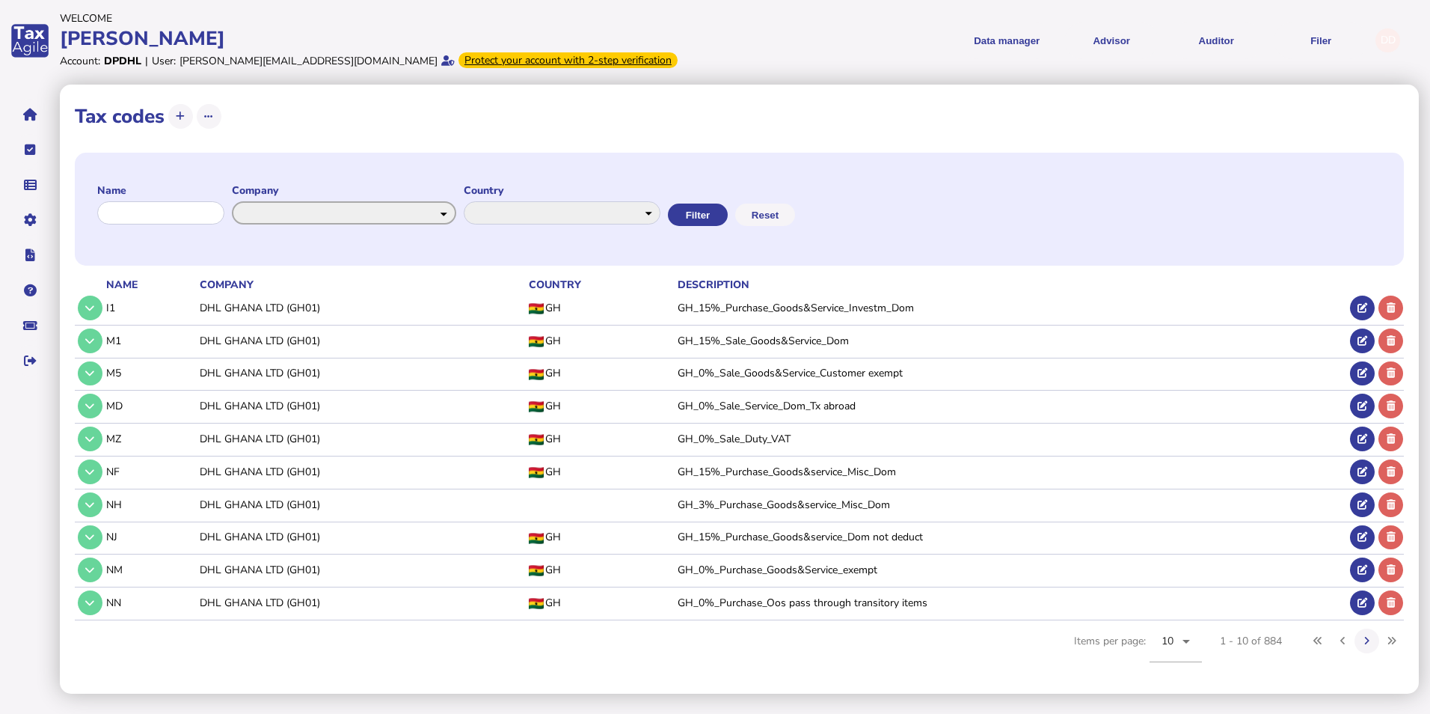
click at [456, 209] on select "**********" at bounding box center [344, 212] width 224 height 23
click at [245, 201] on select "**********" at bounding box center [344, 212] width 224 height 23
click at [723, 213] on button "Filter" at bounding box center [698, 215] width 60 height 22
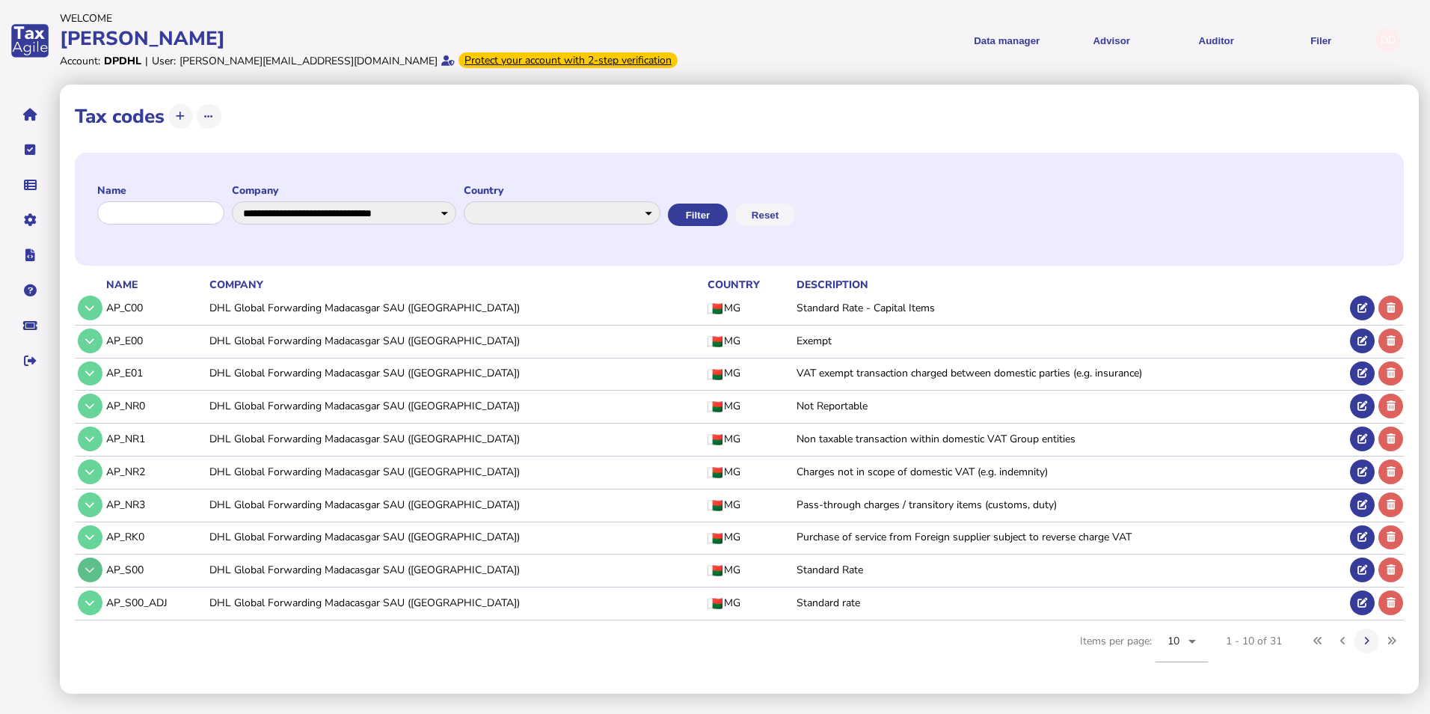
click at [94, 569] on icon at bounding box center [89, 570] width 9 height 10
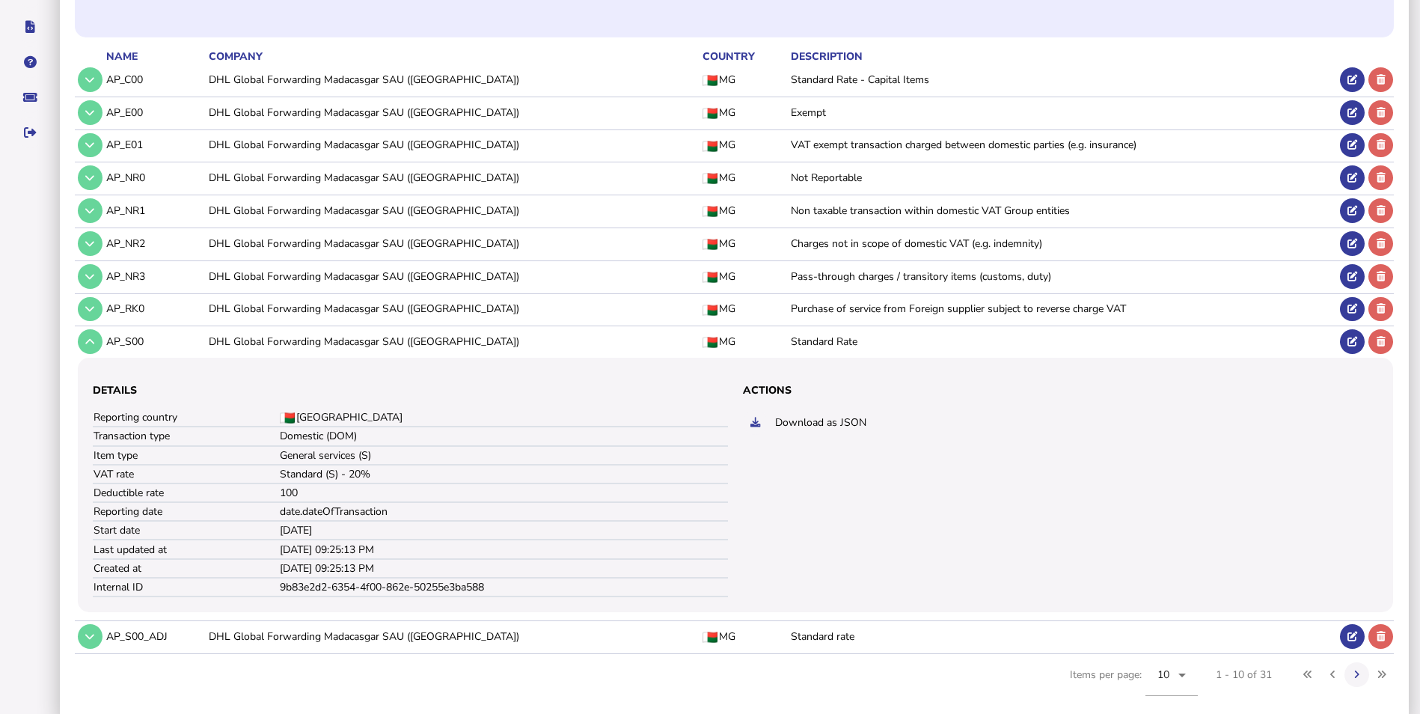
scroll to position [242, 0]
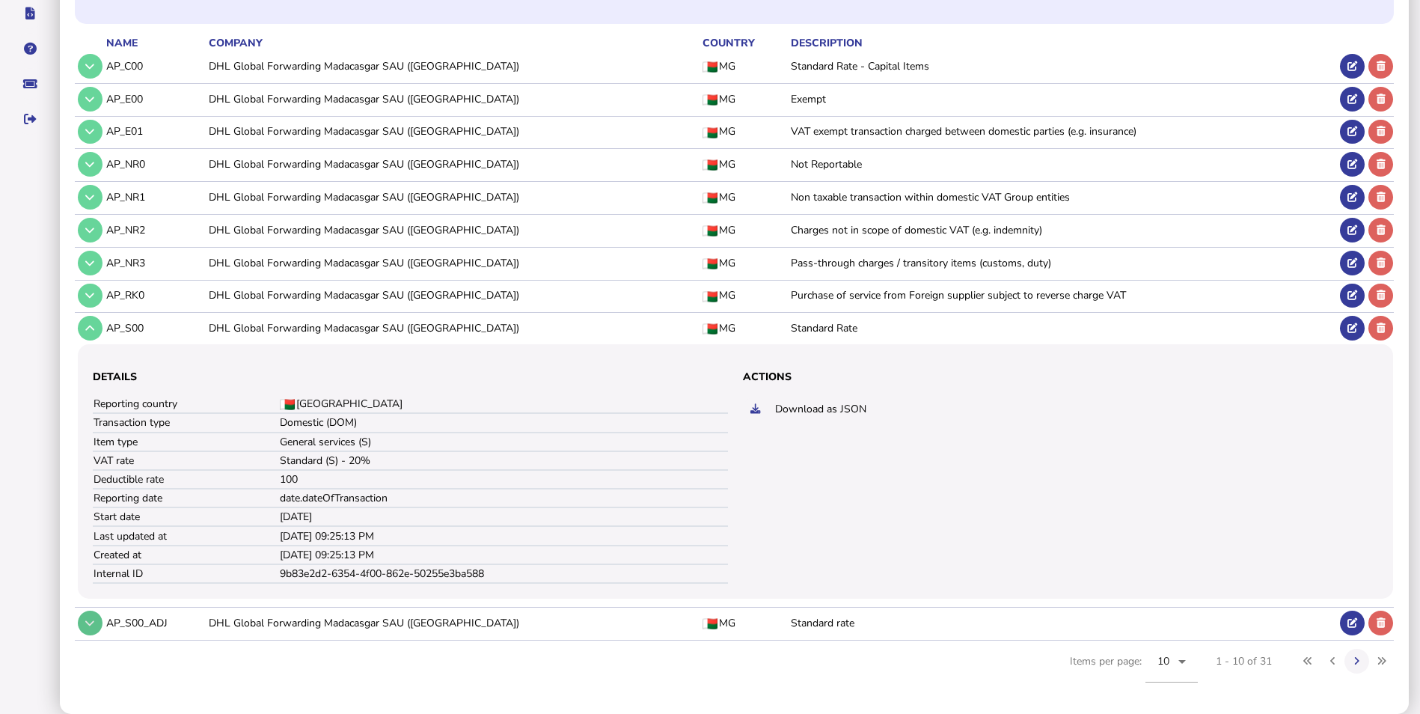
click at [92, 624] on icon at bounding box center [89, 623] width 9 height 10
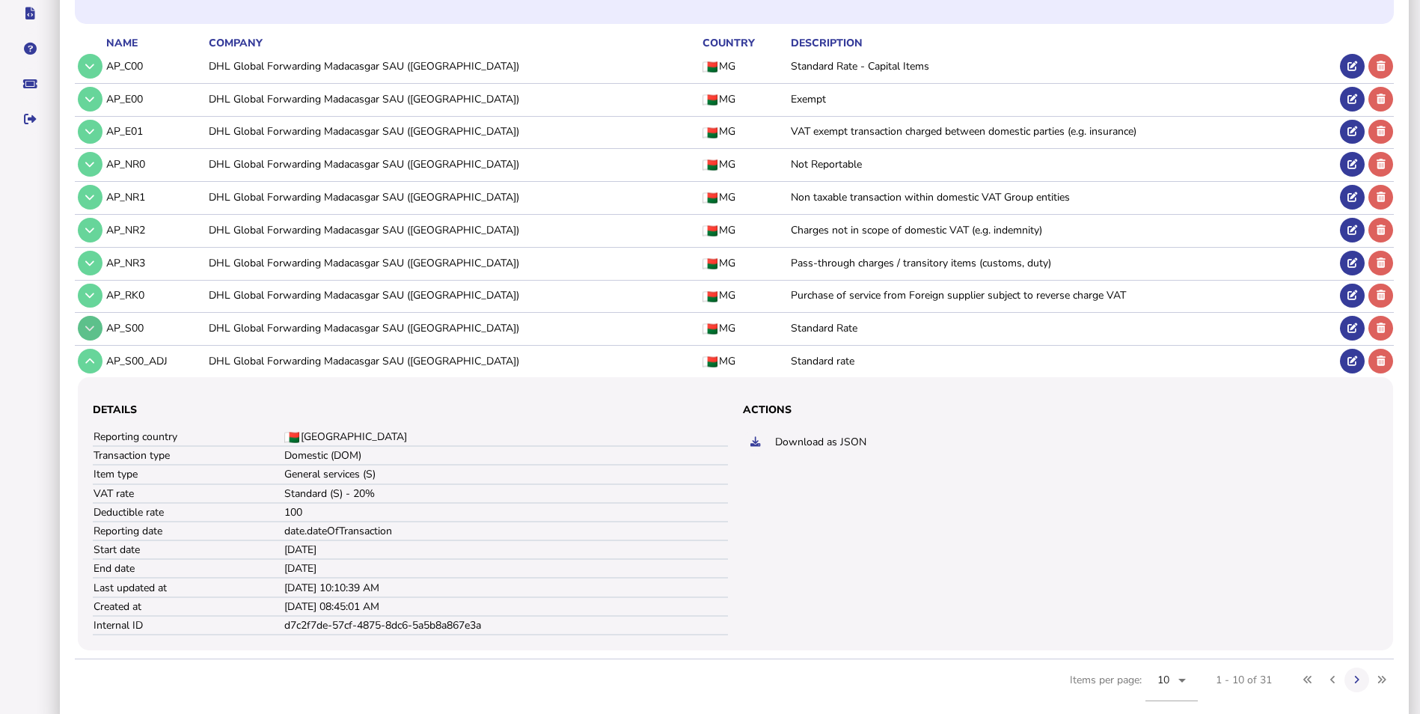
click at [92, 327] on icon at bounding box center [89, 328] width 9 height 10
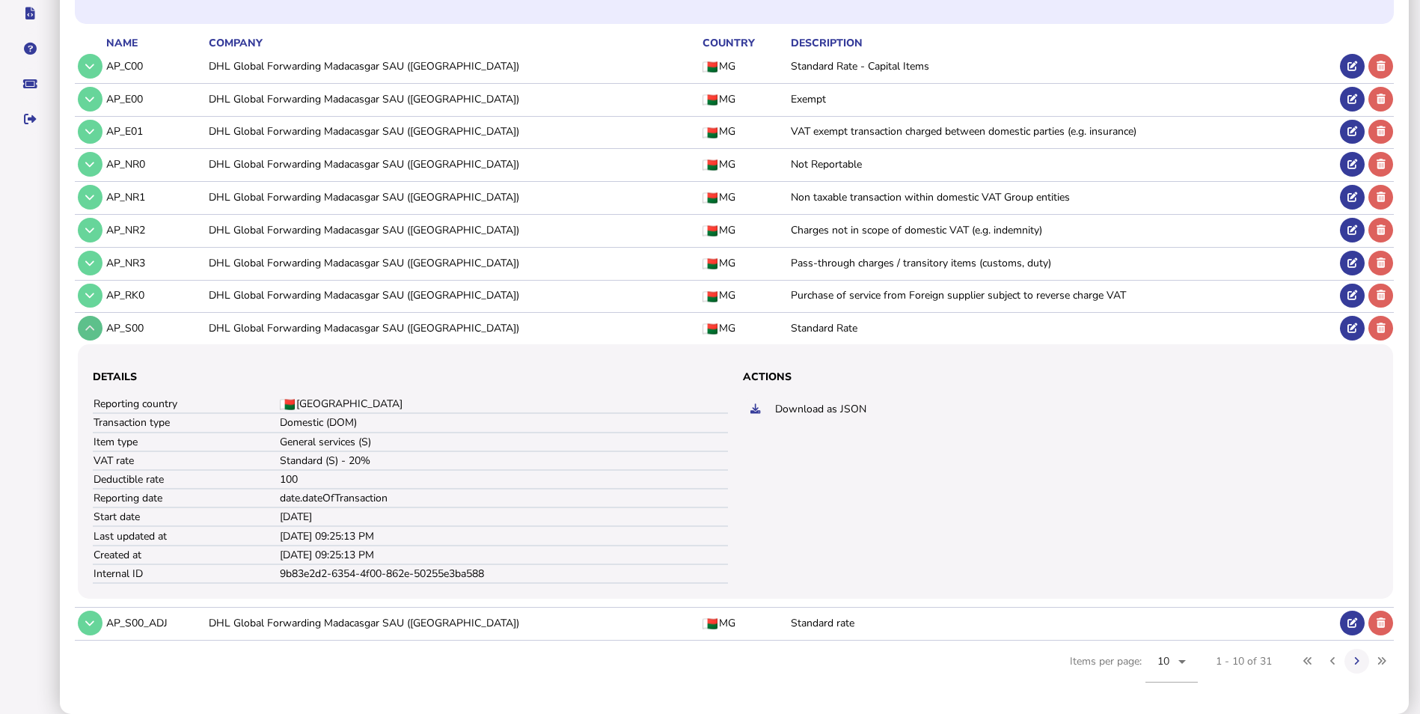
click at [92, 327] on icon at bounding box center [89, 328] width 9 height 10
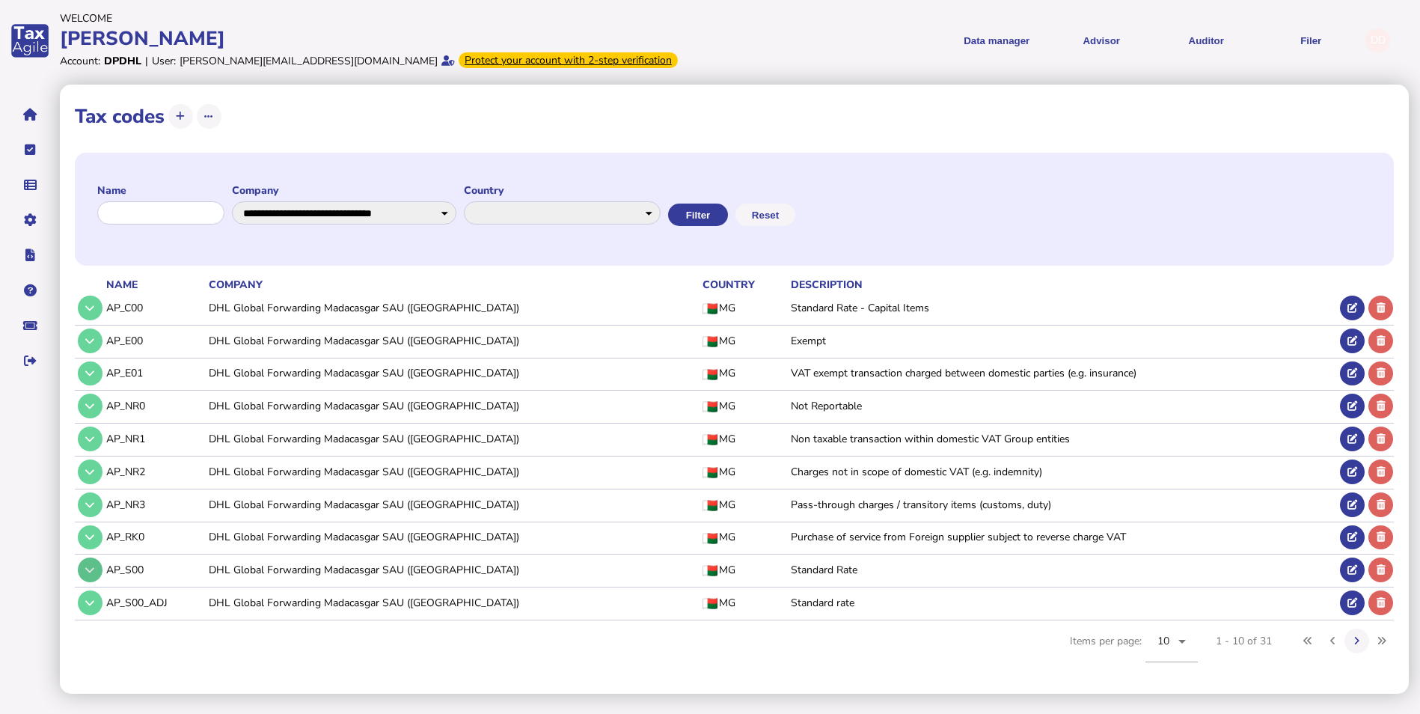
scroll to position [0, 0]
click at [94, 604] on icon at bounding box center [89, 603] width 9 height 10
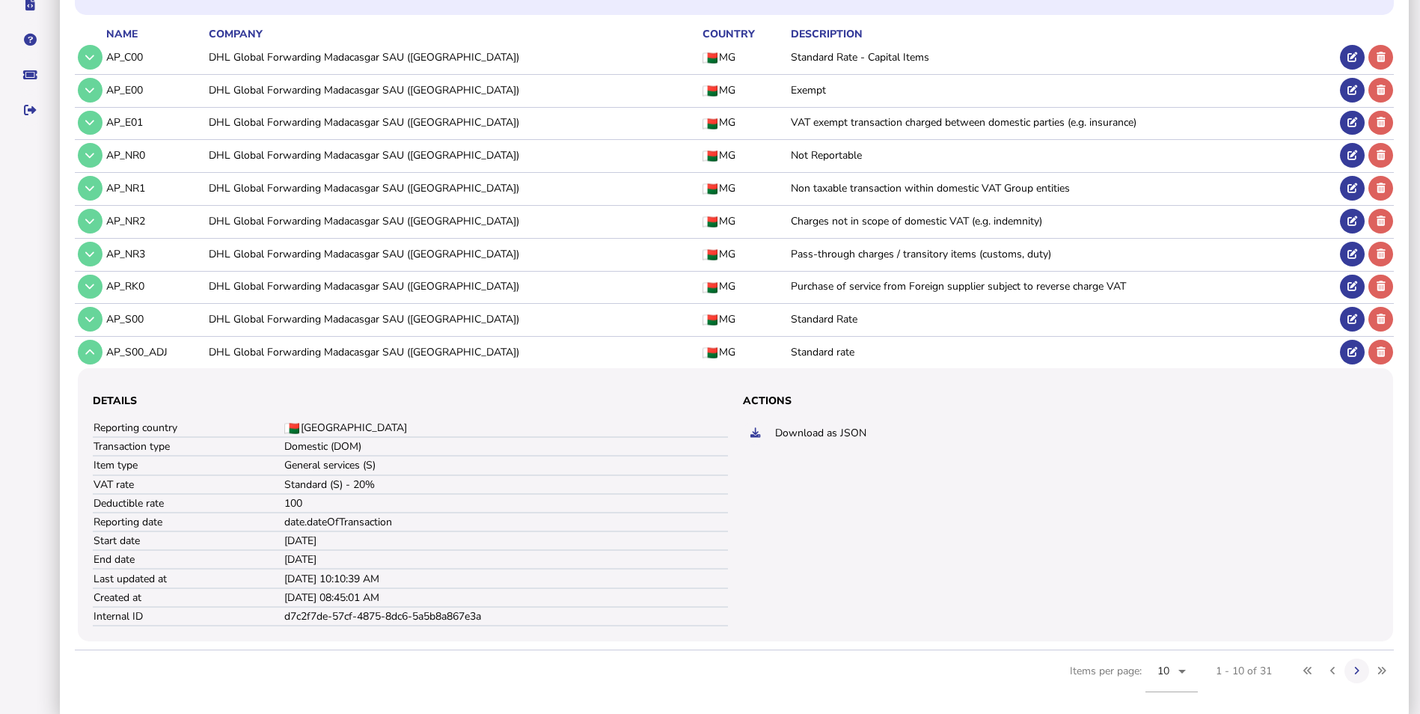
scroll to position [260, 0]
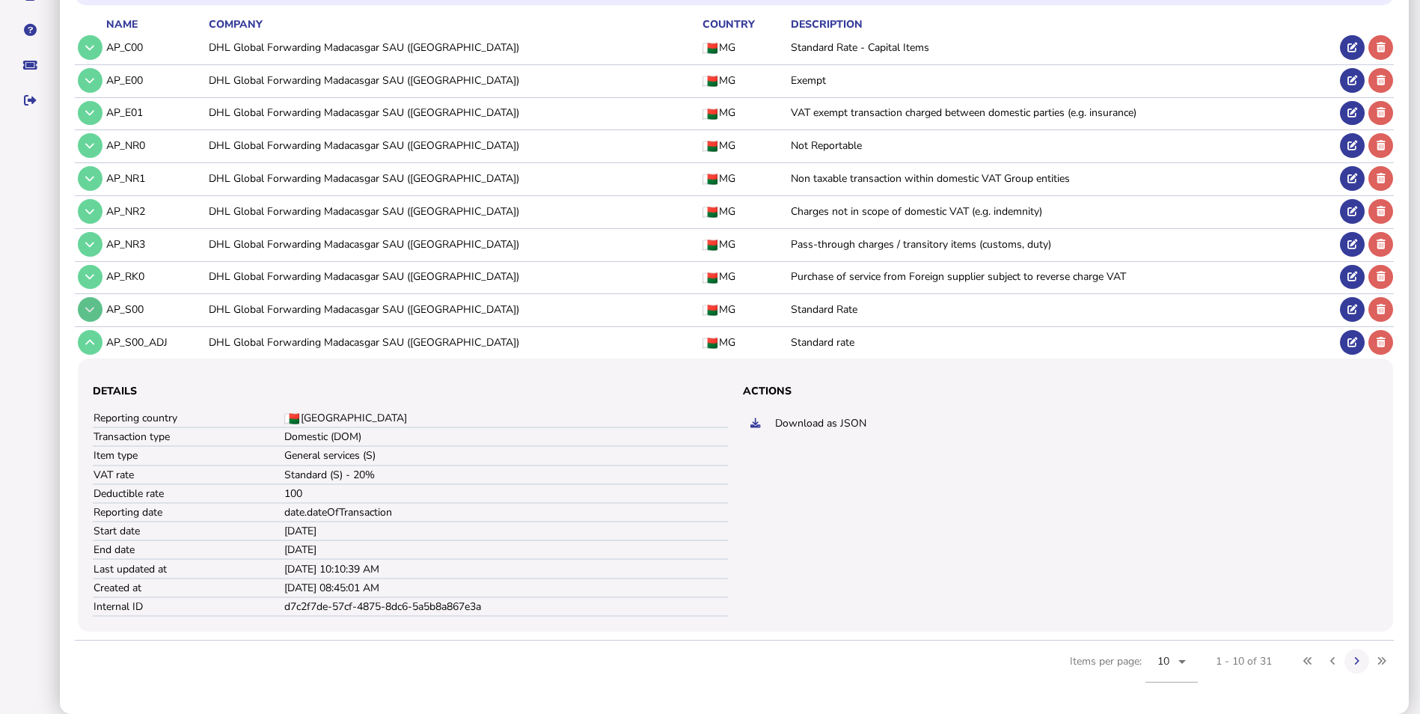
click at [94, 315] on button at bounding box center [90, 309] width 25 height 25
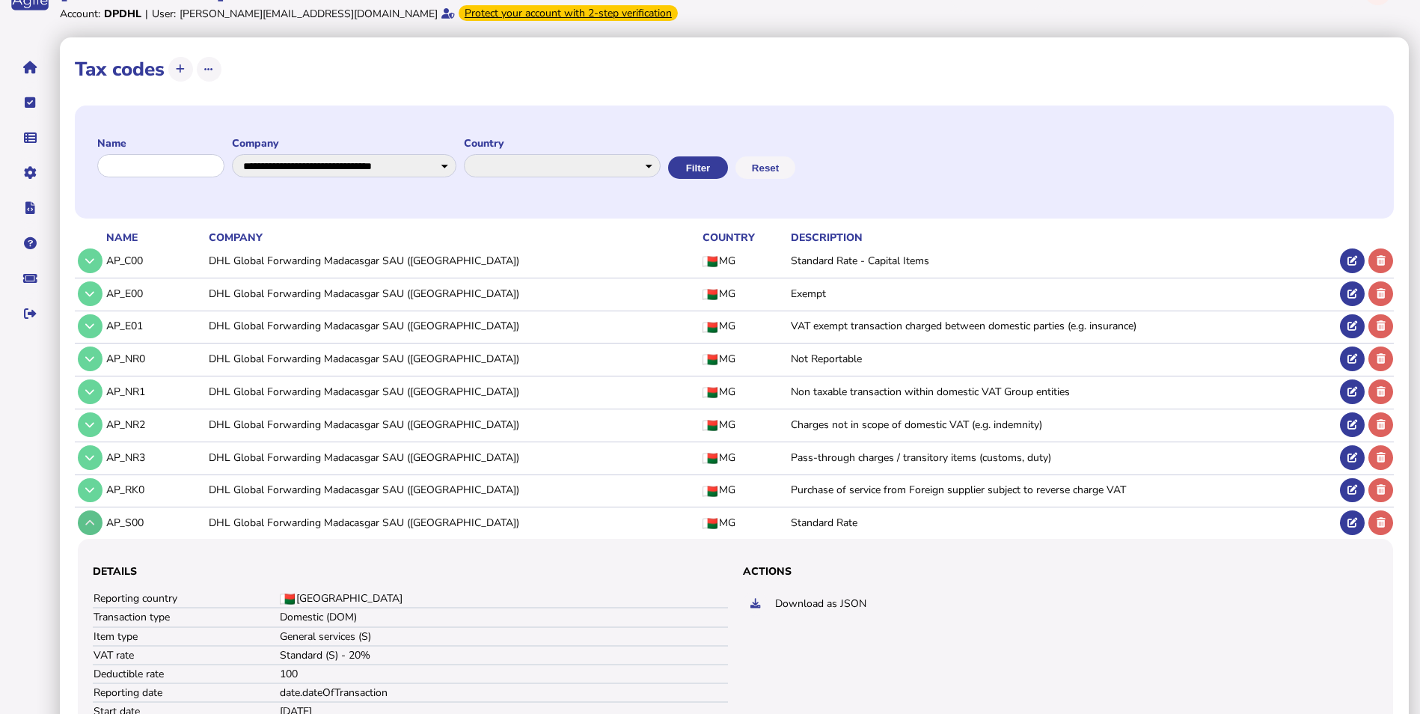
scroll to position [46, 0]
click at [426, 172] on select "**********" at bounding box center [344, 166] width 224 height 23
click at [245, 155] on select "**********" at bounding box center [344, 166] width 224 height 23
click at [728, 174] on button "Filter" at bounding box center [698, 168] width 60 height 22
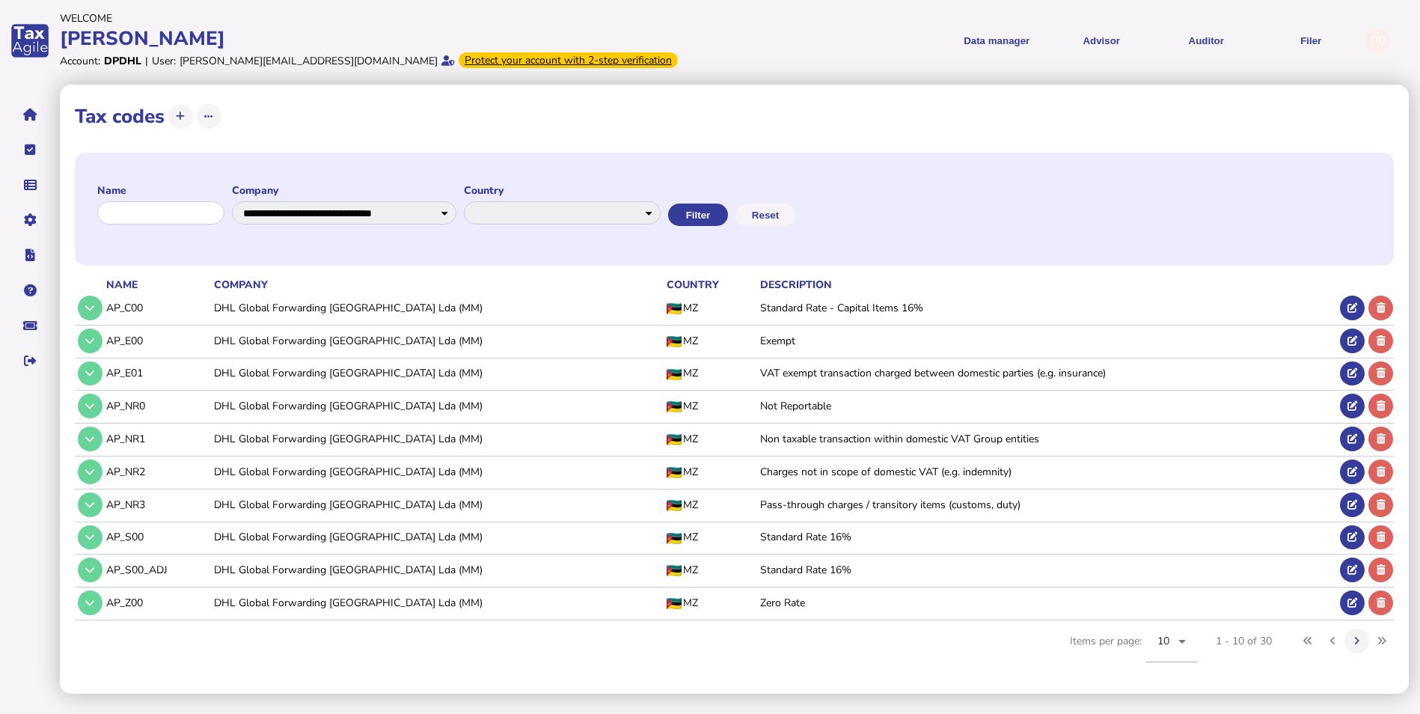
scroll to position [0, 0]
click at [90, 566] on icon at bounding box center [89, 570] width 9 height 10
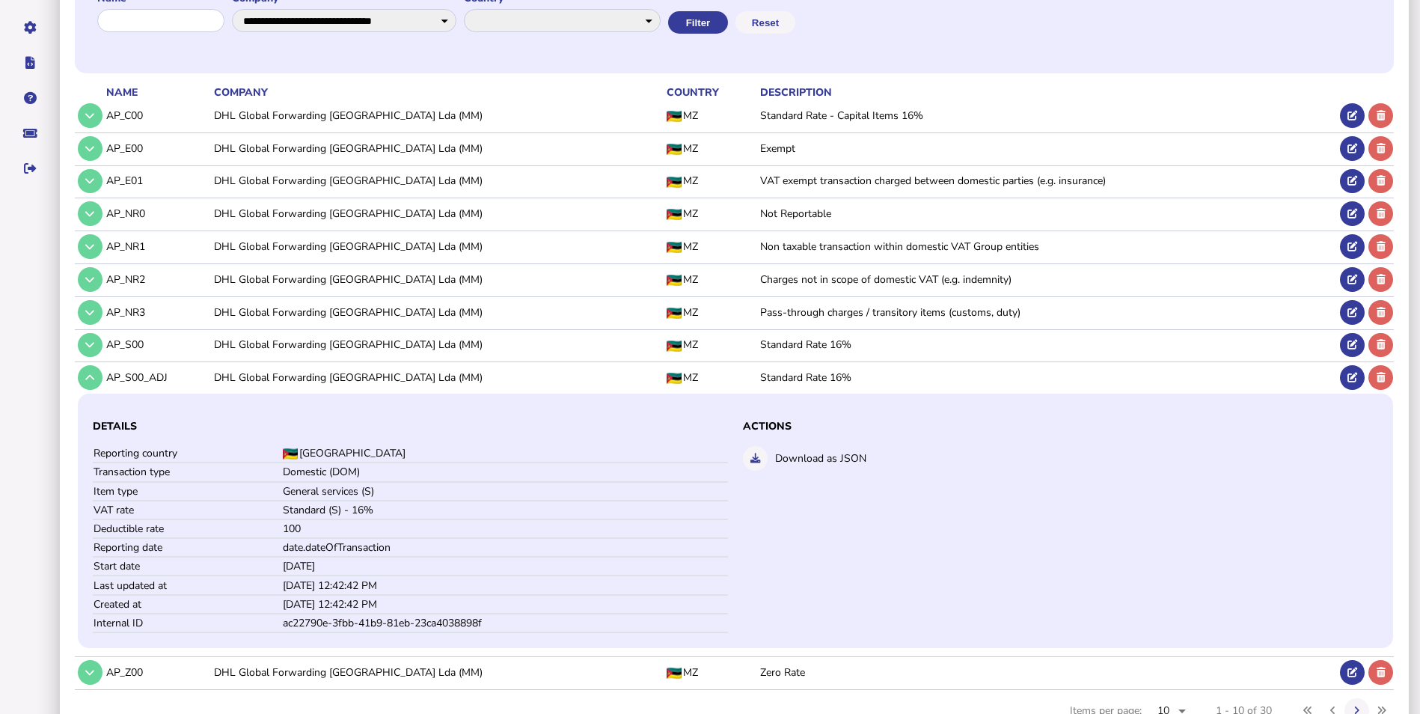
scroll to position [193, 0]
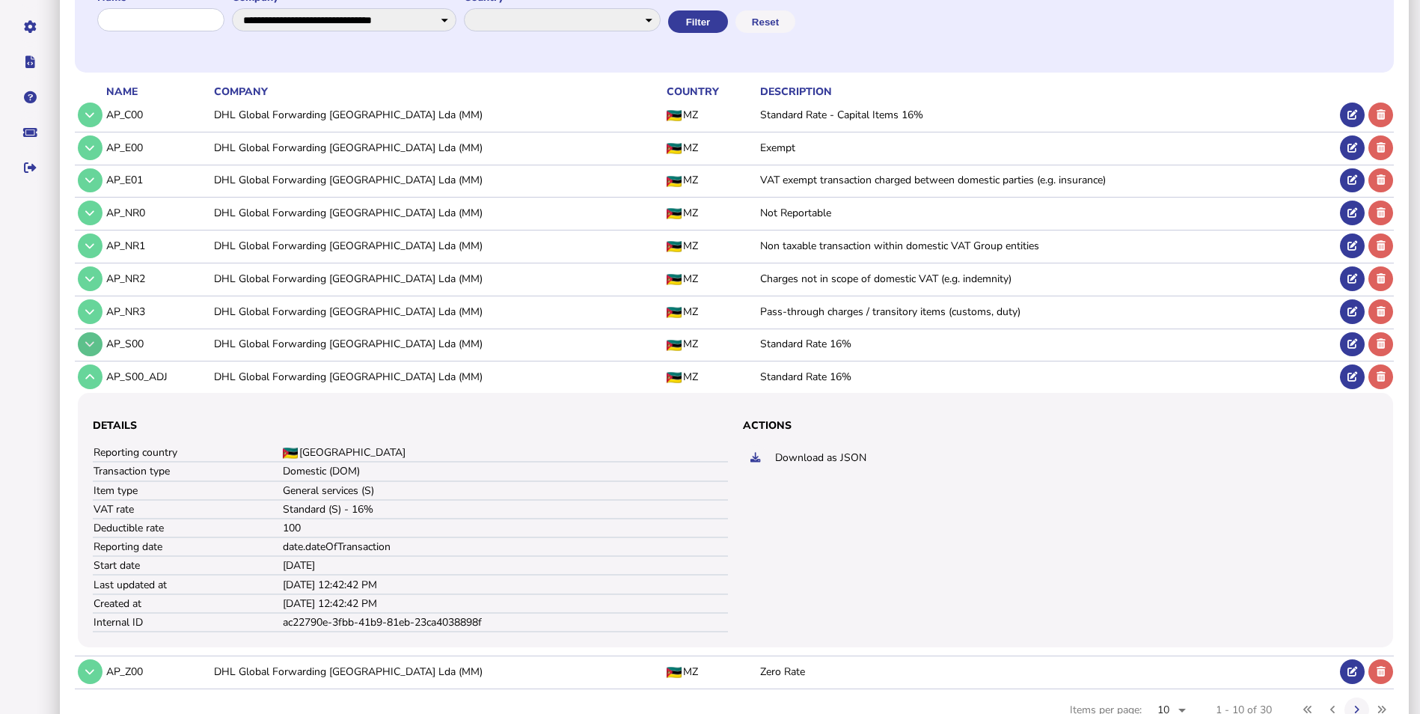
click at [94, 351] on button at bounding box center [90, 344] width 25 height 25
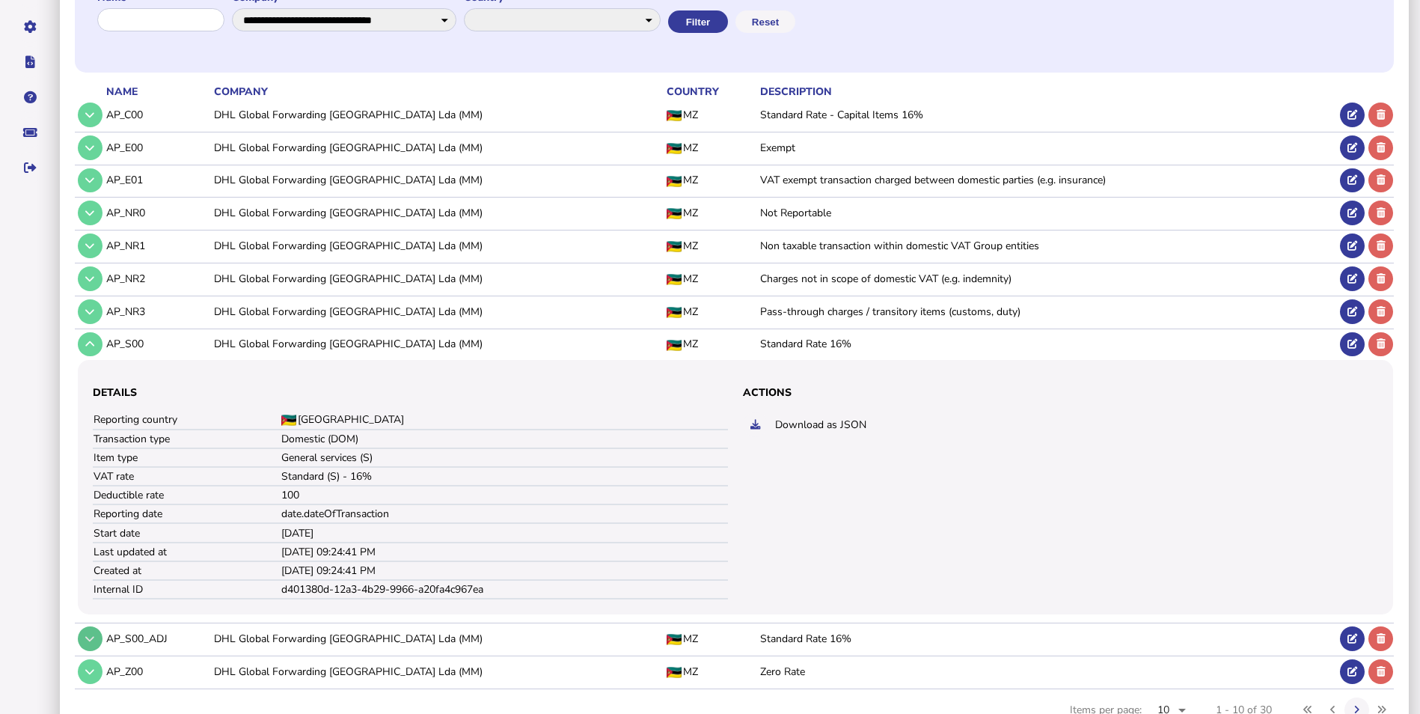
click at [85, 645] on button at bounding box center [90, 638] width 25 height 25
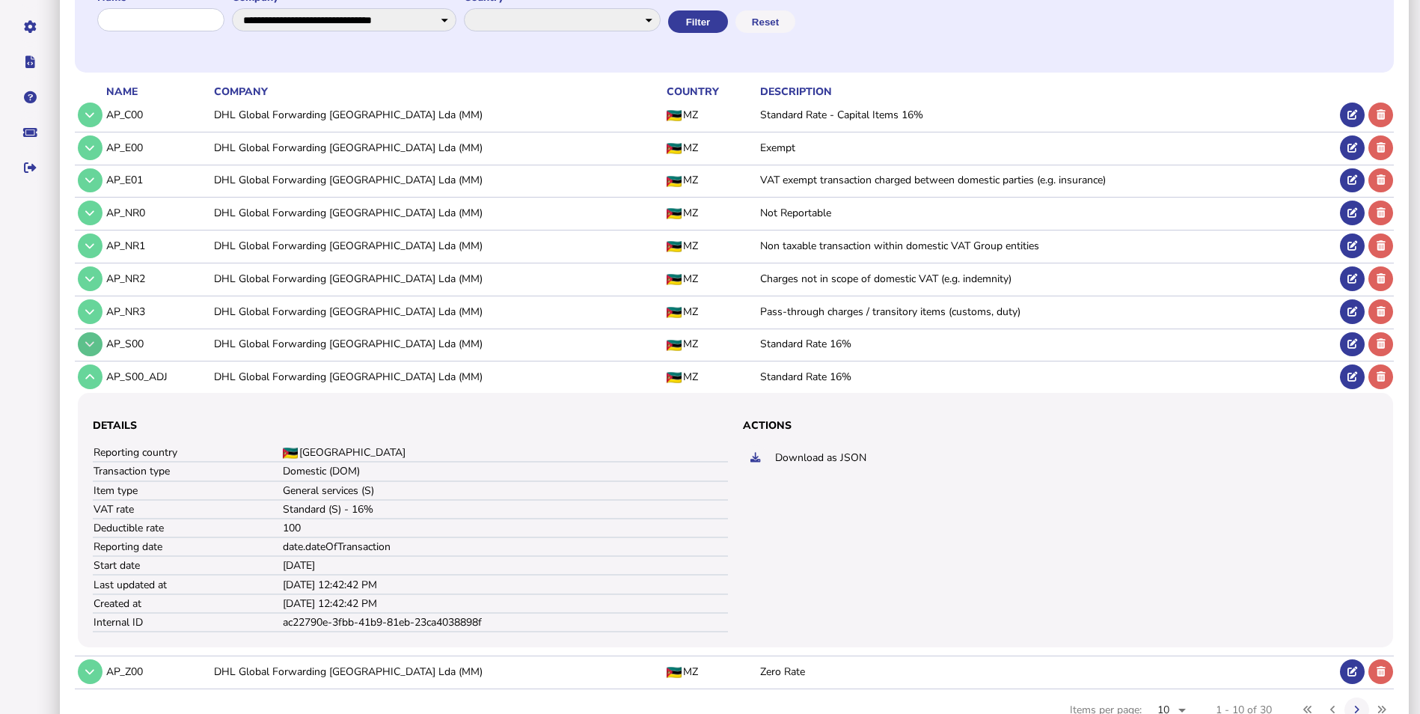
click at [93, 340] on icon at bounding box center [89, 344] width 9 height 10
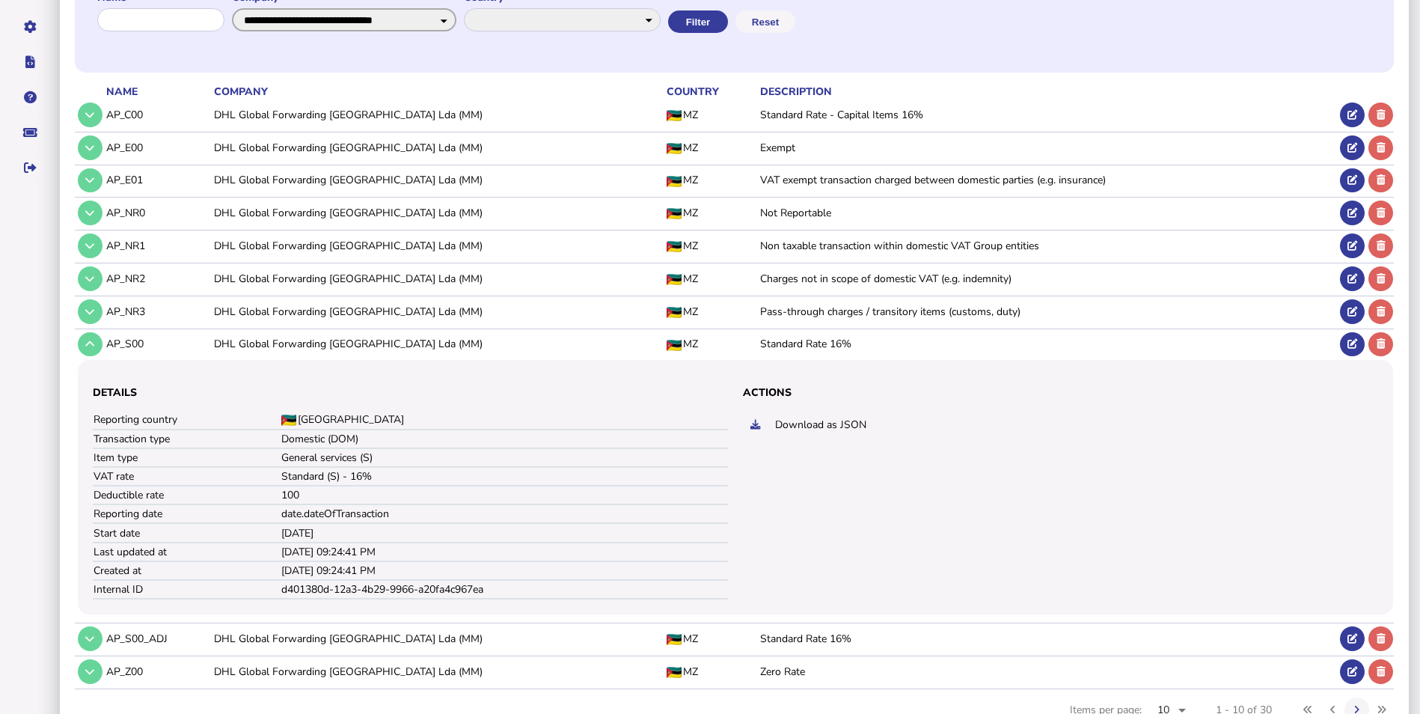
click at [392, 23] on select "**********" at bounding box center [344, 19] width 224 height 23
select select "******"
click at [245, 8] on select "**********" at bounding box center [344, 19] width 224 height 23
click at [728, 14] on button "Filter" at bounding box center [698, 21] width 60 height 22
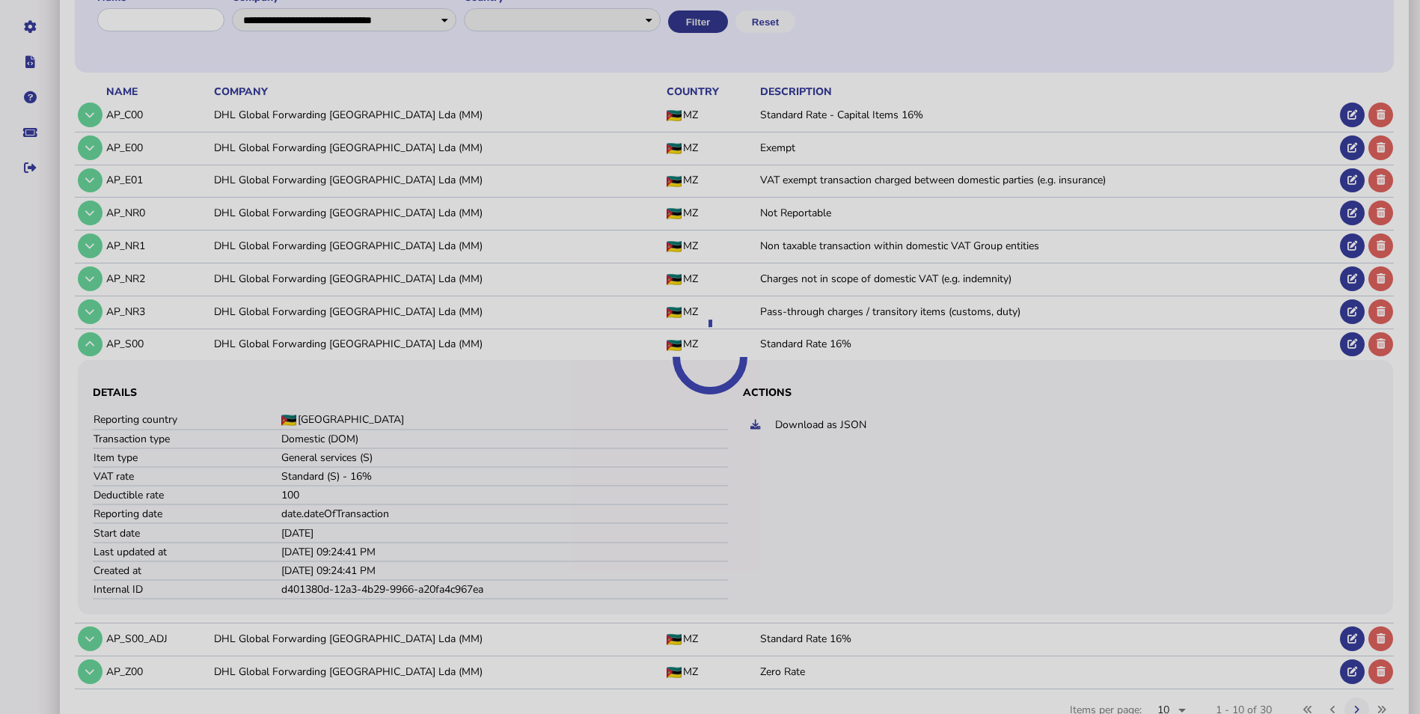
scroll to position [0, 0]
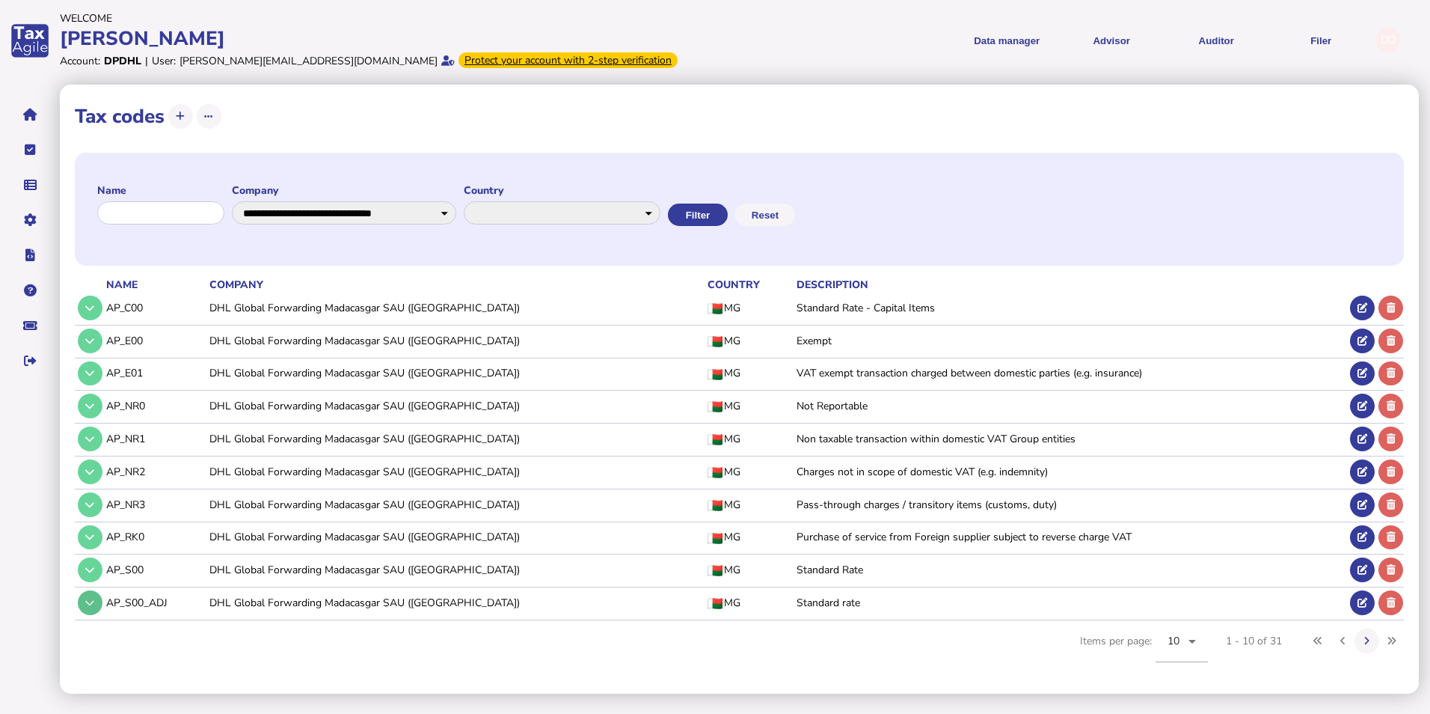
click at [88, 605] on icon at bounding box center [89, 603] width 9 height 10
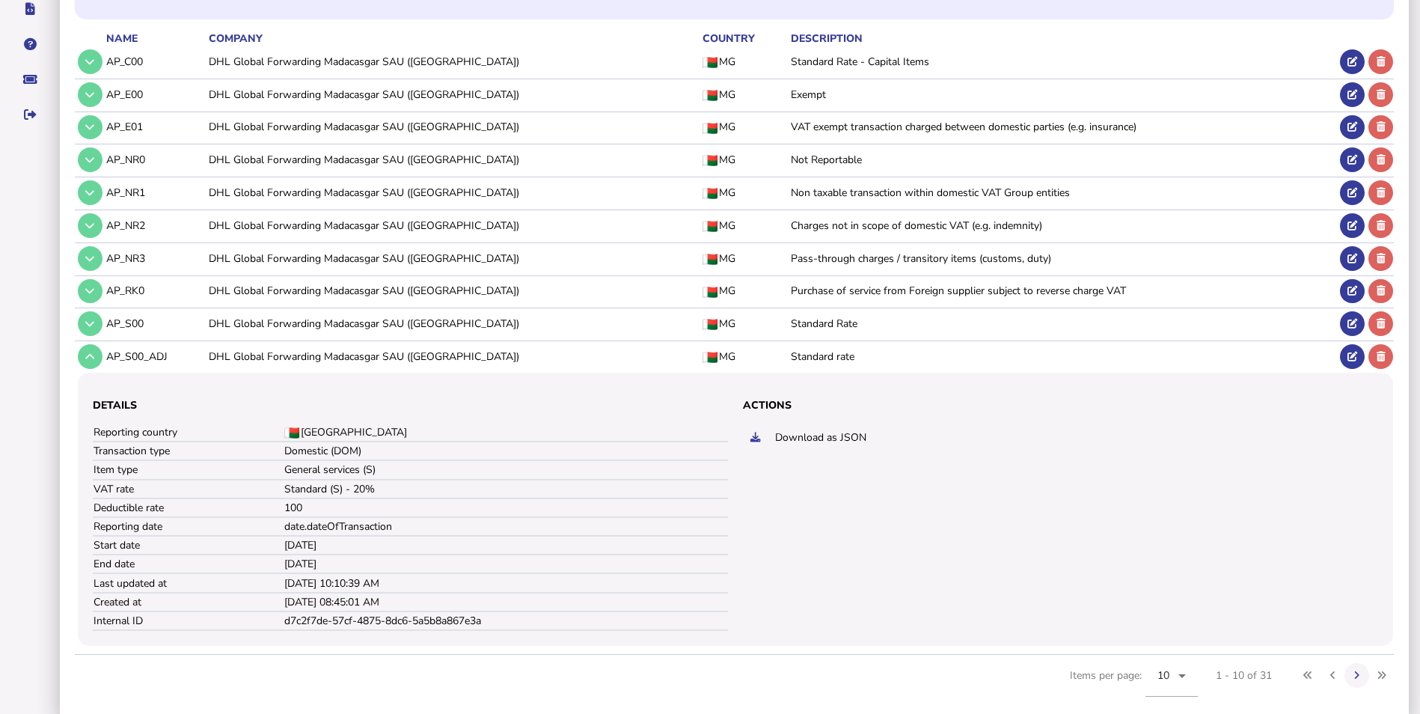
scroll to position [247, 0]
click at [87, 330] on button at bounding box center [90, 322] width 25 height 25
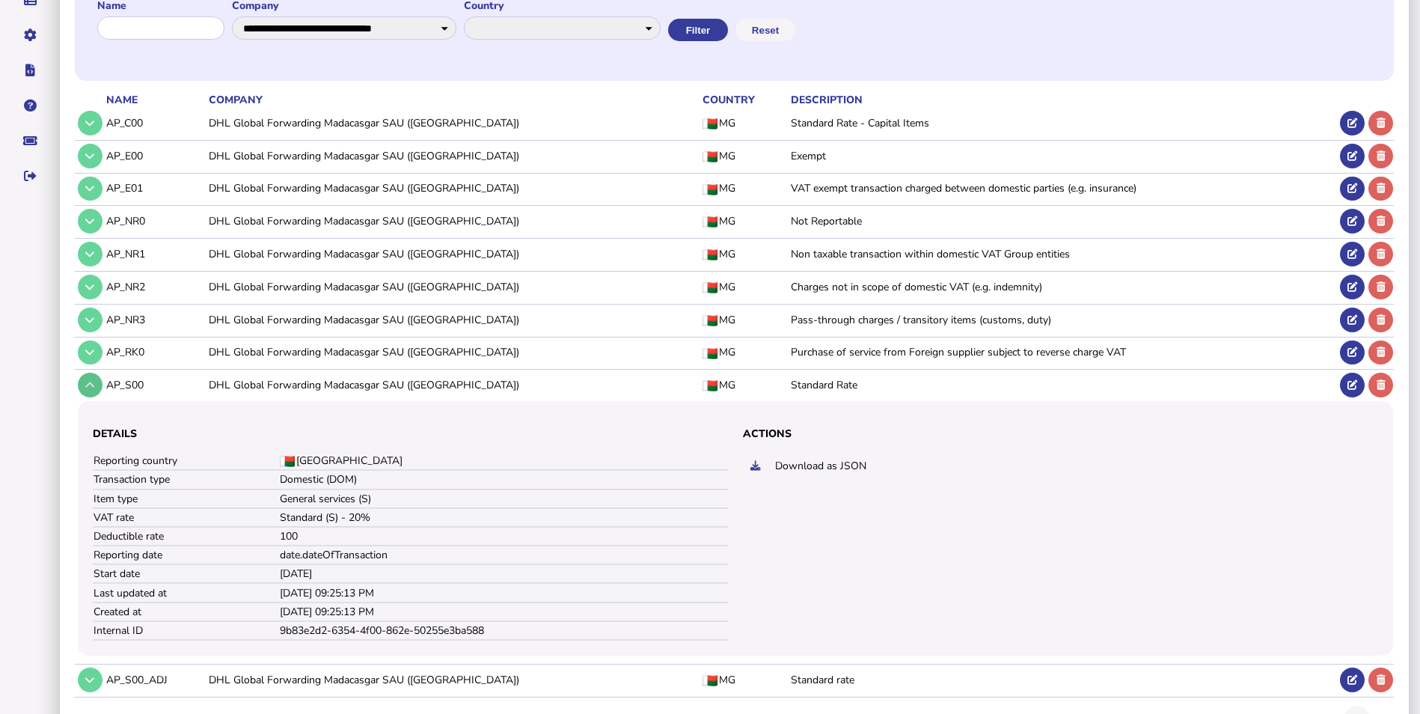
scroll to position [242, 0]
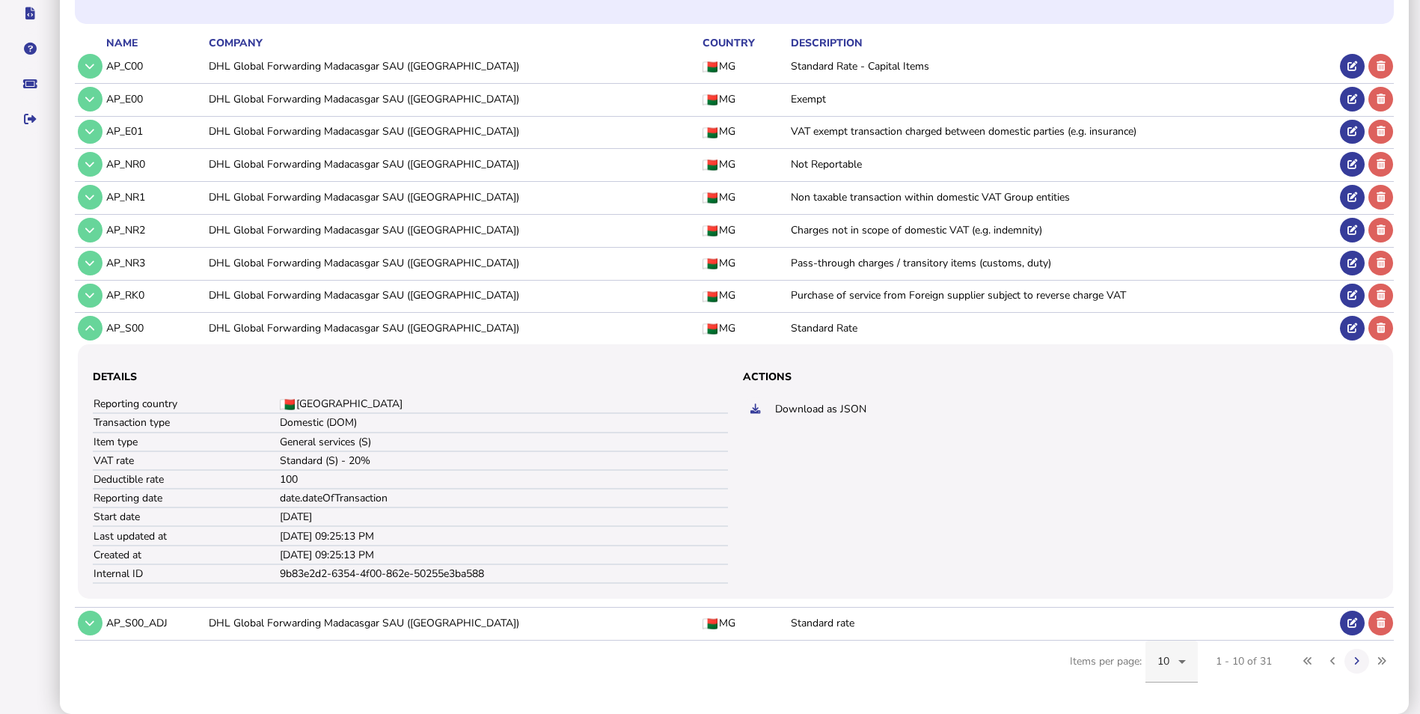
click at [1181, 680] on div "10" at bounding box center [1171, 661] width 28 height 42
click at [1169, 523] on mat-option "20" at bounding box center [1171, 509] width 52 height 36
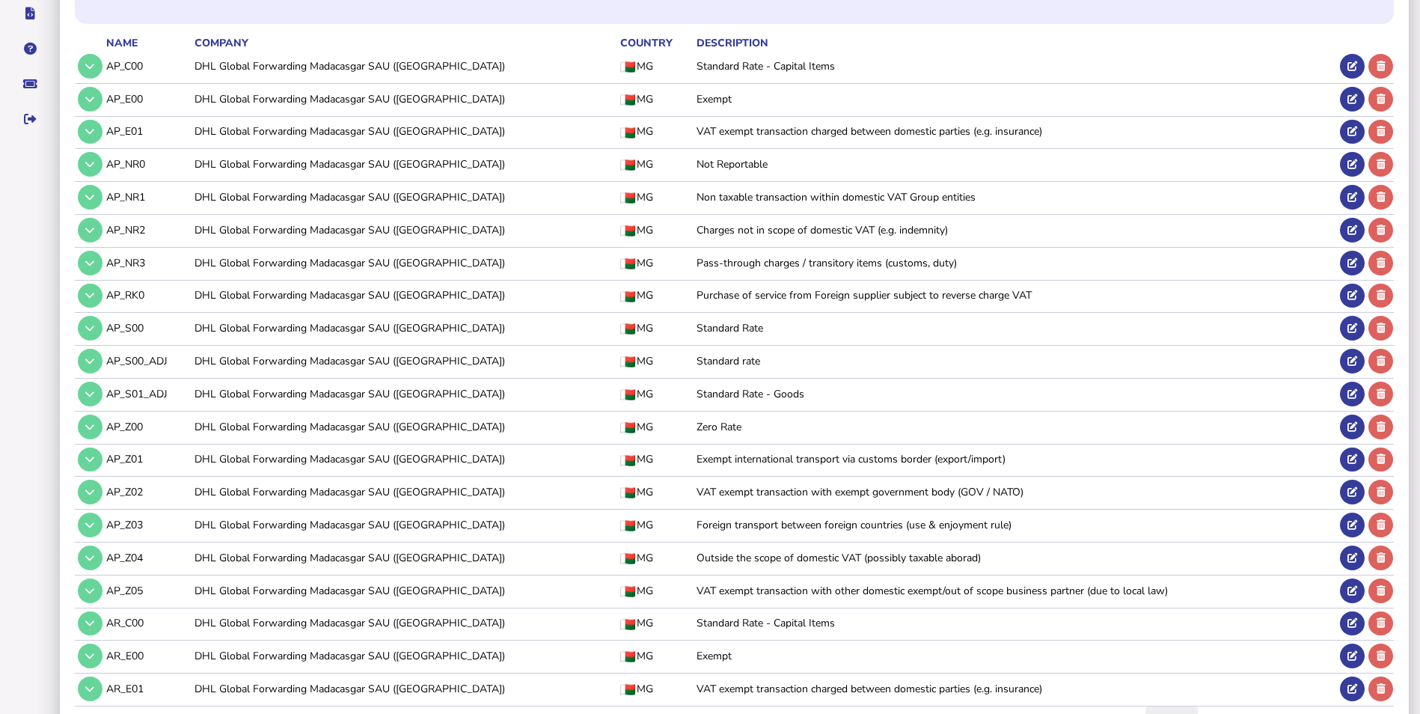
scroll to position [307, 0]
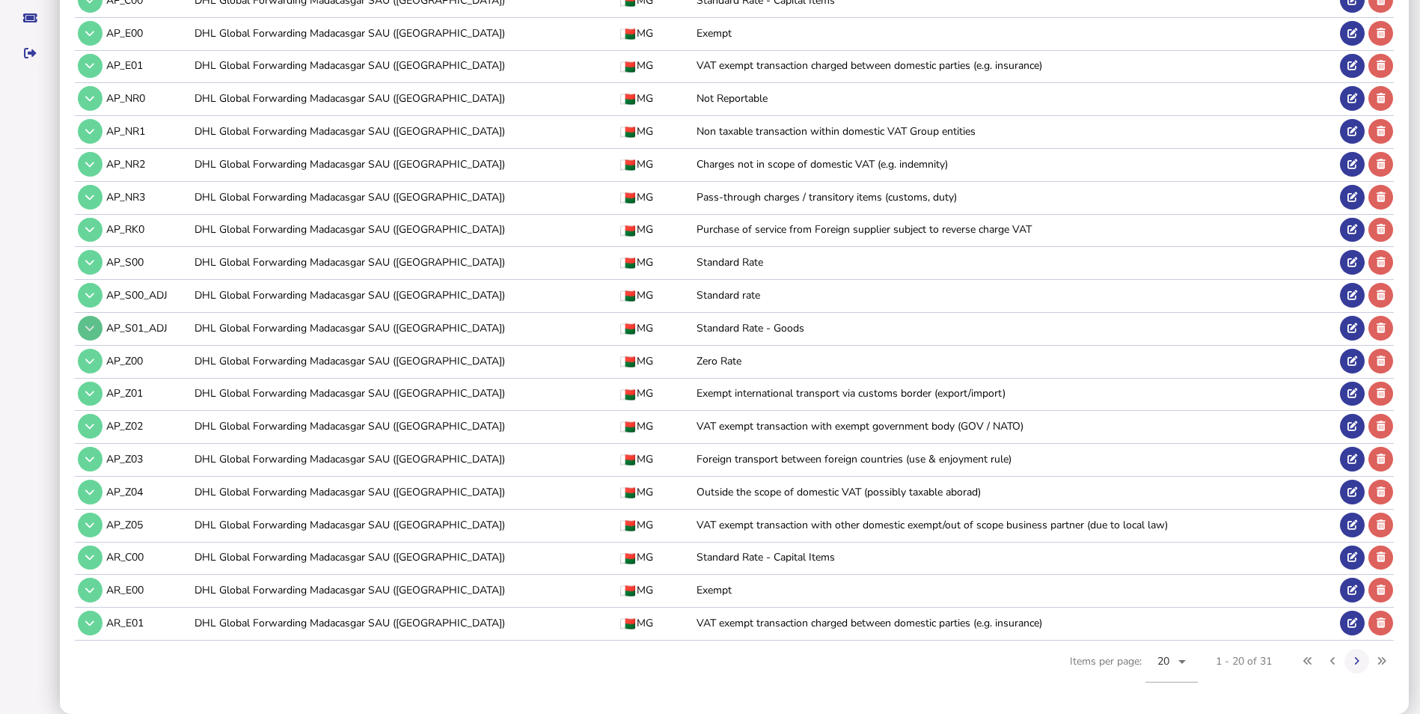
click at [95, 320] on button at bounding box center [90, 328] width 25 height 25
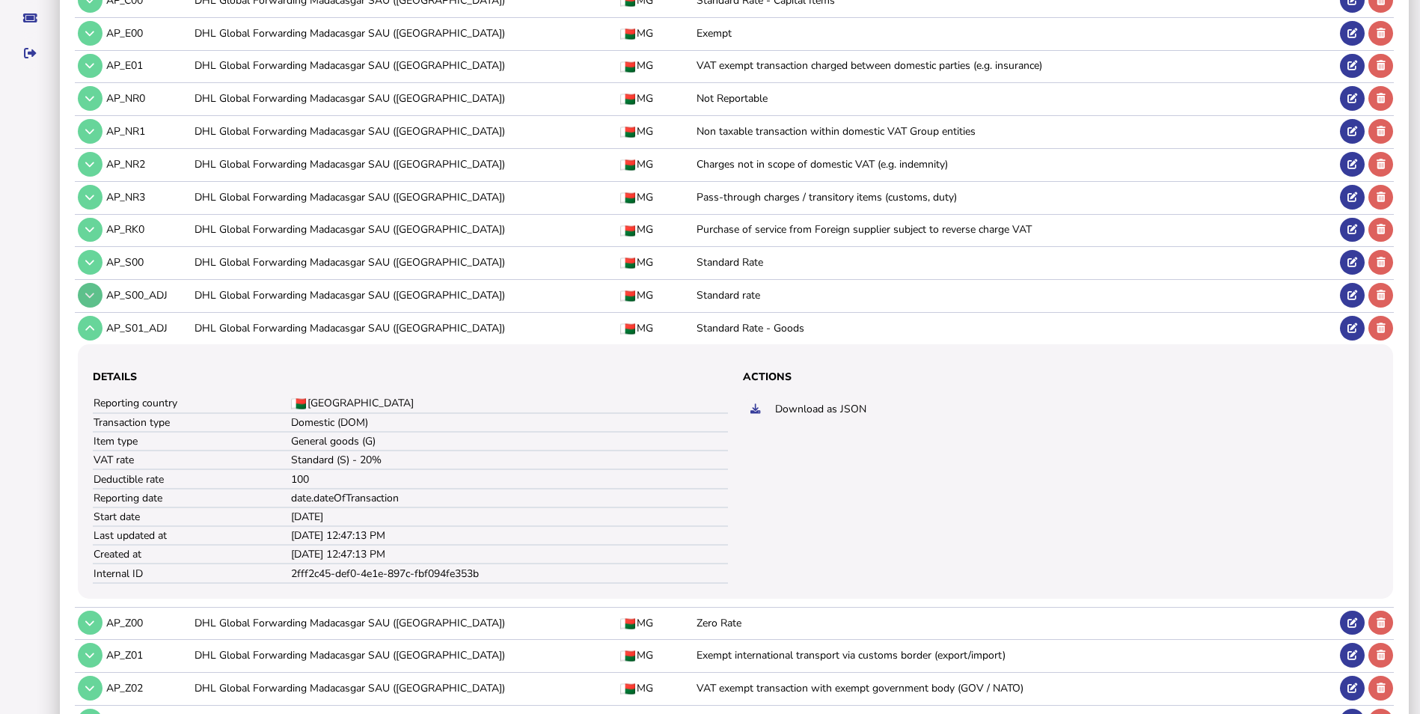
click at [100, 289] on button at bounding box center [90, 295] width 25 height 25
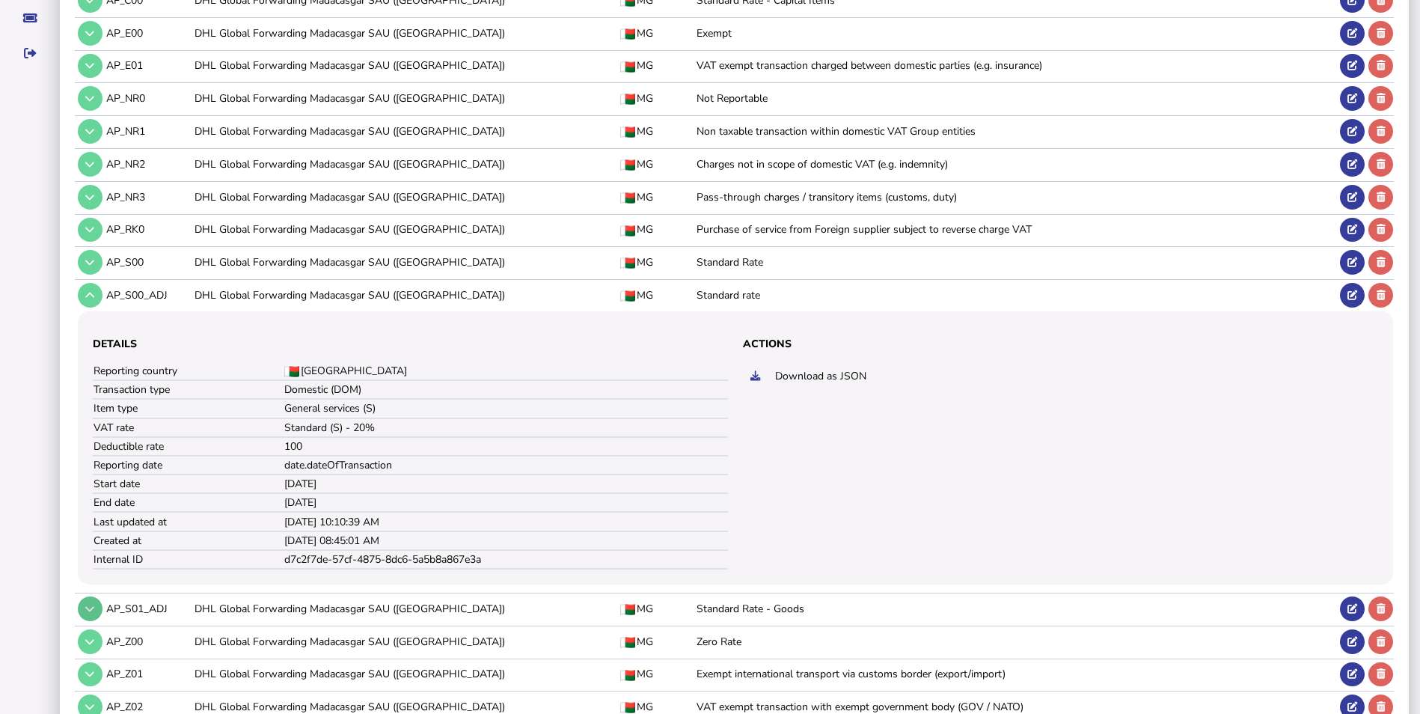
click at [85, 601] on button at bounding box center [90, 608] width 25 height 25
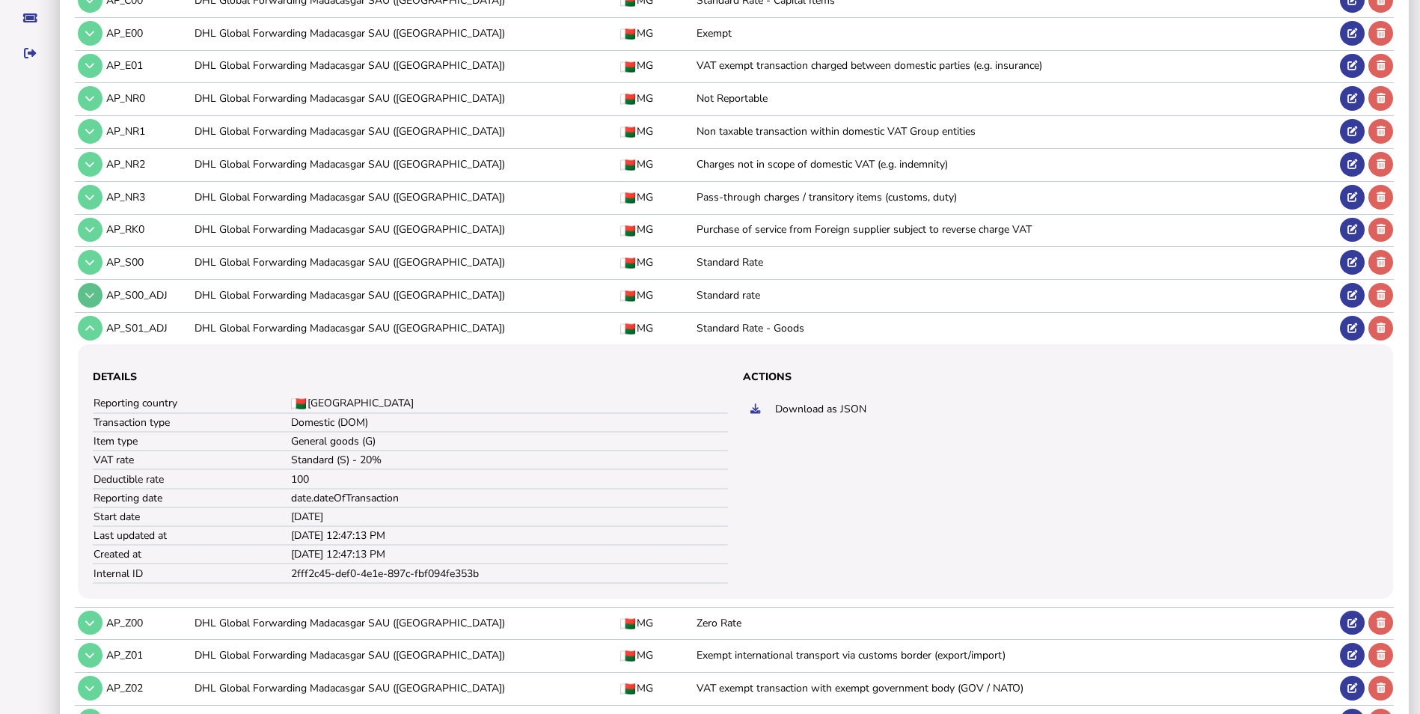
click at [96, 301] on button at bounding box center [90, 295] width 25 height 25
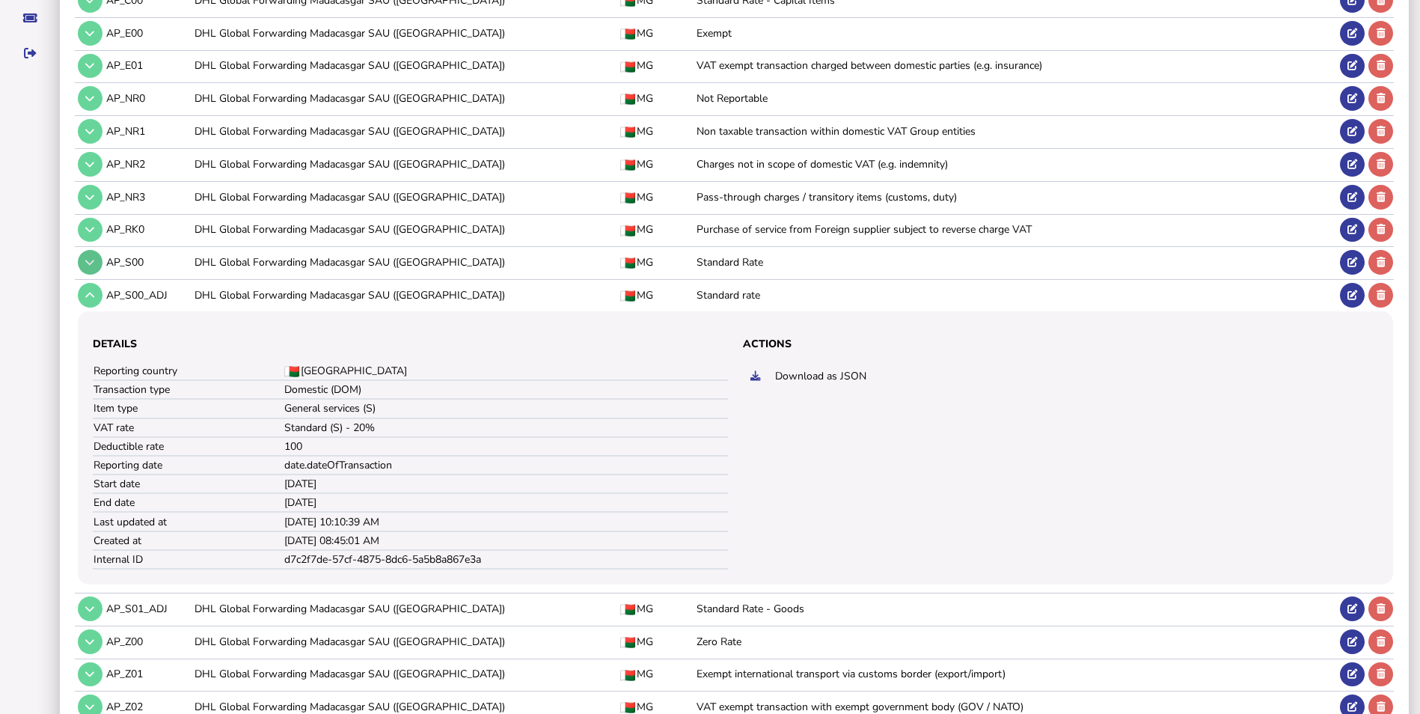
click at [97, 258] on button at bounding box center [90, 262] width 25 height 25
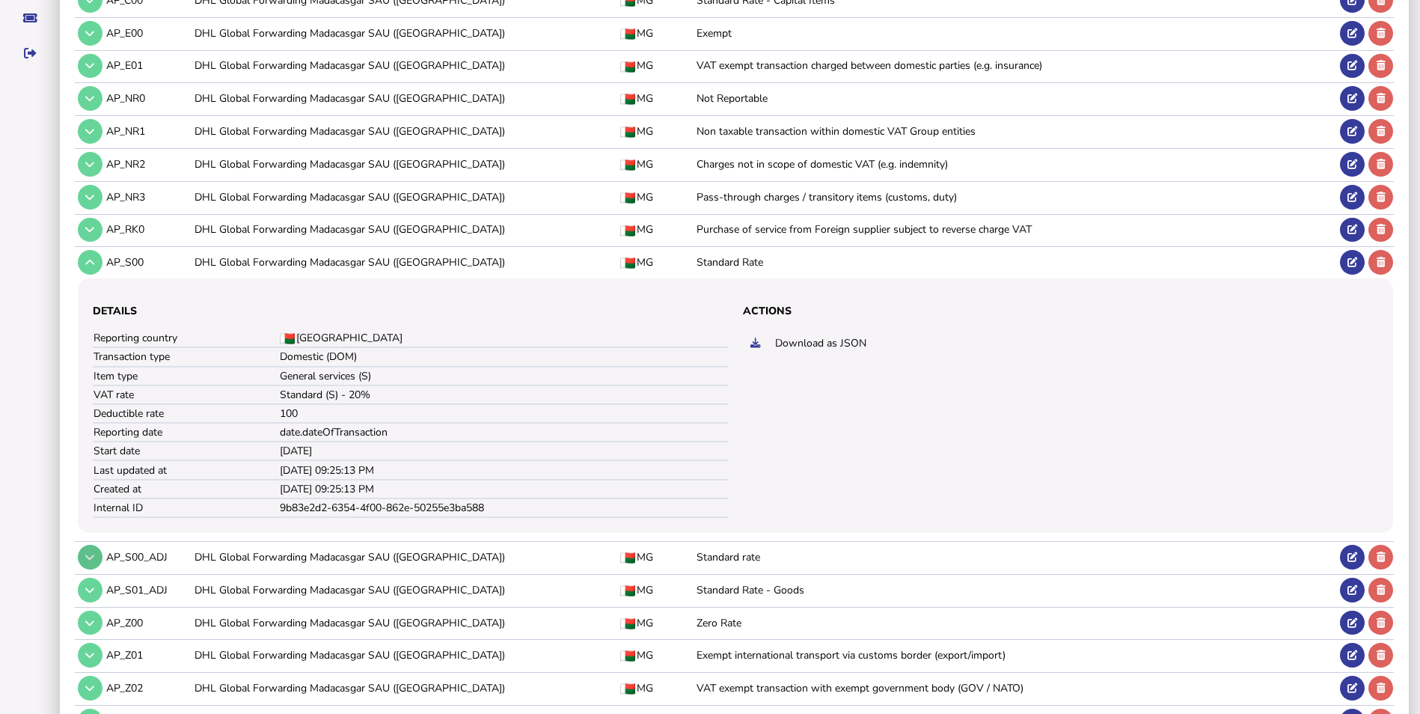
click at [82, 550] on button at bounding box center [90, 557] width 25 height 25
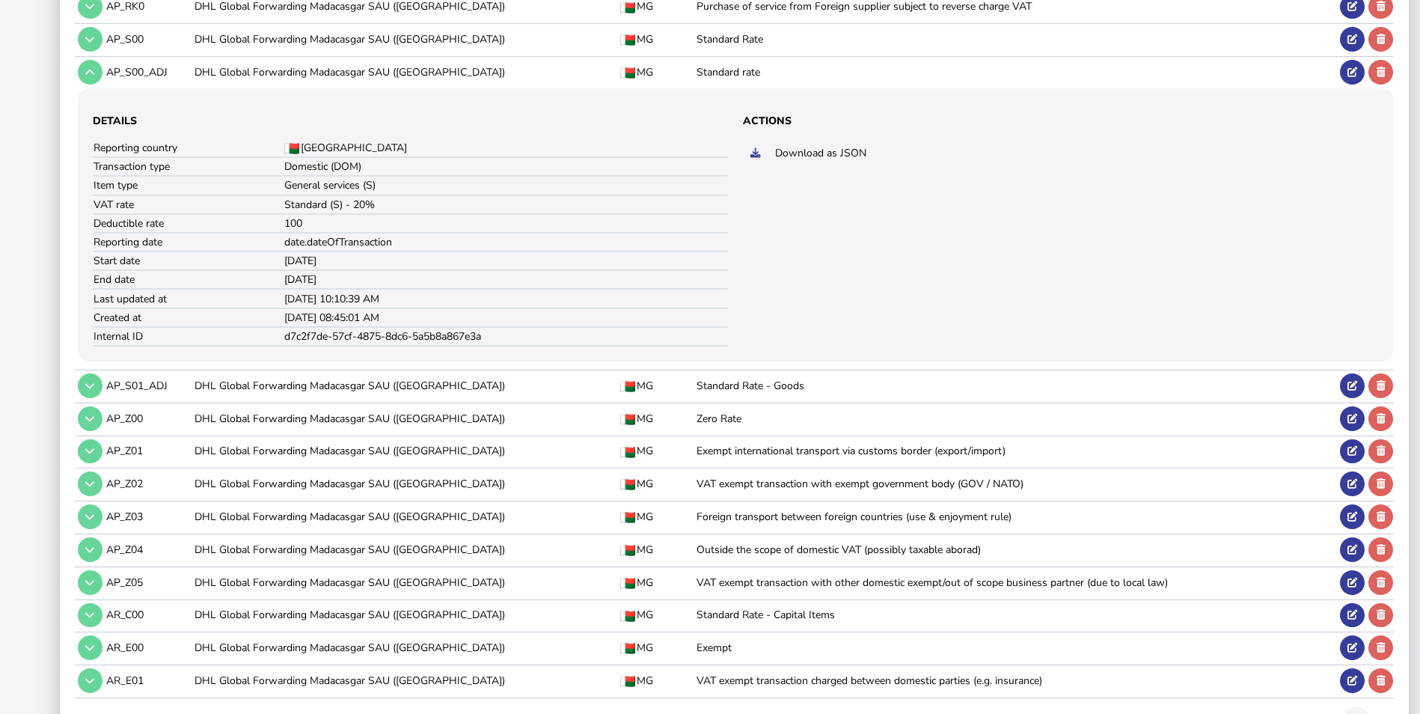
scroll to position [534, 0]
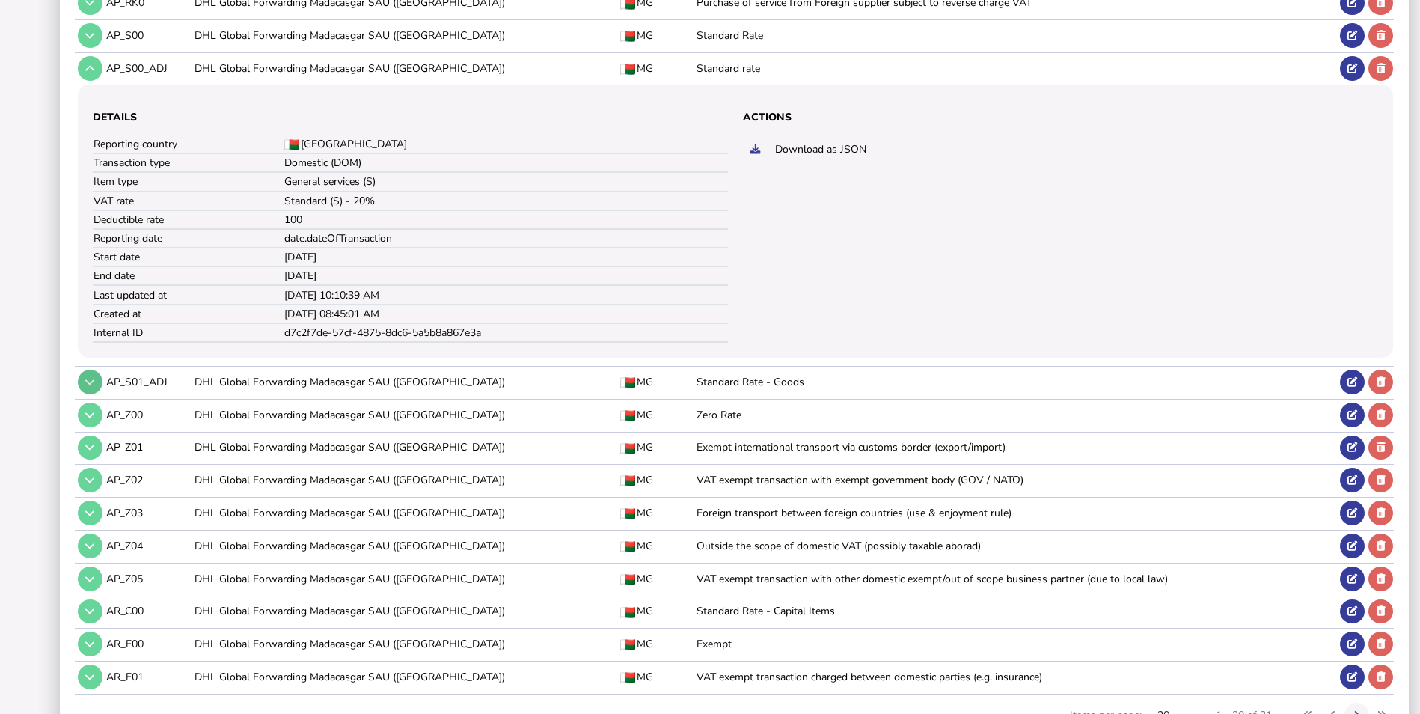
click at [88, 379] on icon at bounding box center [89, 382] width 9 height 10
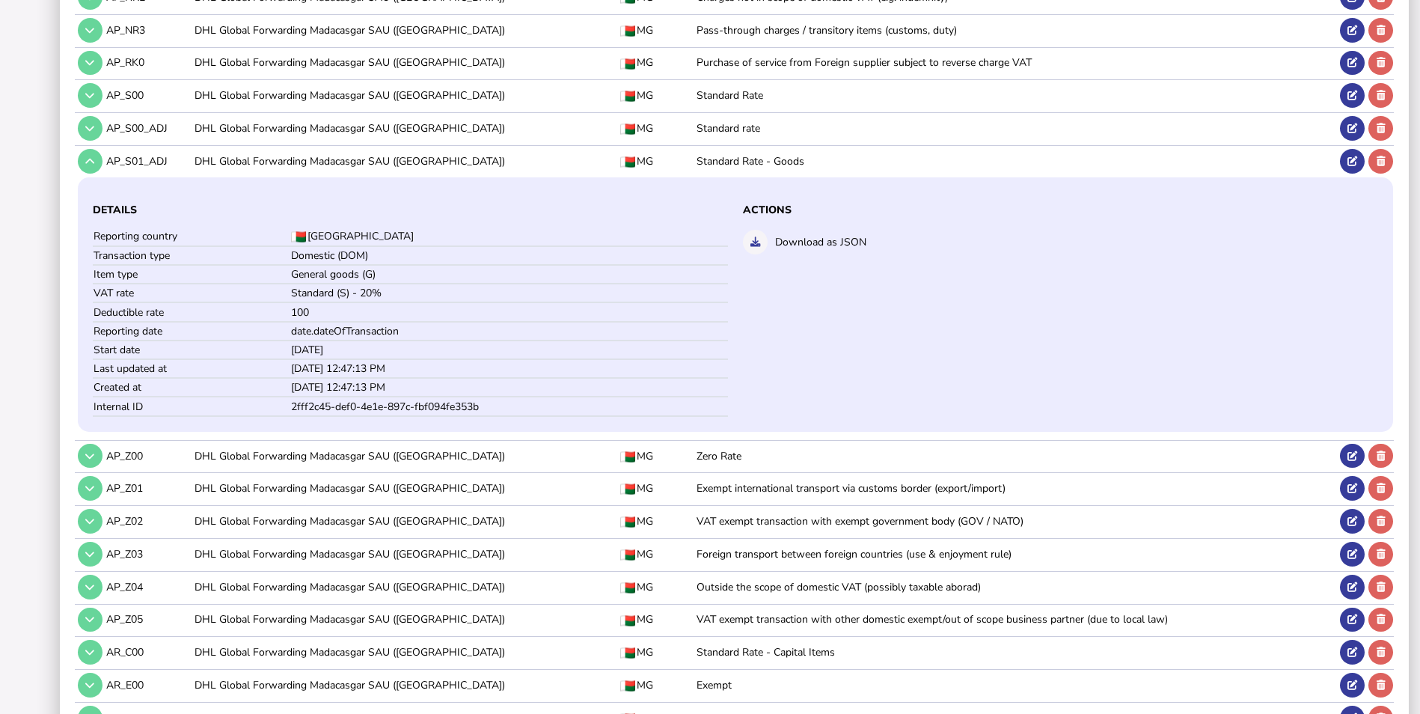
scroll to position [471, 0]
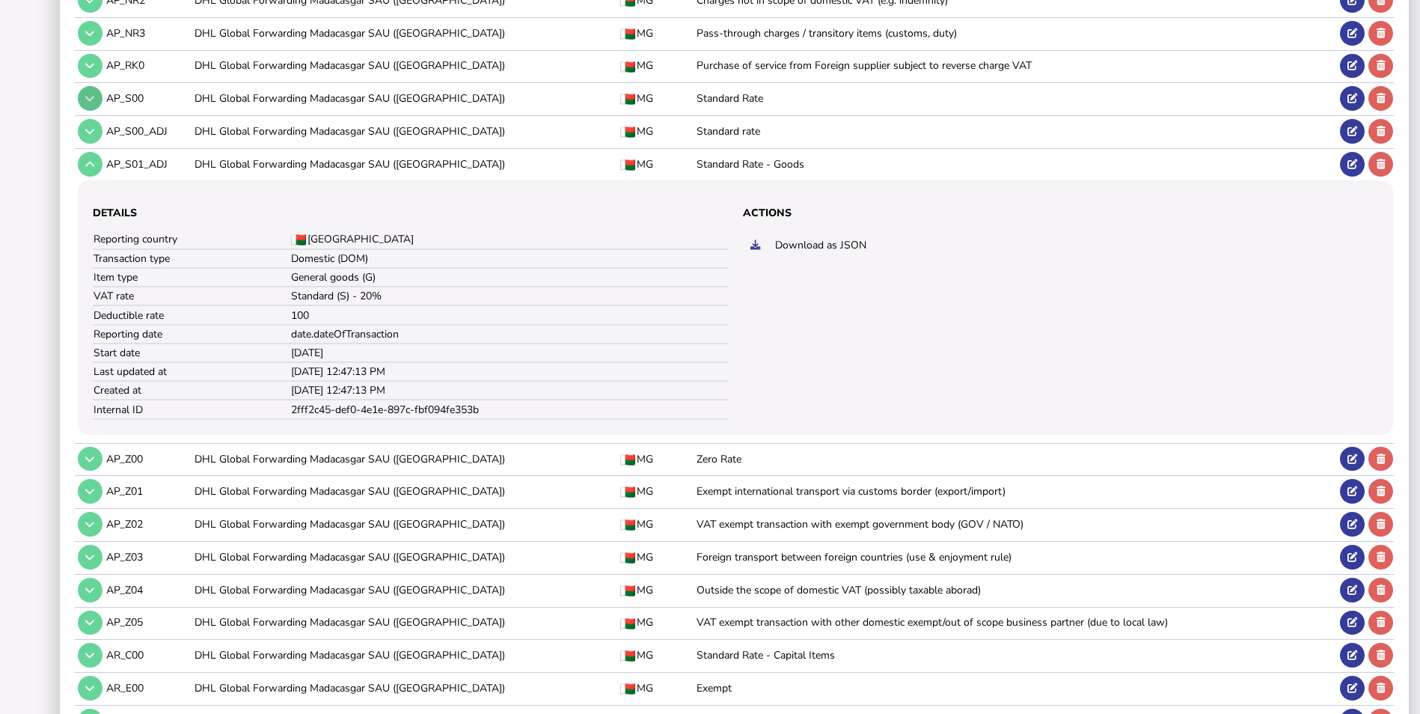
click at [82, 98] on button at bounding box center [90, 98] width 25 height 25
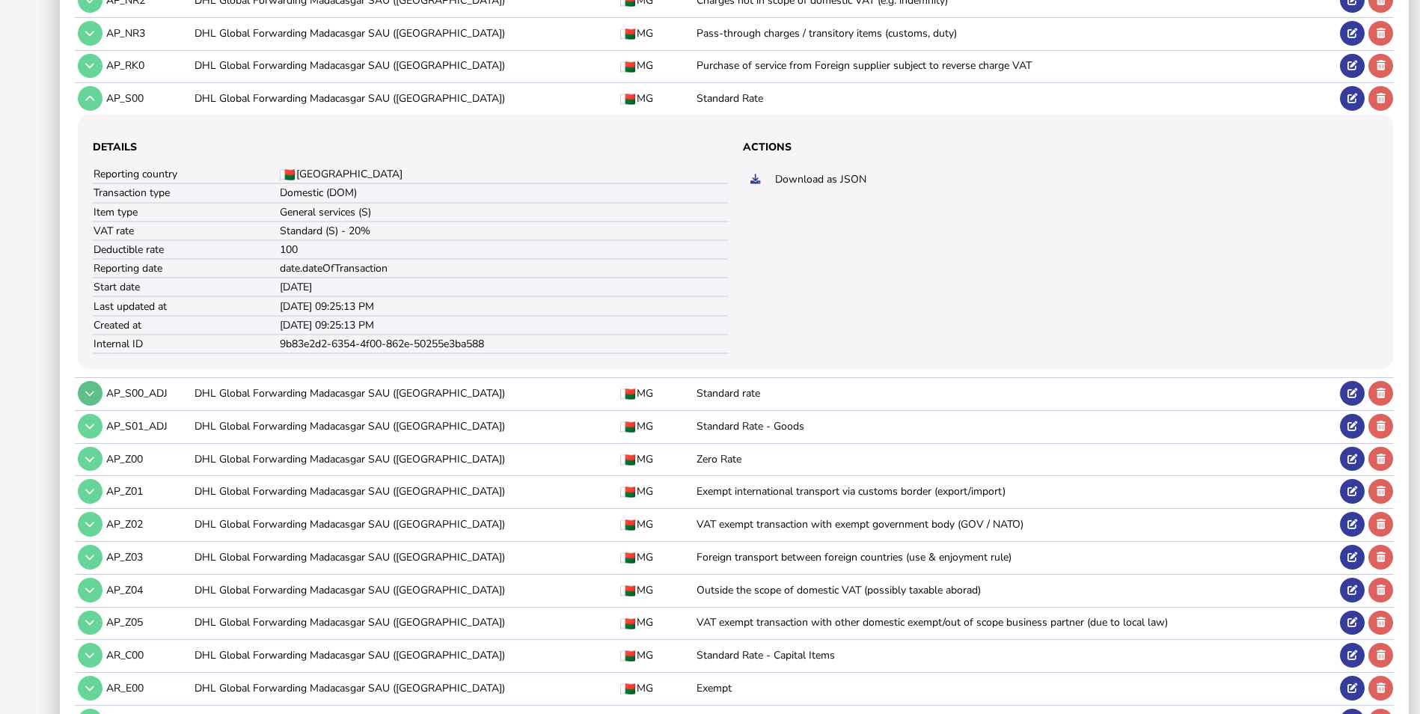
click at [97, 399] on button at bounding box center [90, 393] width 25 height 25
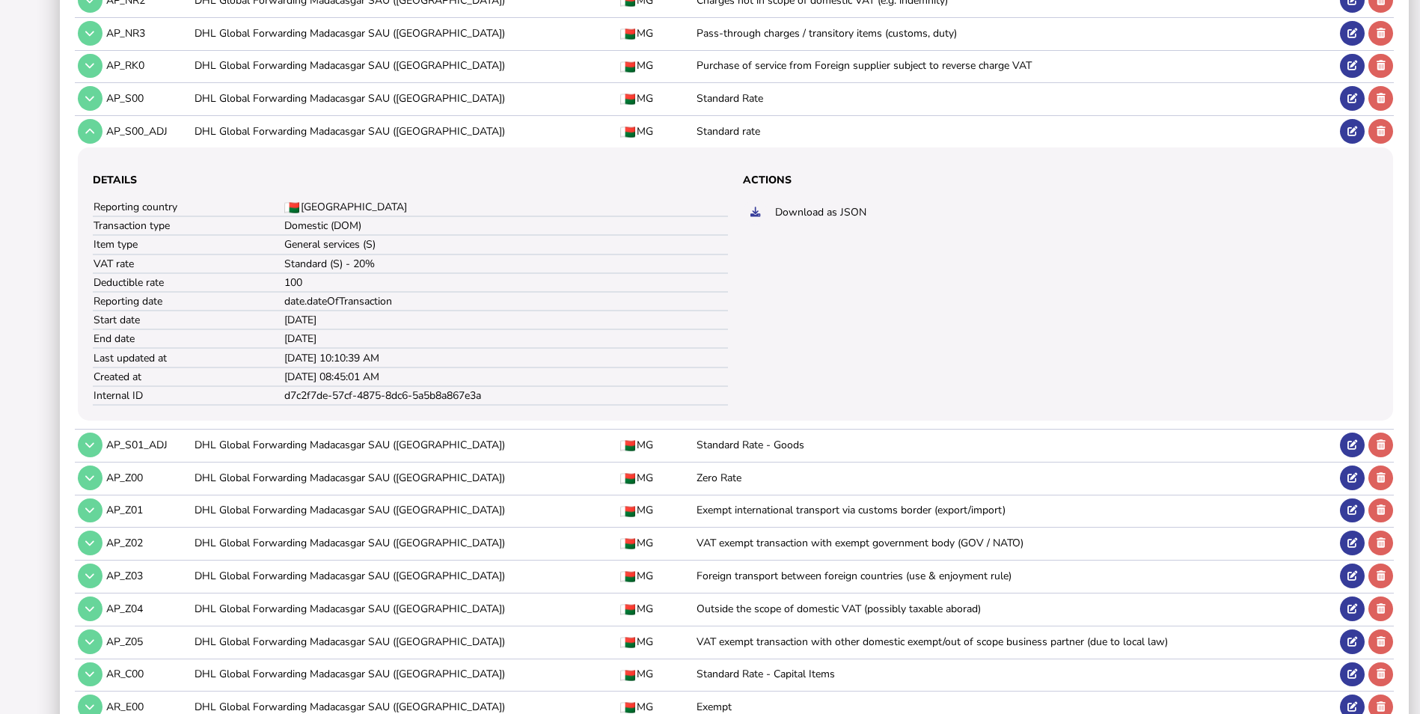
click at [167, 128] on td "AP_S00_ADJ" at bounding box center [147, 131] width 88 height 31
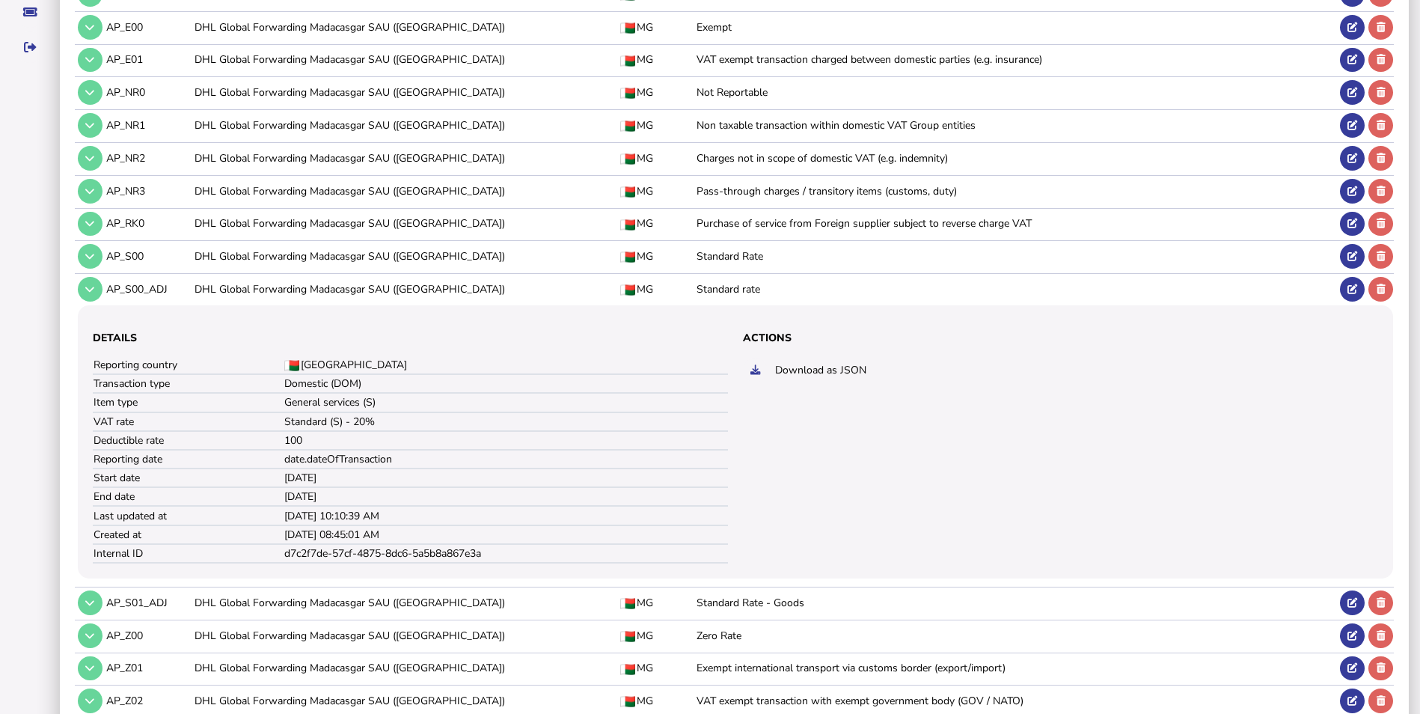
scroll to position [307, 0]
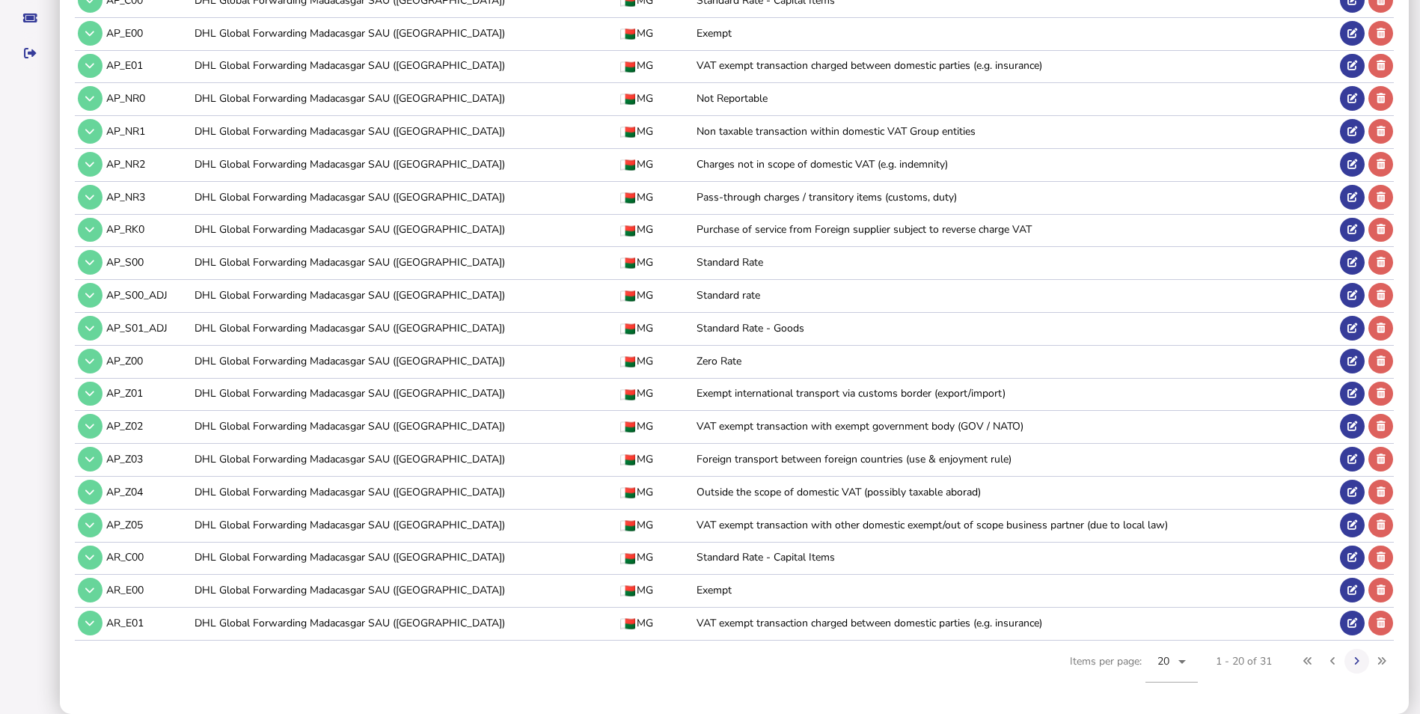
click at [167, 128] on td "AP_NR1" at bounding box center [147, 131] width 88 height 31
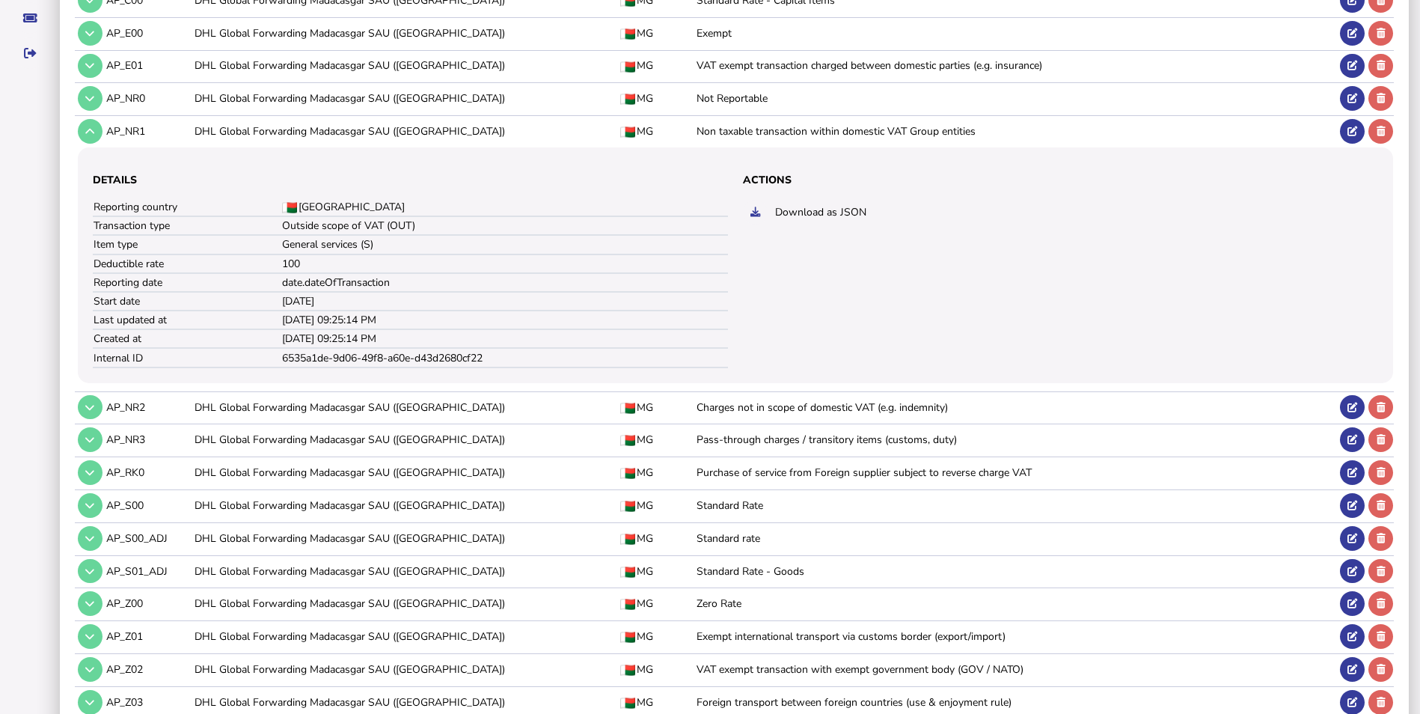
scroll to position [471, 0]
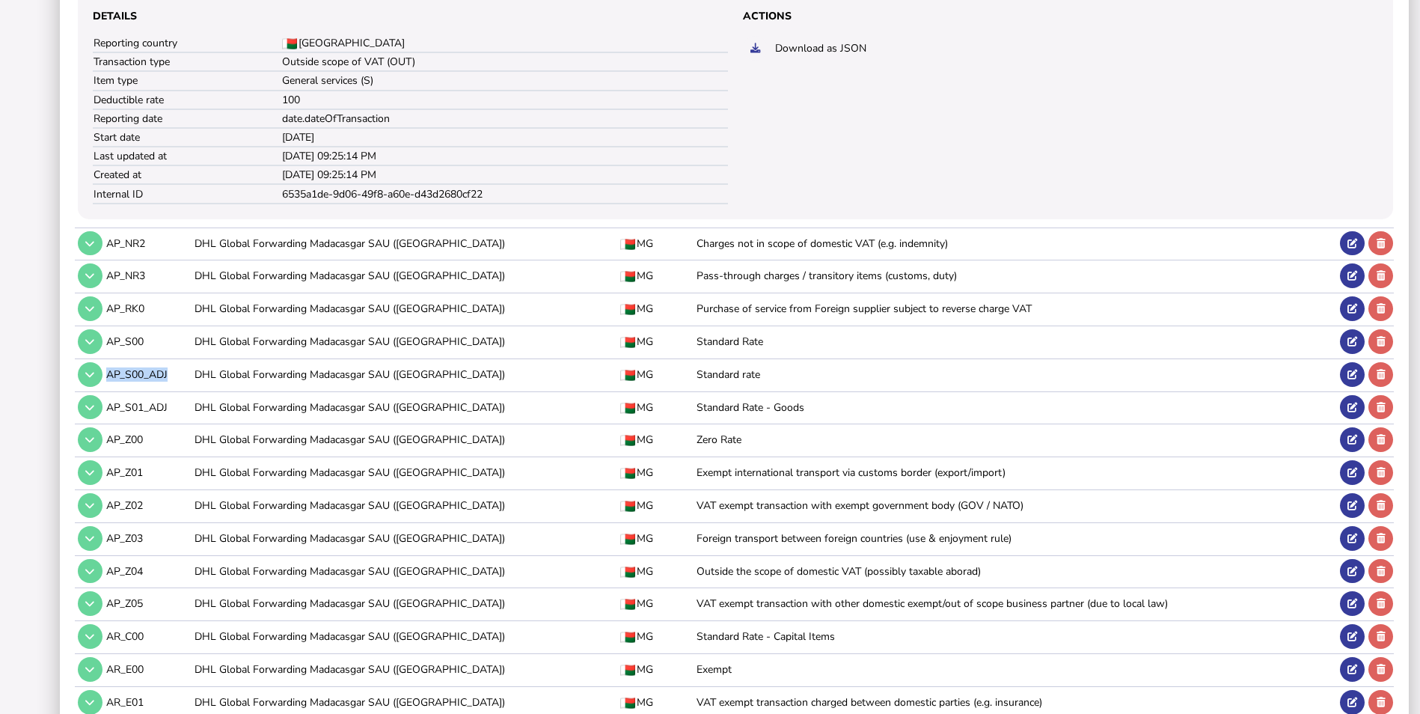
drag, startPoint x: 174, startPoint y: 376, endPoint x: 105, endPoint y: 376, distance: 68.8
click at [105, 376] on td "AP_S00_ADJ" at bounding box center [147, 373] width 88 height 31
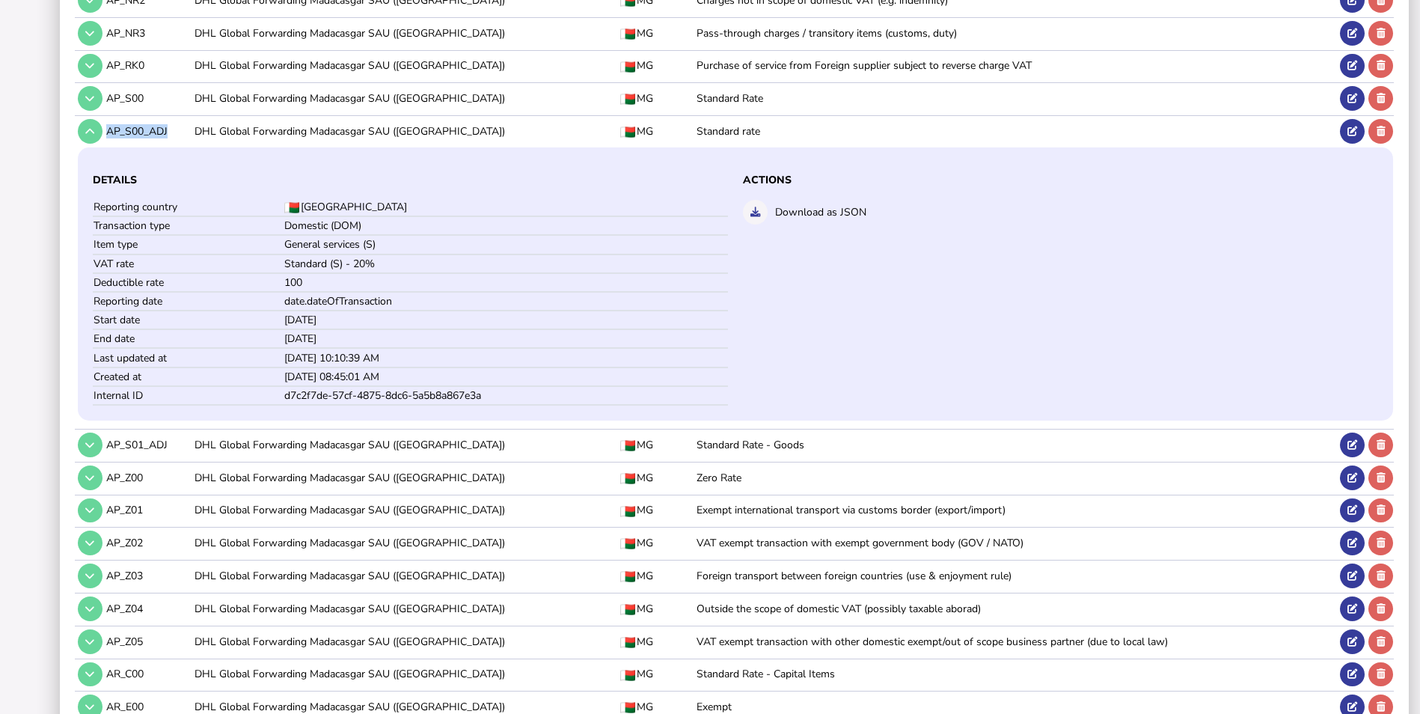
copy td "AP_S00_ADJ"
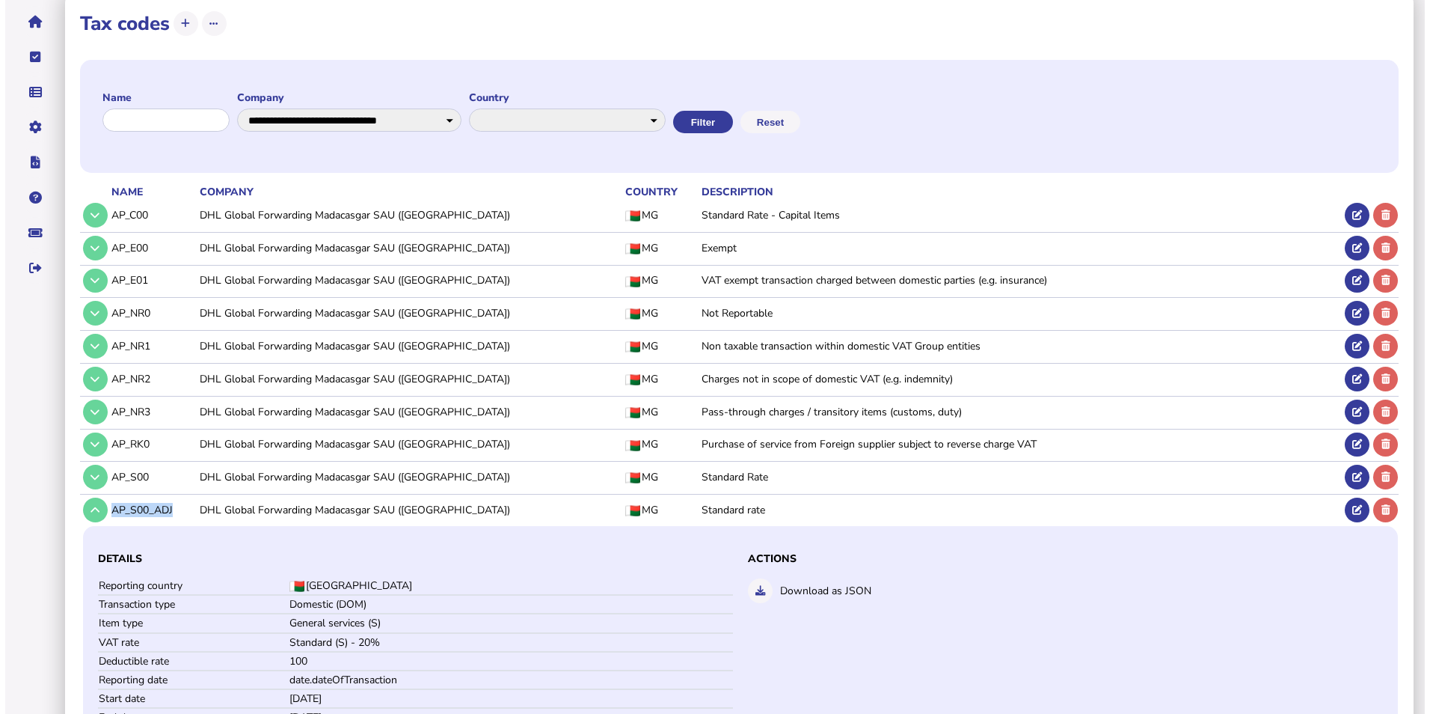
scroll to position [0, 0]
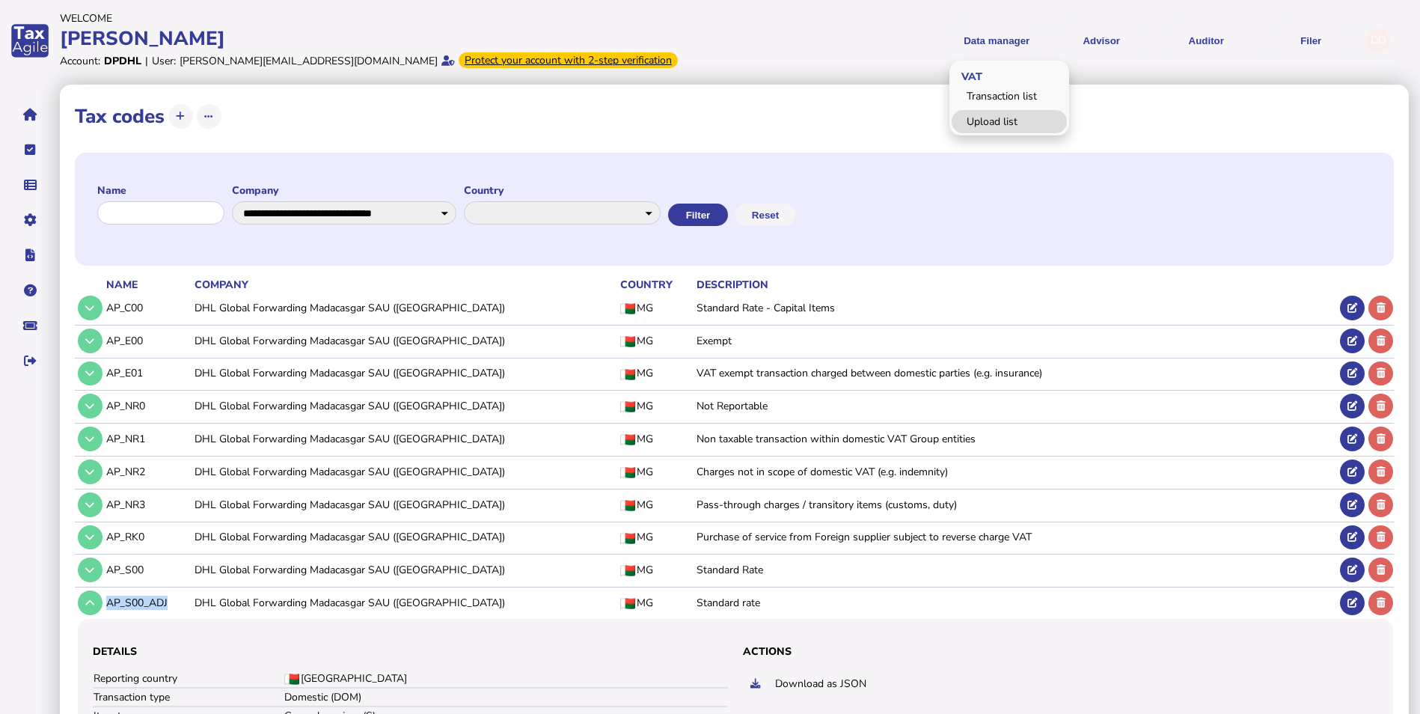
click at [998, 130] on link "Upload list" at bounding box center [1009, 121] width 115 height 23
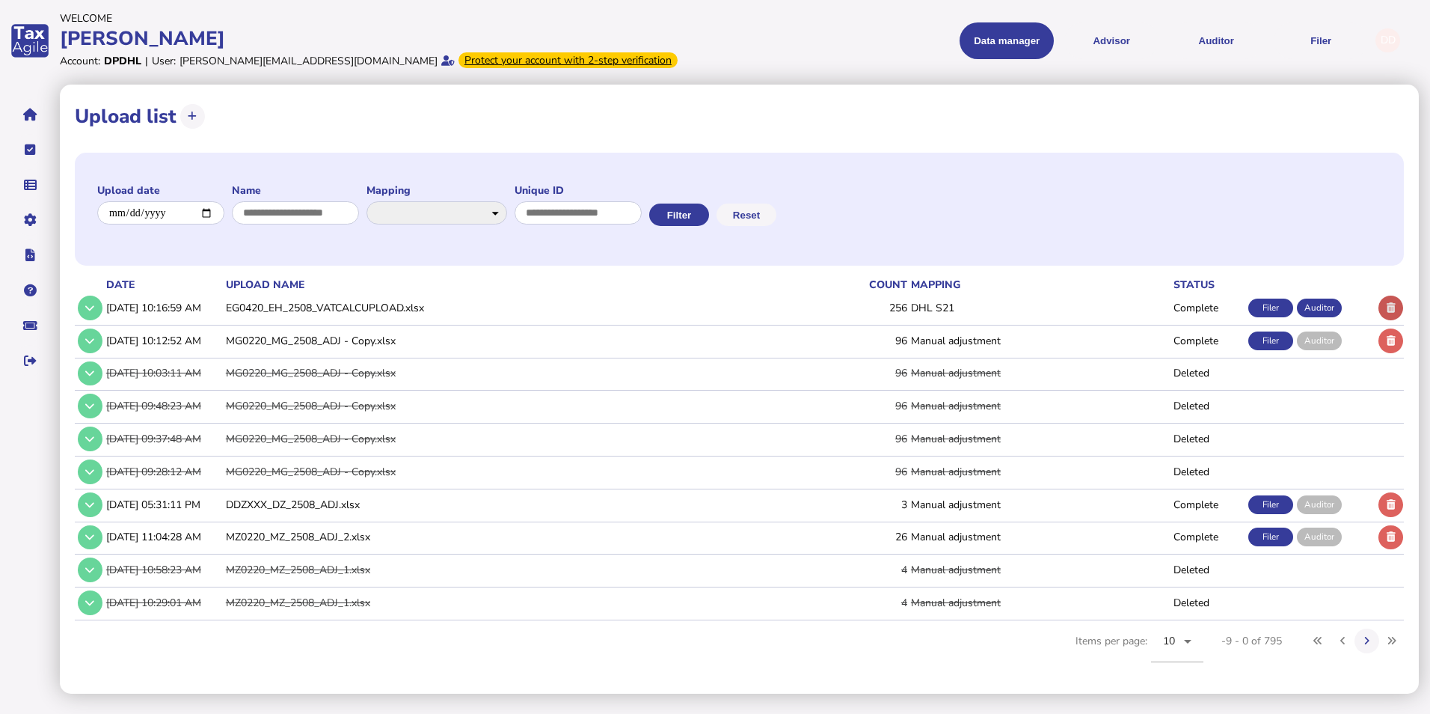
click at [1400, 310] on button at bounding box center [1391, 308] width 25 height 25
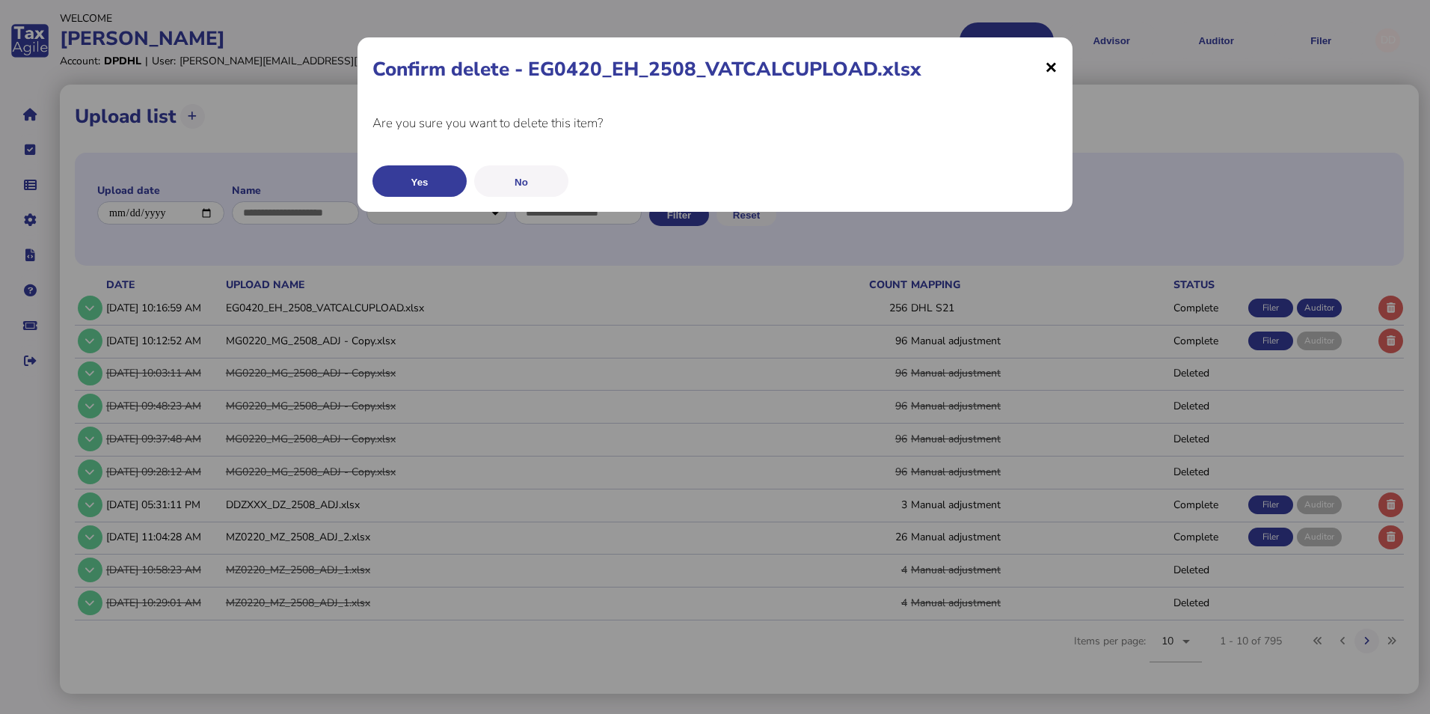
click at [1052, 64] on span "×" at bounding box center [1051, 66] width 13 height 28
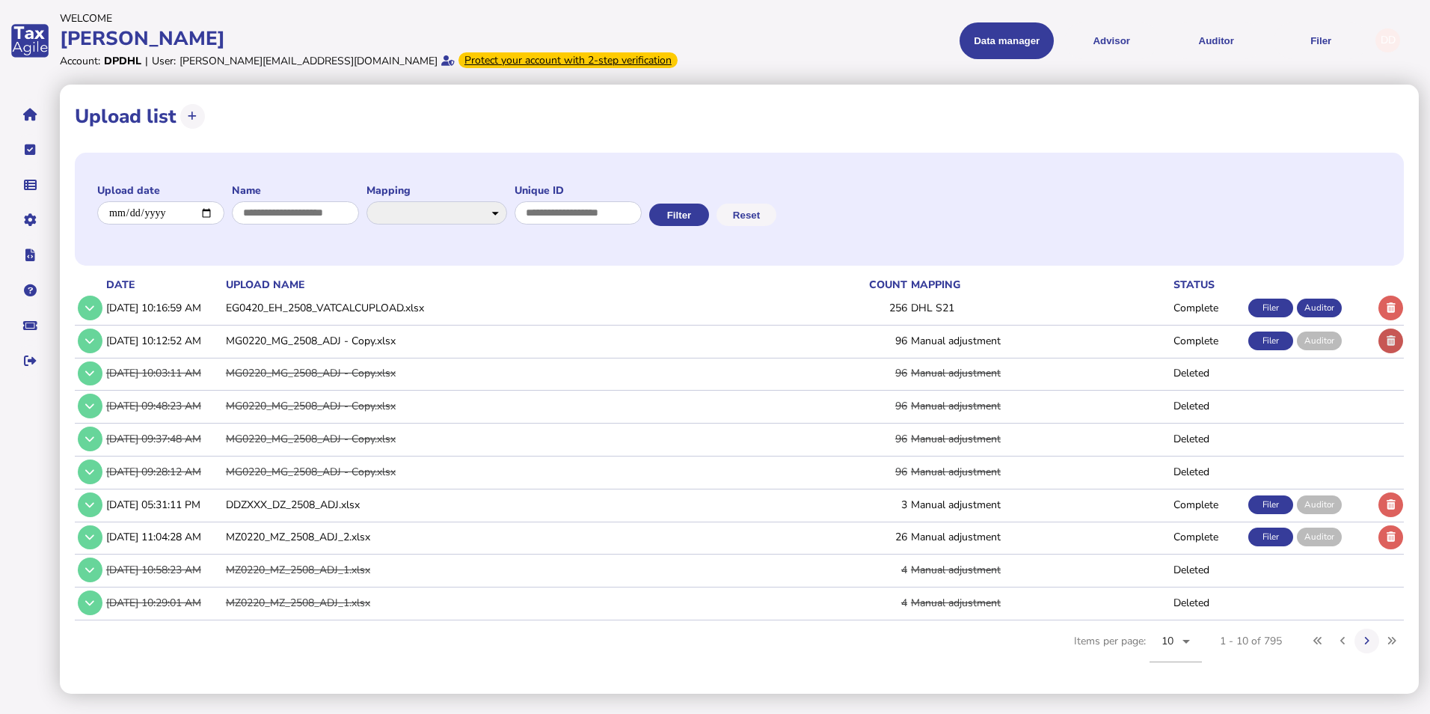
click at [1398, 339] on button at bounding box center [1391, 340] width 25 height 25
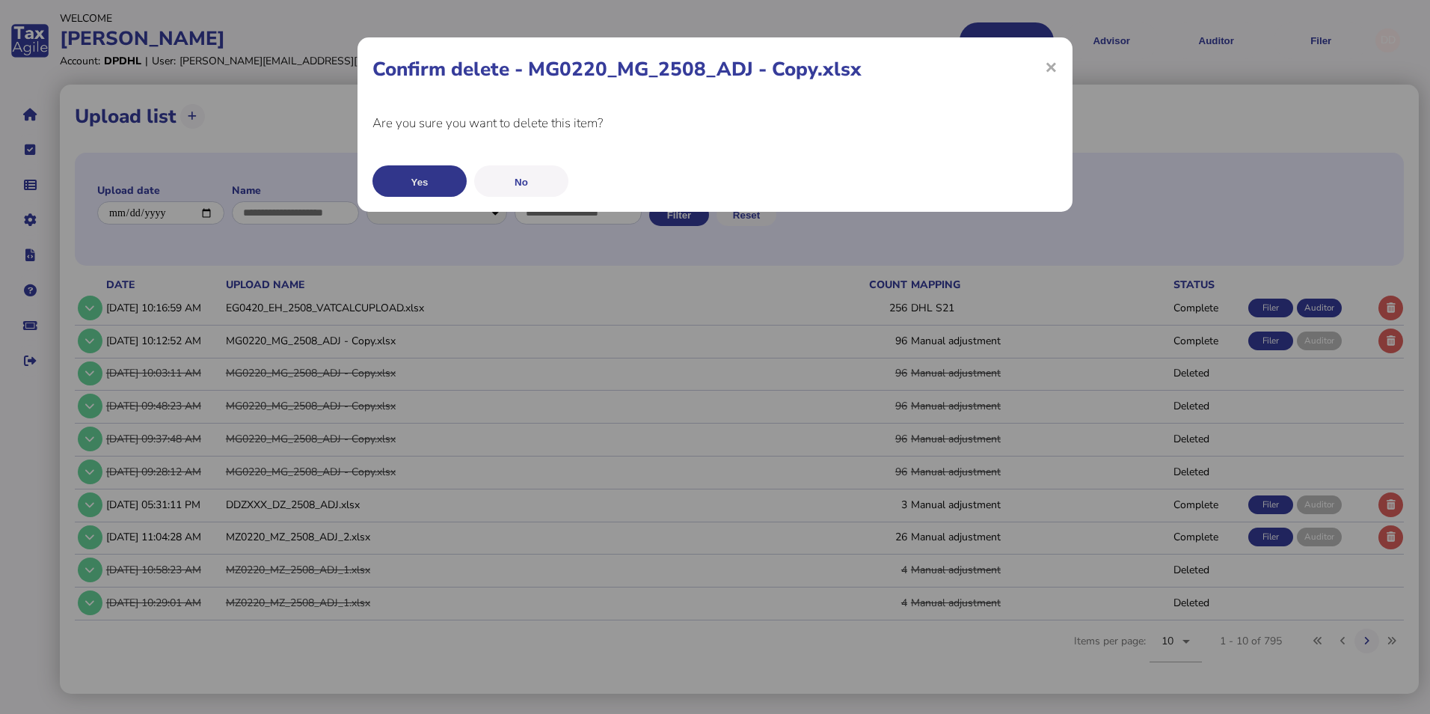
click at [444, 186] on button "Yes" at bounding box center [420, 180] width 94 height 31
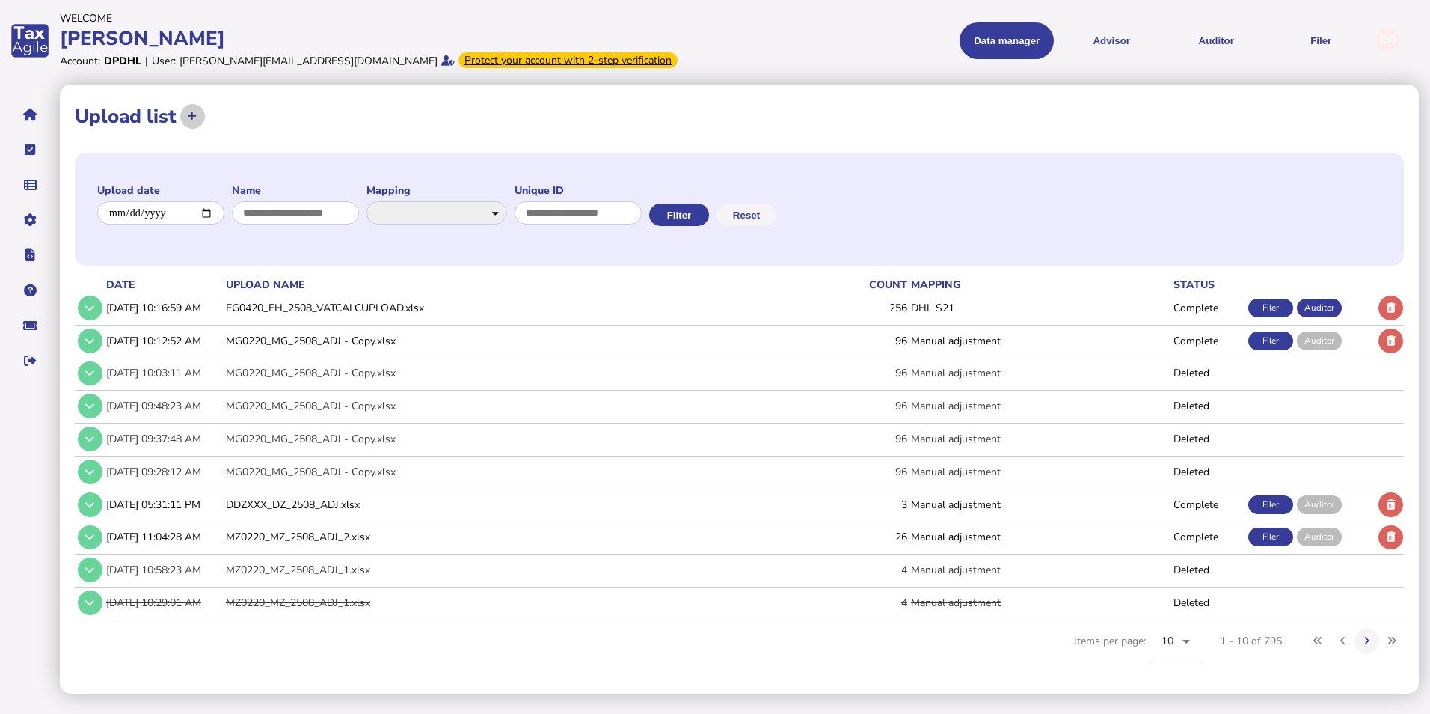
click at [197, 120] on button at bounding box center [192, 116] width 25 height 25
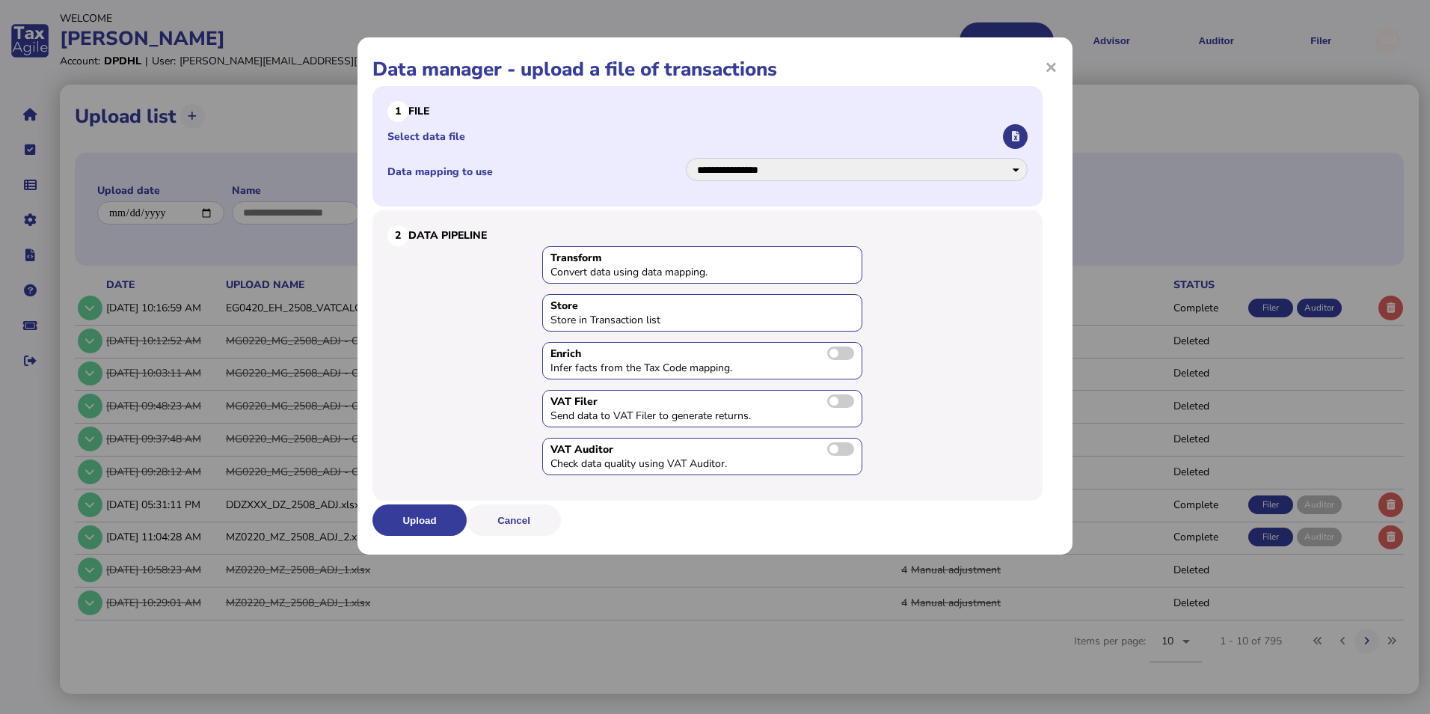
click at [1018, 125] on button "button" at bounding box center [1015, 136] width 25 height 25
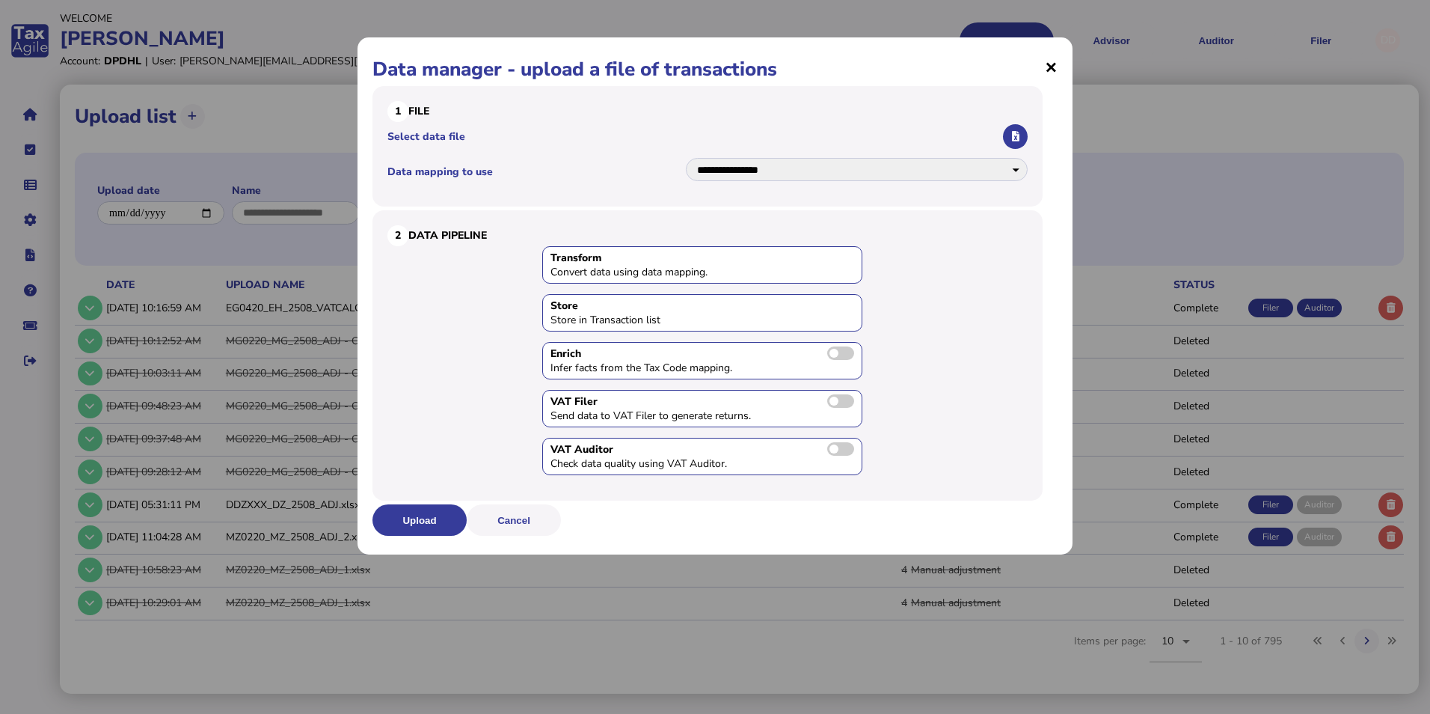
click at [1053, 60] on span "×" at bounding box center [1051, 66] width 13 height 28
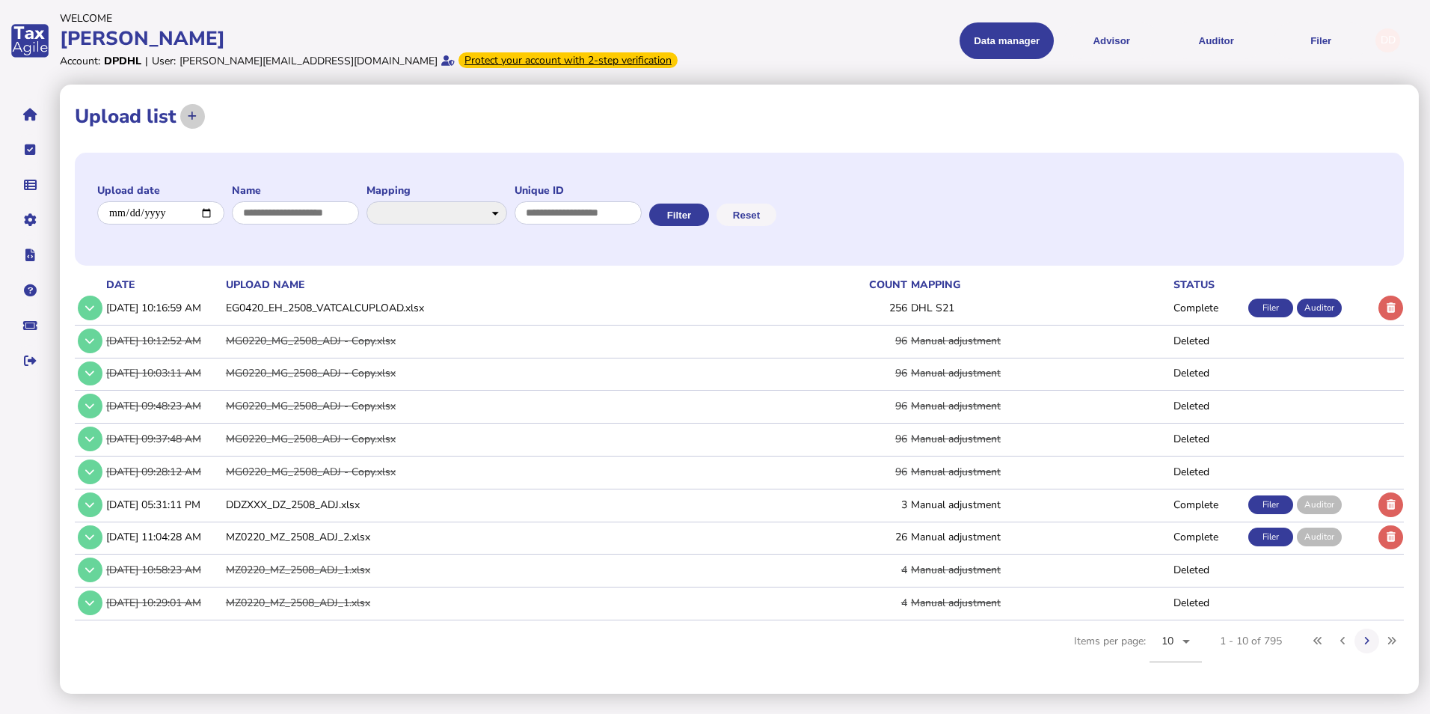
click at [192, 116] on icon at bounding box center [192, 116] width 9 height 10
select select "**********"
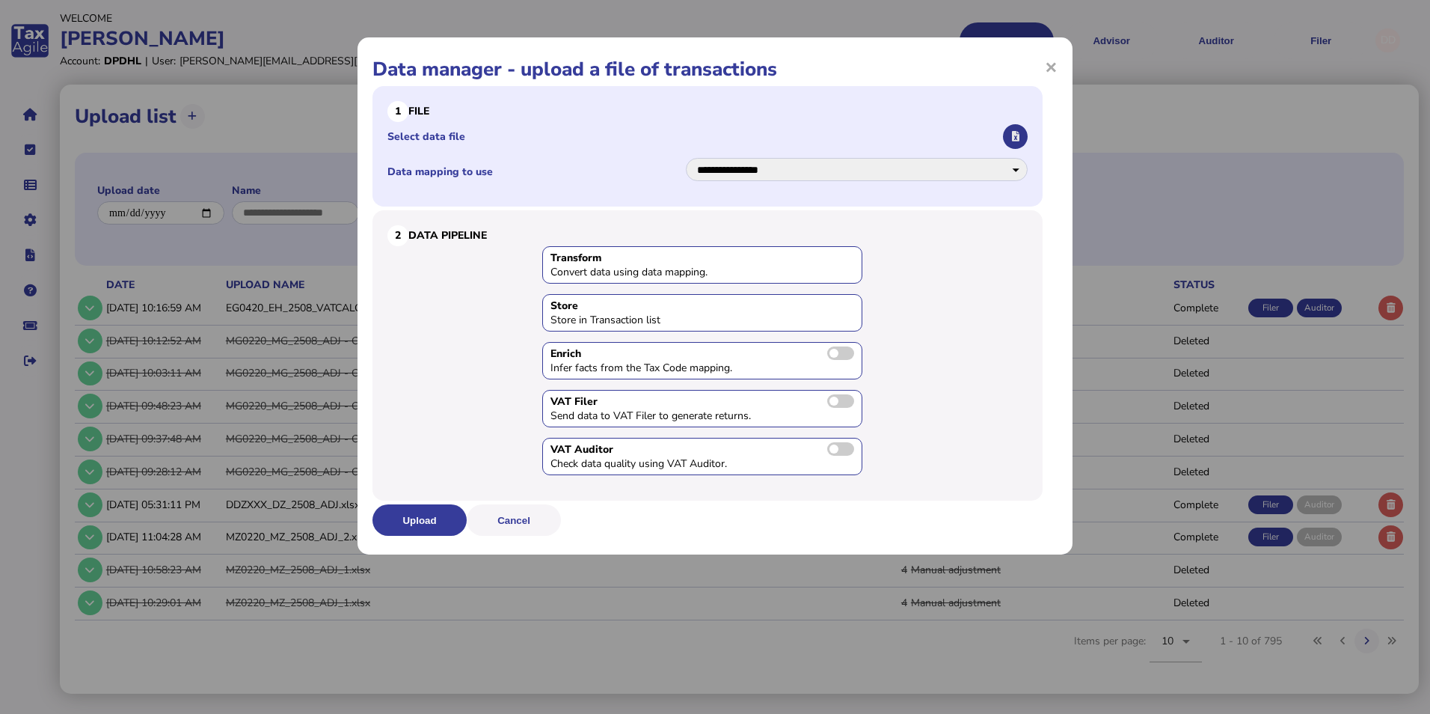
click at [1018, 132] on icon "button" at bounding box center [1015, 137] width 7 height 10
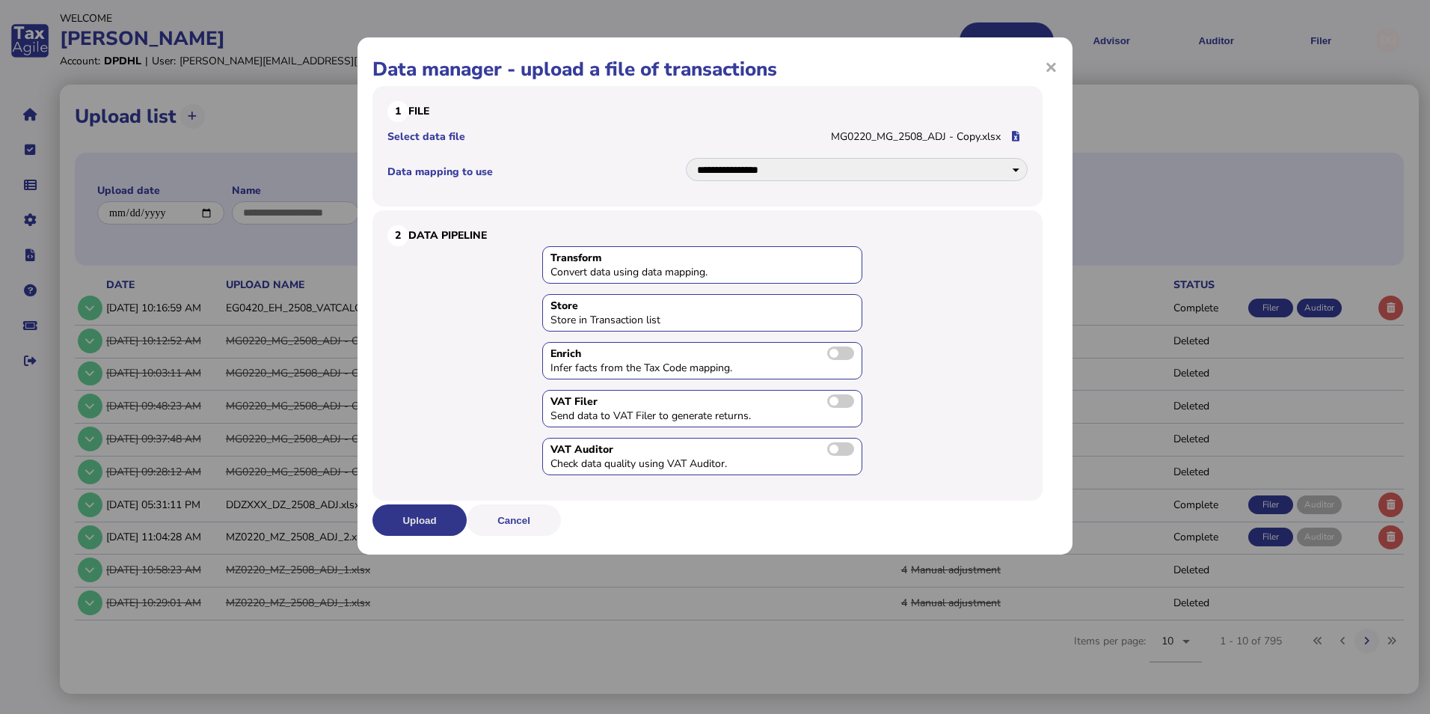
click at [432, 514] on button "Upload" at bounding box center [420, 519] width 94 height 31
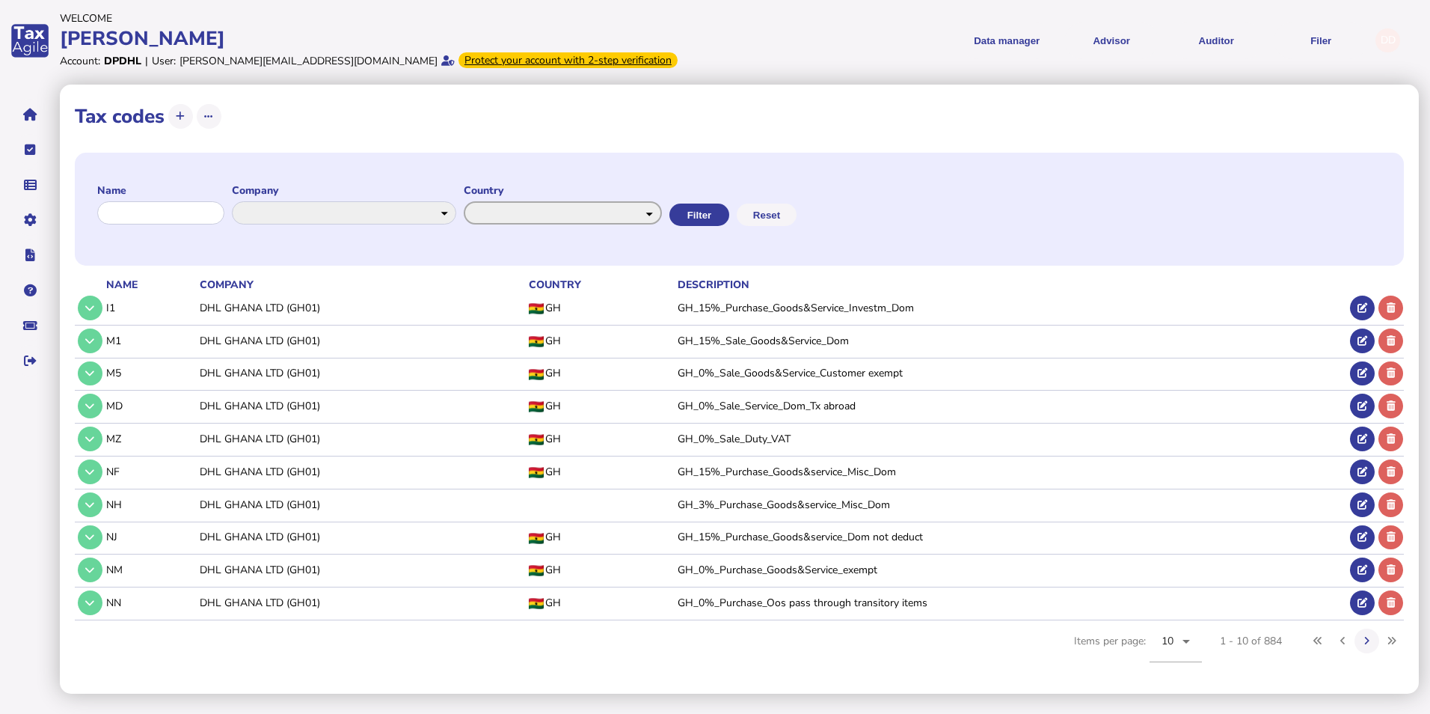
click at [518, 218] on select "**********" at bounding box center [563, 212] width 198 height 23
click at [432, 211] on select "**********" at bounding box center [344, 212] width 224 height 23
select select "******"
click at [245, 201] on select "**********" at bounding box center [344, 212] width 224 height 23
click at [728, 215] on button "Filter" at bounding box center [698, 215] width 60 height 22
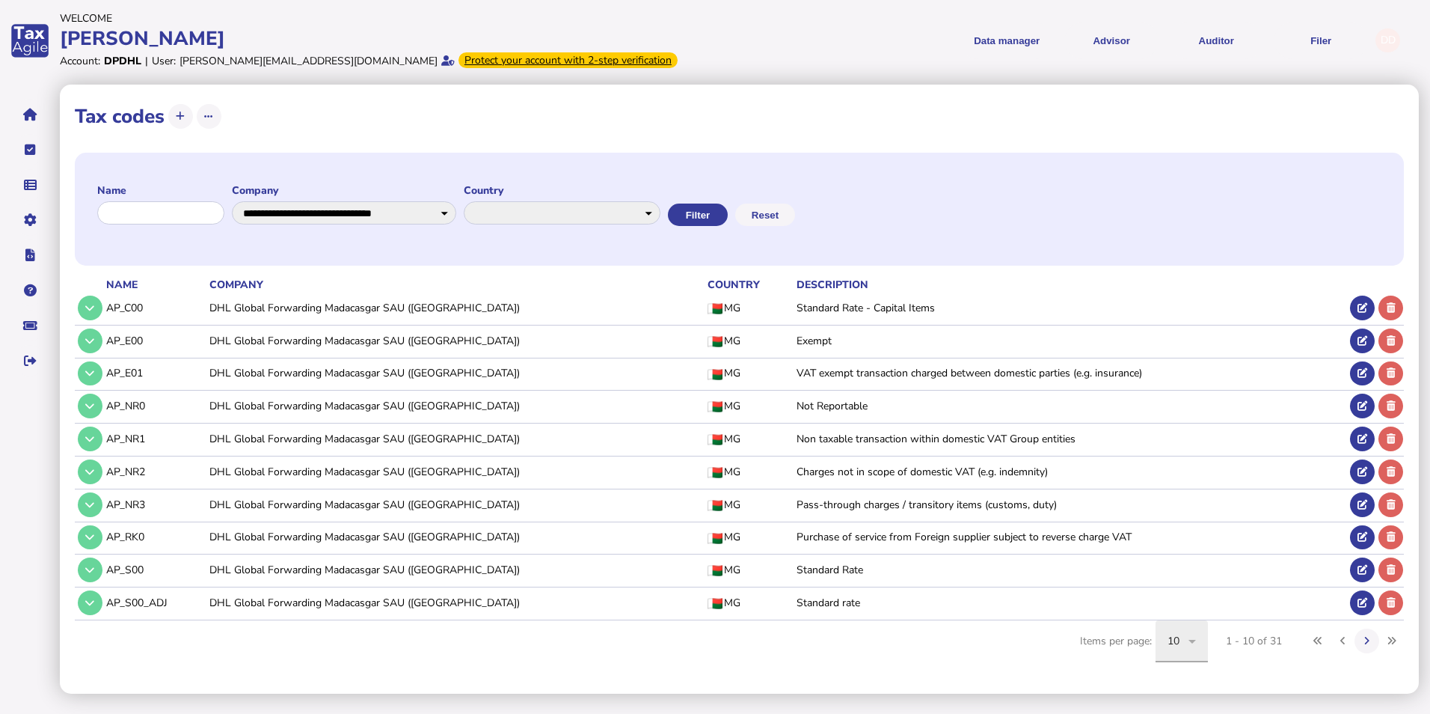
click at [1187, 640] on icon at bounding box center [1193, 641] width 18 height 18
click at [1169, 586] on mat-option "200" at bounding box center [1182, 596] width 52 height 36
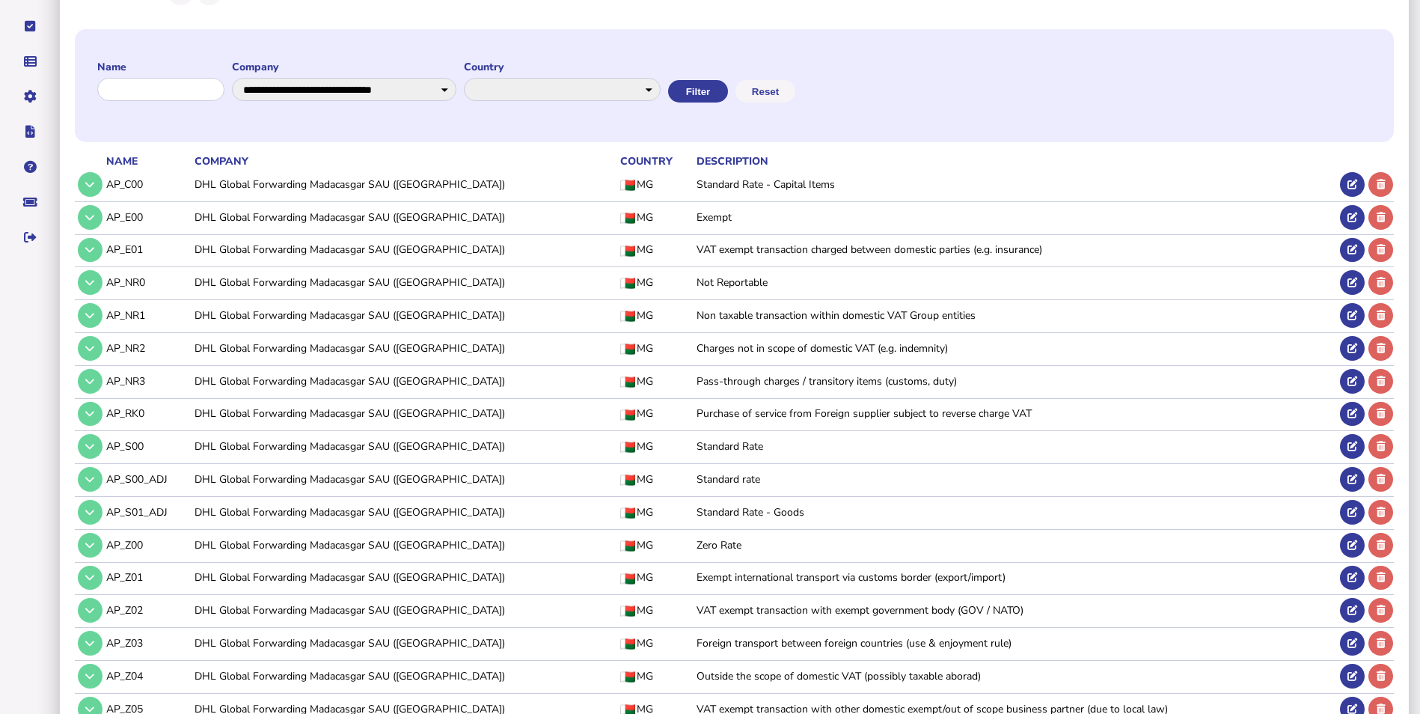
scroll to position [150, 0]
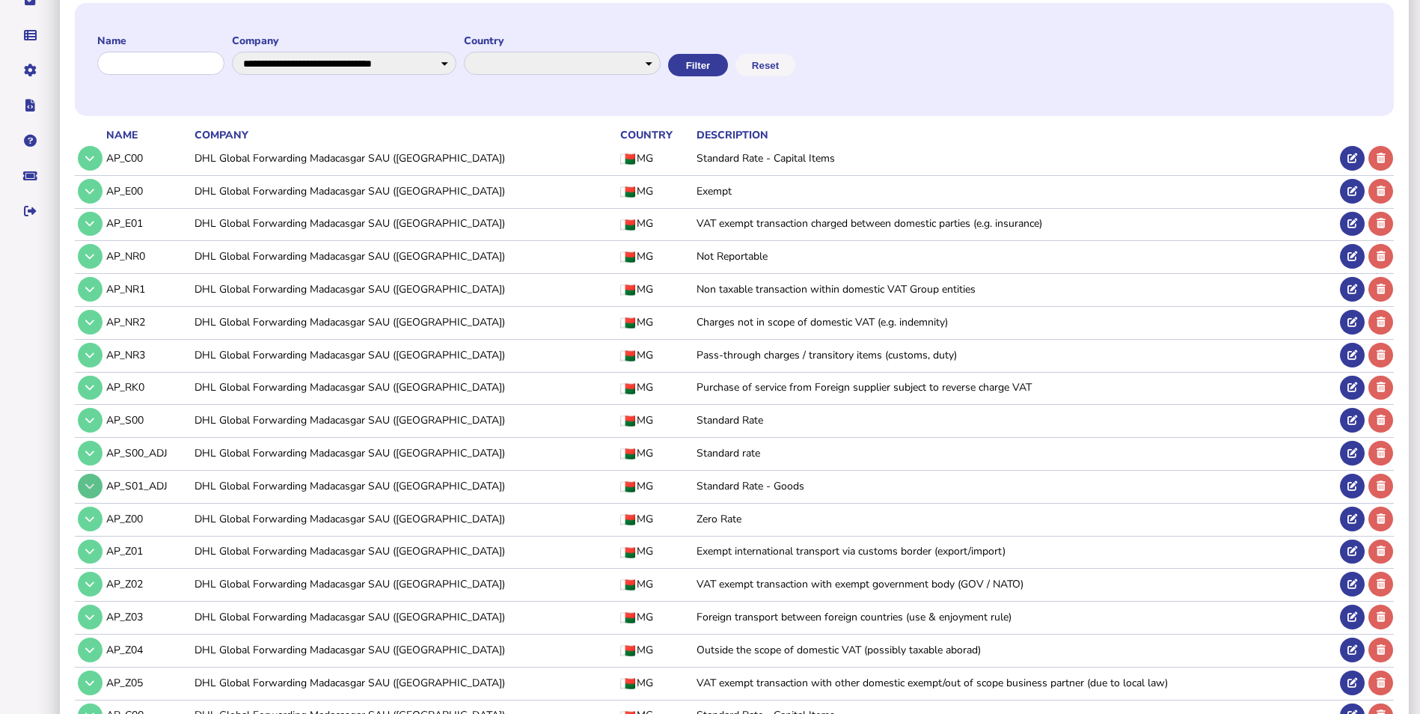
click at [100, 491] on button at bounding box center [90, 486] width 25 height 25
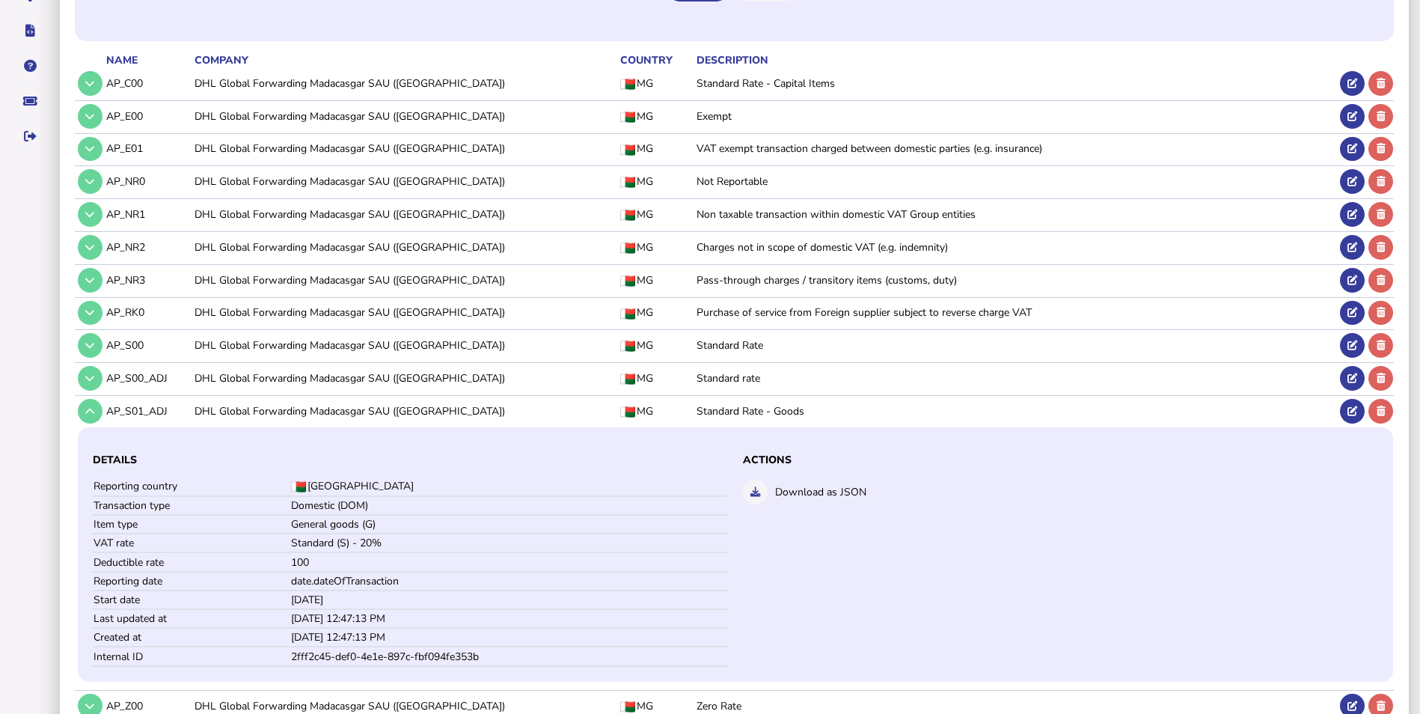
scroll to position [299, 0]
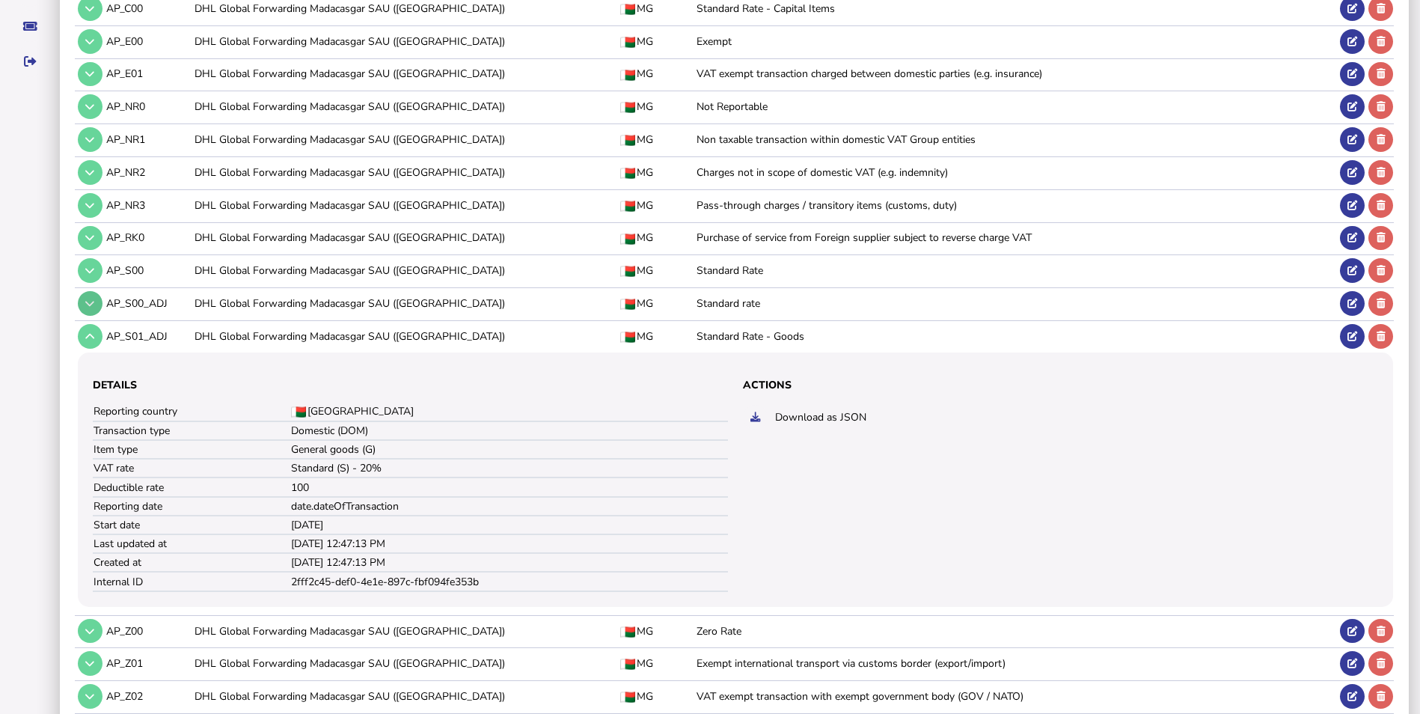
click at [93, 304] on icon at bounding box center [89, 304] width 9 height 10
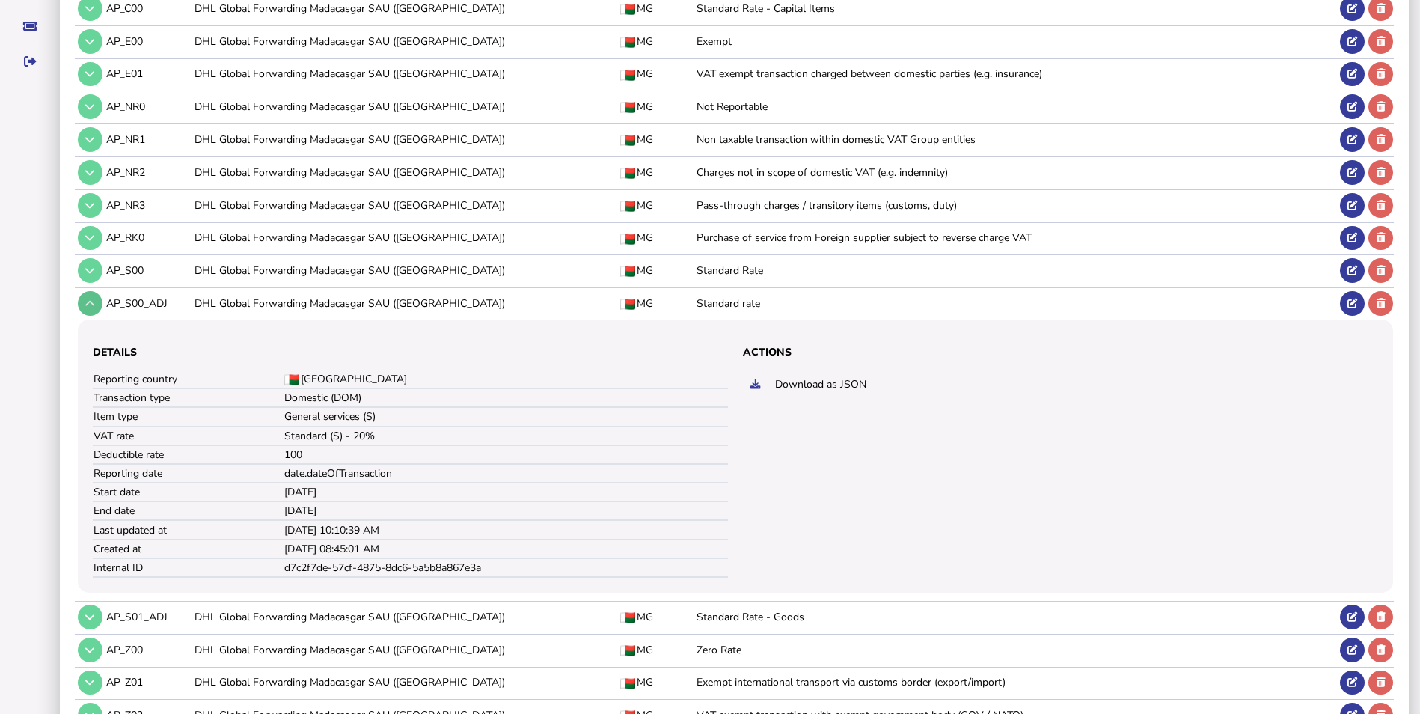
click at [93, 304] on icon at bounding box center [89, 304] width 9 height 10
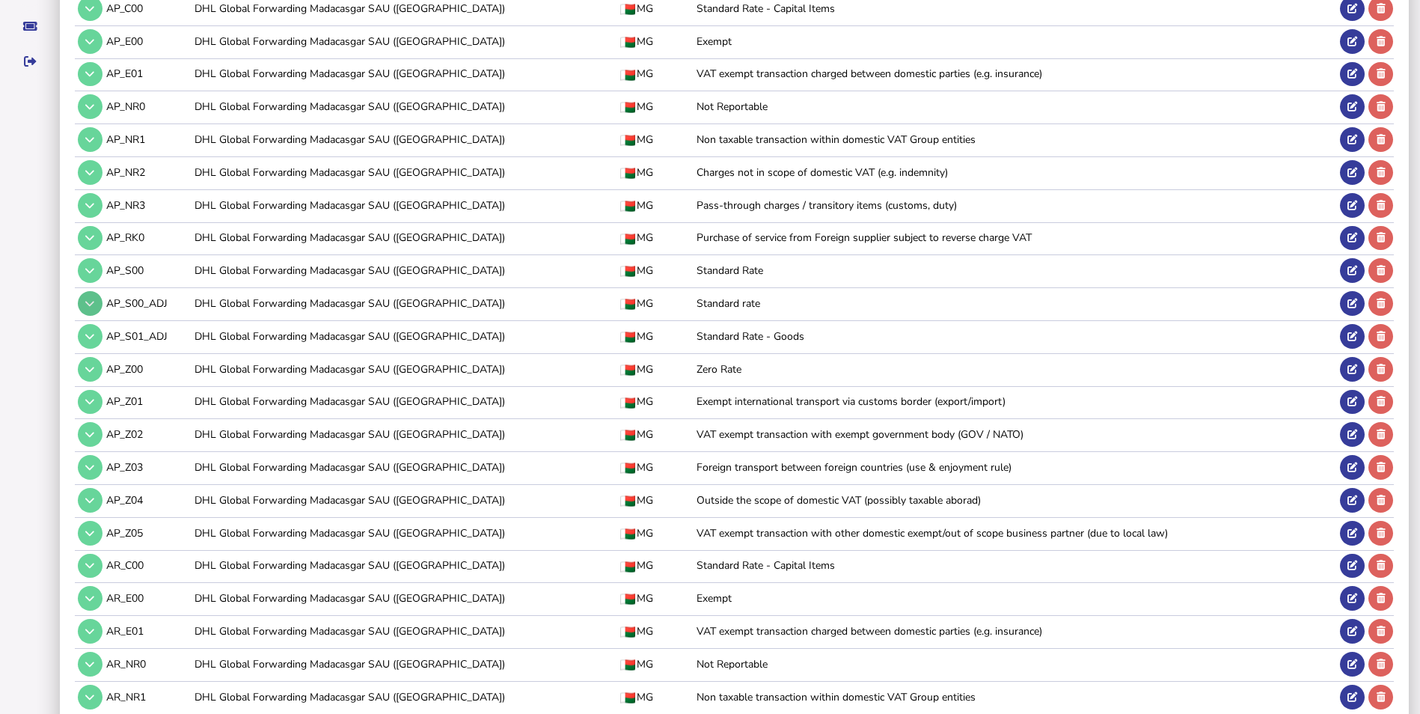
click at [94, 305] on icon at bounding box center [89, 304] width 9 height 10
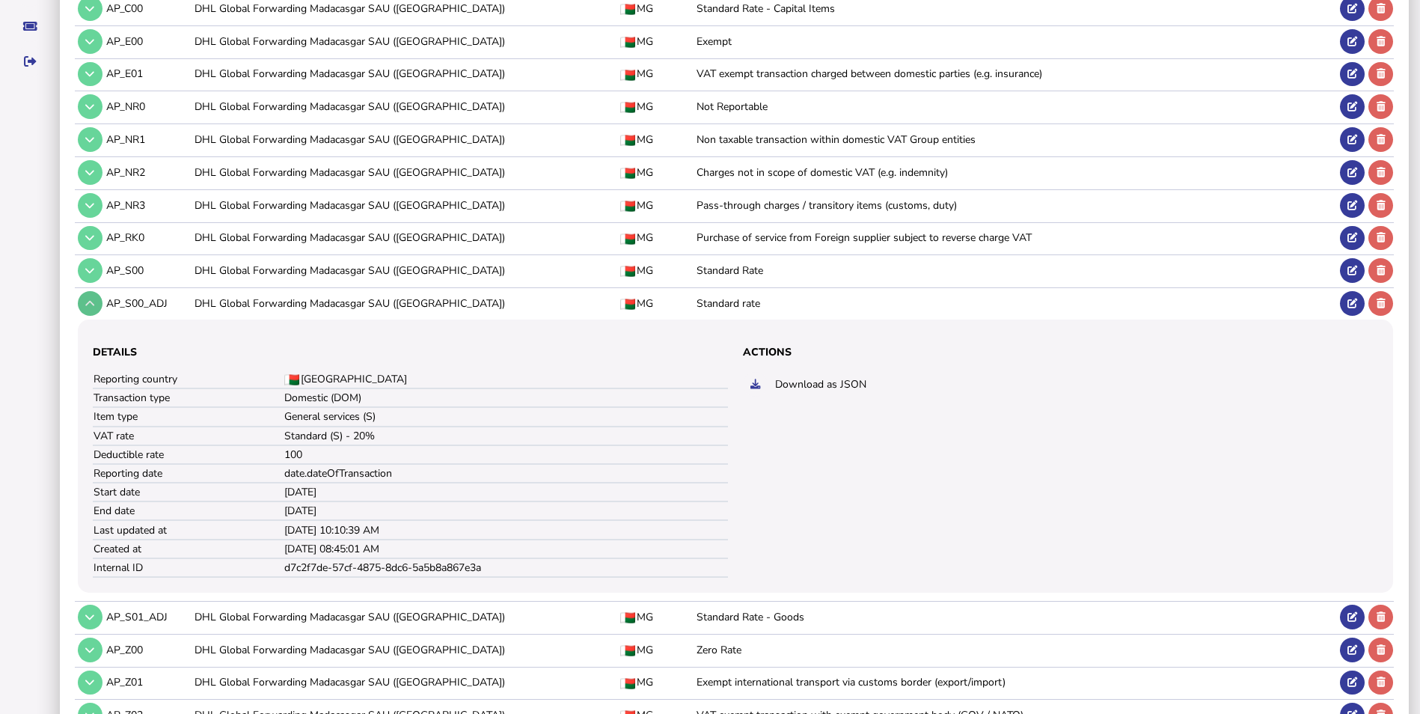
click at [94, 305] on icon at bounding box center [89, 304] width 9 height 10
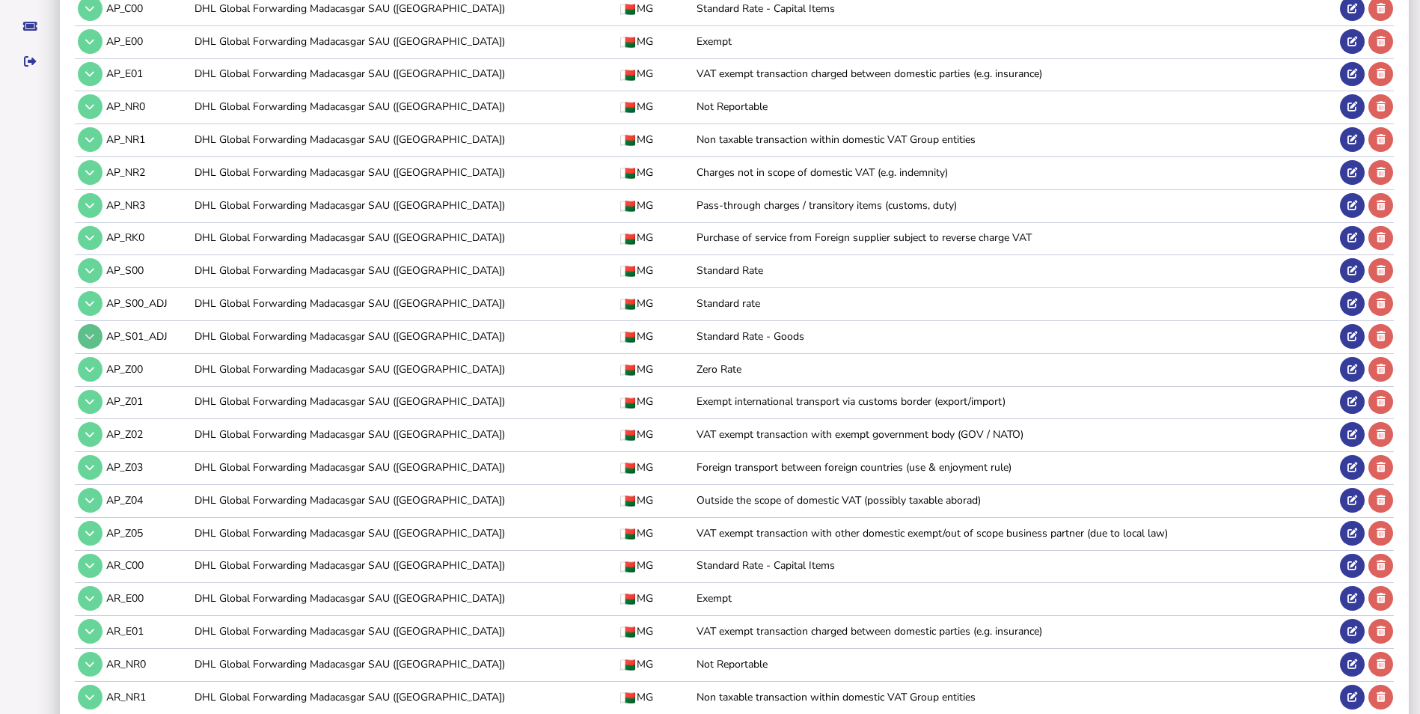
click at [91, 336] on icon at bounding box center [89, 336] width 9 height 10
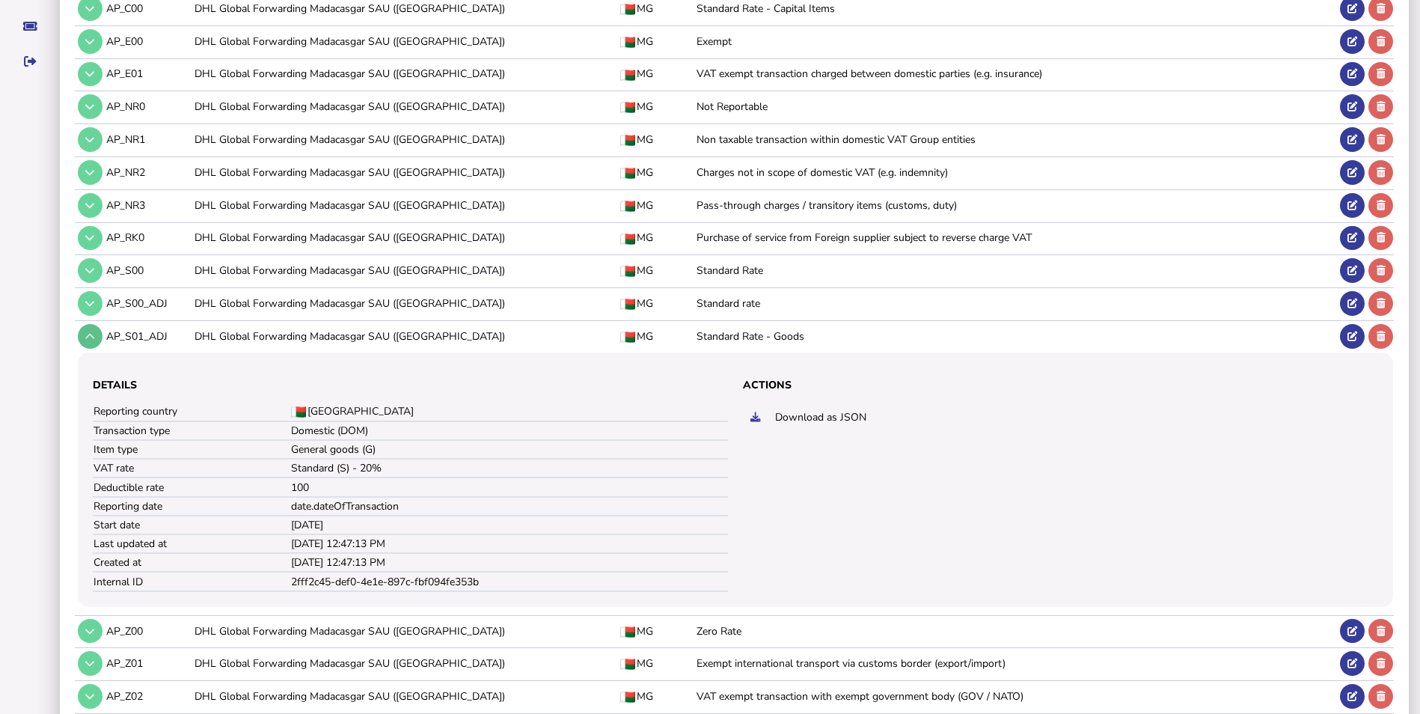
click at [91, 336] on icon at bounding box center [89, 336] width 9 height 10
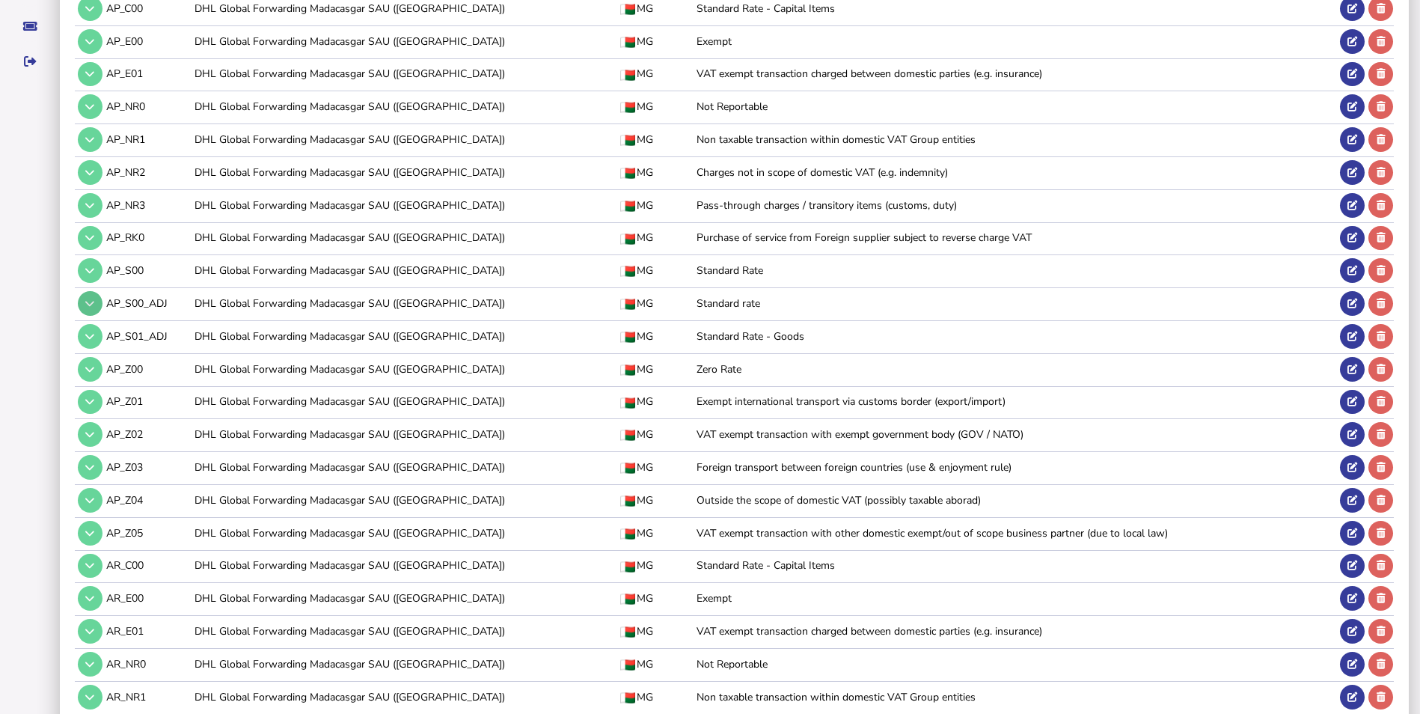
click at [91, 305] on icon at bounding box center [89, 304] width 9 height 10
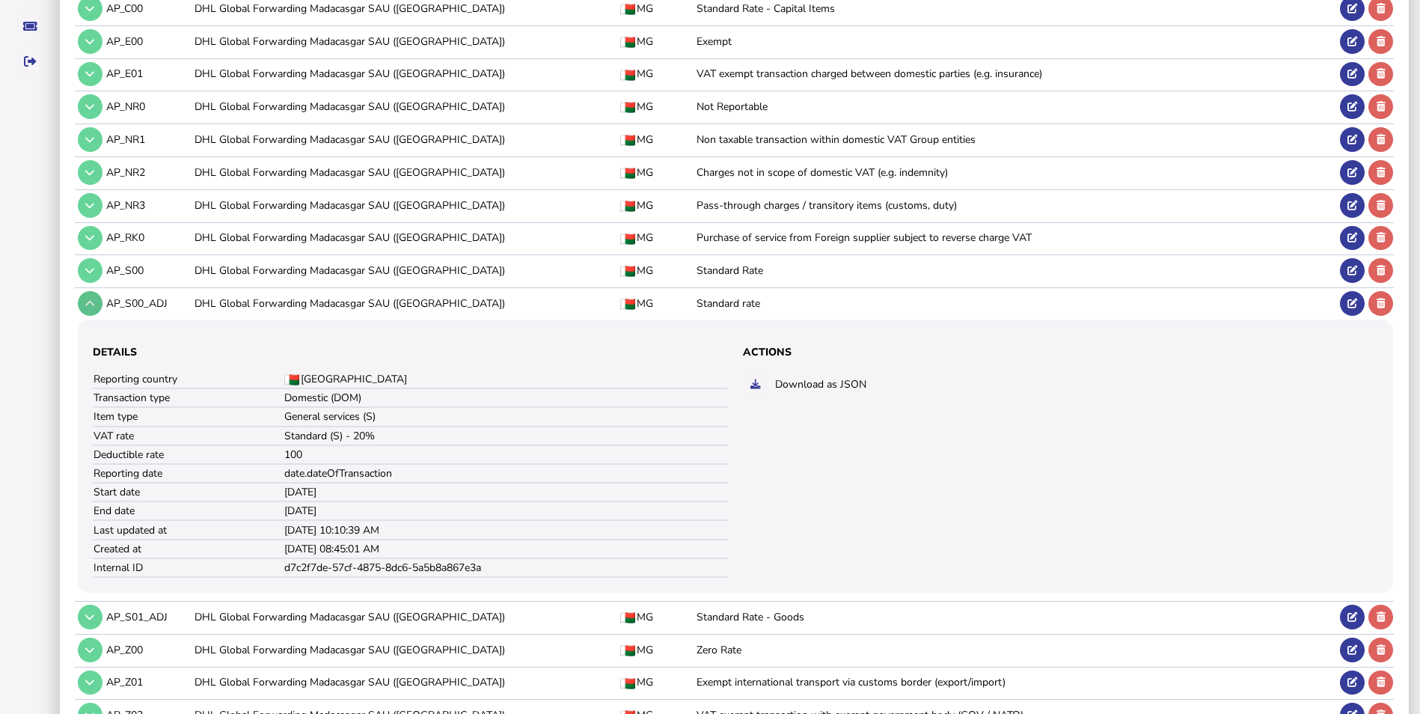
click at [91, 305] on icon at bounding box center [89, 304] width 9 height 10
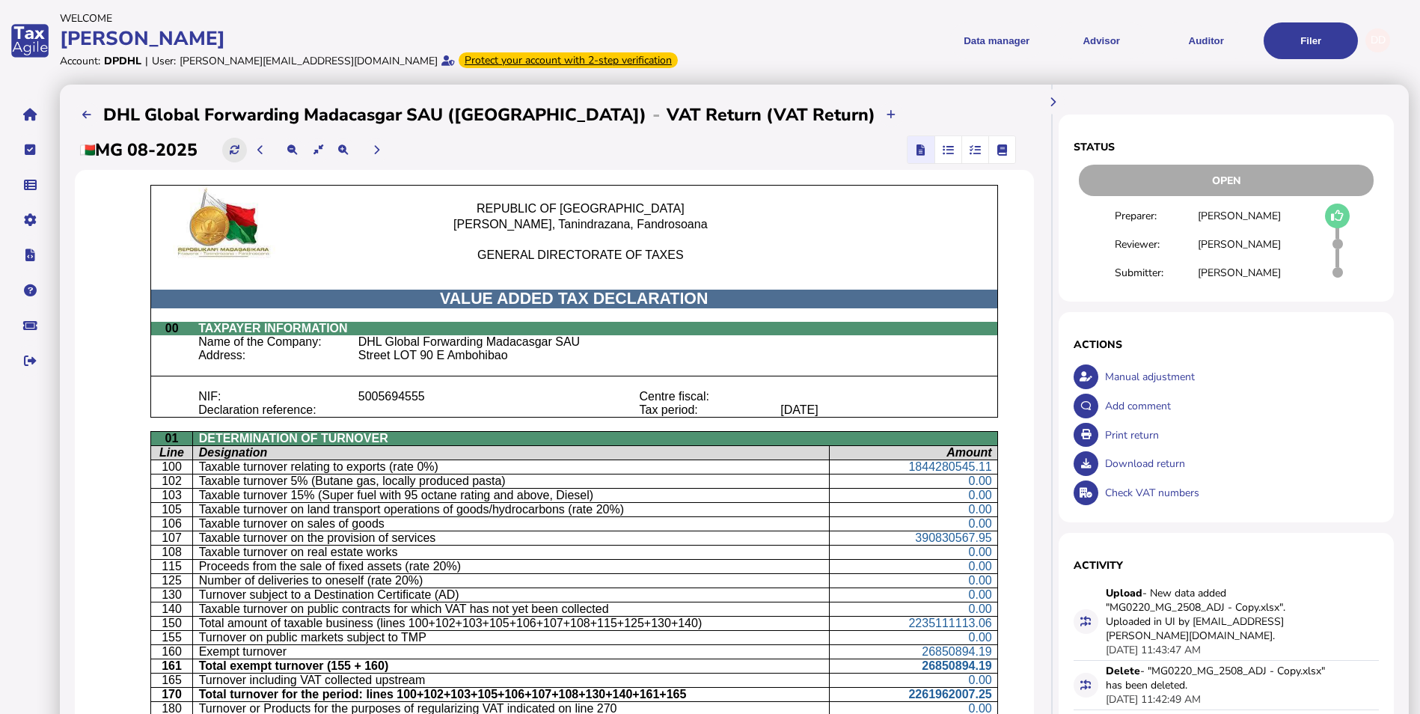
click at [245, 150] on button at bounding box center [234, 150] width 25 height 25
click at [235, 154] on icon at bounding box center [235, 150] width 10 height 10
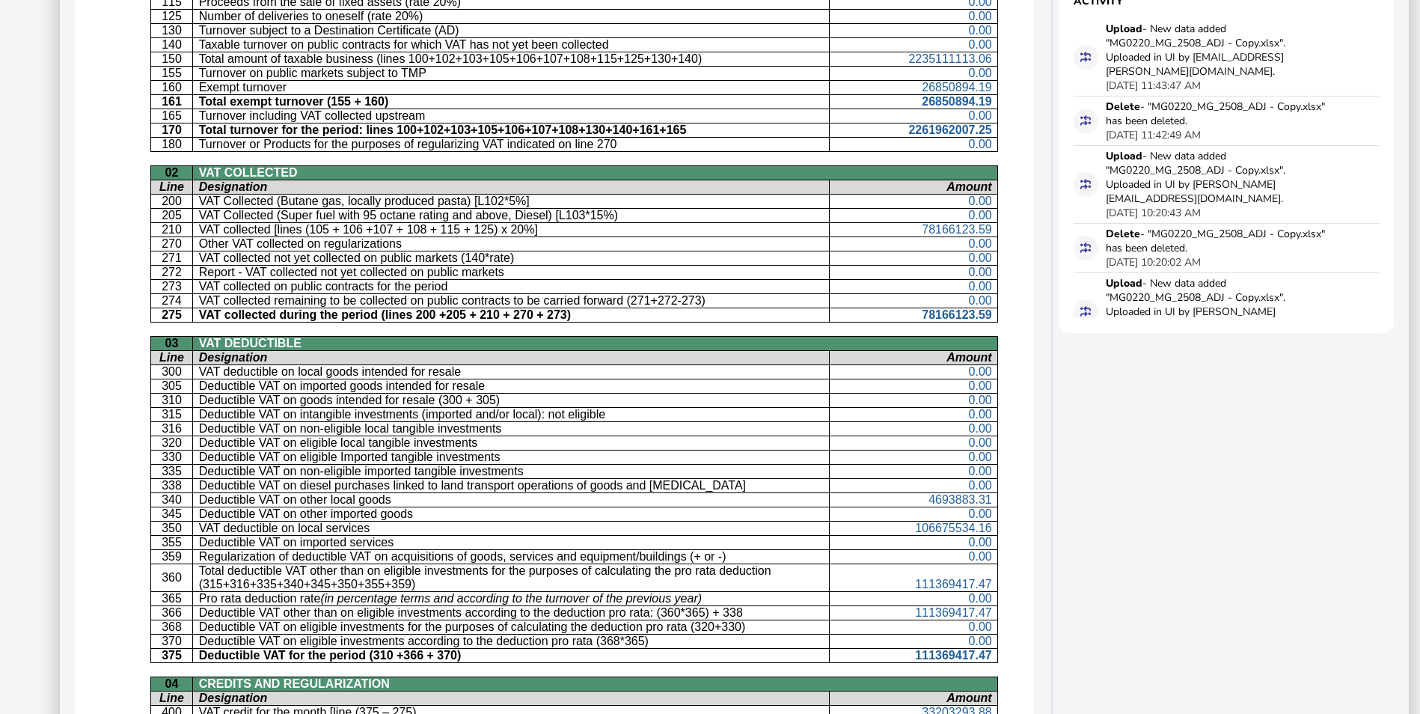
scroll to position [599, 0]
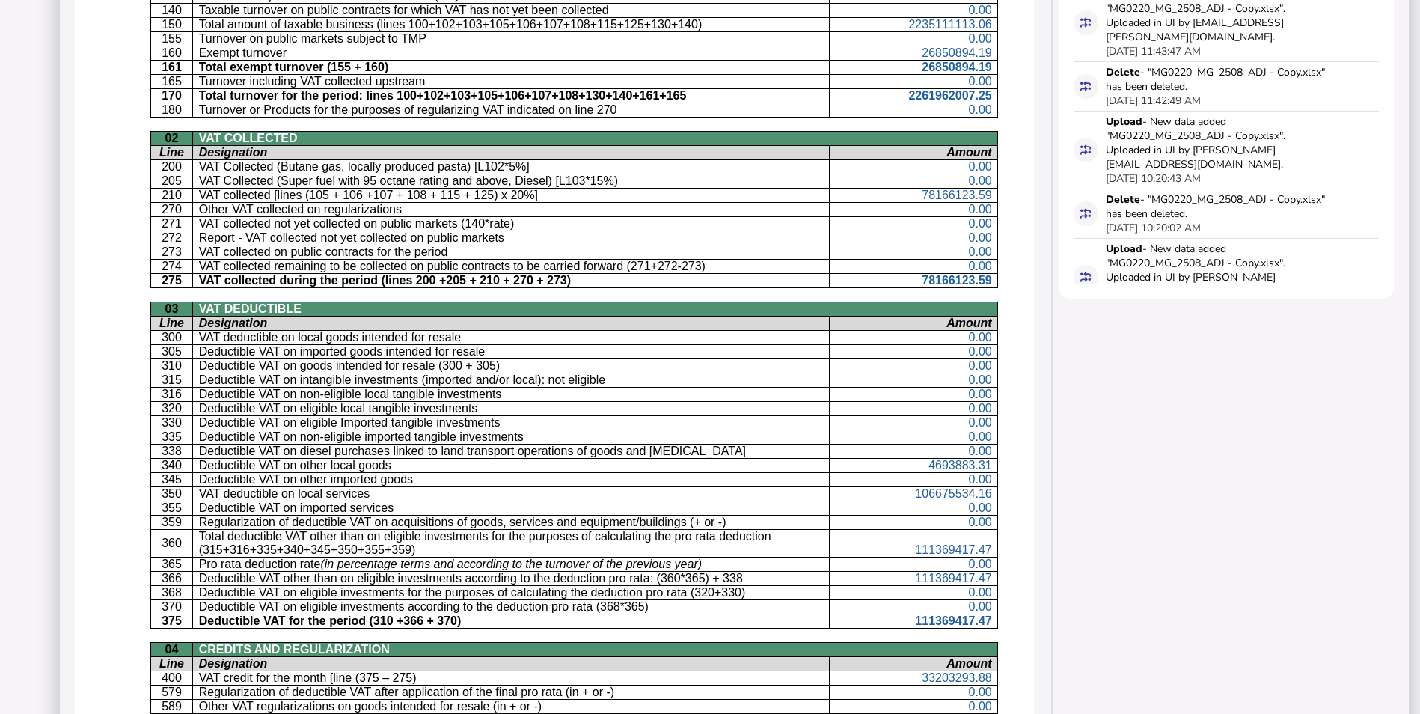
drag, startPoint x: 343, startPoint y: 516, endPoint x: 300, endPoint y: 508, distance: 44.2
click at [343, 517] on p "Regularization of deductible VAT on acquisitions of goods, services and equipme…" at bounding box center [511, 521] width 625 height 13
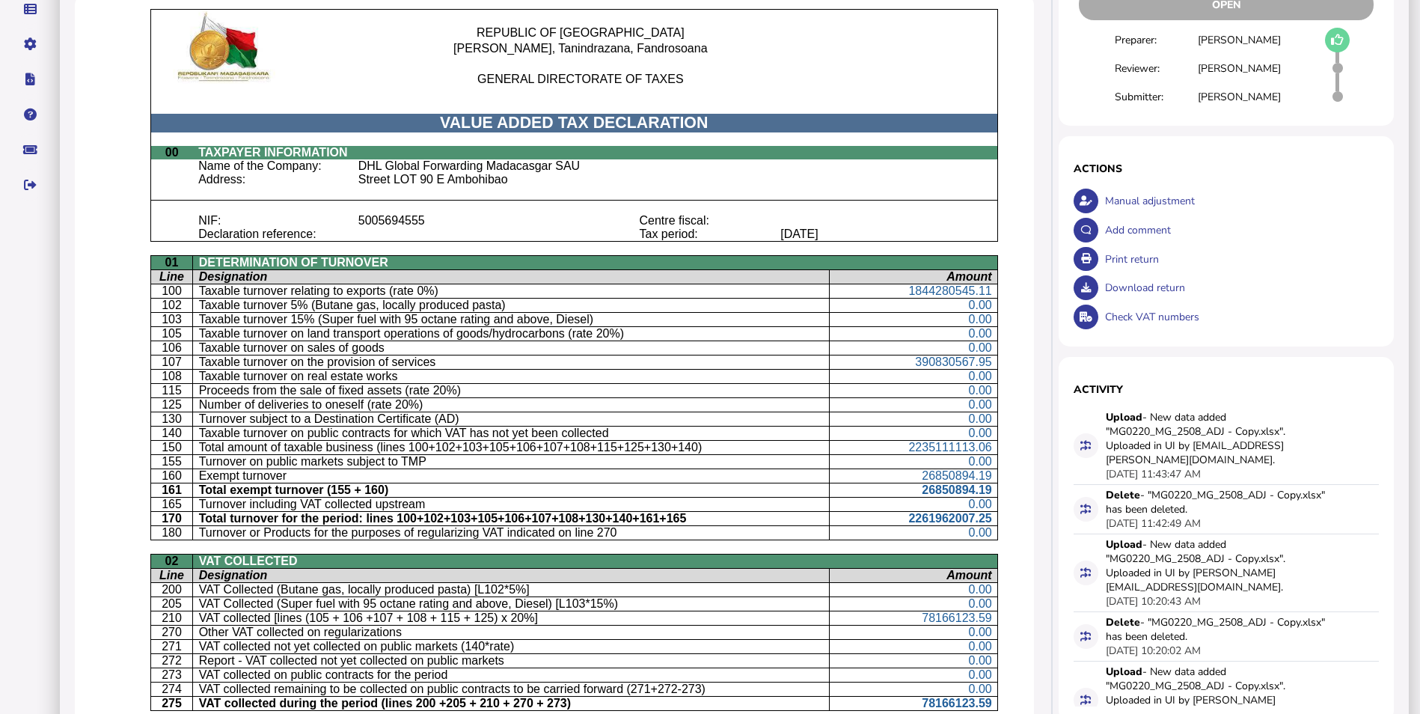
scroll to position [150, 0]
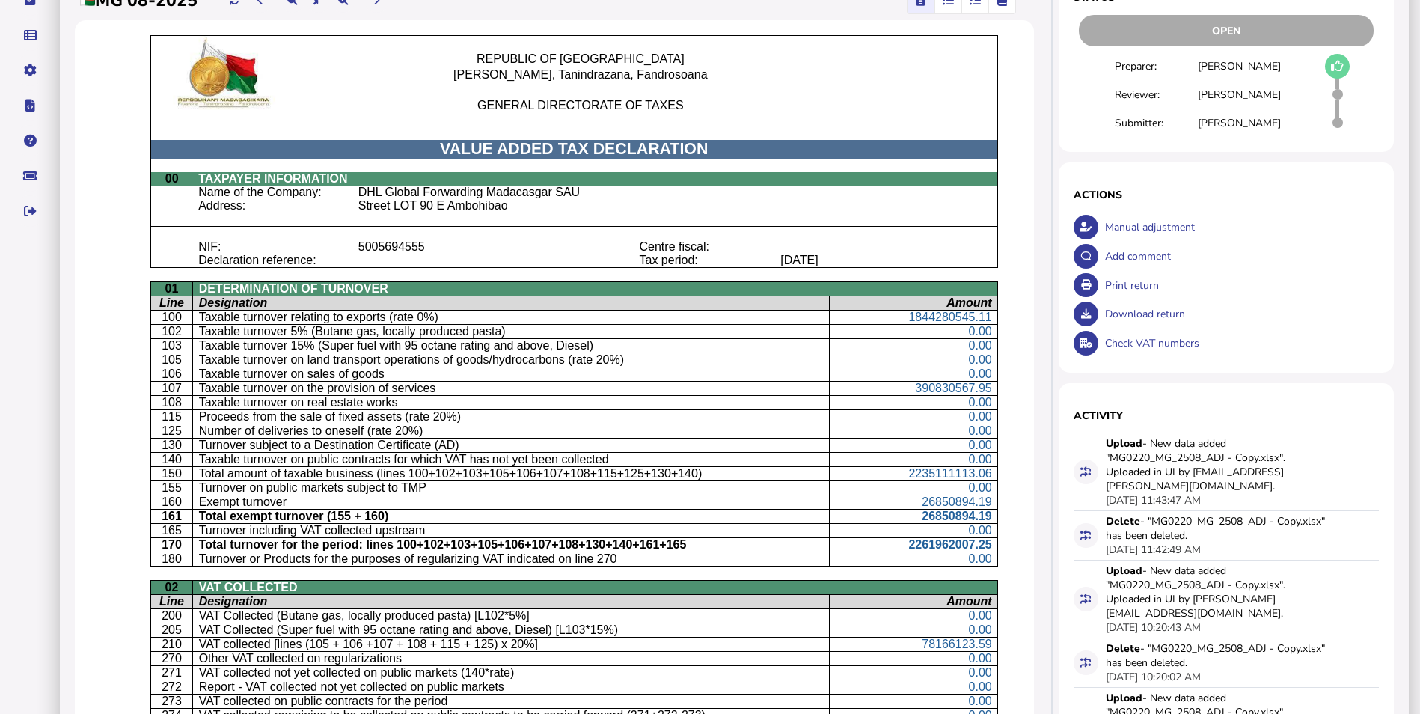
click at [1148, 227] on div "Manual adjustment" at bounding box center [1240, 226] width 278 height 29
select select "**********"
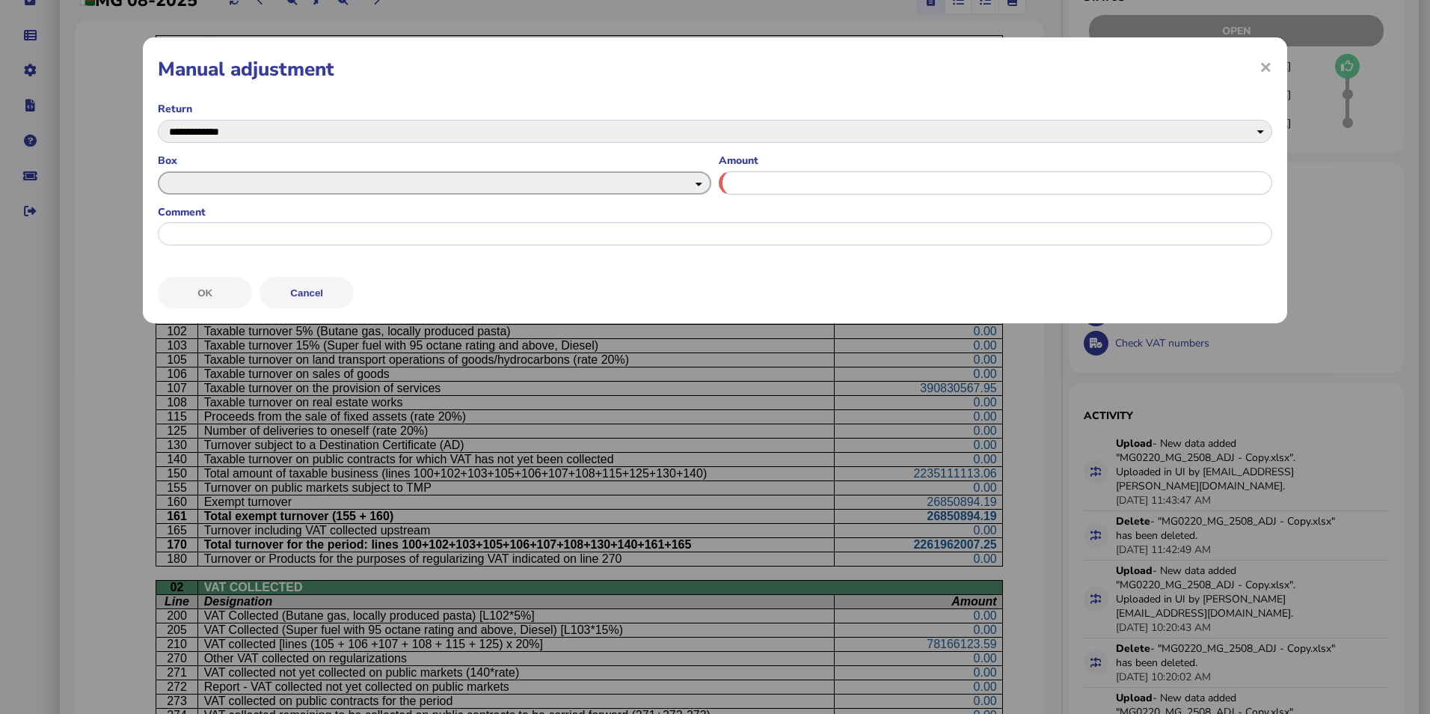
click at [659, 185] on select "*** *** *** *** *** *** *** *** *** *** *** *** *** *** *** *** *** *** *** ***…" at bounding box center [435, 182] width 554 height 23
select select "*******"
click at [158, 171] on select "*** *** *** *** *** *** *** *** *** *** *** *** *** *** *** *** *** *** *** ***…" at bounding box center [435, 182] width 554 height 23
click at [771, 186] on input "input" at bounding box center [996, 182] width 554 height 23
click at [792, 183] on input "input" at bounding box center [996, 182] width 554 height 23
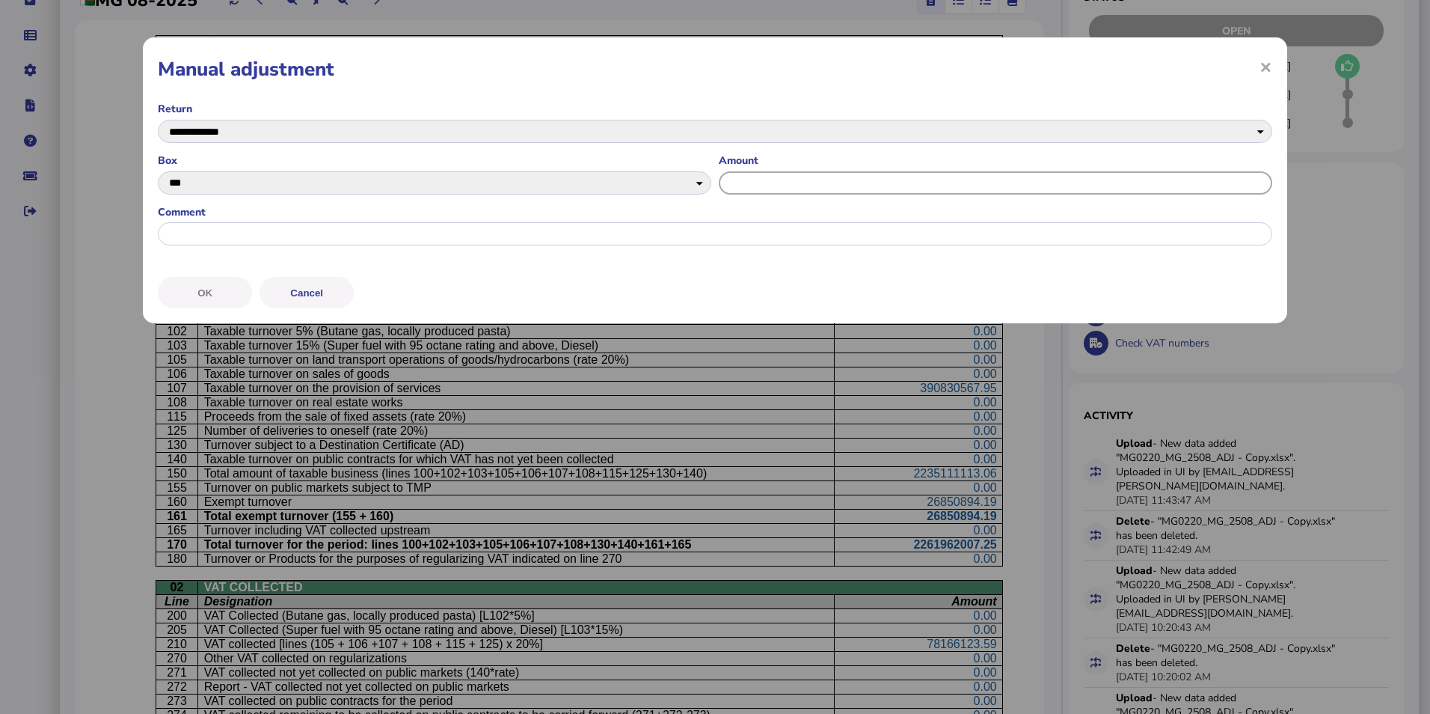
paste input "**********"
click at [735, 182] on input "input" at bounding box center [996, 182] width 554 height 23
click at [751, 183] on input "input" at bounding box center [996, 182] width 554 height 23
click at [771, 182] on input "input" at bounding box center [996, 182] width 554 height 23
click at [809, 180] on input "input" at bounding box center [996, 182] width 554 height 23
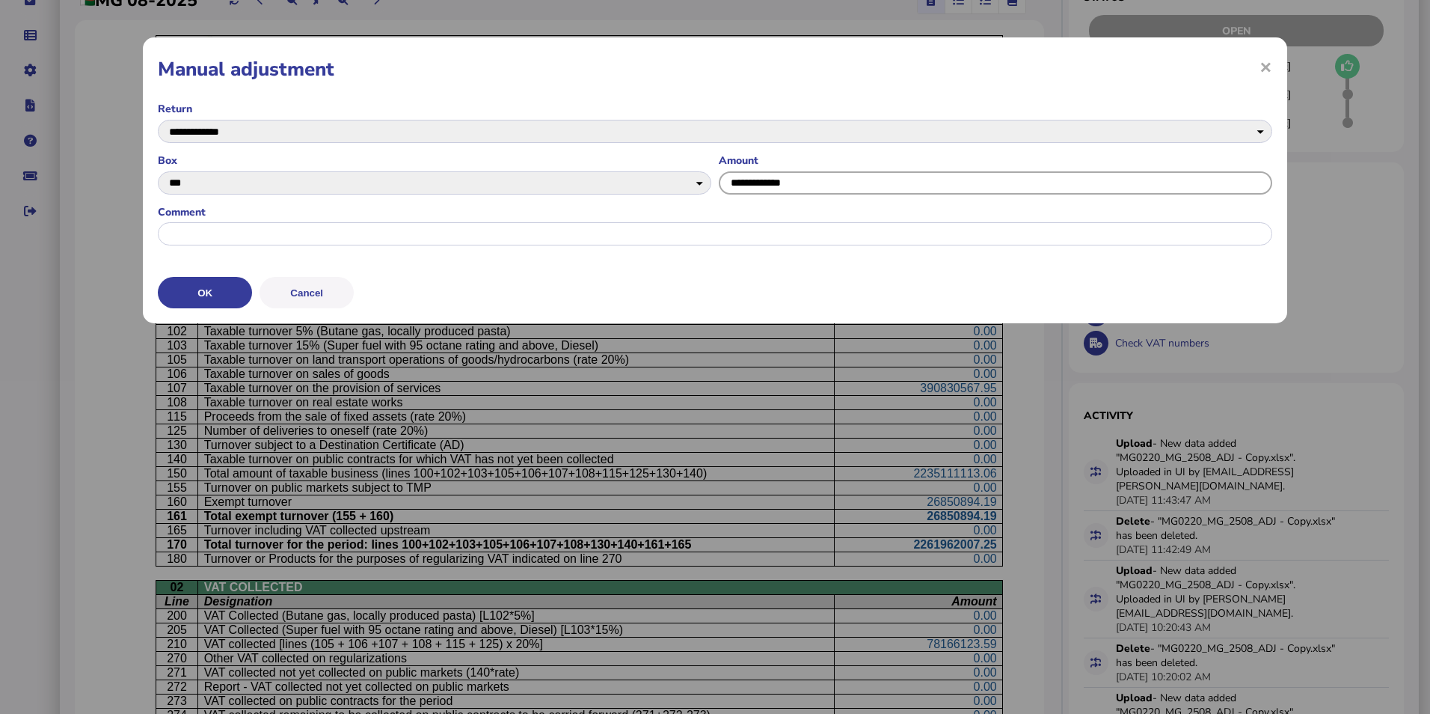
click at [736, 184] on input "input" at bounding box center [996, 182] width 554 height 23
click at [731, 186] on input "input" at bounding box center [996, 182] width 554 height 23
type input "**********"
click at [739, 228] on input "input" at bounding box center [715, 233] width 1115 height 23
click at [438, 232] on input "input" at bounding box center [715, 233] width 1115 height 23
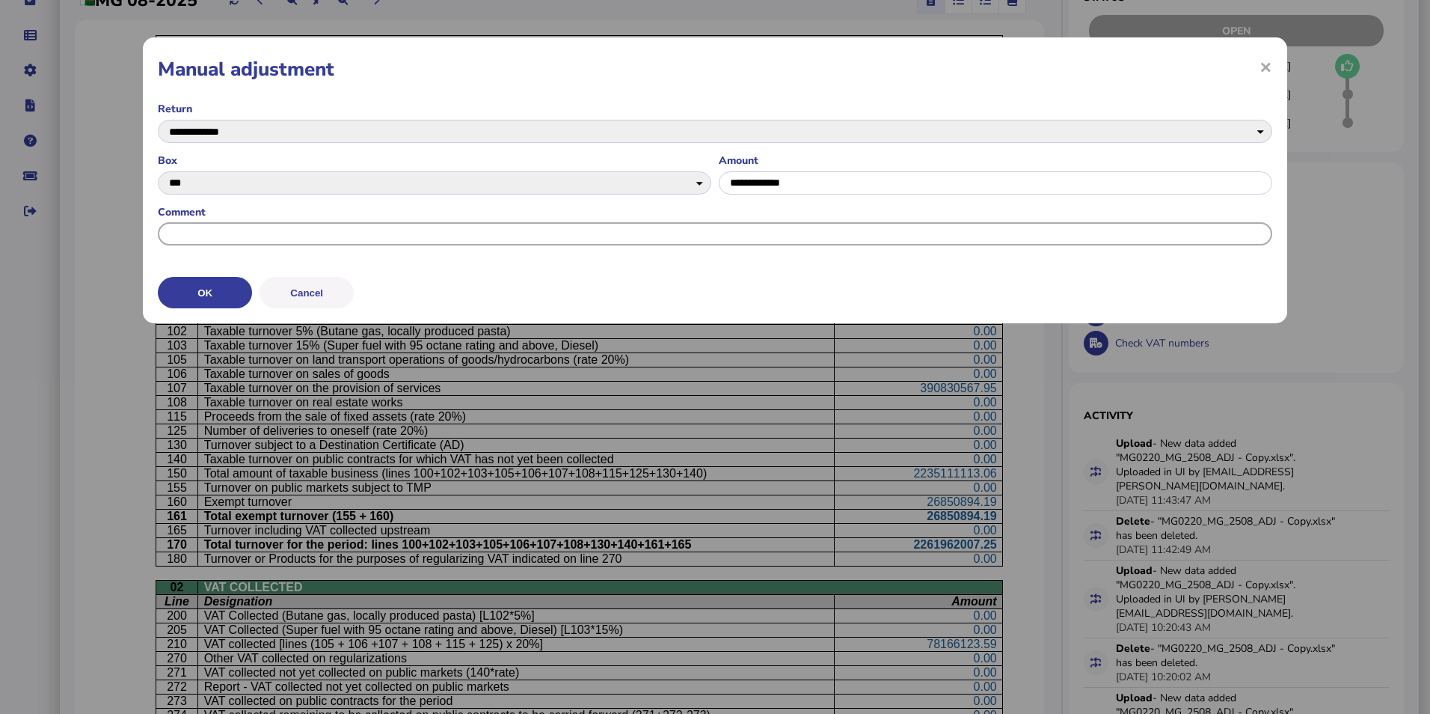
paste input "**********"
type input "**********"
click at [206, 295] on button "OK" at bounding box center [205, 292] width 94 height 31
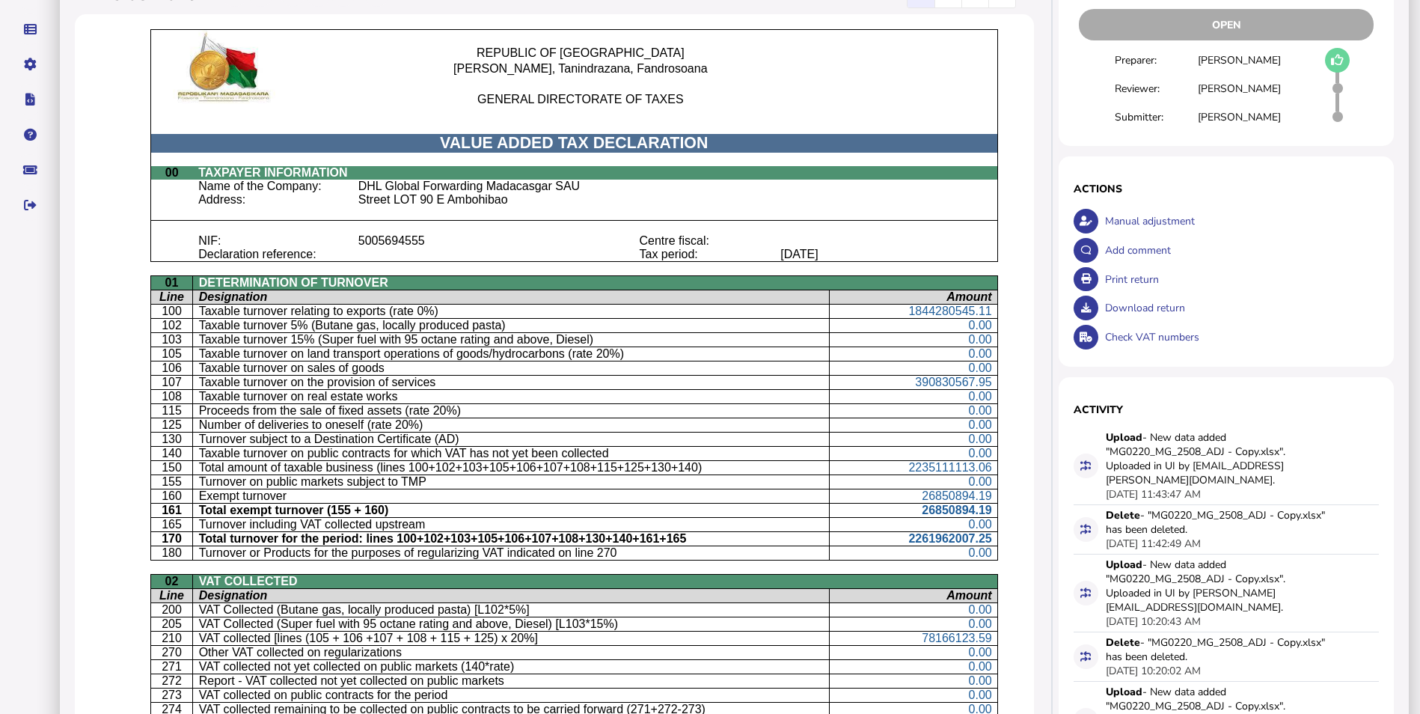
scroll to position [0, 0]
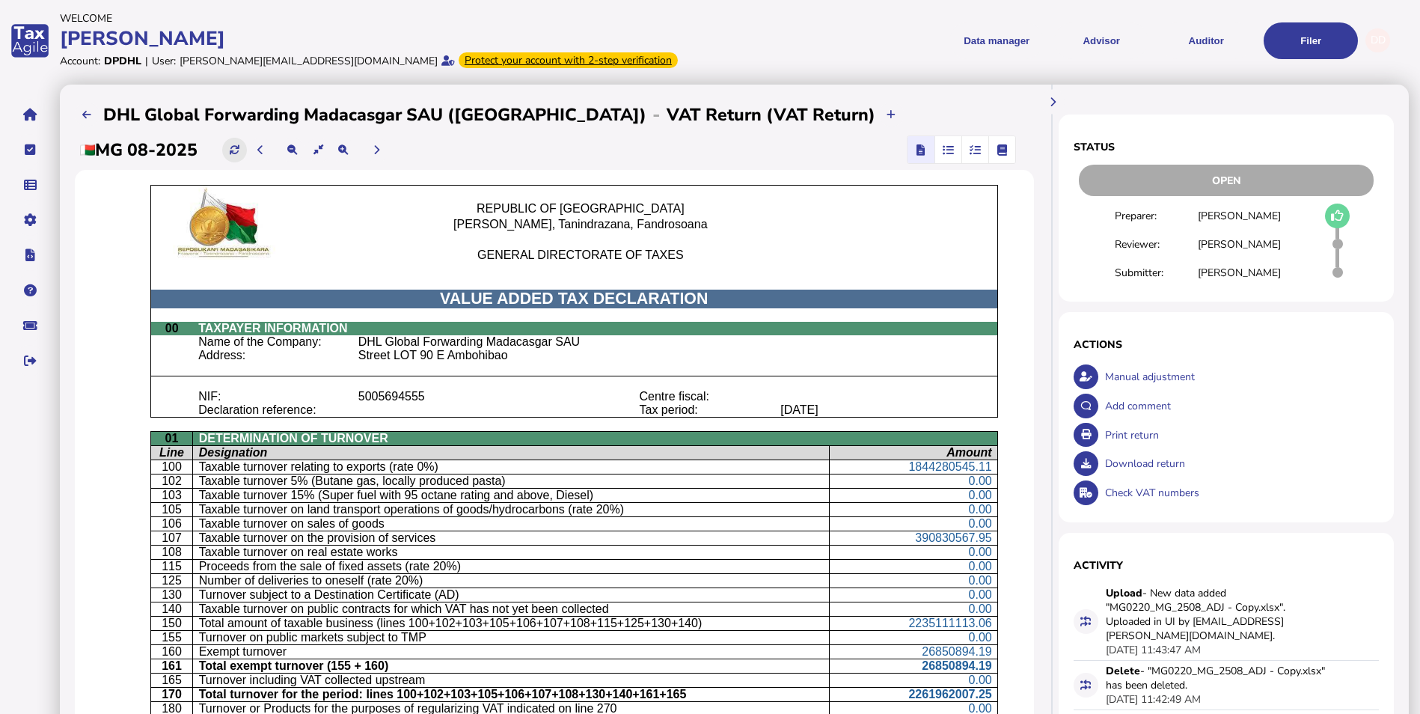
click at [239, 153] on icon at bounding box center [235, 150] width 10 height 10
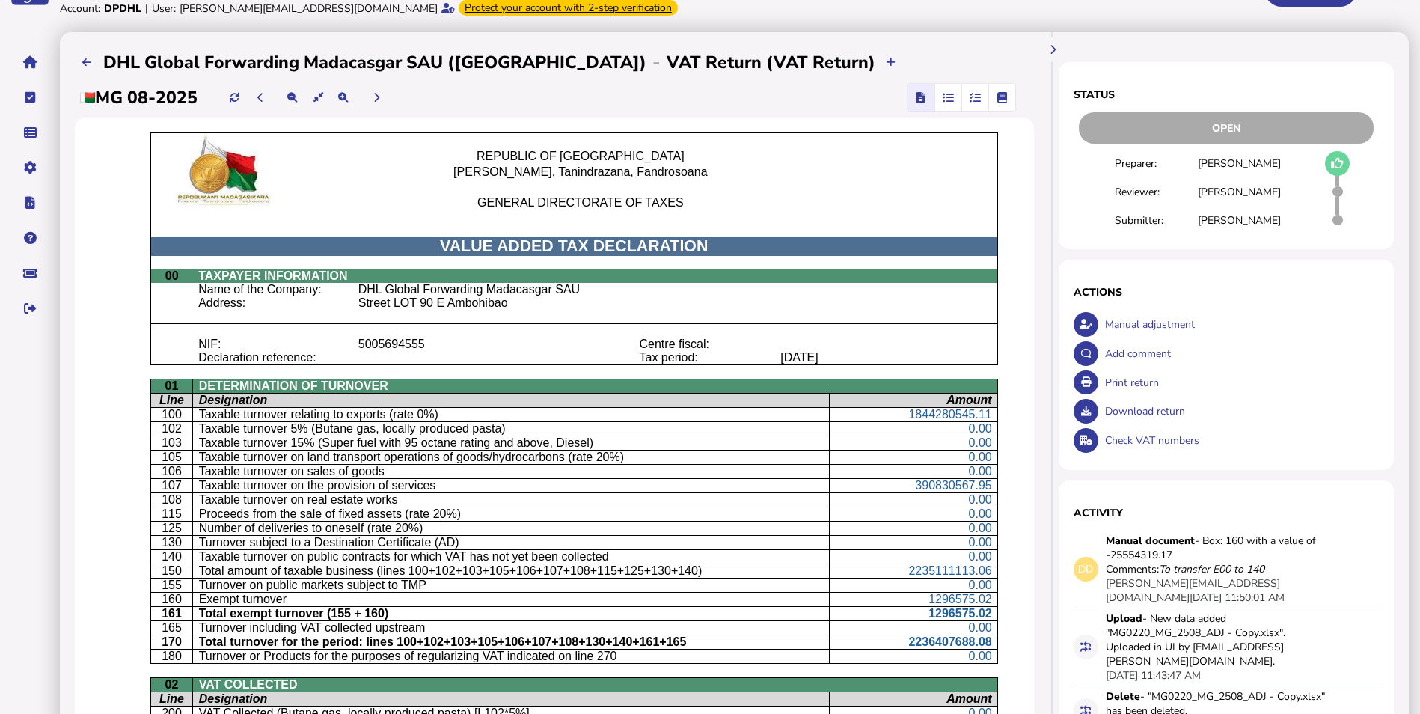
scroll to position [75, 0]
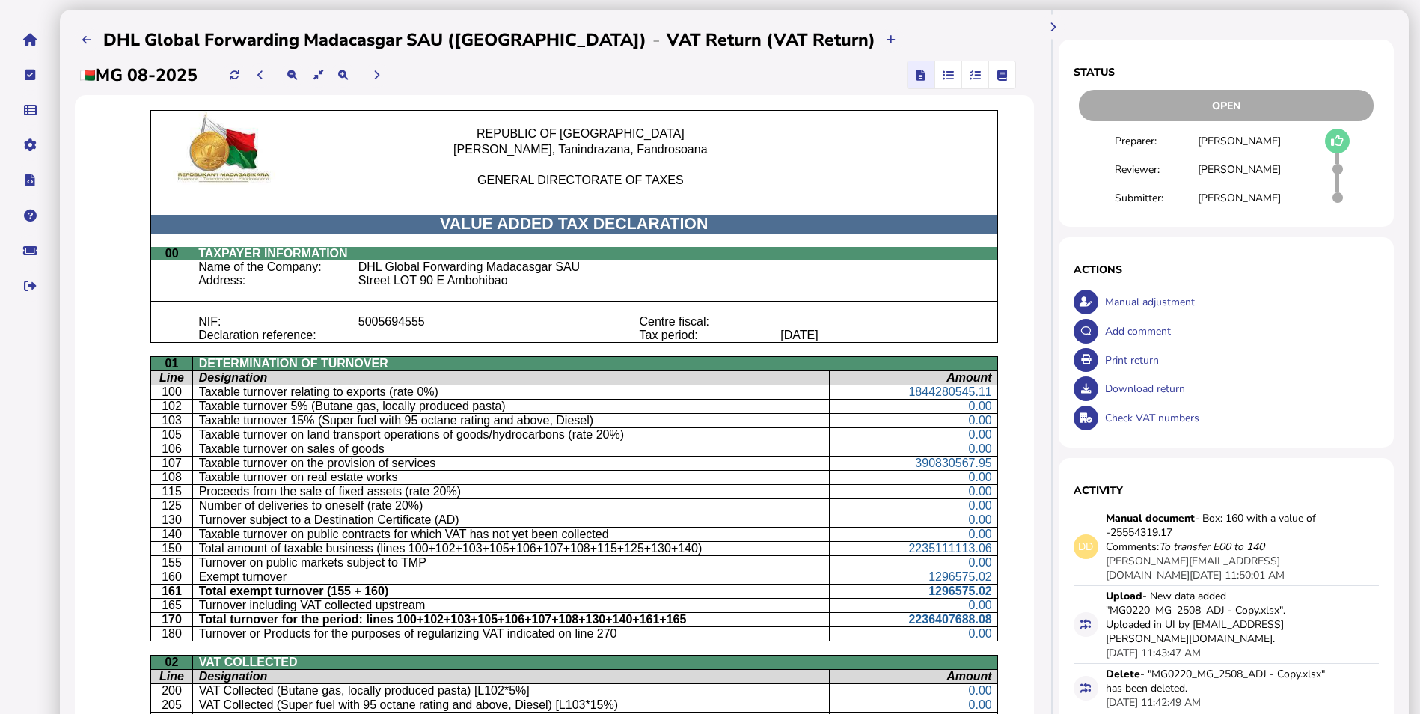
click at [1151, 296] on div "Manual adjustment" at bounding box center [1240, 301] width 278 height 29
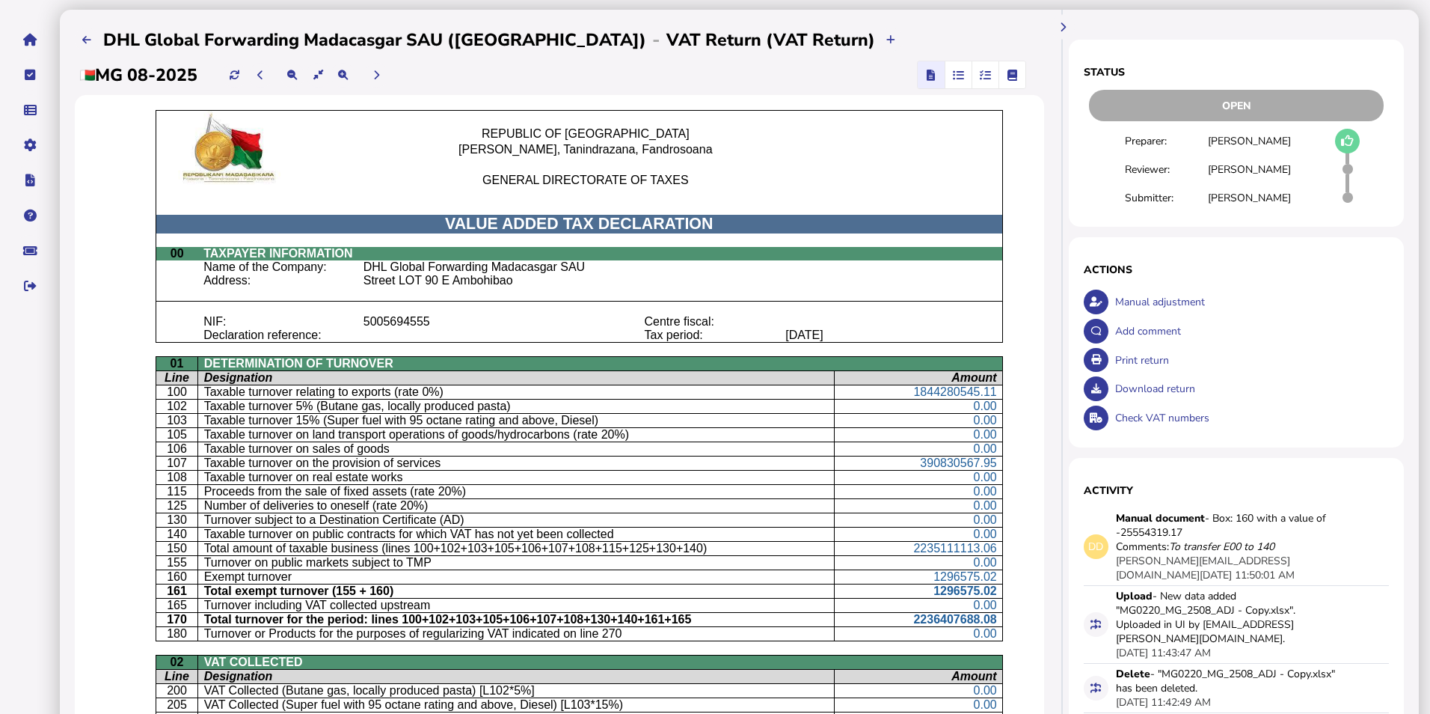
select select "**********"
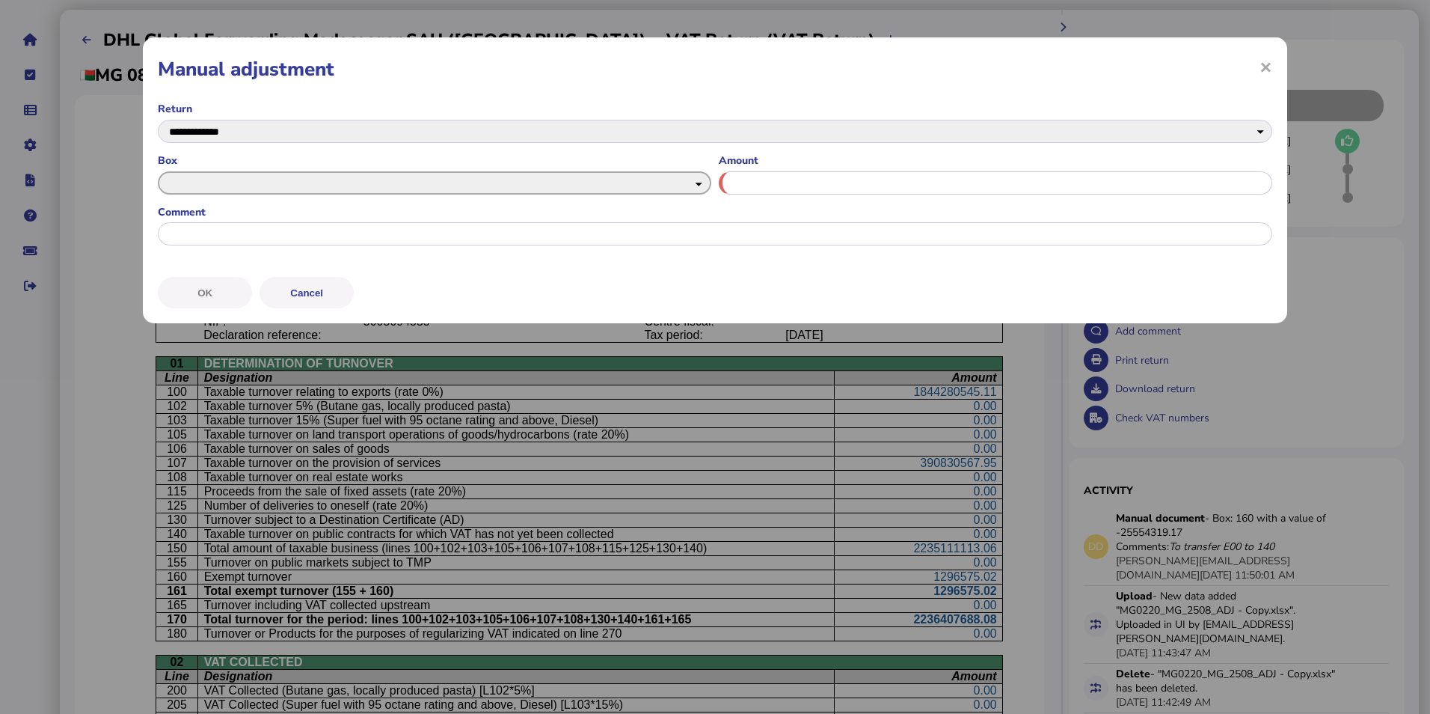
click at [512, 183] on select "*** *** *** *** *** *** *** *** *** *** *** *** *** *** *** *** *** *** *** ***…" at bounding box center [435, 182] width 554 height 23
select select "*******"
click at [158, 171] on select "*** *** *** *** *** *** *** *** *** *** *** *** *** *** *** *** *** *** *** ***…" at bounding box center [435, 182] width 554 height 23
click at [739, 191] on input "input" at bounding box center [996, 182] width 554 height 23
click at [860, 190] on input "input" at bounding box center [996, 182] width 554 height 23
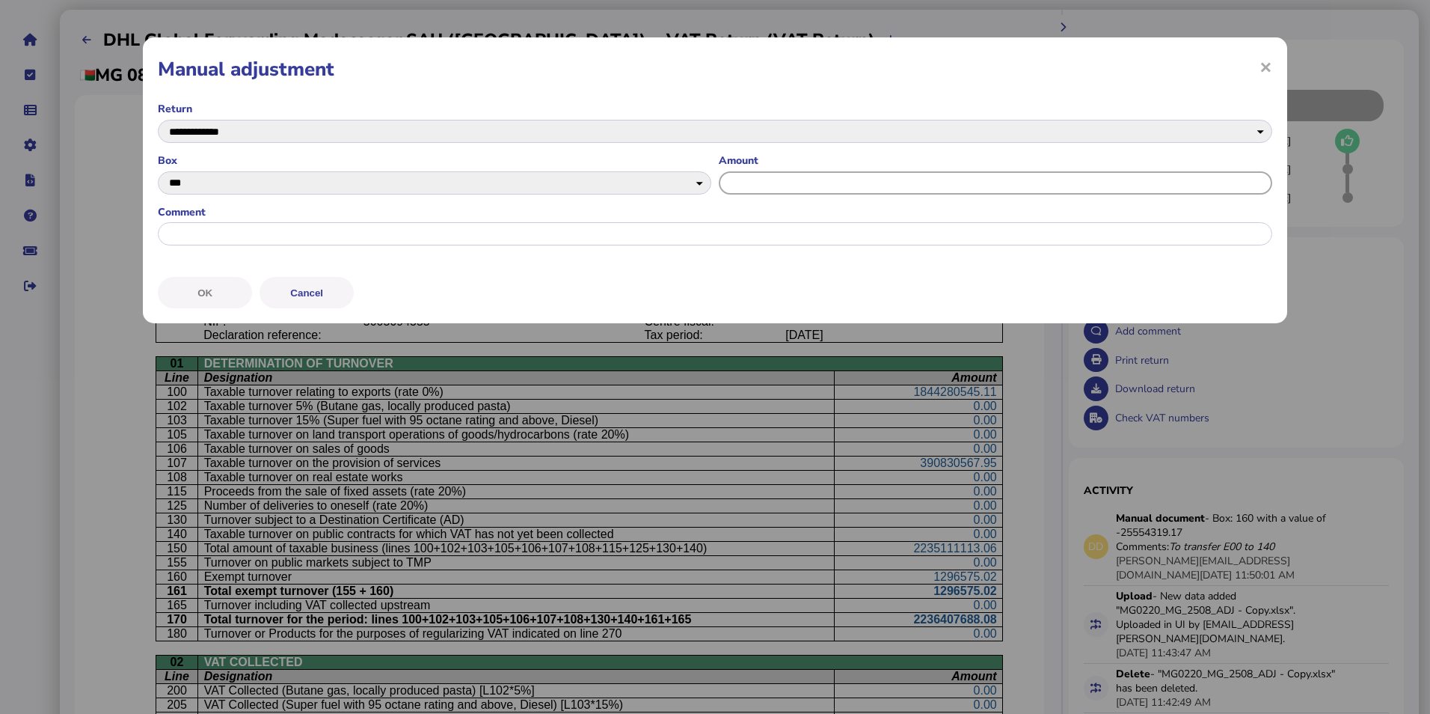
paste input "**********"
click at [747, 183] on input "input" at bounding box center [996, 182] width 554 height 23
click at [767, 181] on input "input" at bounding box center [996, 182] width 554 height 23
type input "**********"
click at [795, 231] on input "input" at bounding box center [715, 233] width 1115 height 23
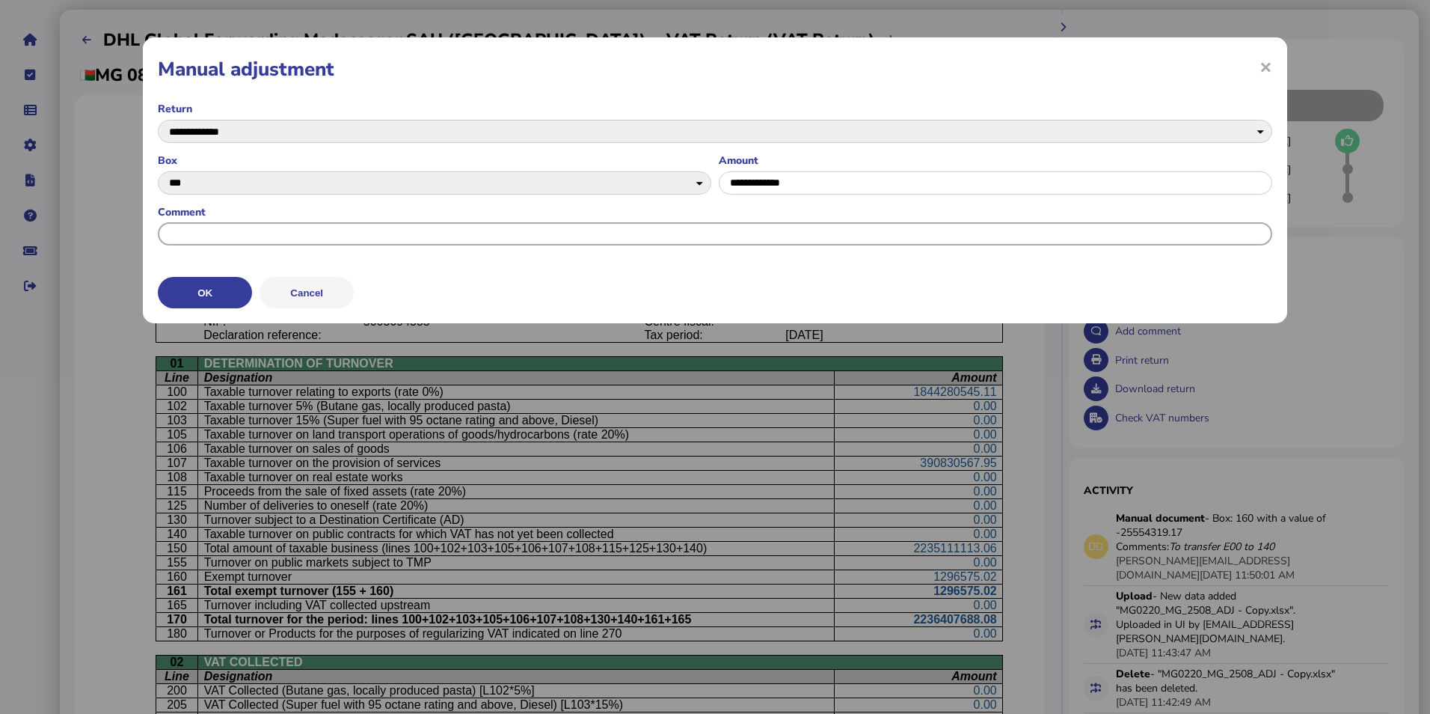
click at [795, 230] on input "input" at bounding box center [715, 233] width 1115 height 23
type input "**********"
click at [222, 295] on button "OK" at bounding box center [205, 292] width 94 height 31
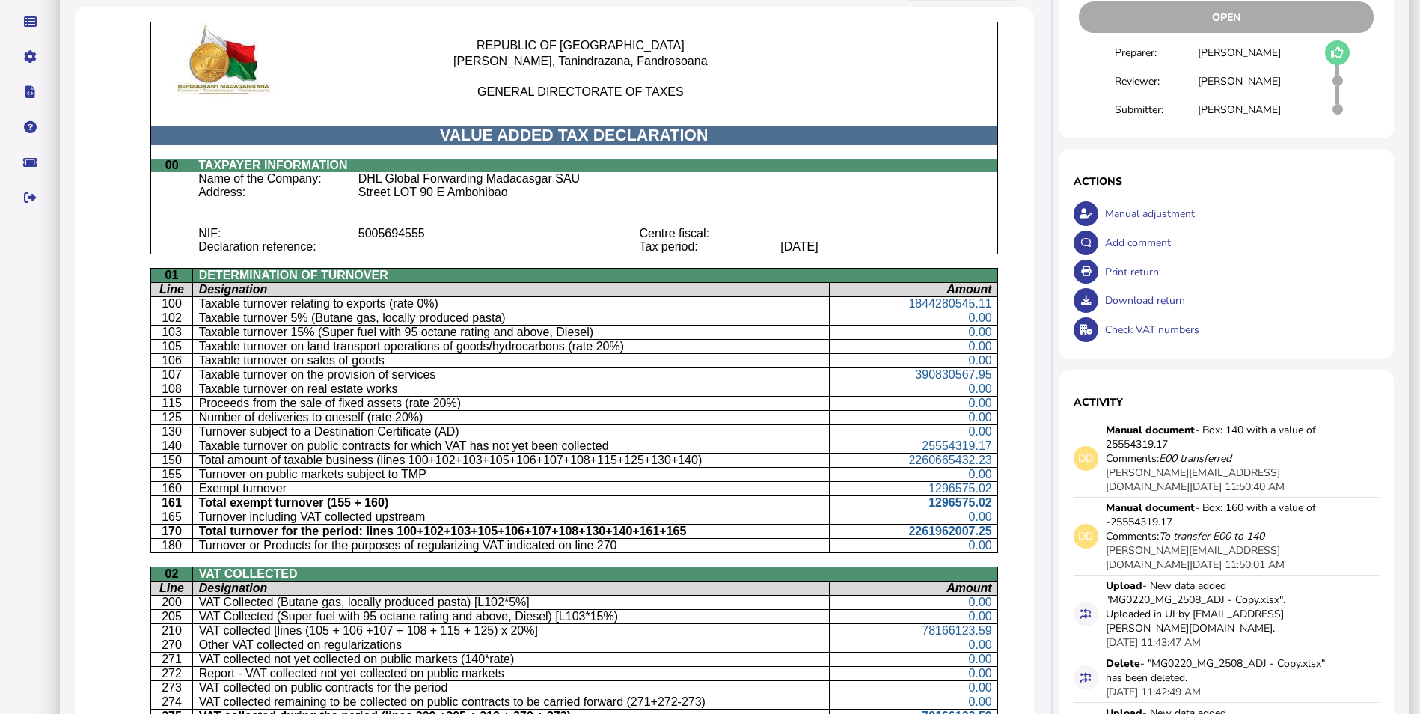
scroll to position [0, 0]
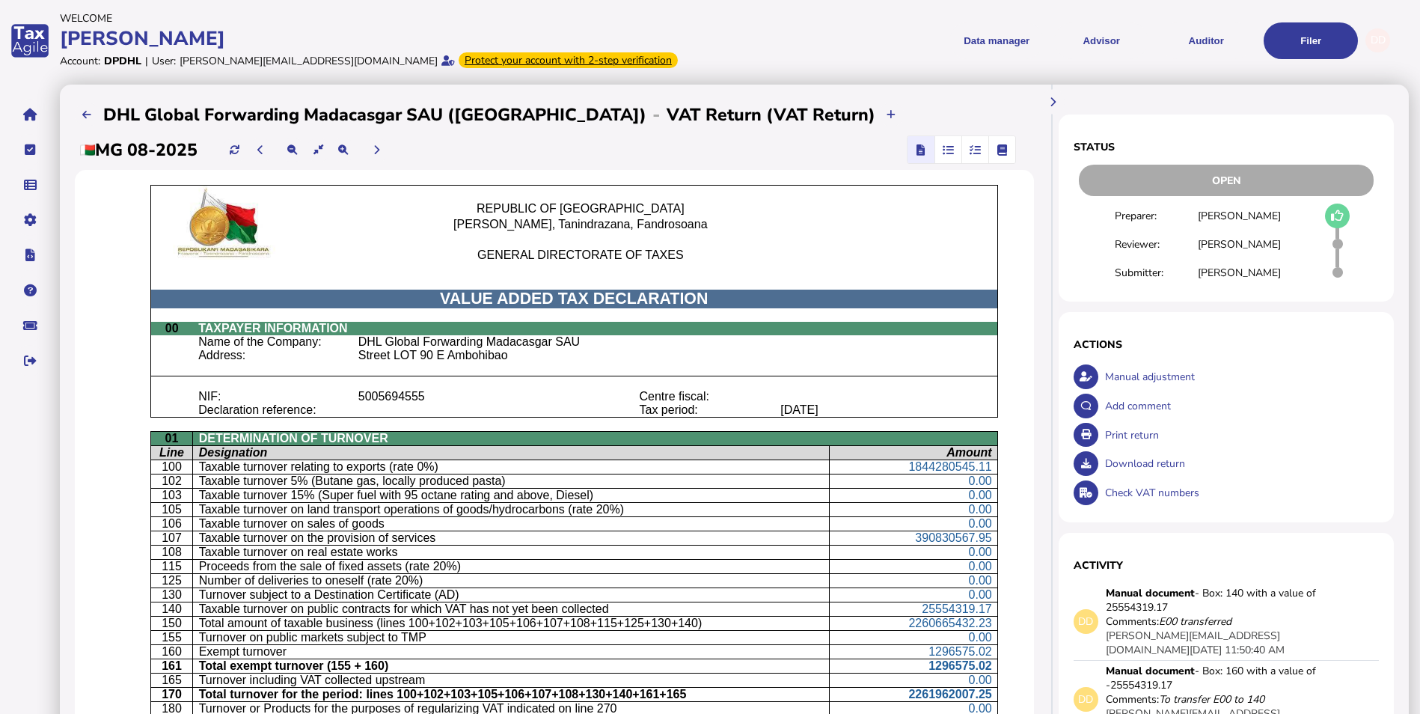
click at [851, 293] on p "VALUE ADDED TAX DECLARATION" at bounding box center [574, 299] width 836 height 19
click at [263, 153] on icon at bounding box center [260, 150] width 6 height 10
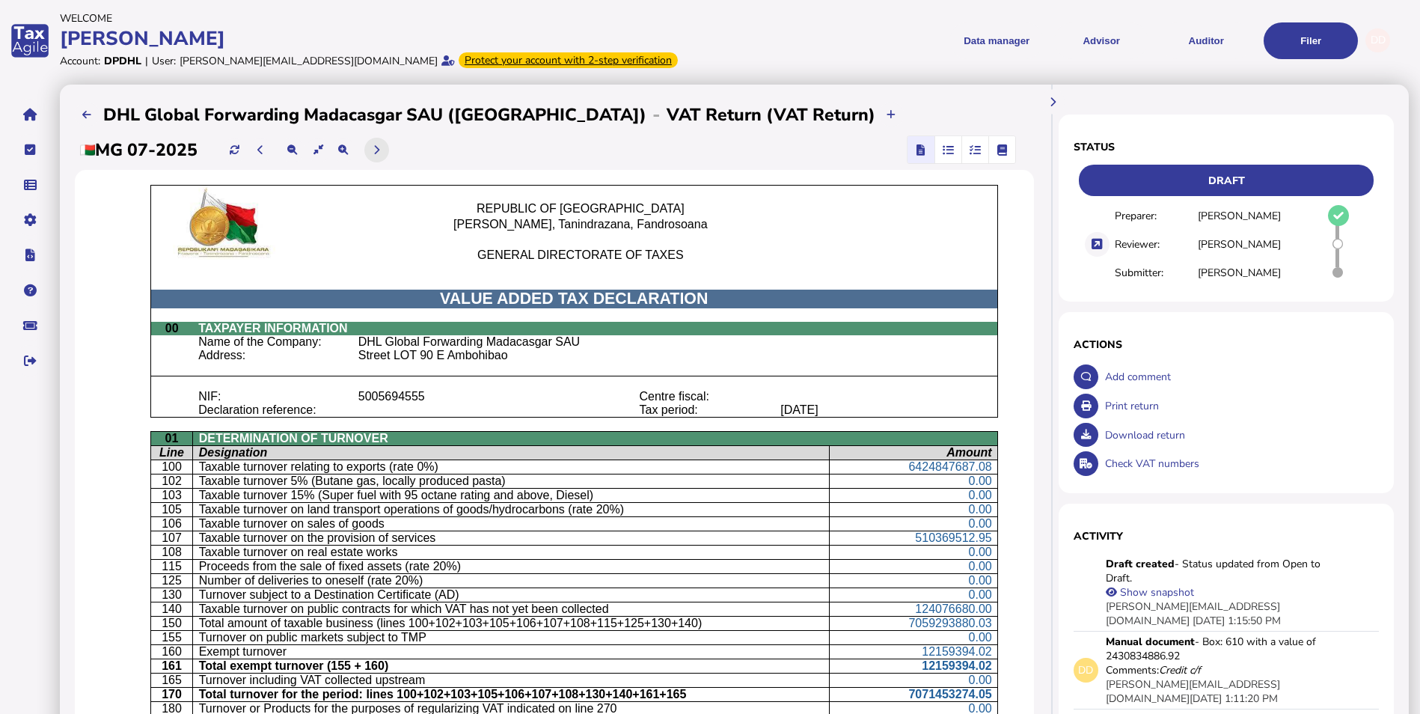
click at [385, 155] on button at bounding box center [376, 150] width 25 height 25
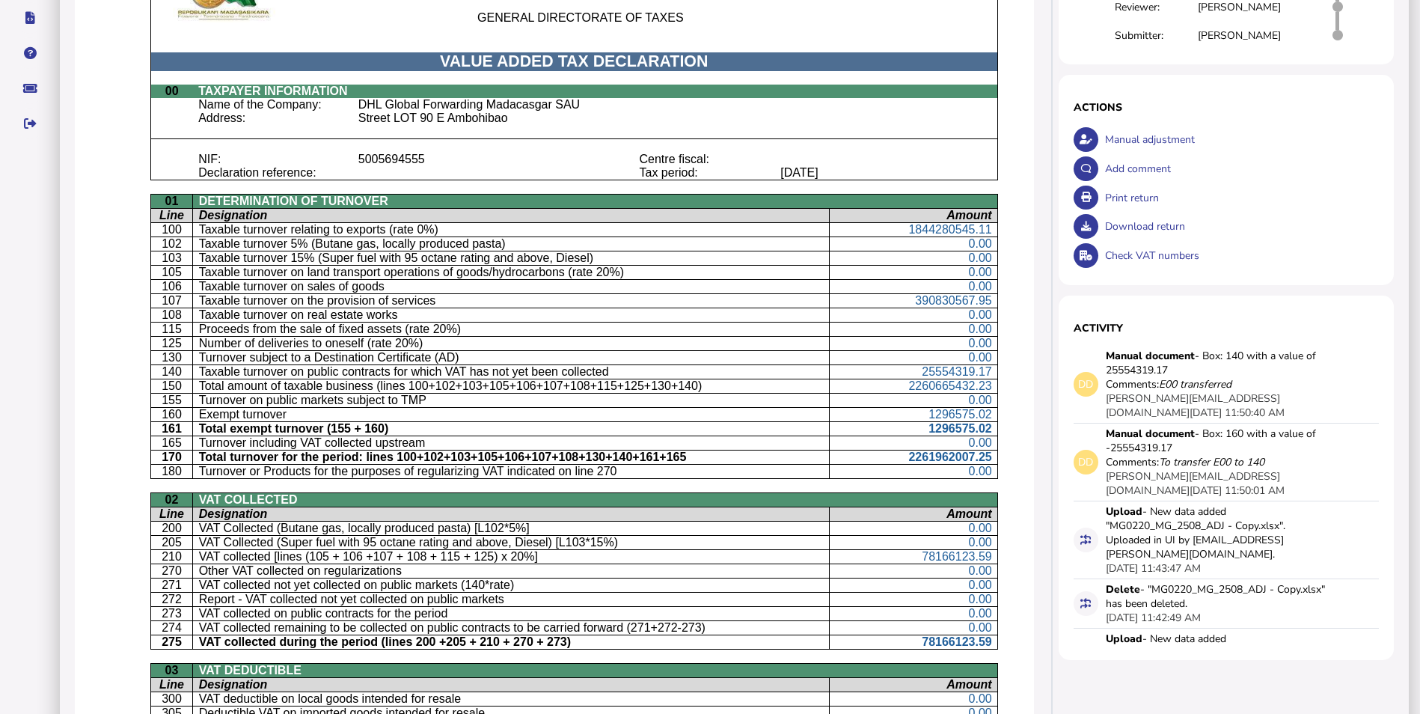
scroll to position [150, 0]
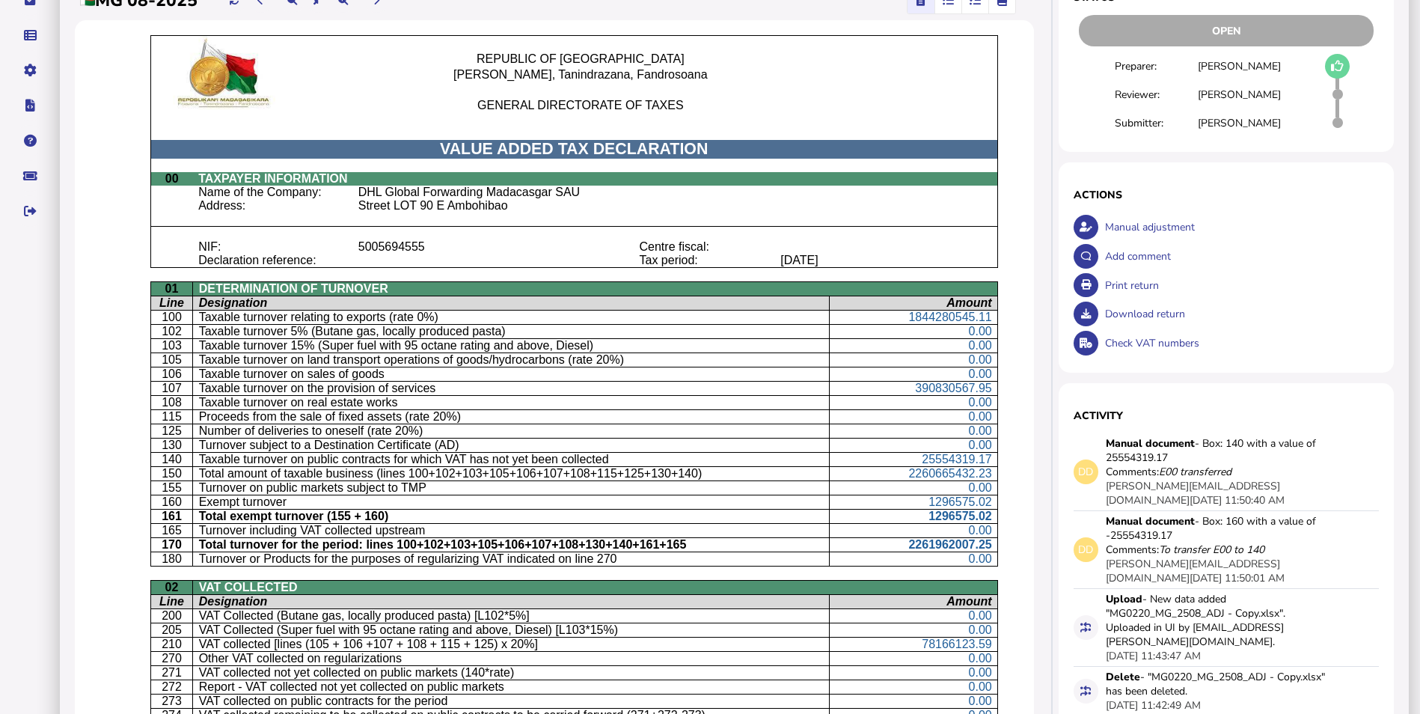
click at [1148, 226] on div "Manual adjustment" at bounding box center [1240, 226] width 278 height 29
select select "**********"
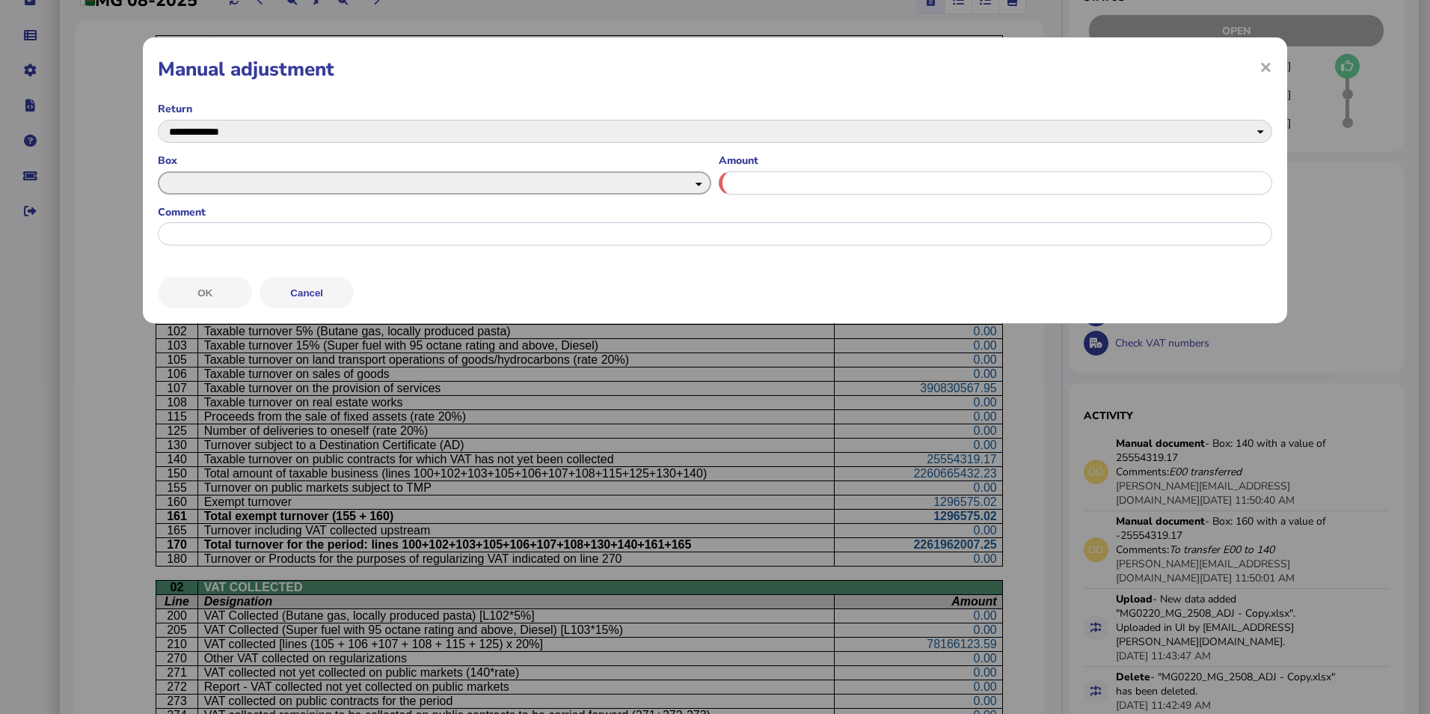
click at [427, 187] on select "*** *** *** *** *** *** *** *** *** *** *** *** *** *** *** *** *** *** *** ***…" at bounding box center [435, 182] width 554 height 23
click at [1264, 70] on span "×" at bounding box center [1266, 66] width 13 height 28
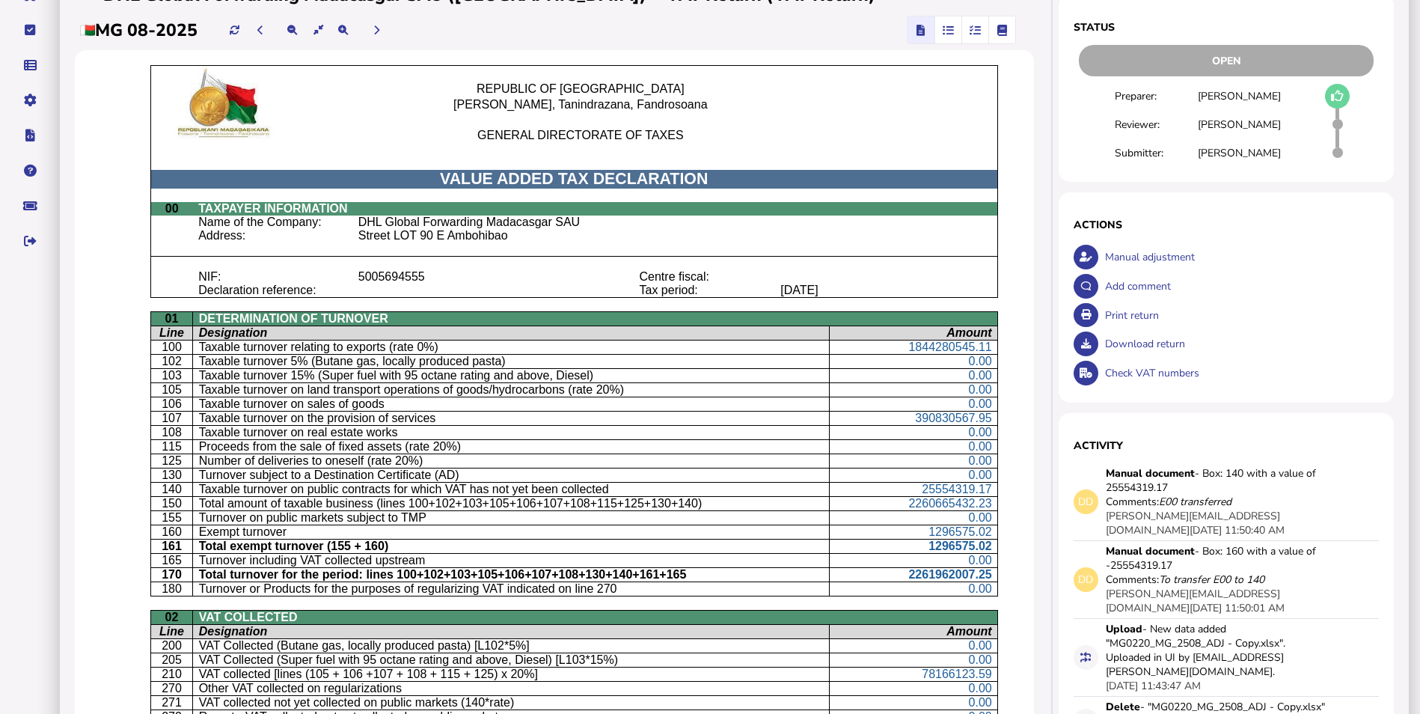
scroll to position [0, 0]
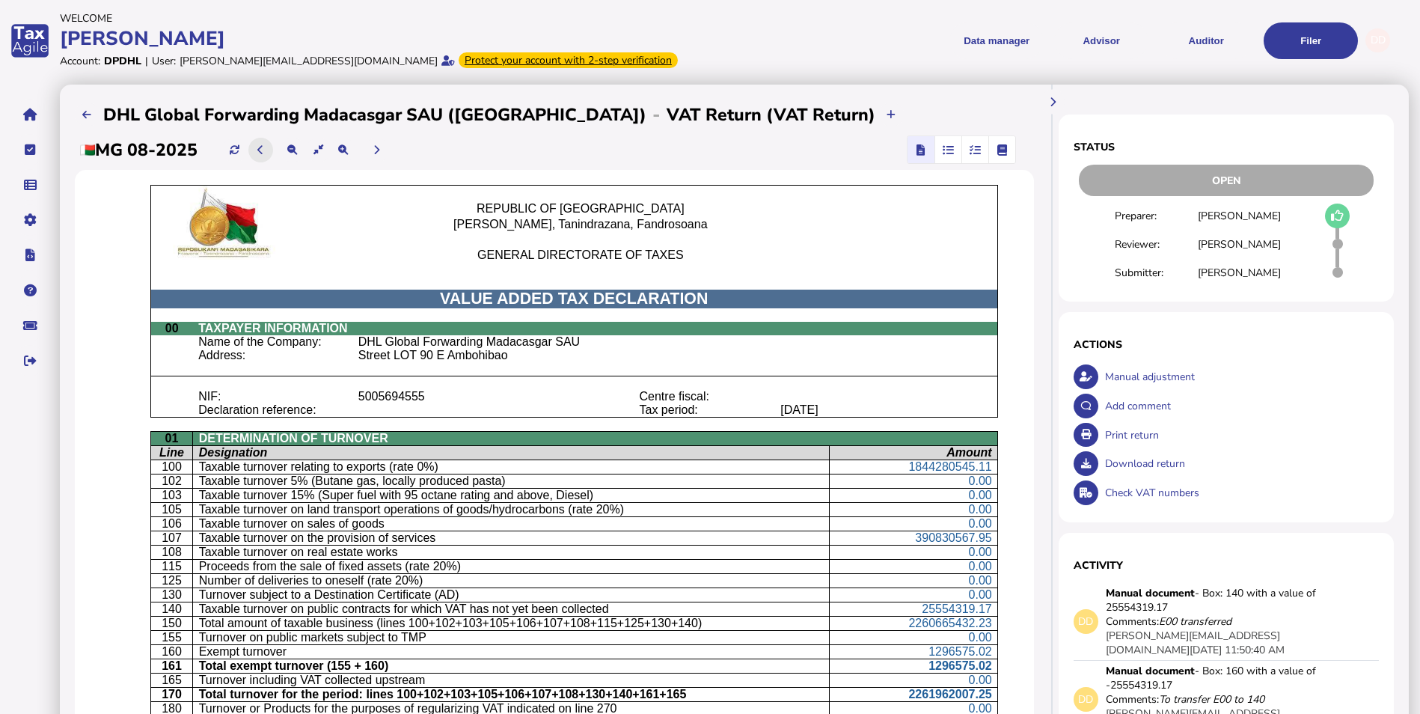
click at [263, 147] on icon at bounding box center [260, 150] width 6 height 10
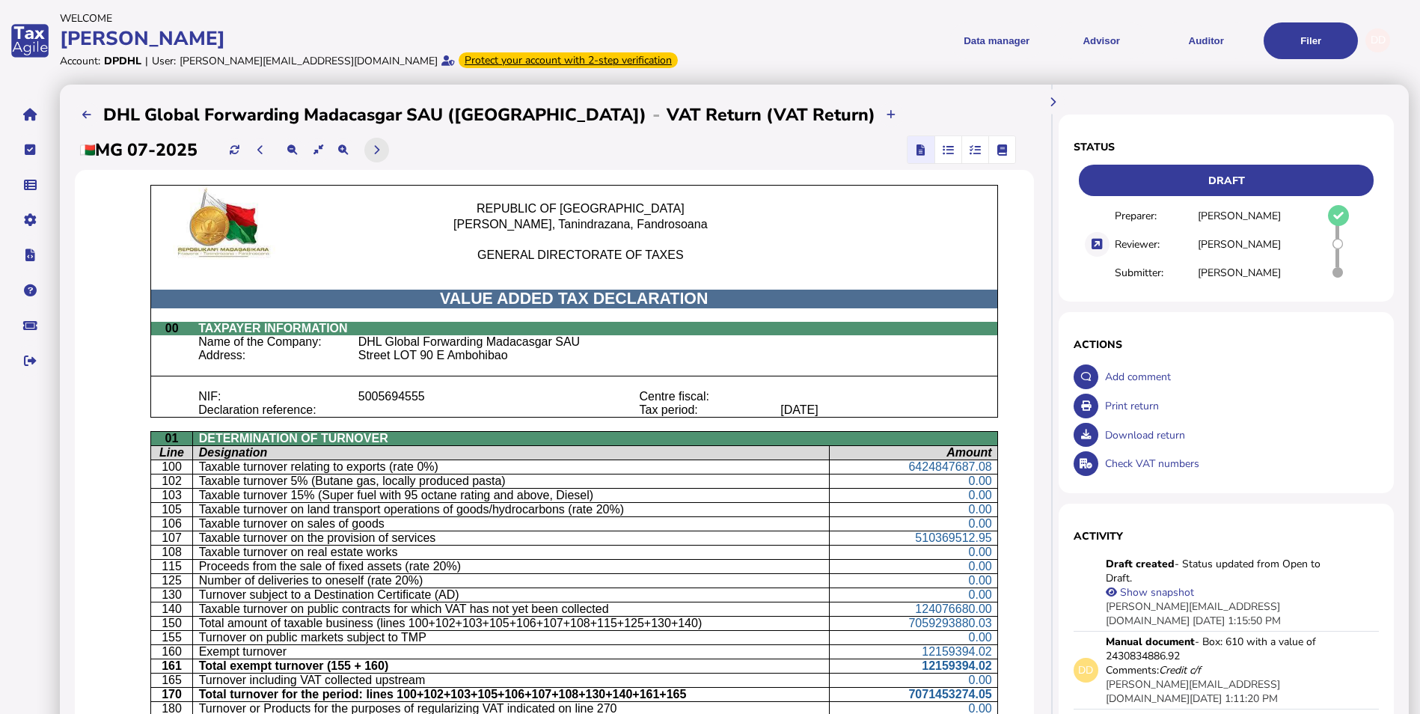
click at [379, 154] on icon at bounding box center [376, 150] width 6 height 10
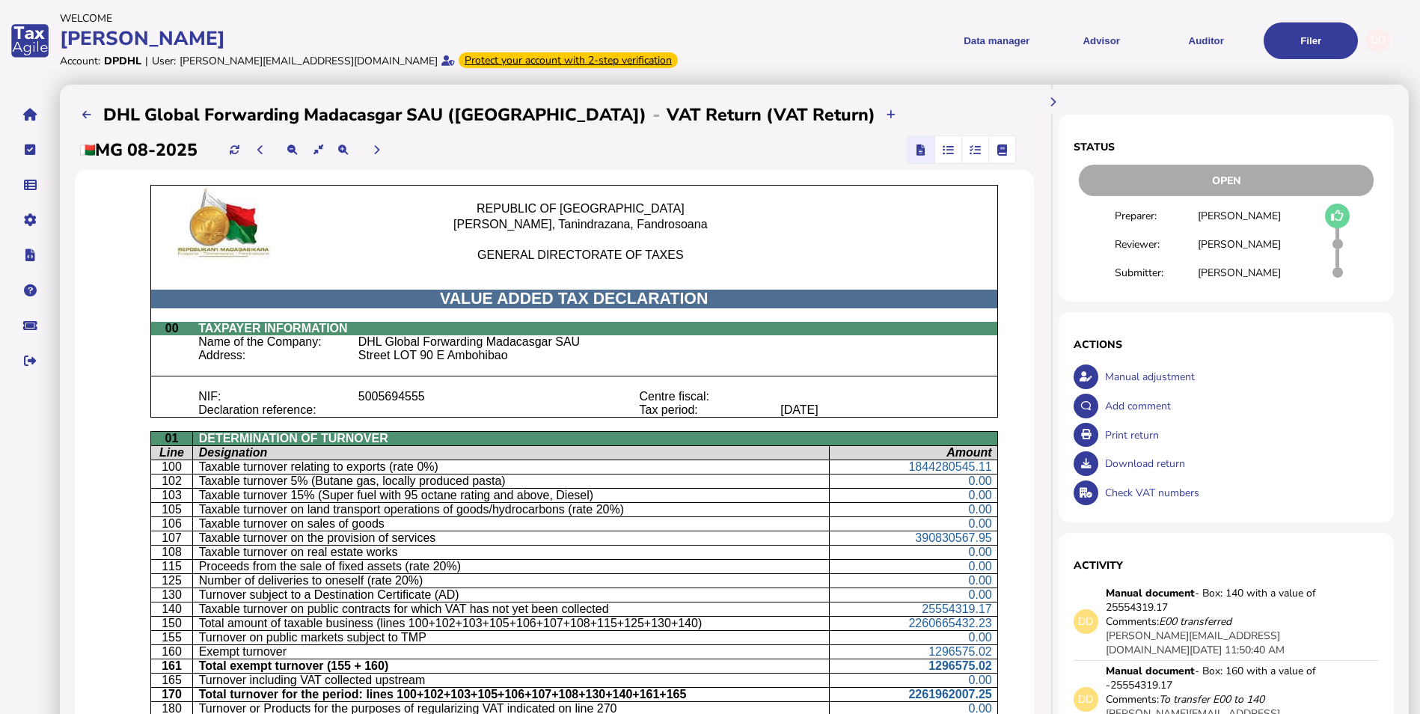
click at [1153, 375] on div "Manual adjustment" at bounding box center [1240, 376] width 278 height 29
select select "**********"
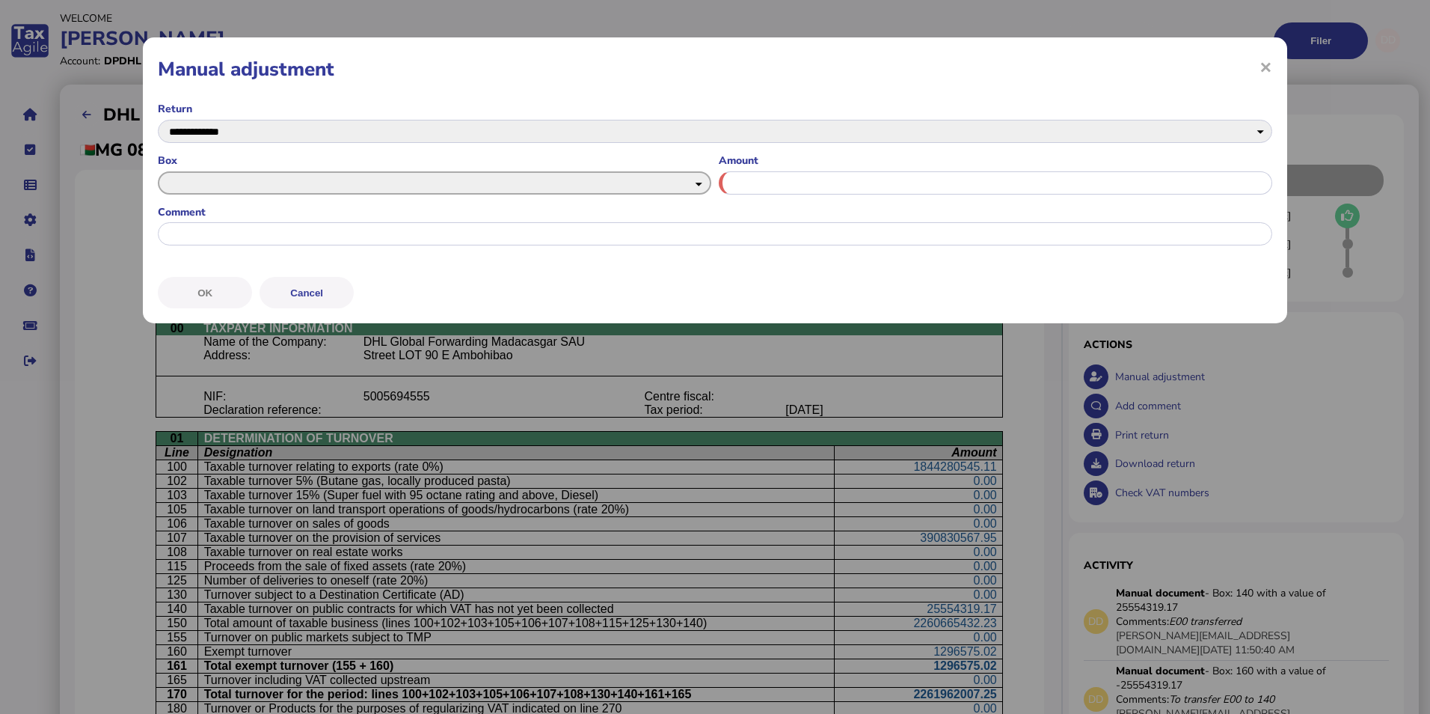
click at [376, 188] on select "*** *** *** *** *** *** *** *** *** *** *** *** *** *** *** *** *** *** *** ***…" at bounding box center [435, 182] width 554 height 23
select select "*******"
click at [158, 171] on select "*** *** *** *** *** *** *** *** *** *** *** *** *** *** *** *** *** *** *** ***…" at bounding box center [435, 182] width 554 height 23
click at [736, 190] on input "input" at bounding box center [996, 182] width 554 height 23
click at [936, 183] on input "input" at bounding box center [996, 182] width 554 height 23
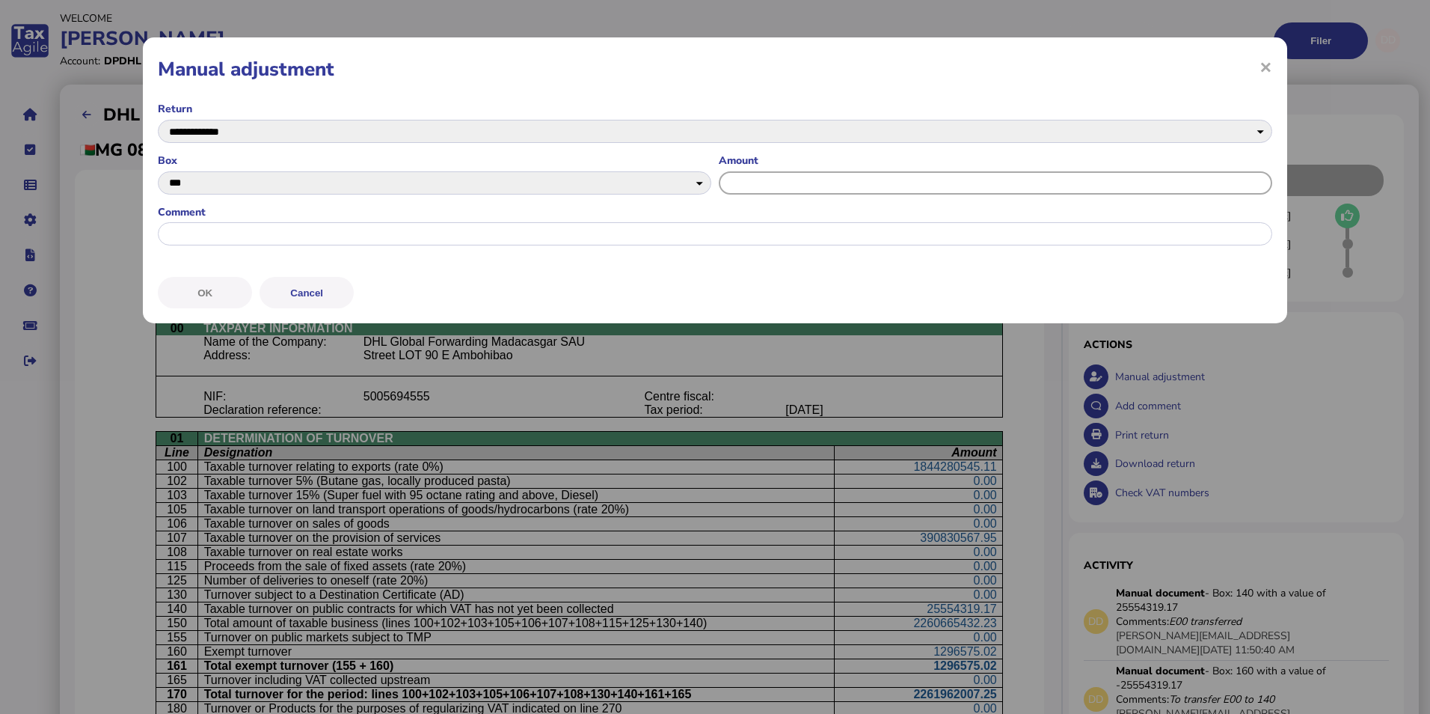
paste input "**********"
click at [743, 187] on input "input" at bounding box center [996, 182] width 554 height 23
click at [740, 183] on input "input" at bounding box center [996, 182] width 554 height 23
click at [759, 184] on input "input" at bounding box center [996, 182] width 554 height 23
click at [777, 182] on input "input" at bounding box center [996, 182] width 554 height 23
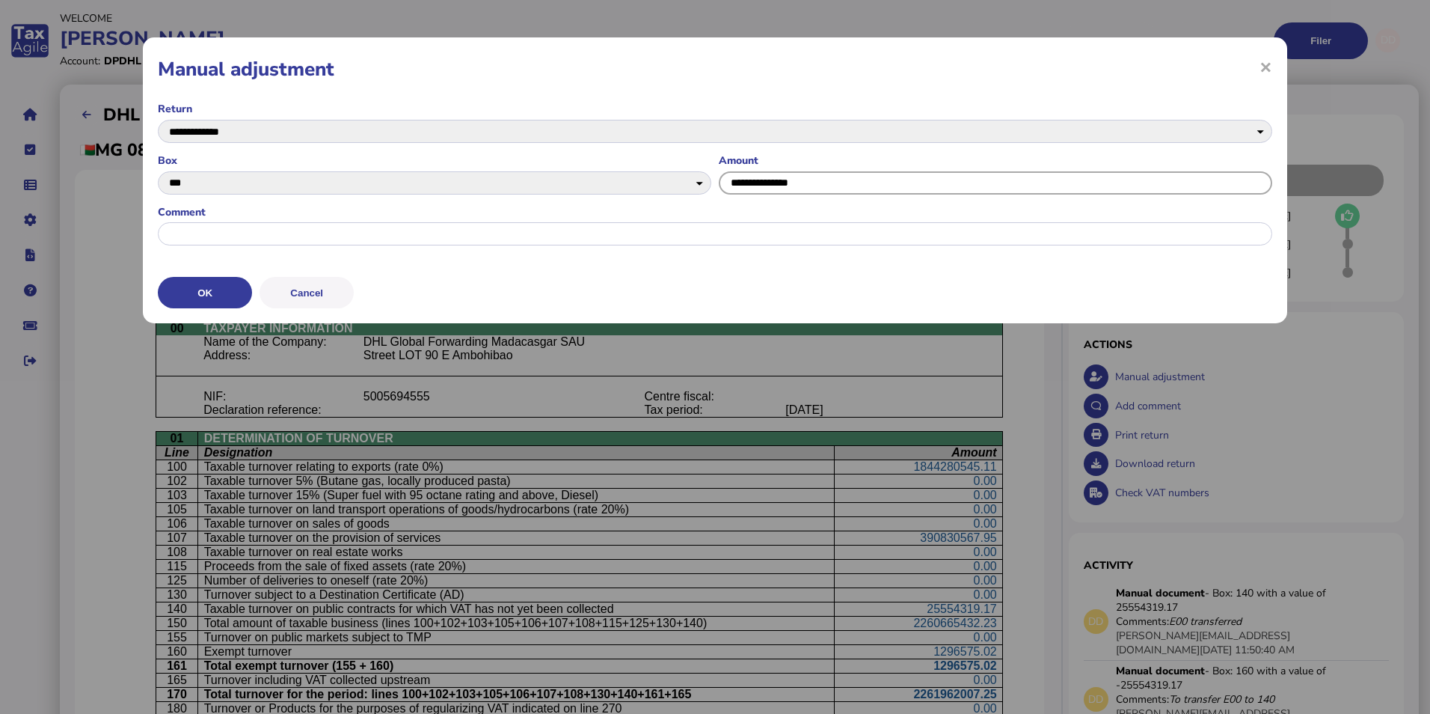
type input "**********"
click at [801, 218] on label "Comment" at bounding box center [715, 212] width 1115 height 14
click at [758, 182] on input "input" at bounding box center [996, 182] width 554 height 23
click at [777, 181] on input "input" at bounding box center [996, 182] width 554 height 23
click at [802, 224] on input "input" at bounding box center [715, 233] width 1115 height 23
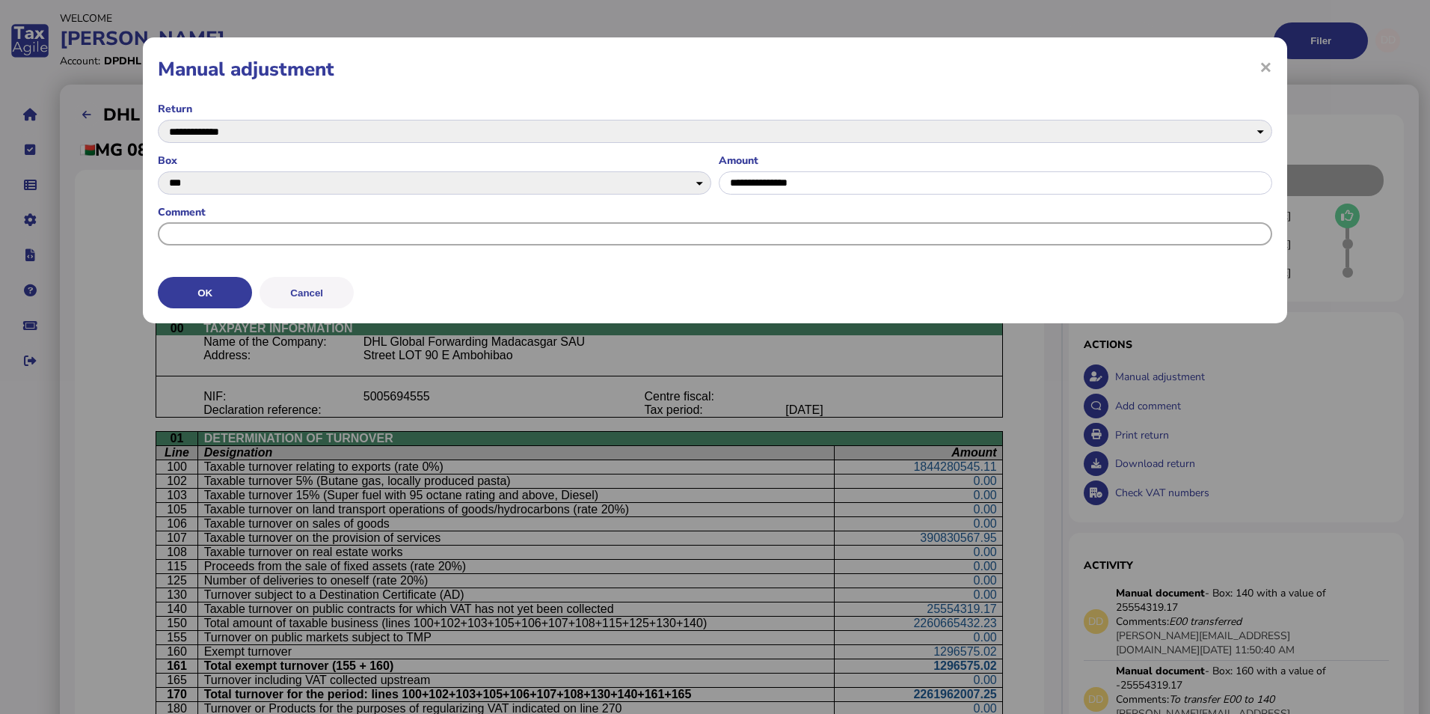
click at [792, 236] on input "input" at bounding box center [715, 233] width 1115 height 23
type input "**********"
click at [214, 292] on button "OK" at bounding box center [205, 292] width 94 height 31
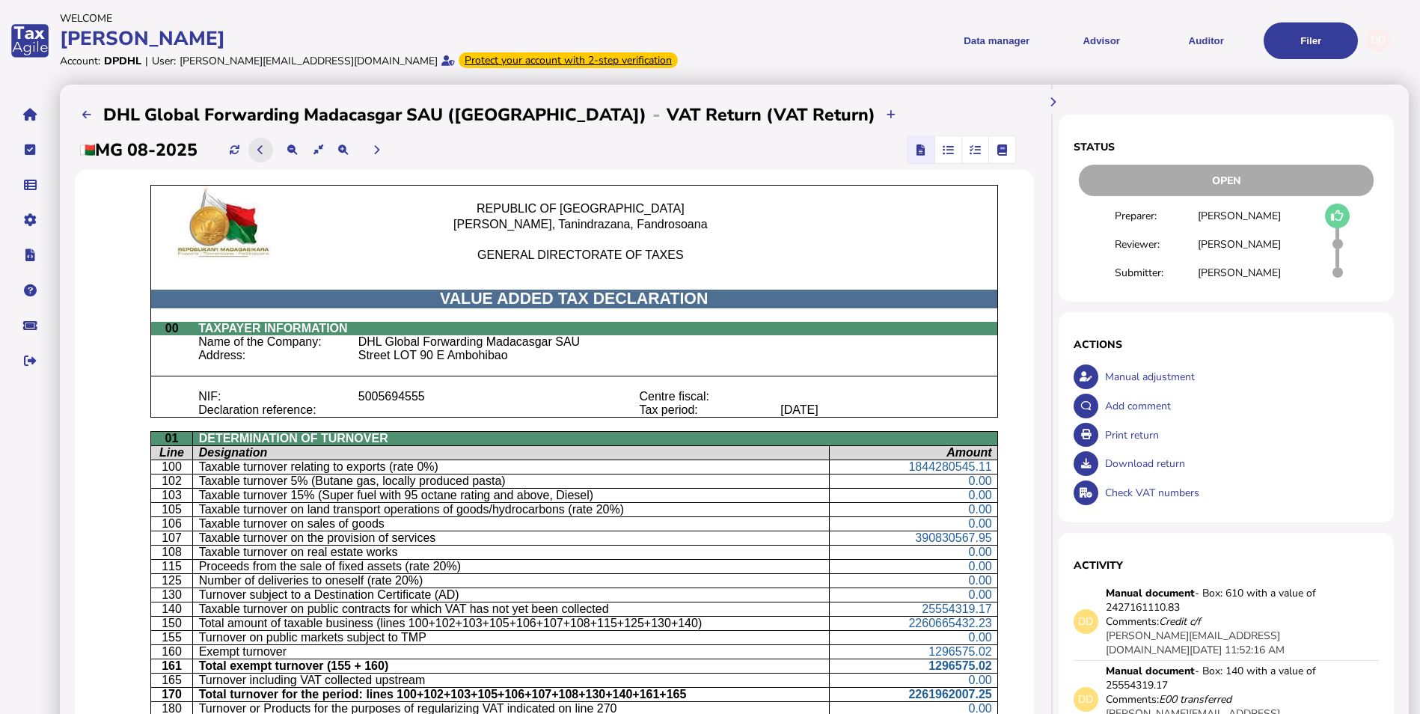
click at [263, 155] on icon at bounding box center [260, 150] width 6 height 10
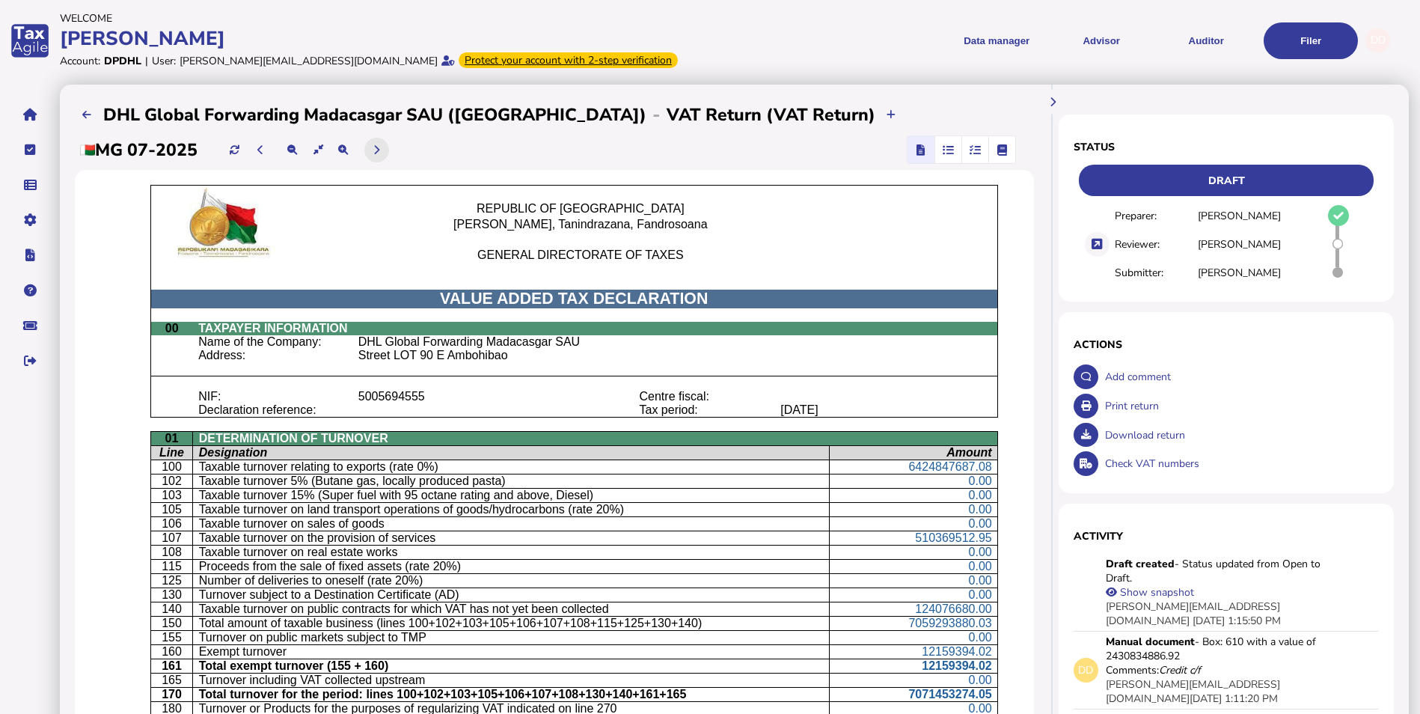
click at [386, 152] on button at bounding box center [376, 150] width 25 height 25
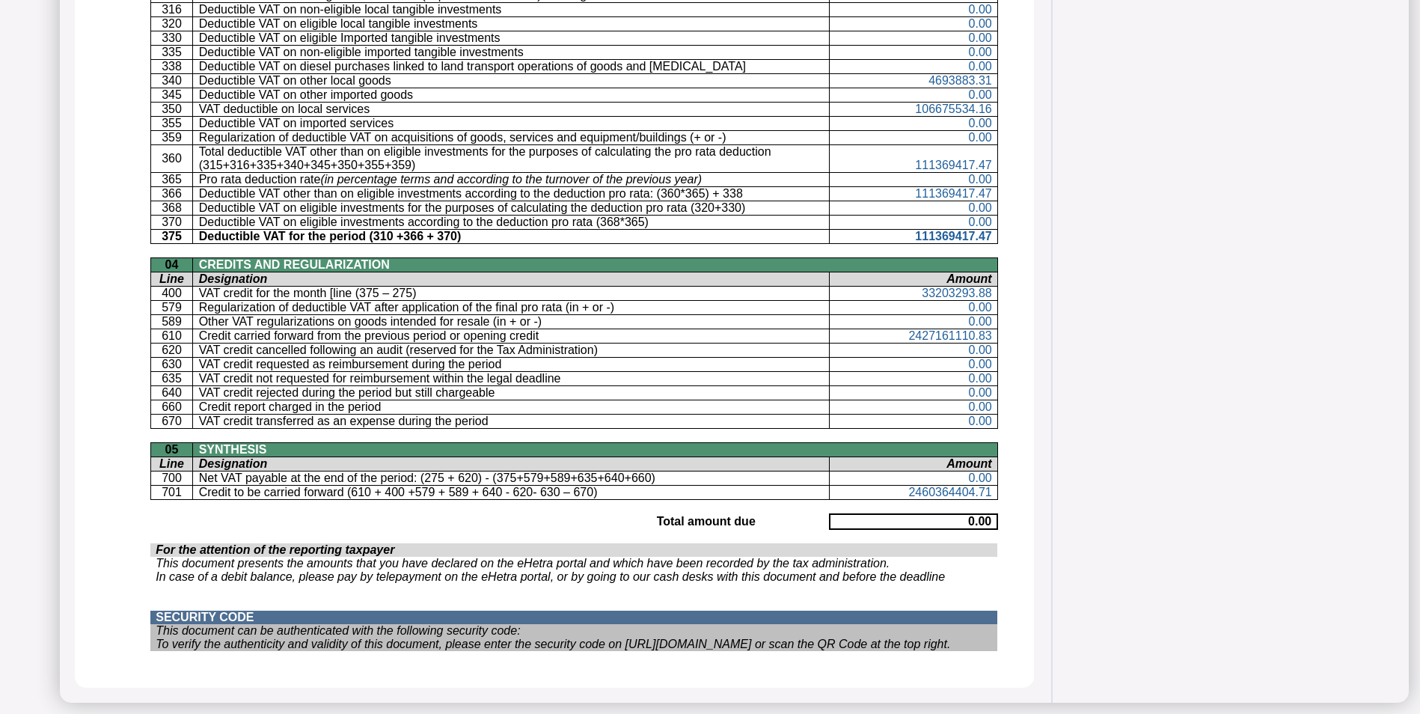
scroll to position [987, 0]
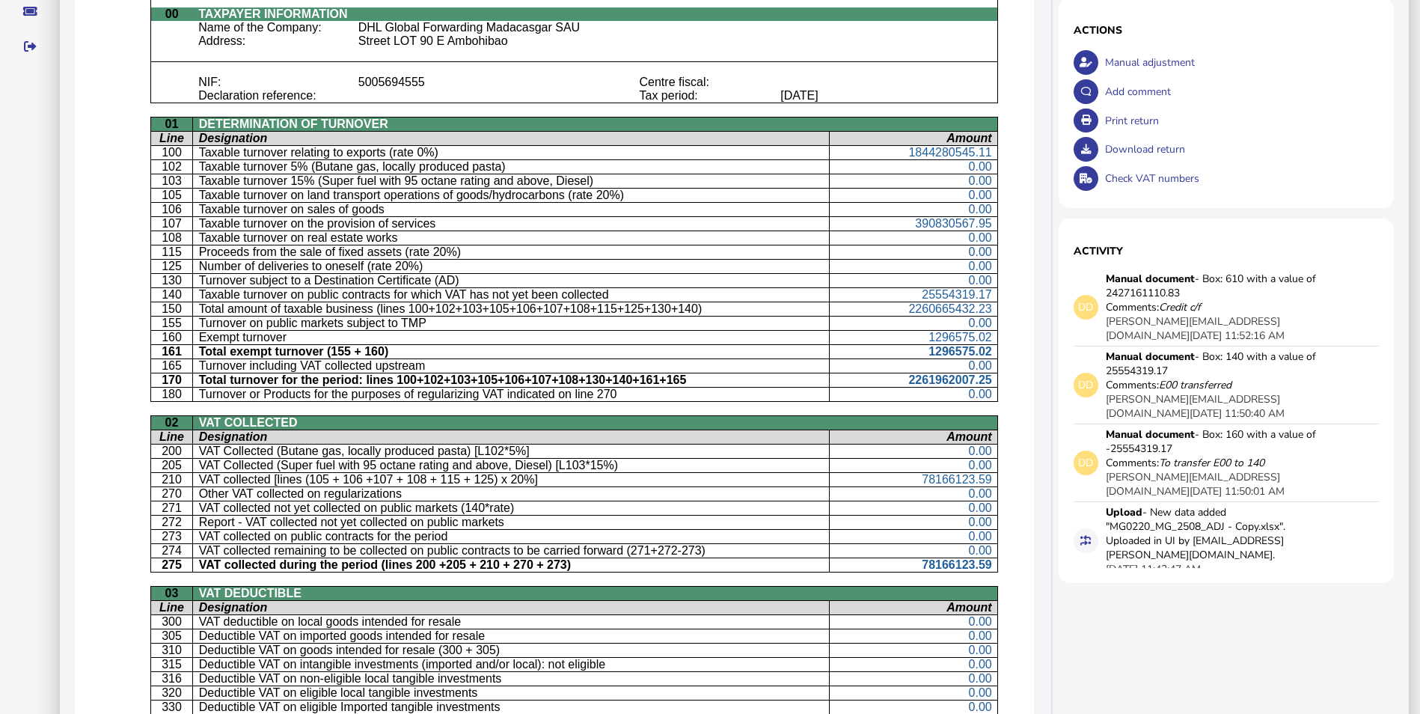
scroll to position [313, 0]
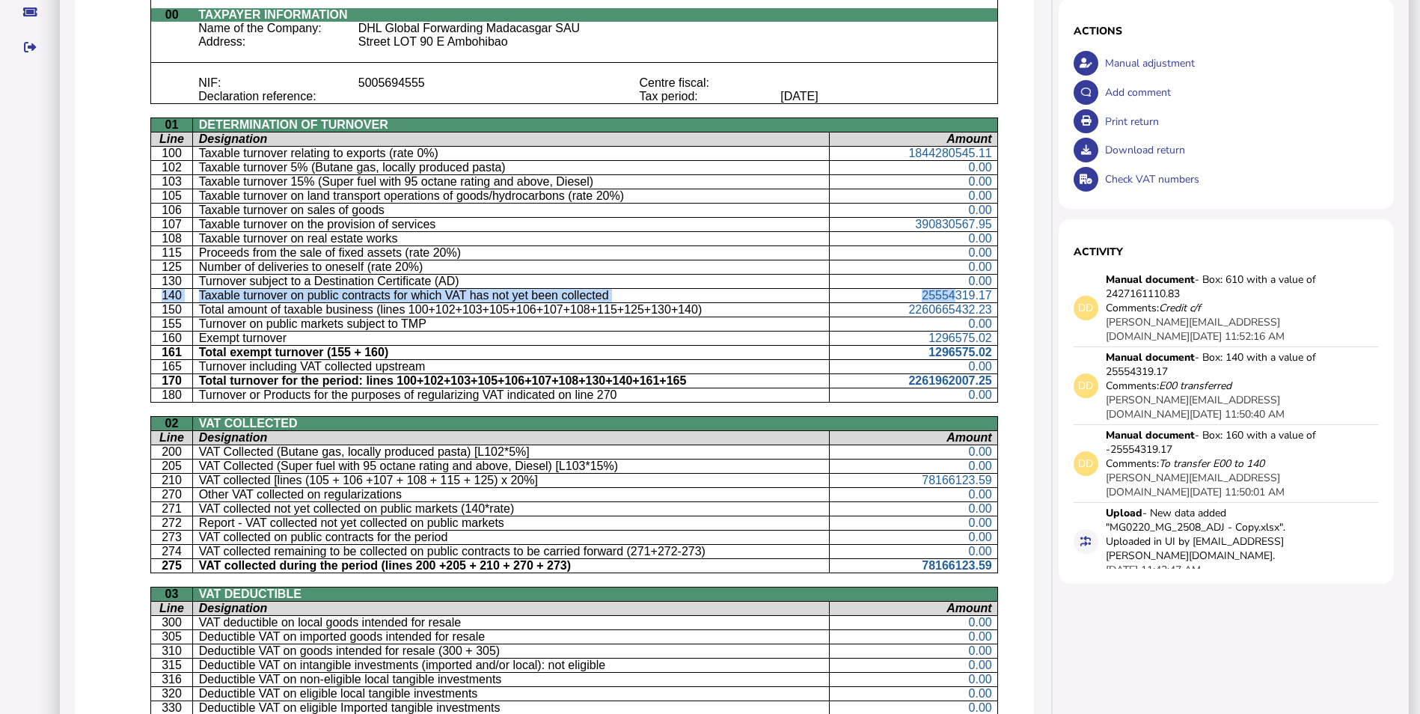
drag, startPoint x: 148, startPoint y: 293, endPoint x: 945, endPoint y: 302, distance: 796.8
click at [945, 302] on tr "140 Taxable turnover on public contracts for which VAT has not yet been collect…" at bounding box center [573, 296] width 847 height 14
click at [37, 327] on aside "VAT Transaction list Upload list Setup Companies Data mappings Tax codes Users …" at bounding box center [30, 577] width 60 height 1620
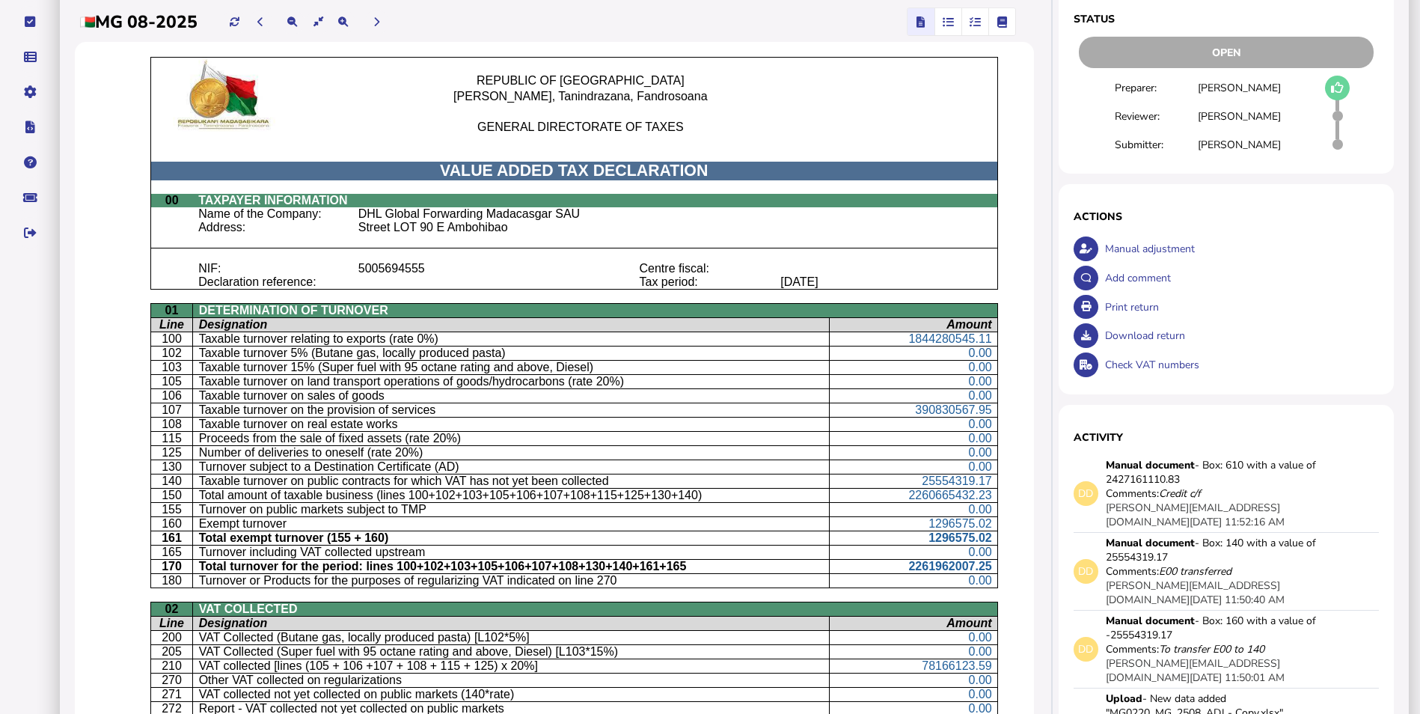
scroll to position [0, 0]
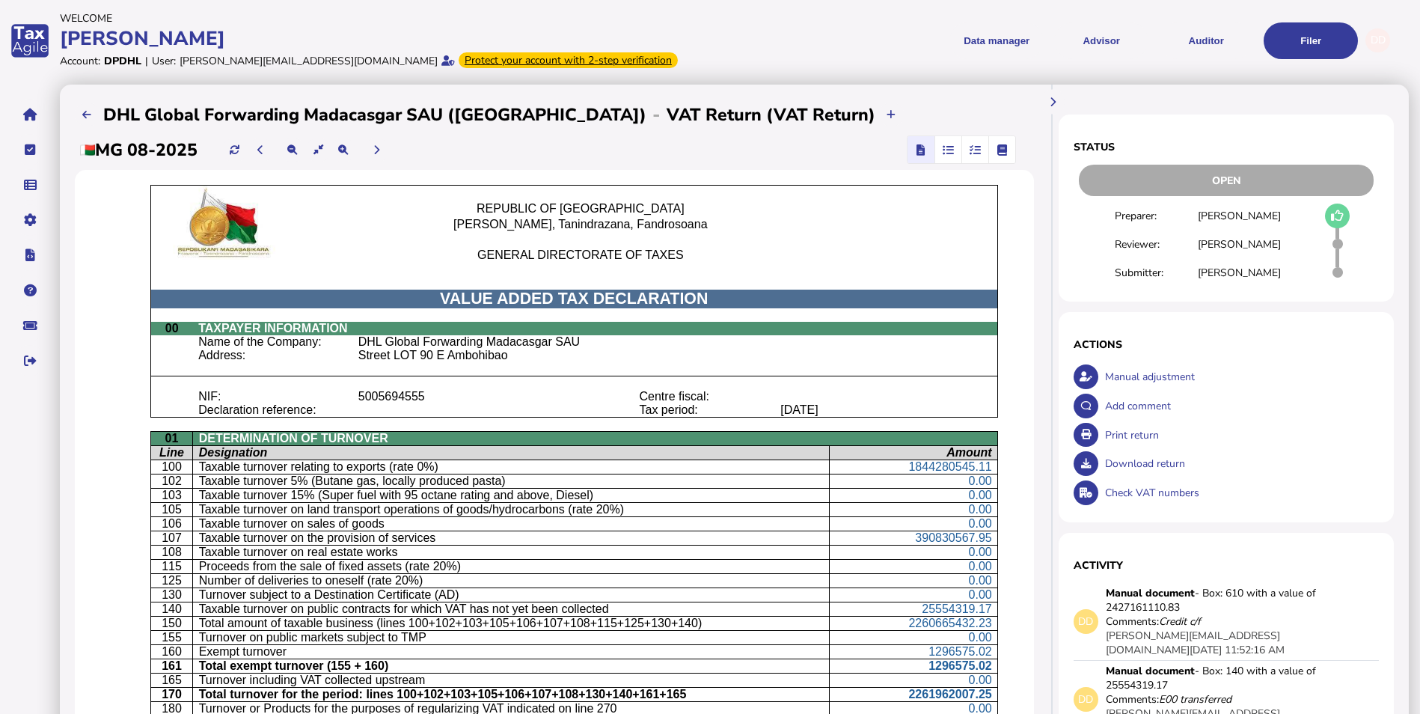
click at [970, 150] on icon "button" at bounding box center [975, 150] width 11 height 1
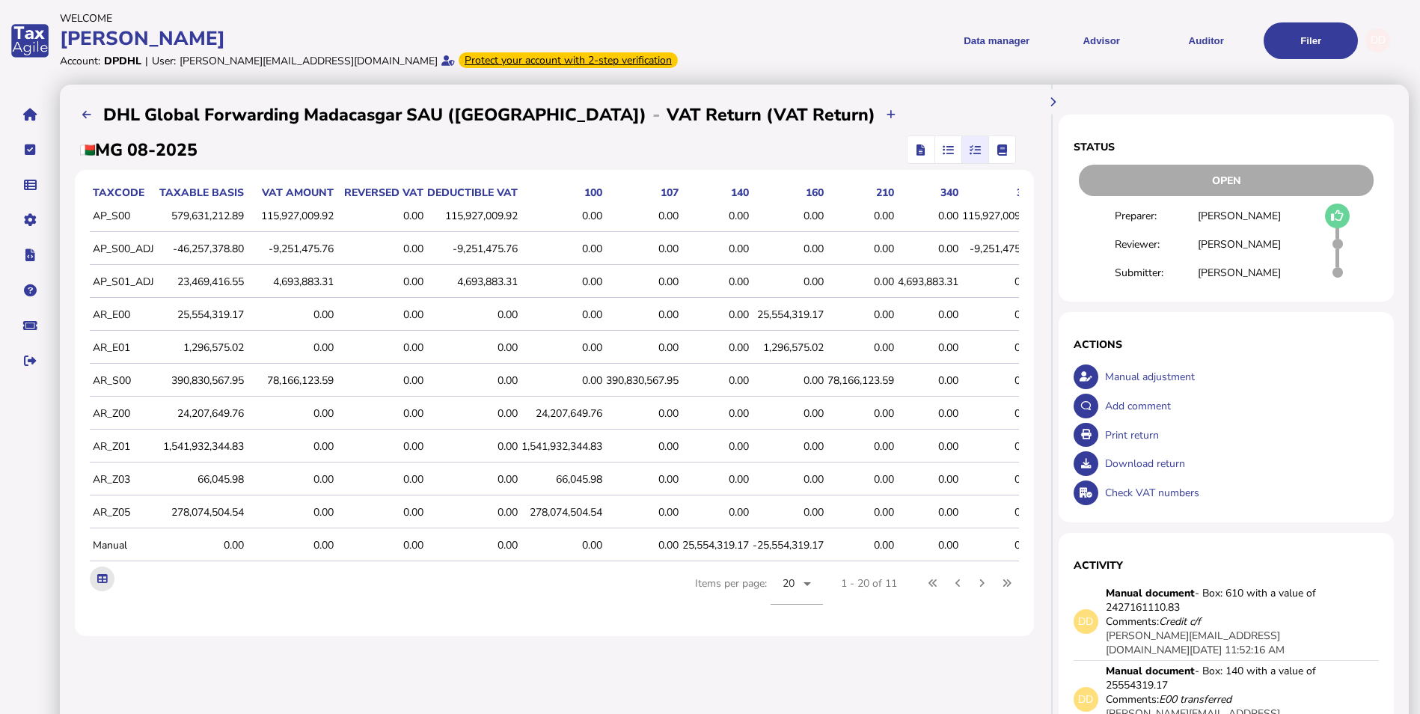
click at [100, 584] on icon at bounding box center [102, 579] width 10 height 10
click at [910, 146] on span "button" at bounding box center [921, 149] width 22 height 27
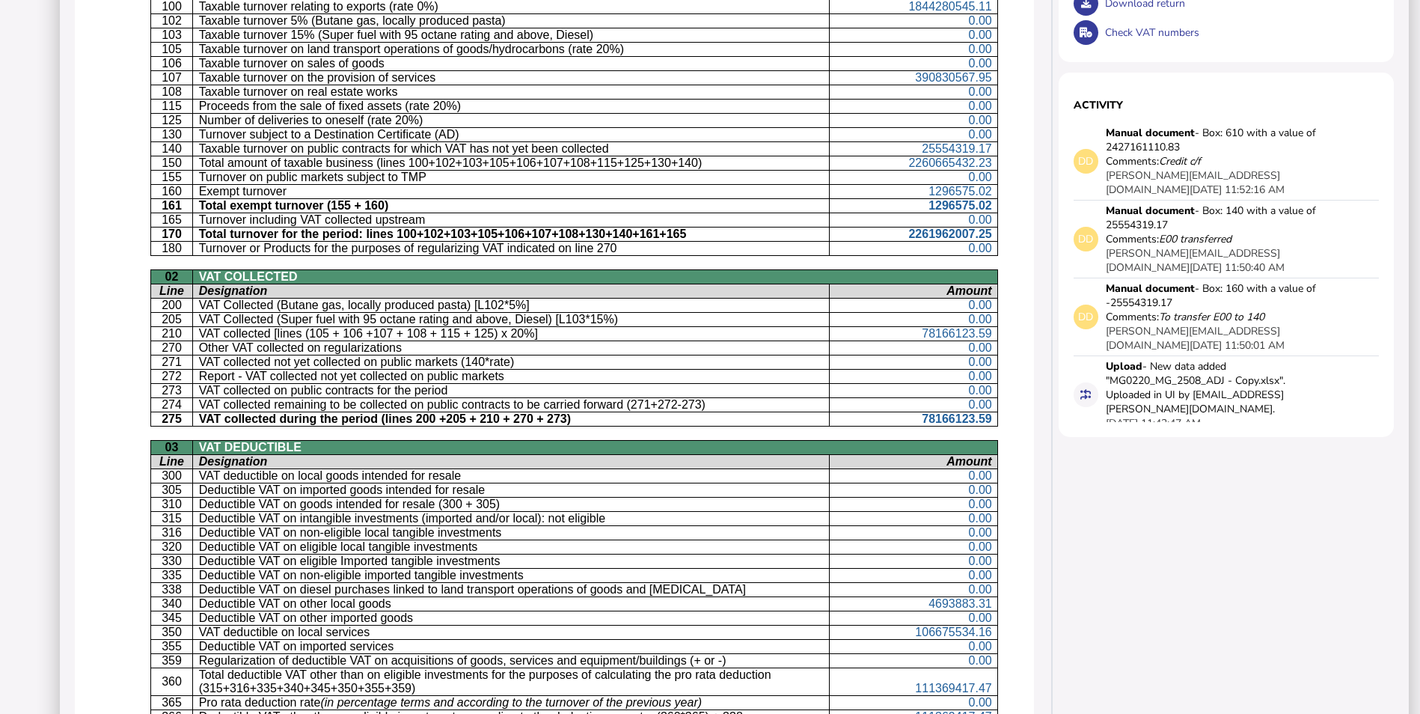
scroll to position [524, 0]
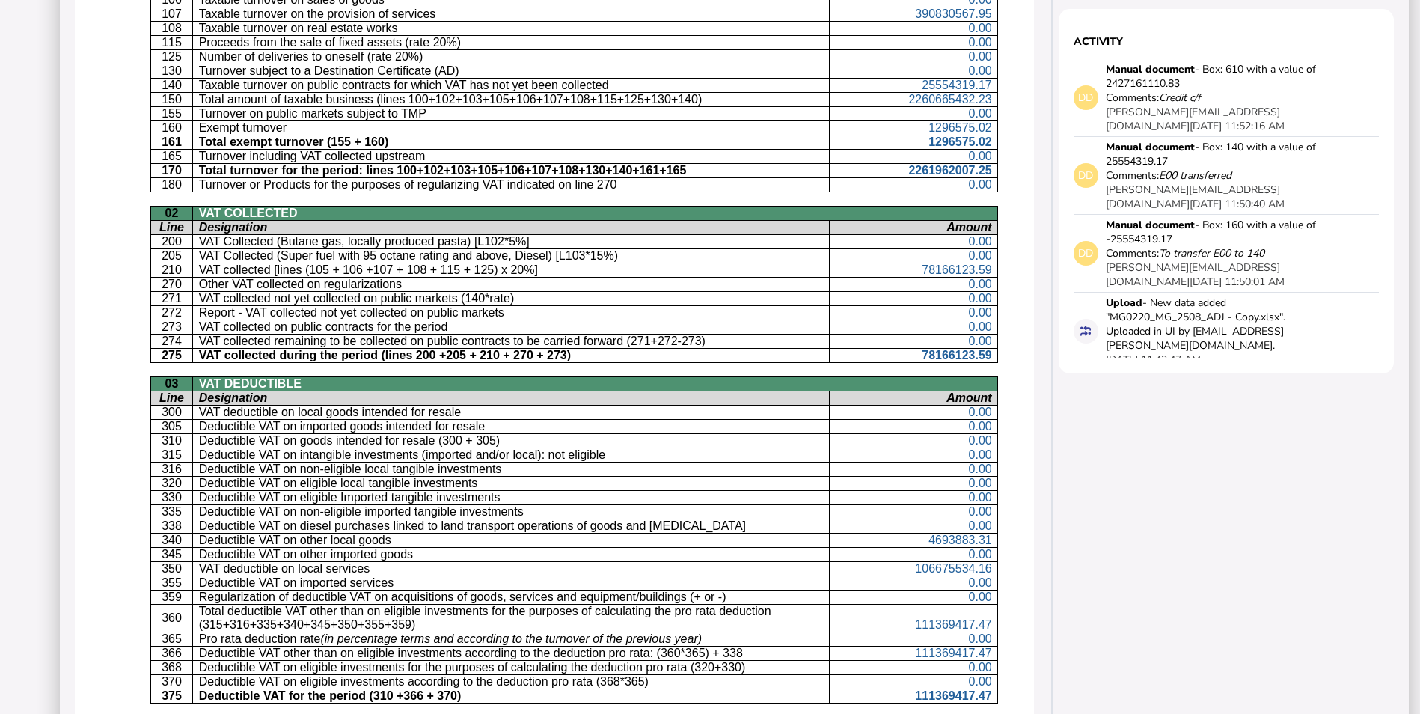
click at [927, 394] on p "Amount" at bounding box center [914, 397] width 156 height 13
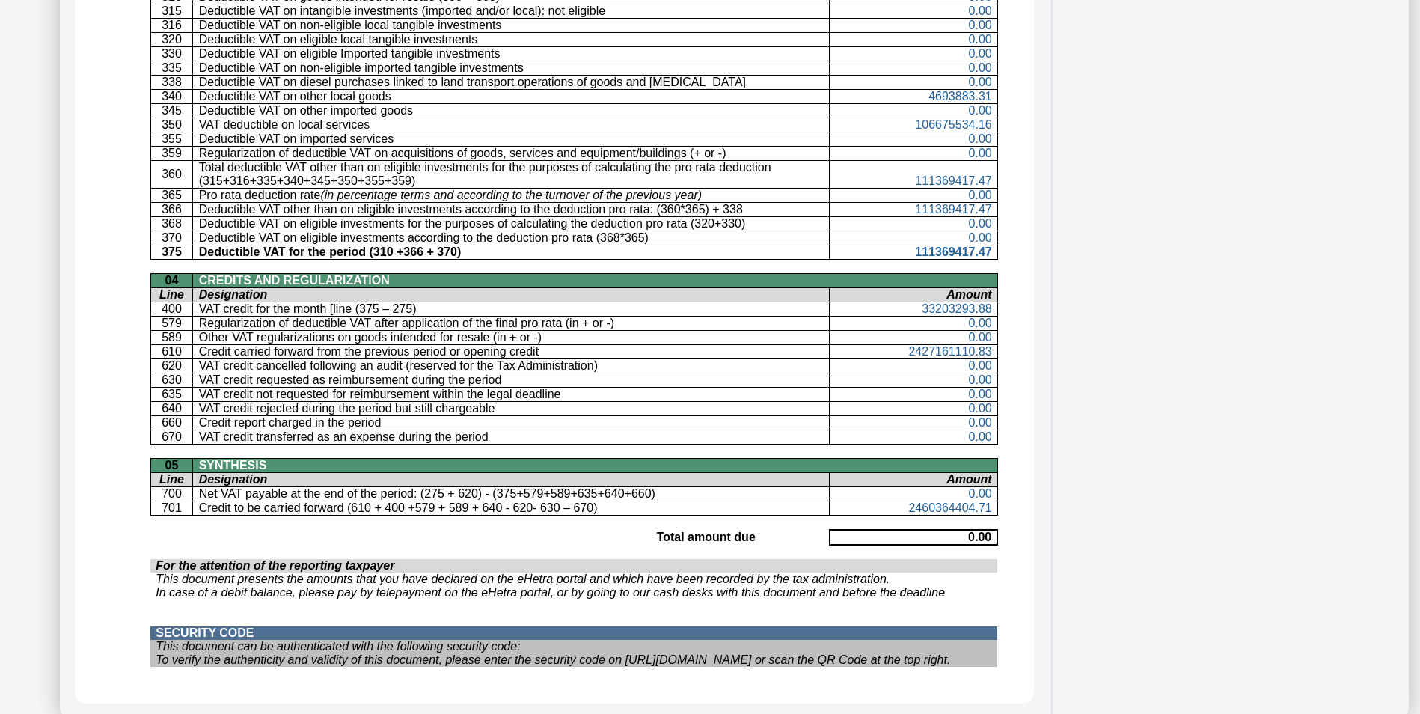
scroll to position [973, 0]
